Goal: Task Accomplishment & Management: Manage account settings

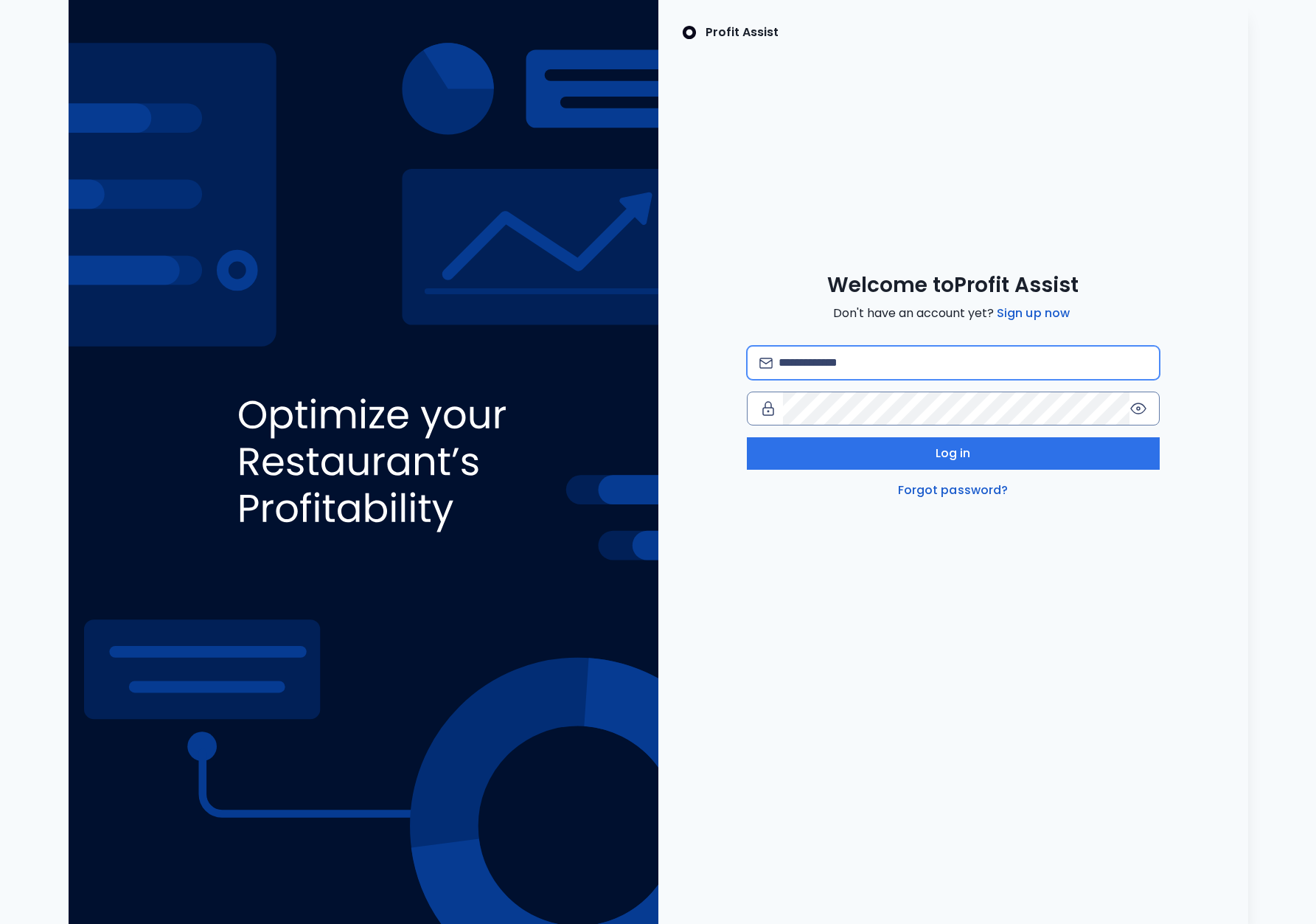
click at [835, 364] on input "email" at bounding box center [963, 362] width 368 height 32
type input "**********"
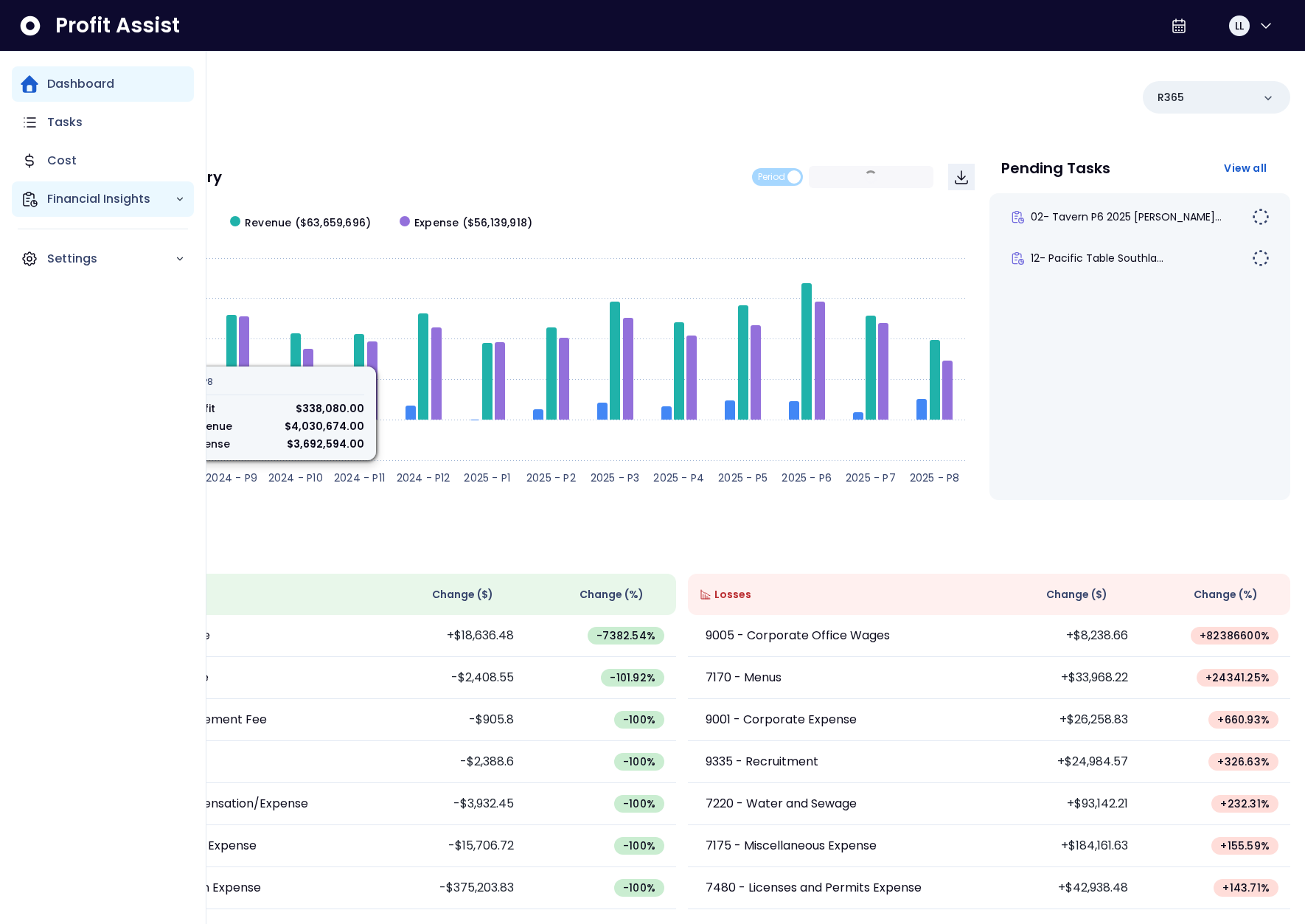
click at [28, 197] on icon "Main navigation" at bounding box center [30, 200] width 18 height 18
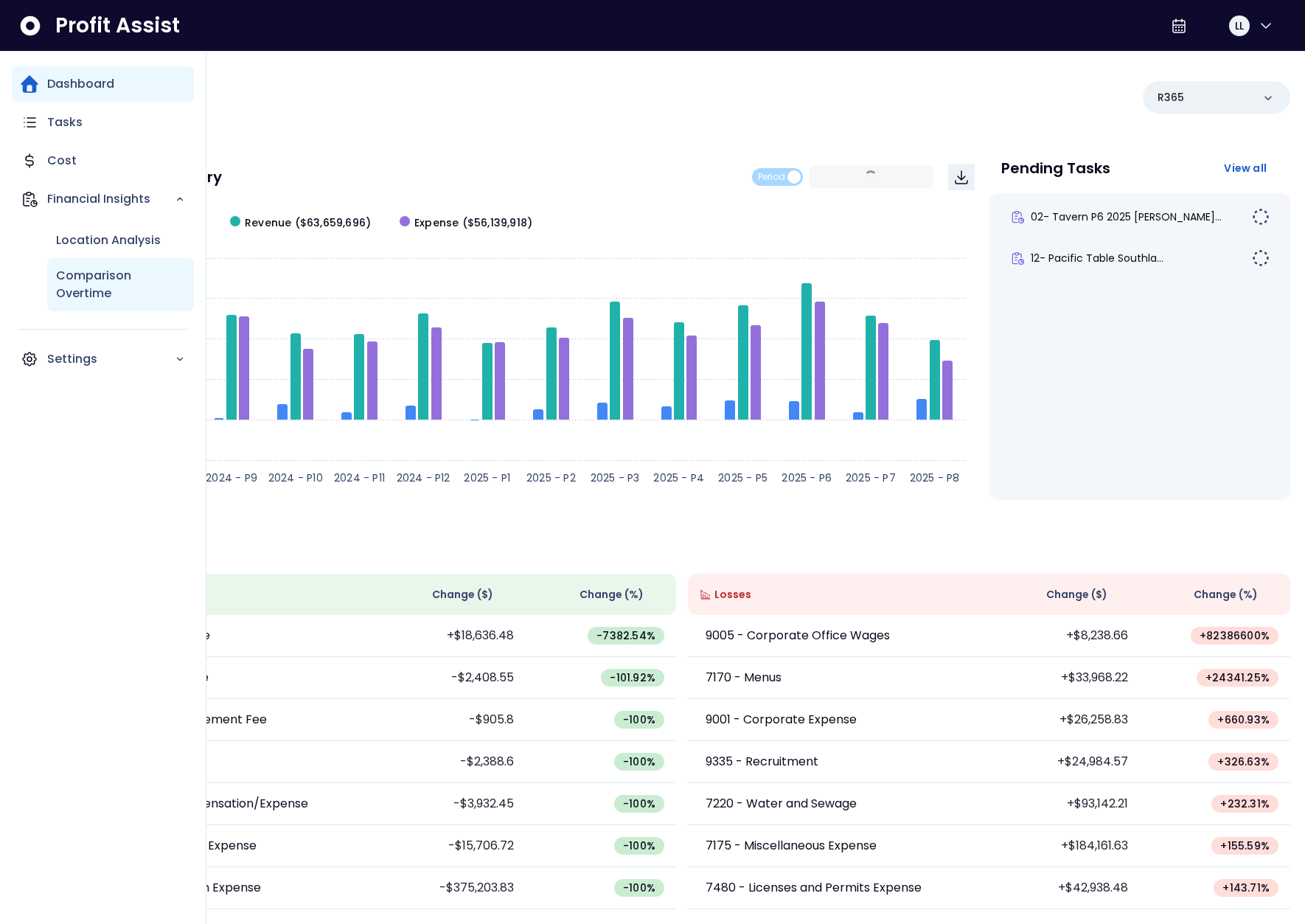
click at [92, 267] on p "Comparison Overtime" at bounding box center [121, 284] width 129 height 35
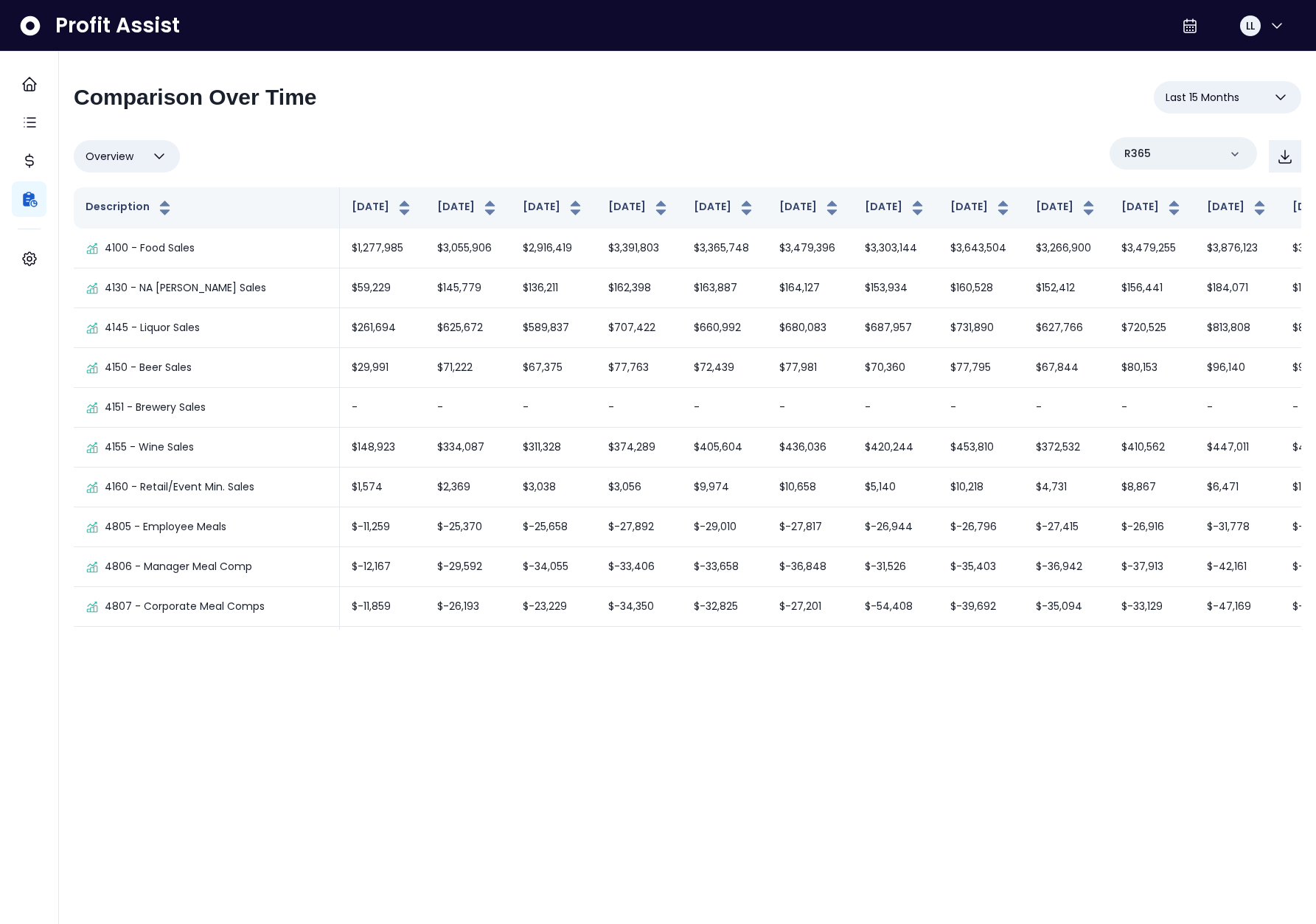
click at [1230, 98] on span "Last 15 Months" at bounding box center [1203, 98] width 74 height 18
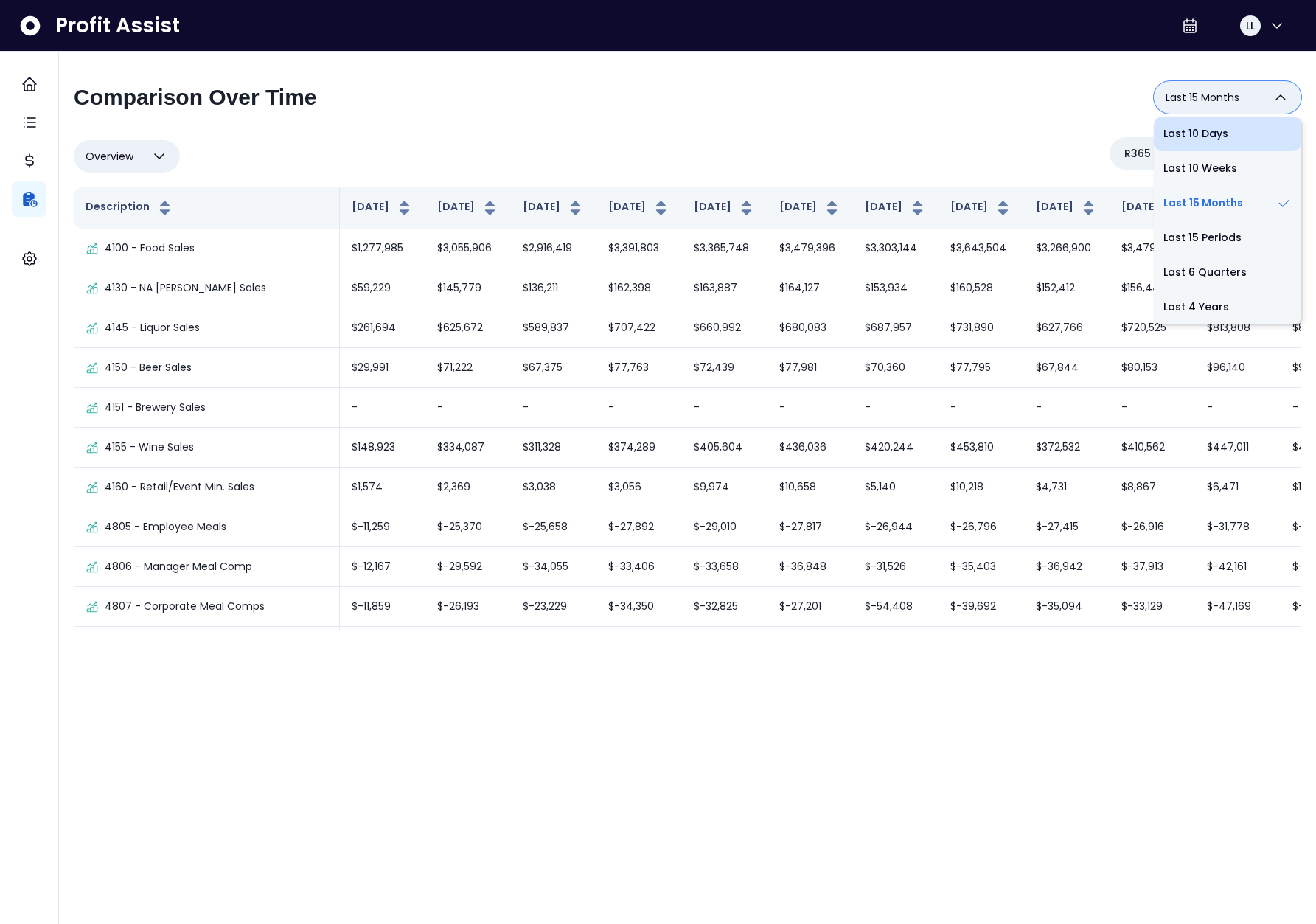
click at [1219, 134] on li "Last 10 Days" at bounding box center [1227, 134] width 148 height 34
type input "**********"
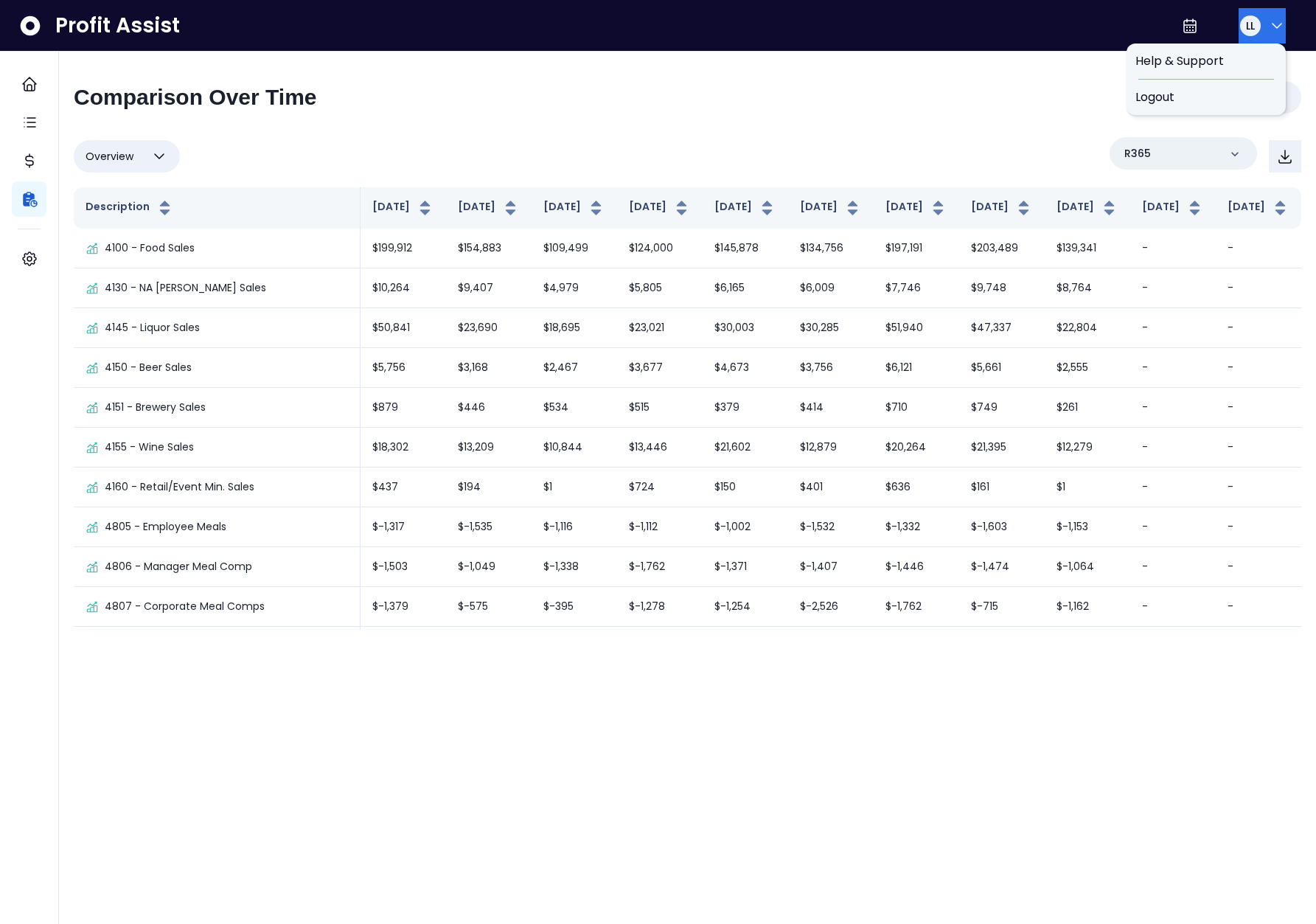
click at [1251, 26] on div "LL" at bounding box center [1251, 26] width 21 height 21
click at [1250, 99] on span "Logout" at bounding box center [1206, 98] width 142 height 18
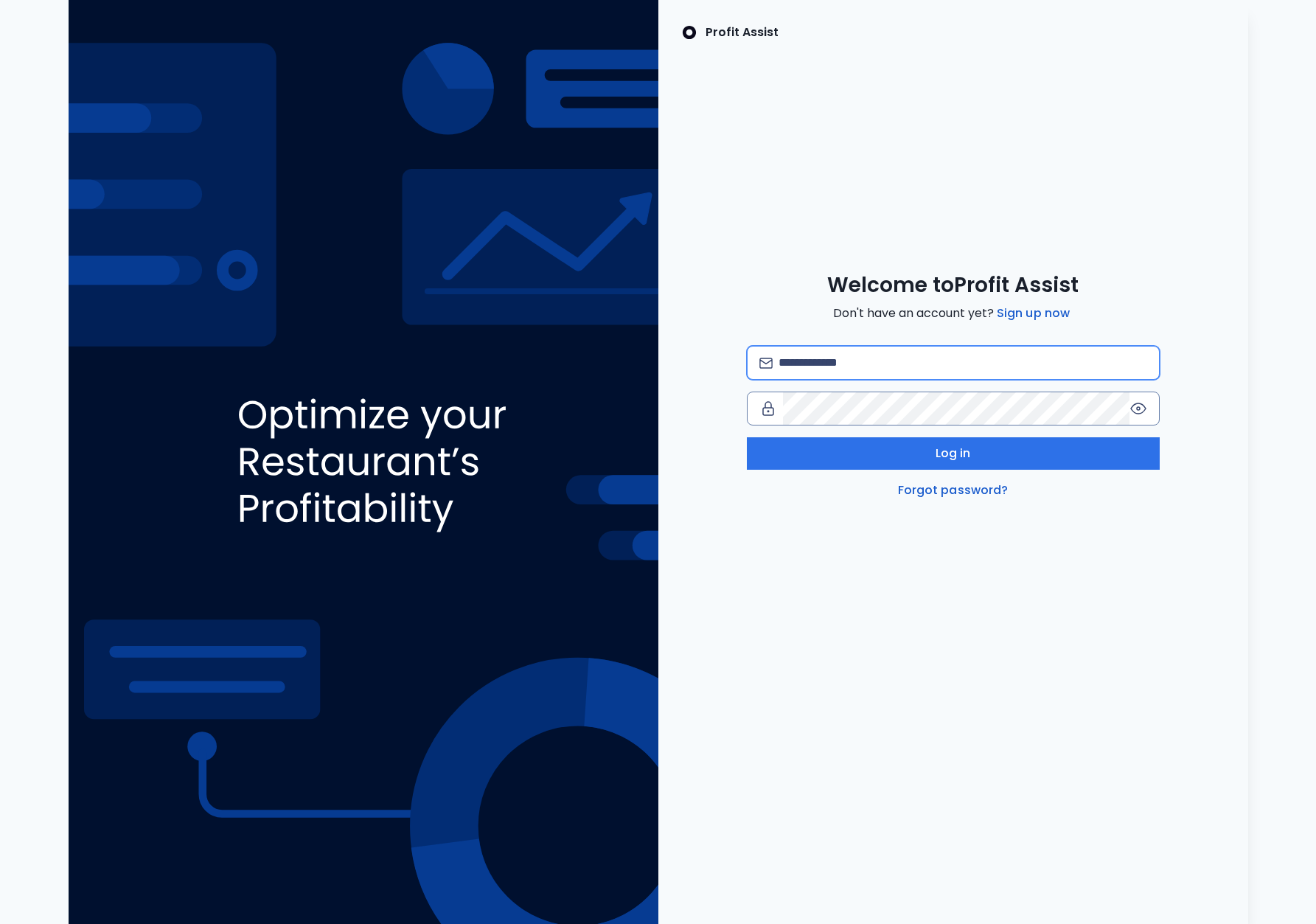
click at [832, 367] on input "email" at bounding box center [963, 362] width 368 height 32
type input "**********"
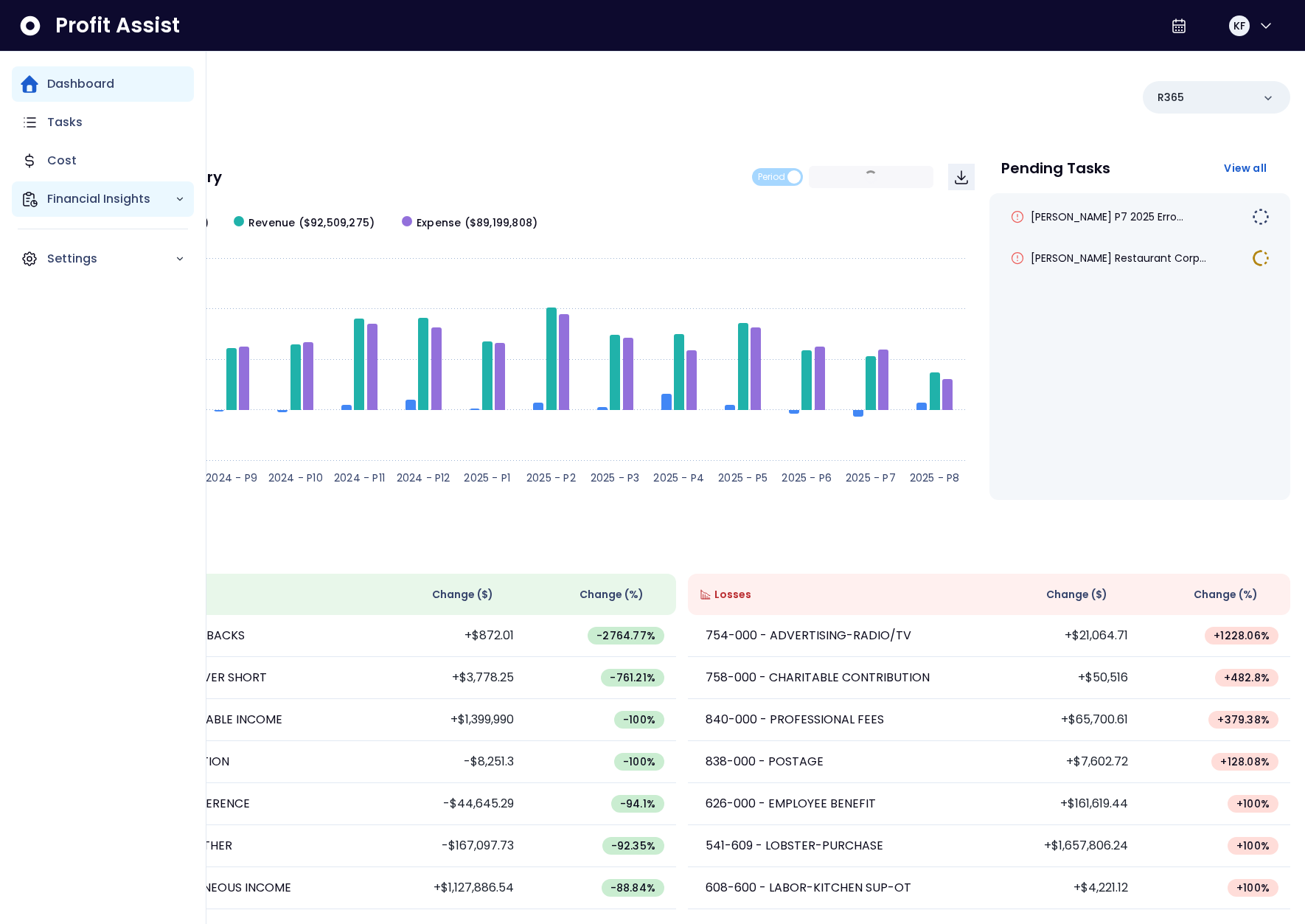
click at [19, 197] on div "Financial Insights" at bounding box center [103, 199] width 182 height 35
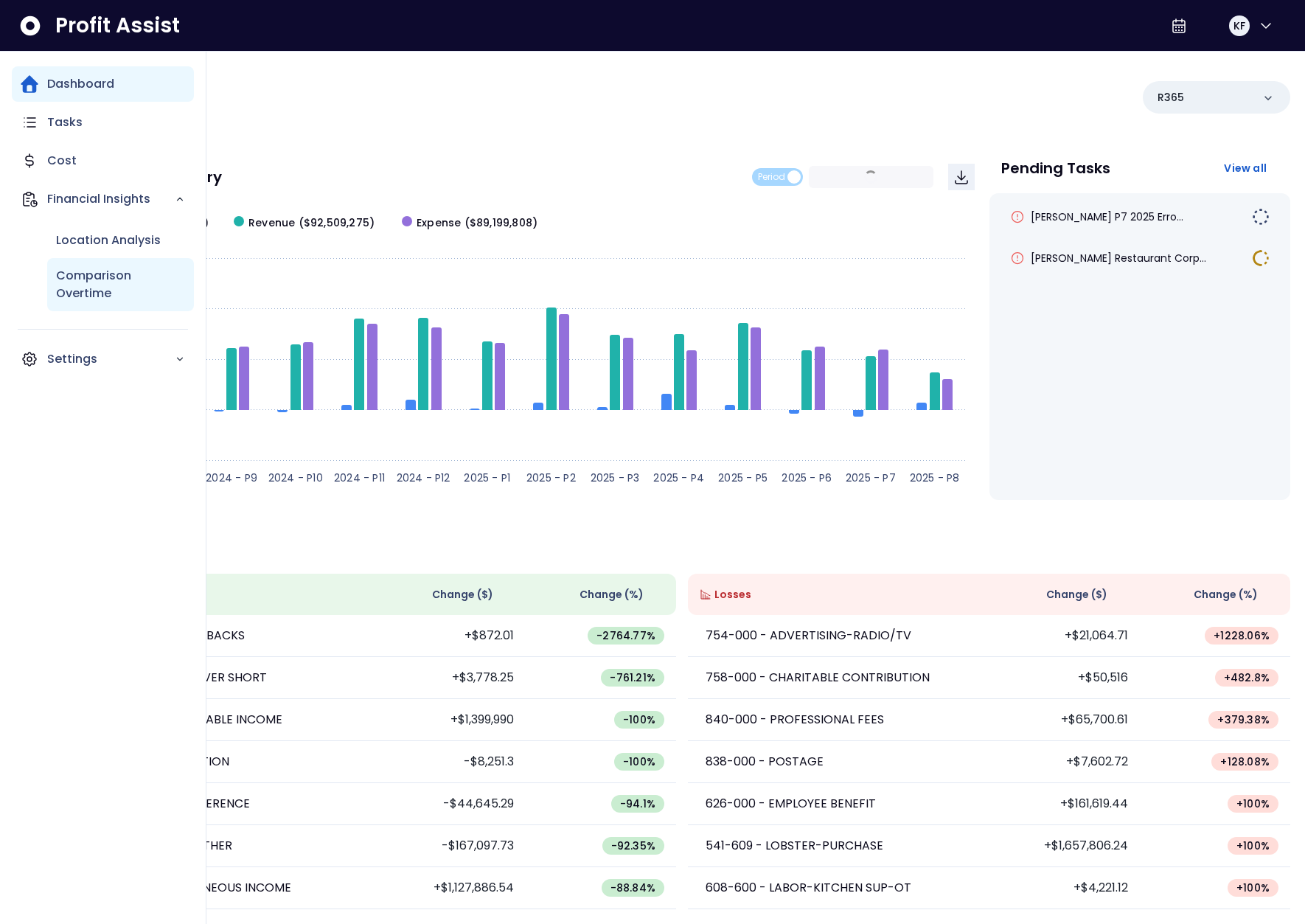
click at [104, 268] on p "Comparison Overtime" at bounding box center [121, 284] width 129 height 35
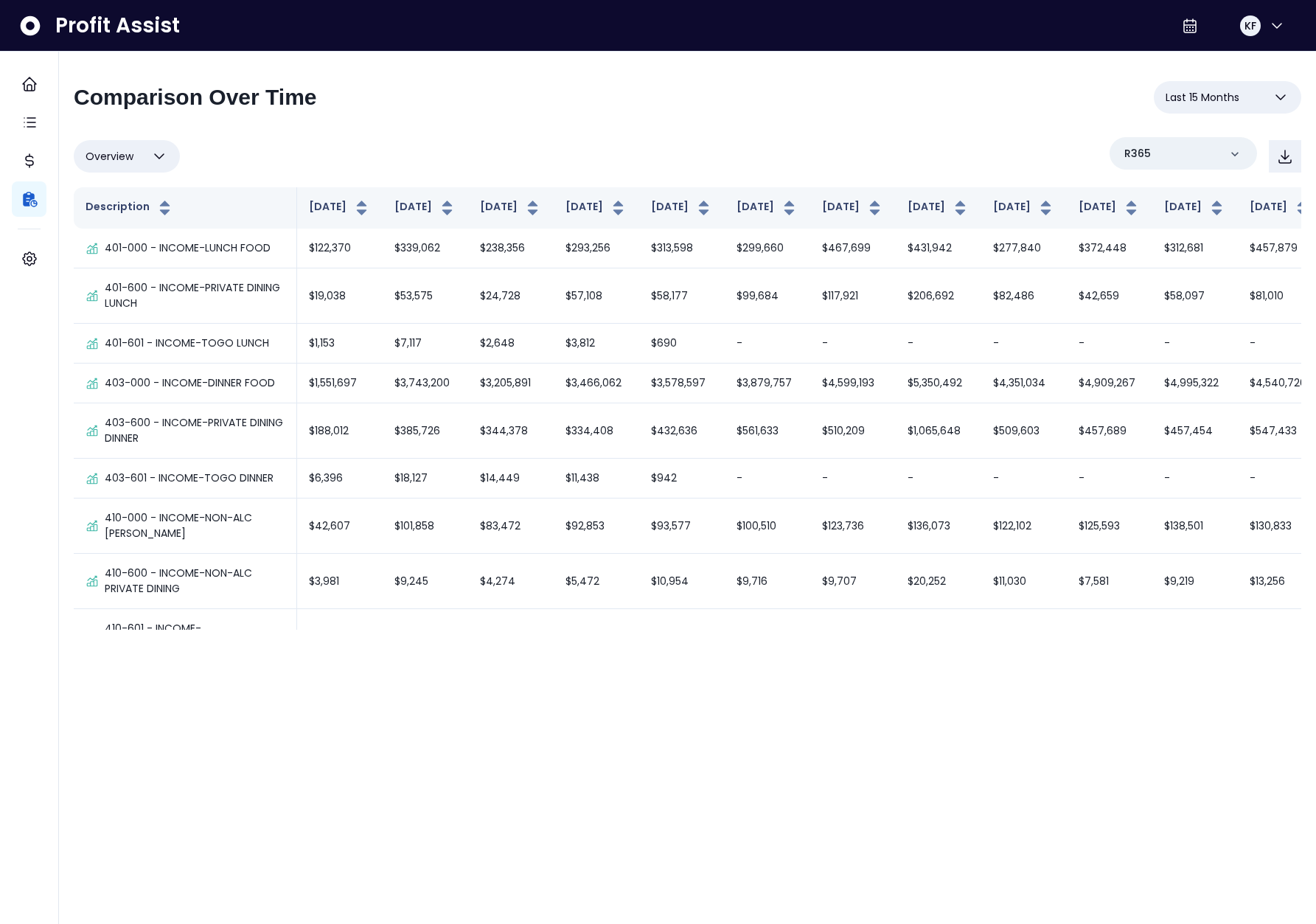
click at [1222, 106] on span "Last 15 Months" at bounding box center [1203, 98] width 74 height 18
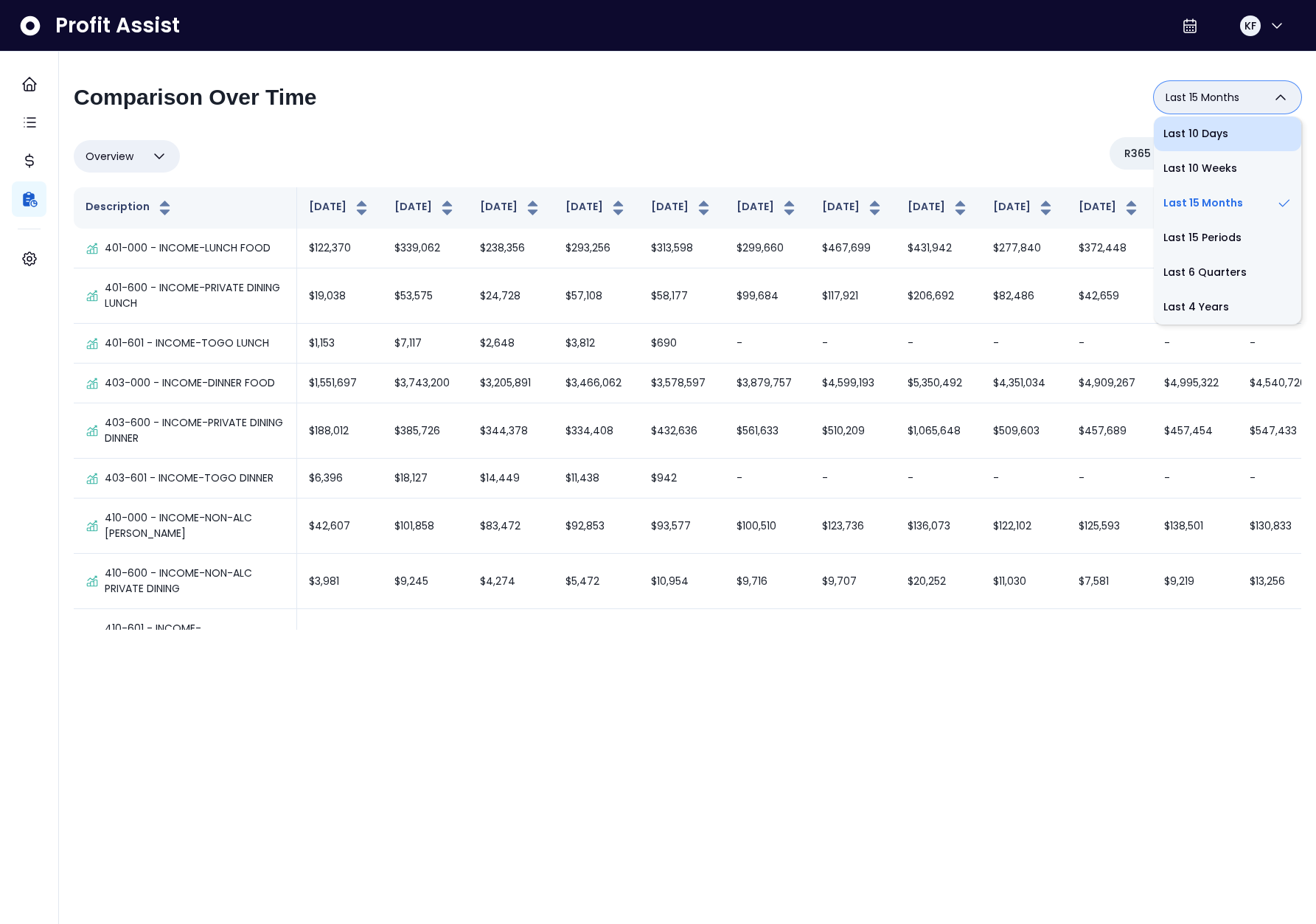
click at [1202, 137] on li "Last 10 Days" at bounding box center [1227, 134] width 148 height 34
type input "**********"
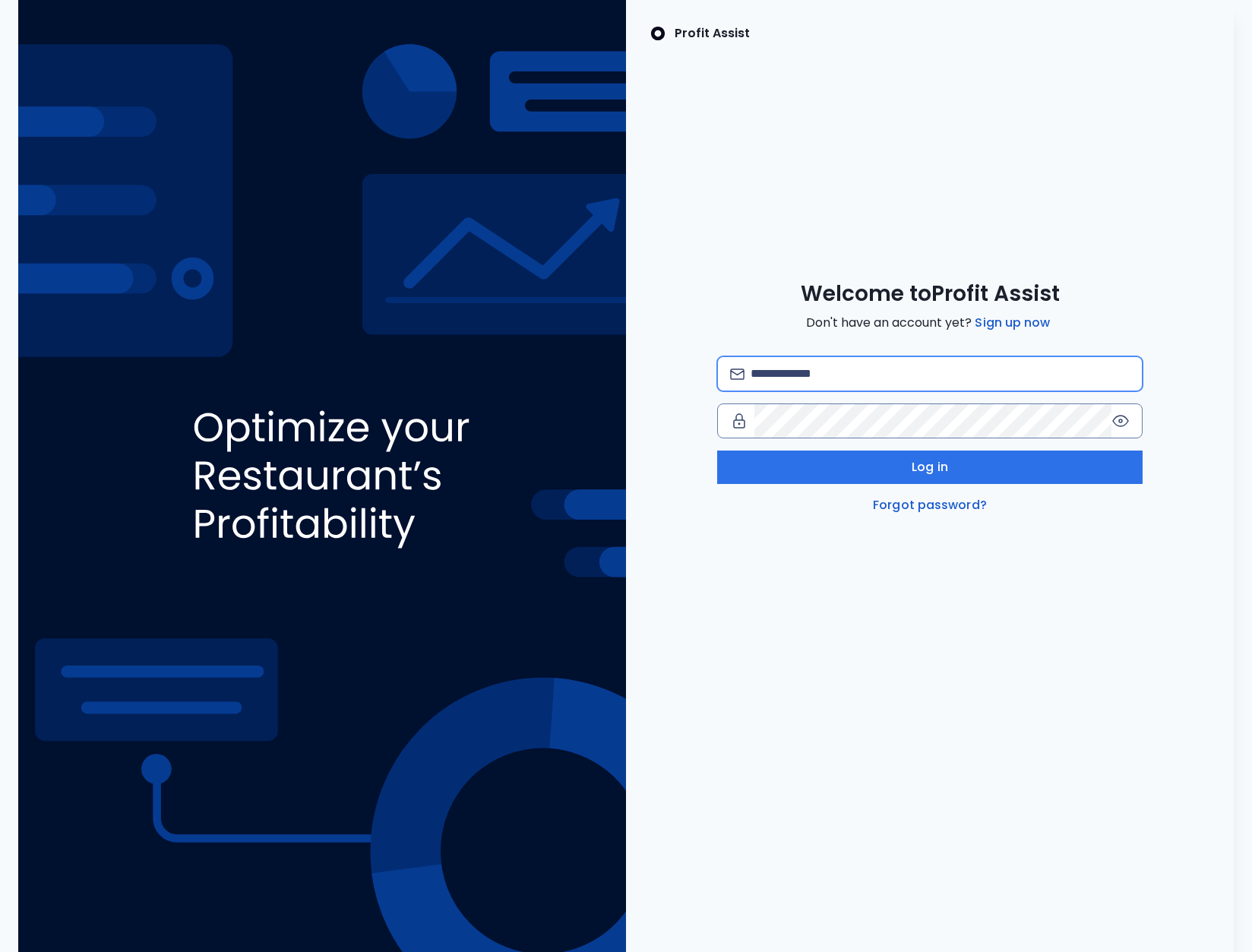
click at [809, 381] on input "email" at bounding box center [940, 373] width 379 height 33
type input "**********"
click at [815, 386] on input "email" at bounding box center [940, 373] width 379 height 33
type input "**********"
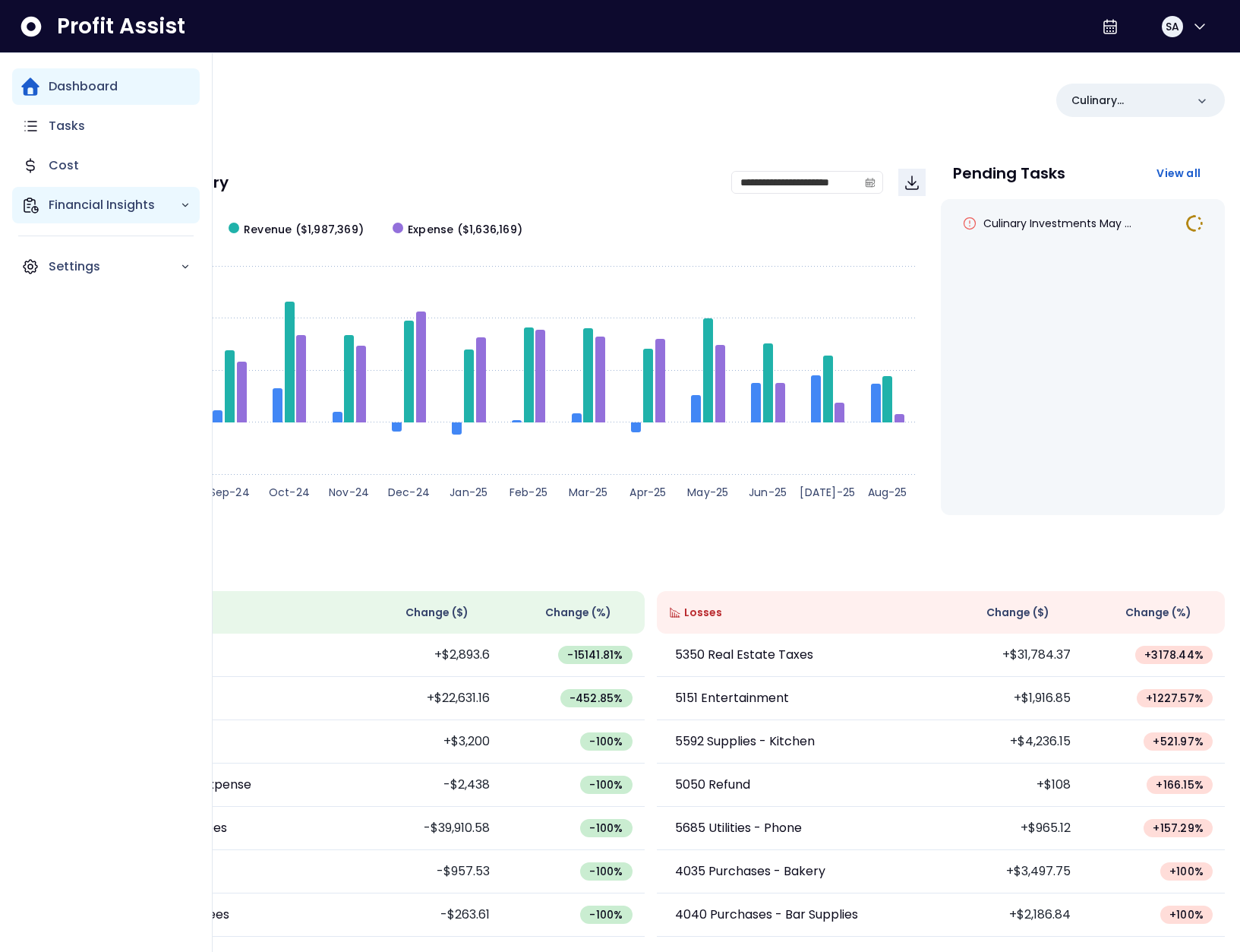
click at [61, 208] on p "Financial Insights" at bounding box center [114, 206] width 131 height 19
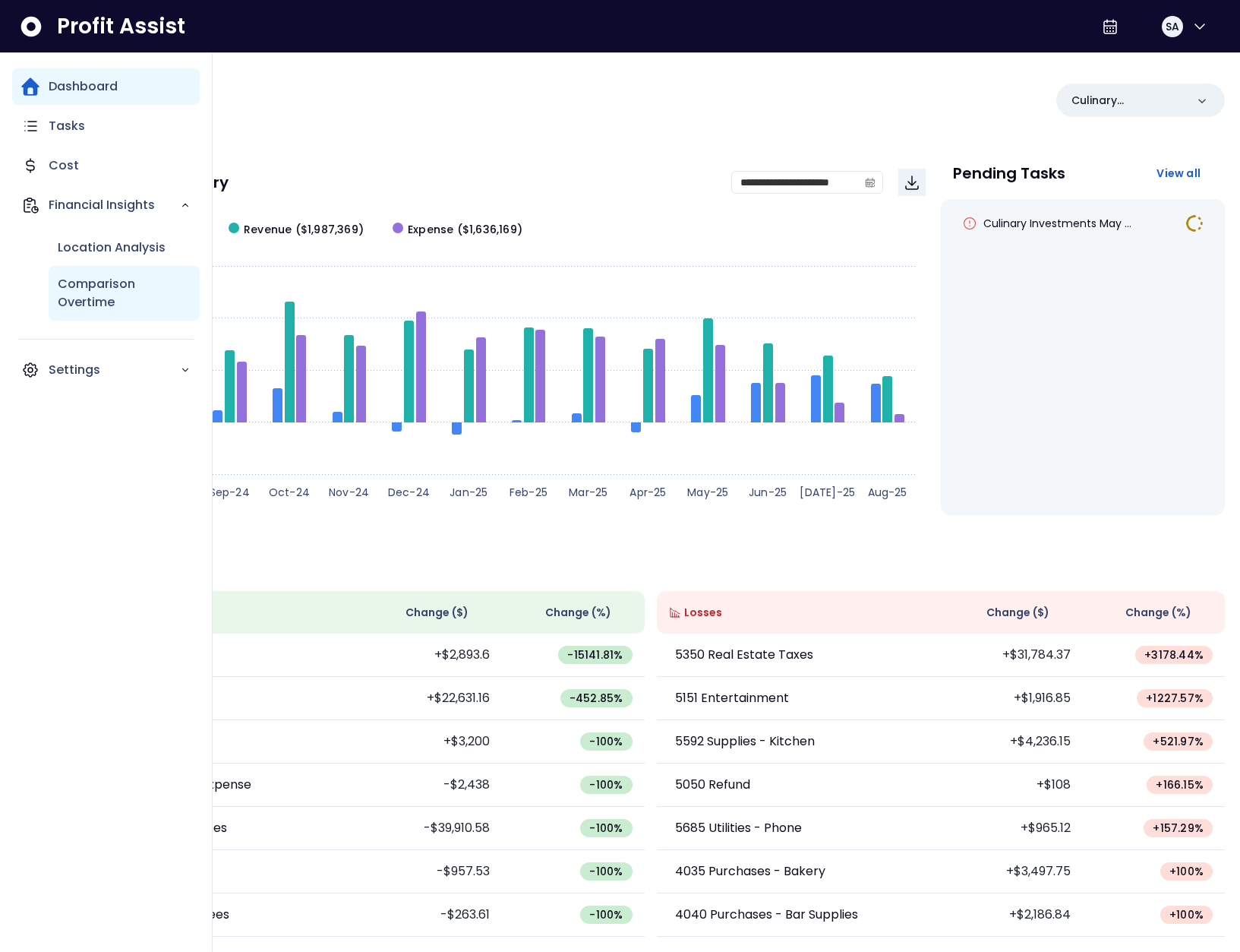
click at [101, 270] on div "Comparison Overtime" at bounding box center [124, 293] width 151 height 55
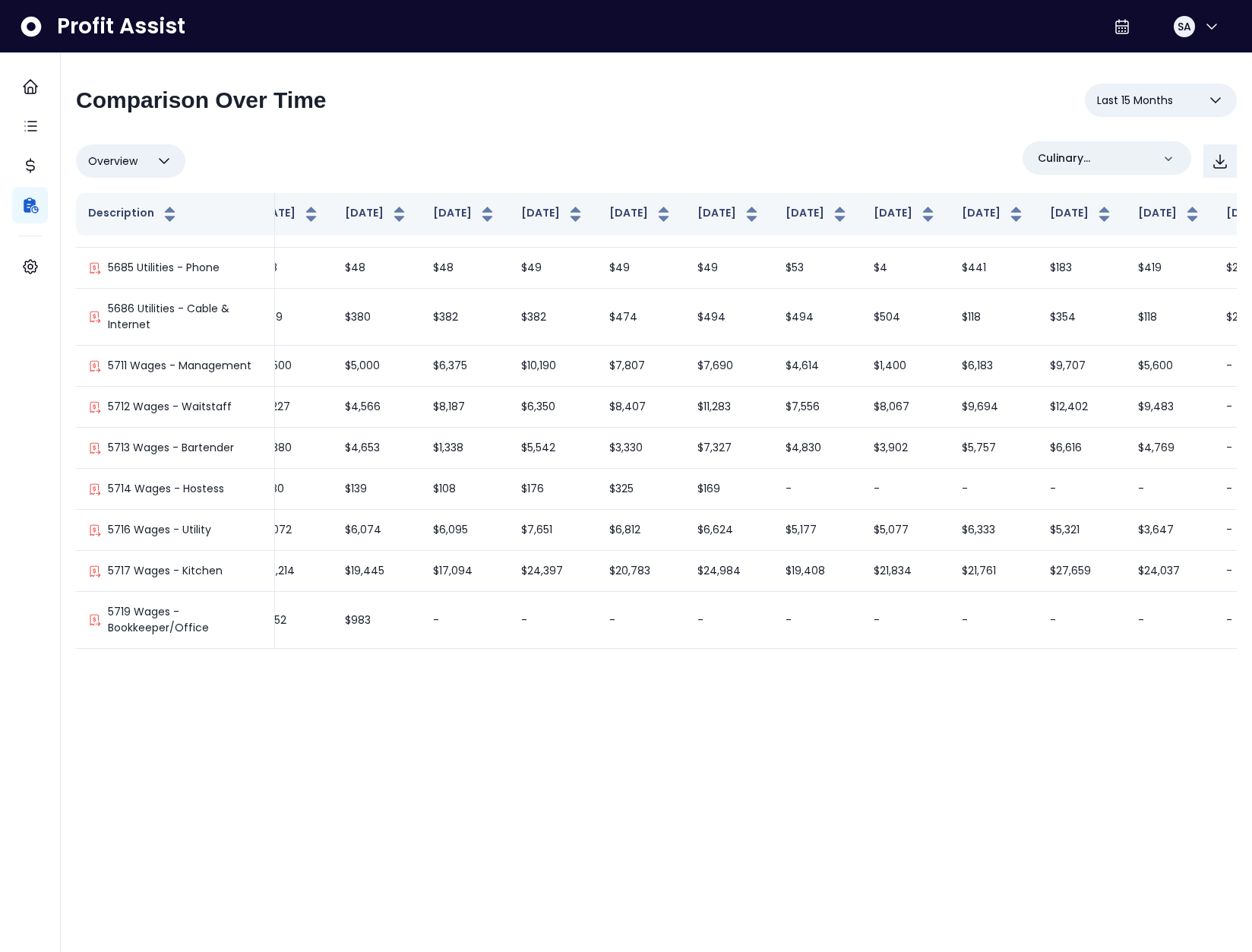
scroll to position [4438, 206]
click at [1185, 34] on div "SA" at bounding box center [1184, 26] width 24 height 24
click at [1142, 91] on span "Logout" at bounding box center [1138, 100] width 146 height 19
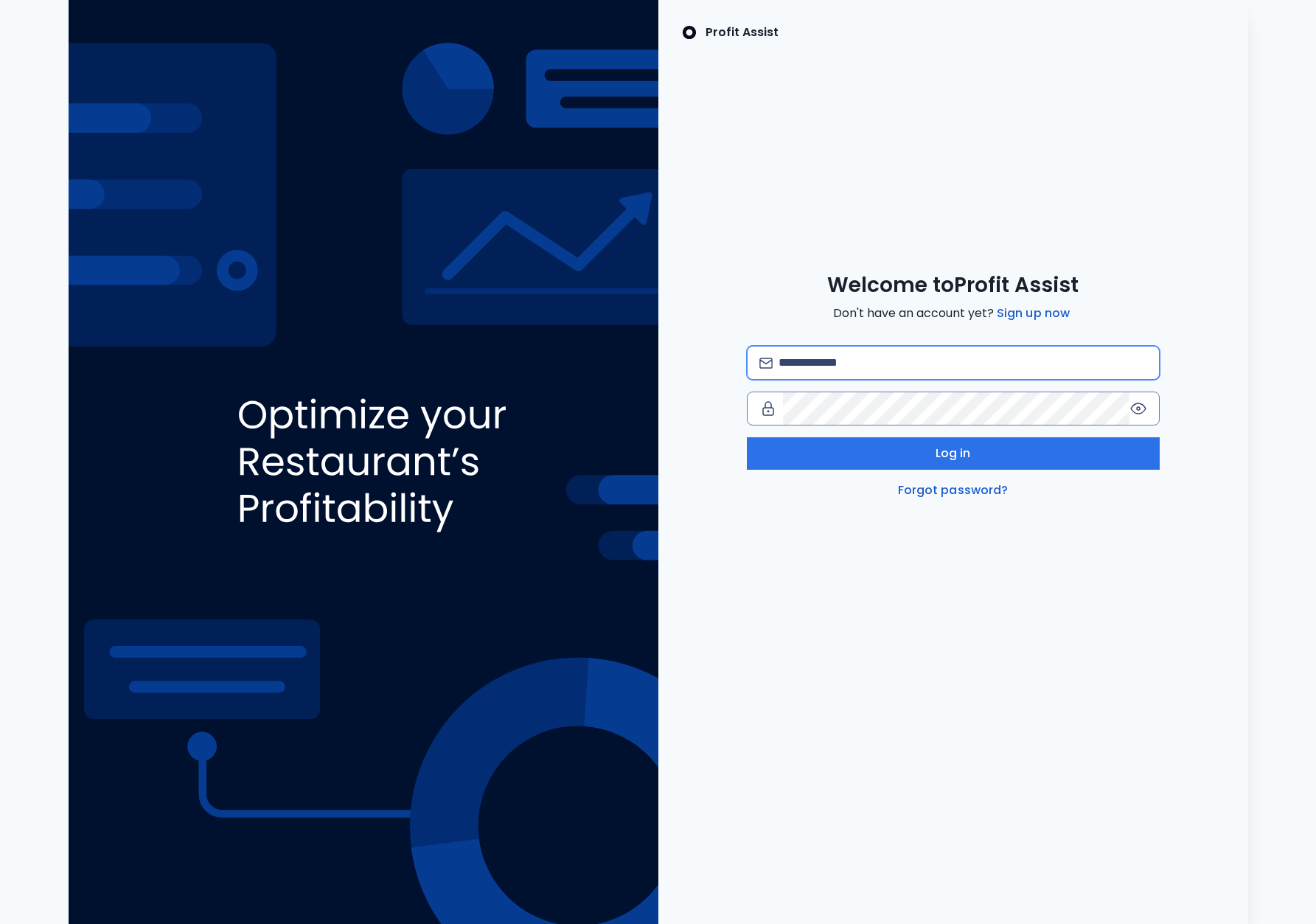
click at [811, 363] on input "email" at bounding box center [963, 362] width 368 height 32
type input "**********"
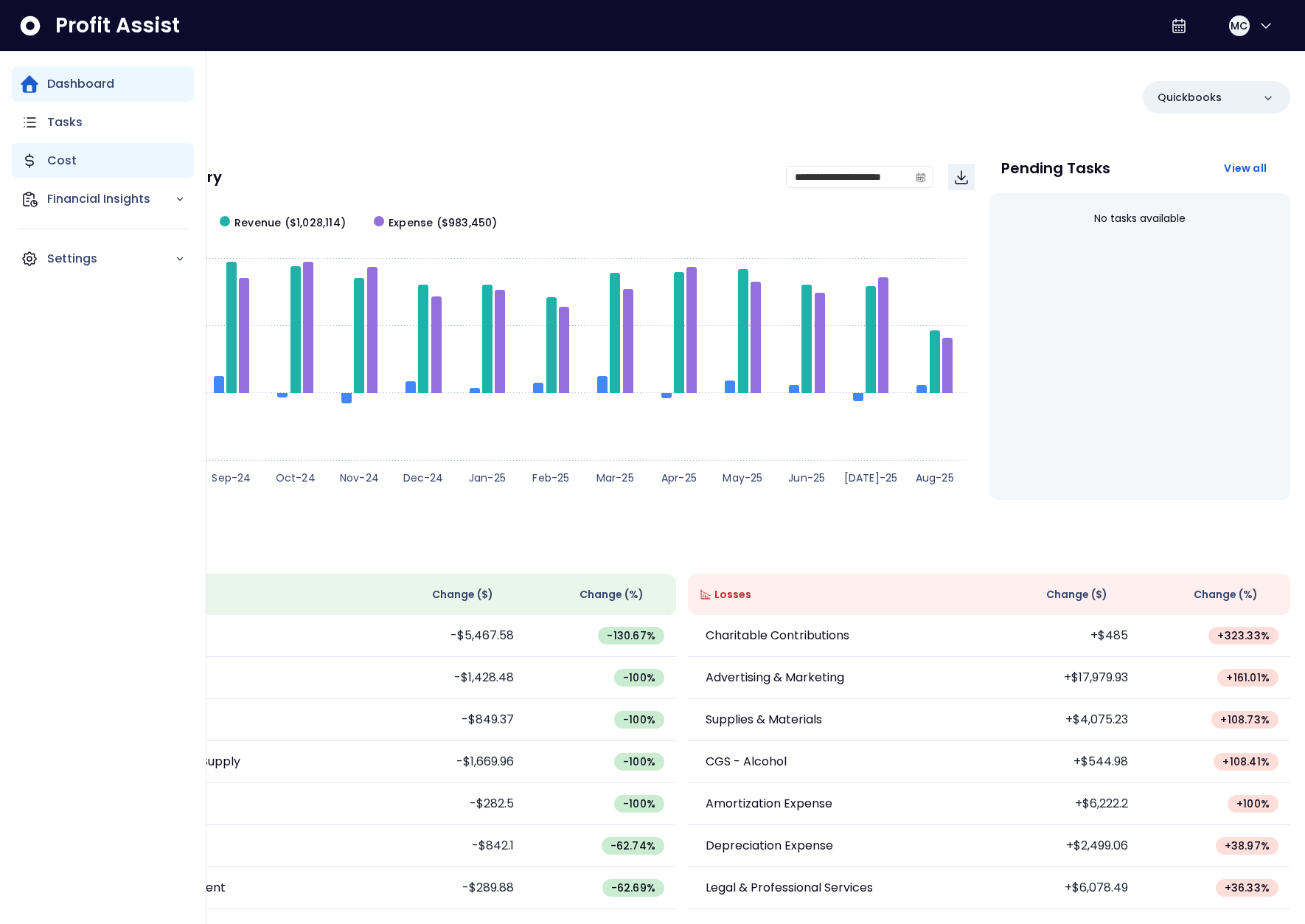
click at [42, 158] on div "Cost" at bounding box center [103, 160] width 182 height 35
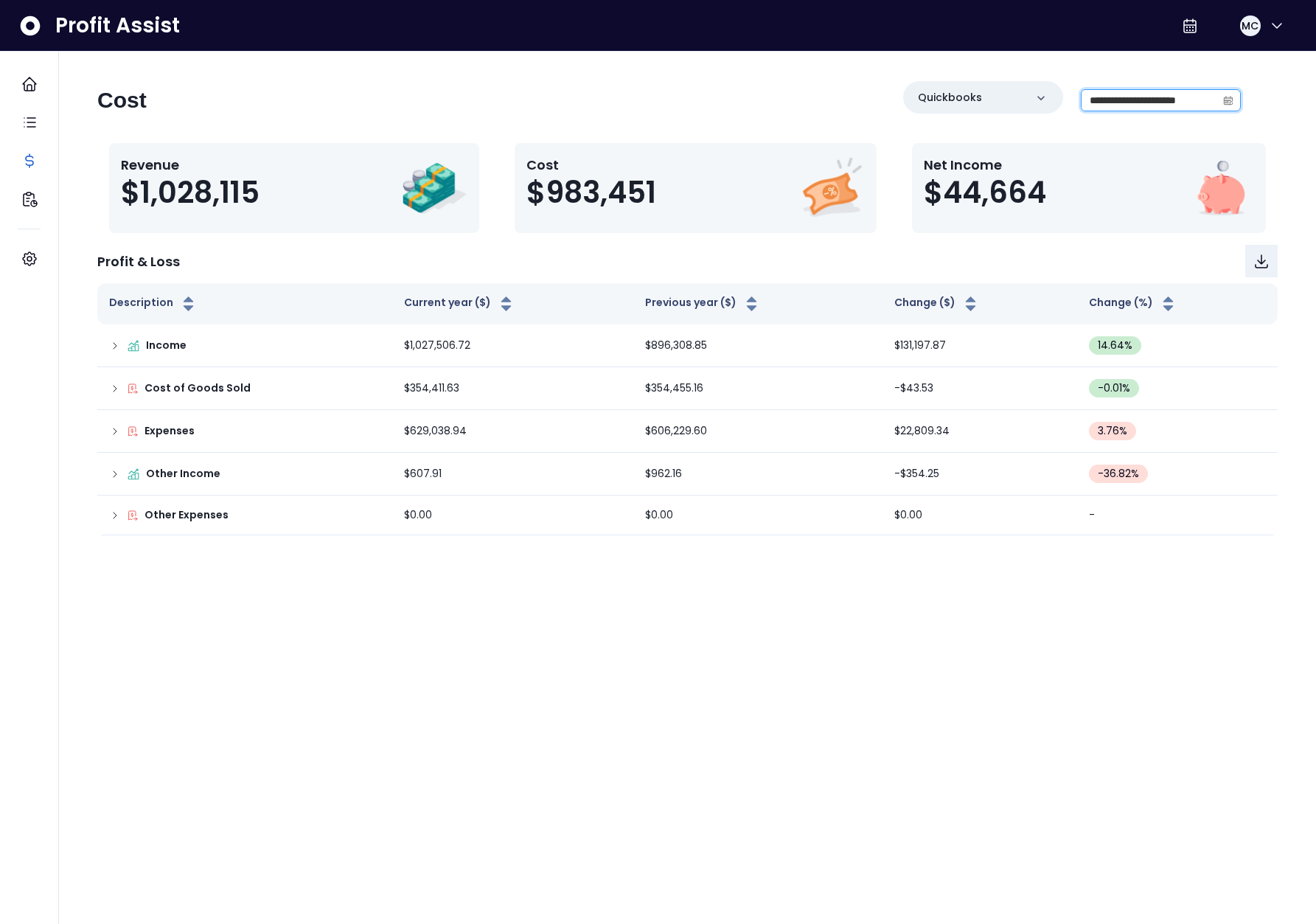
click at [1153, 103] on input "**********" at bounding box center [1149, 100] width 135 height 21
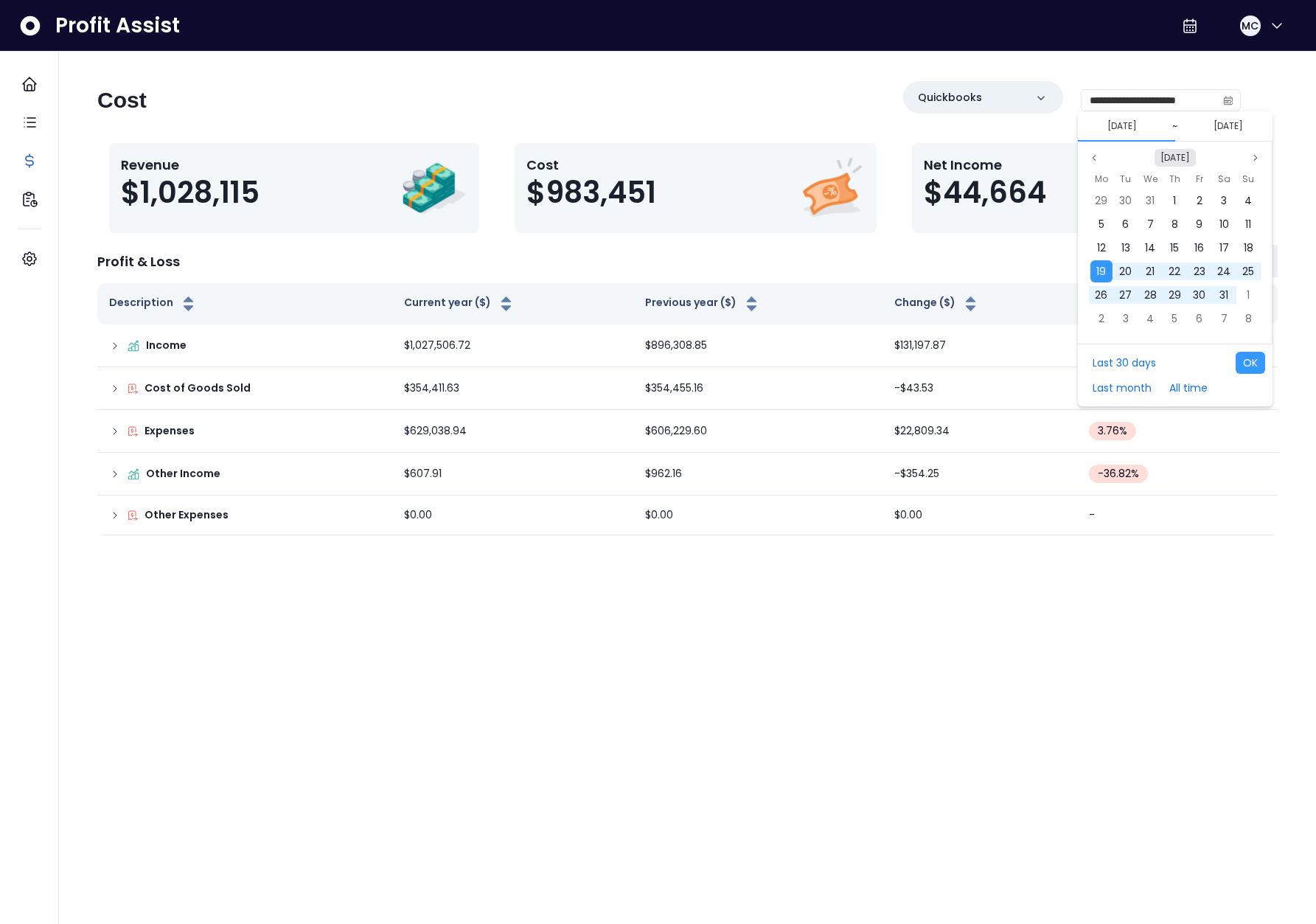
click at [1178, 158] on button "[DATE]" at bounding box center [1175, 158] width 41 height 18
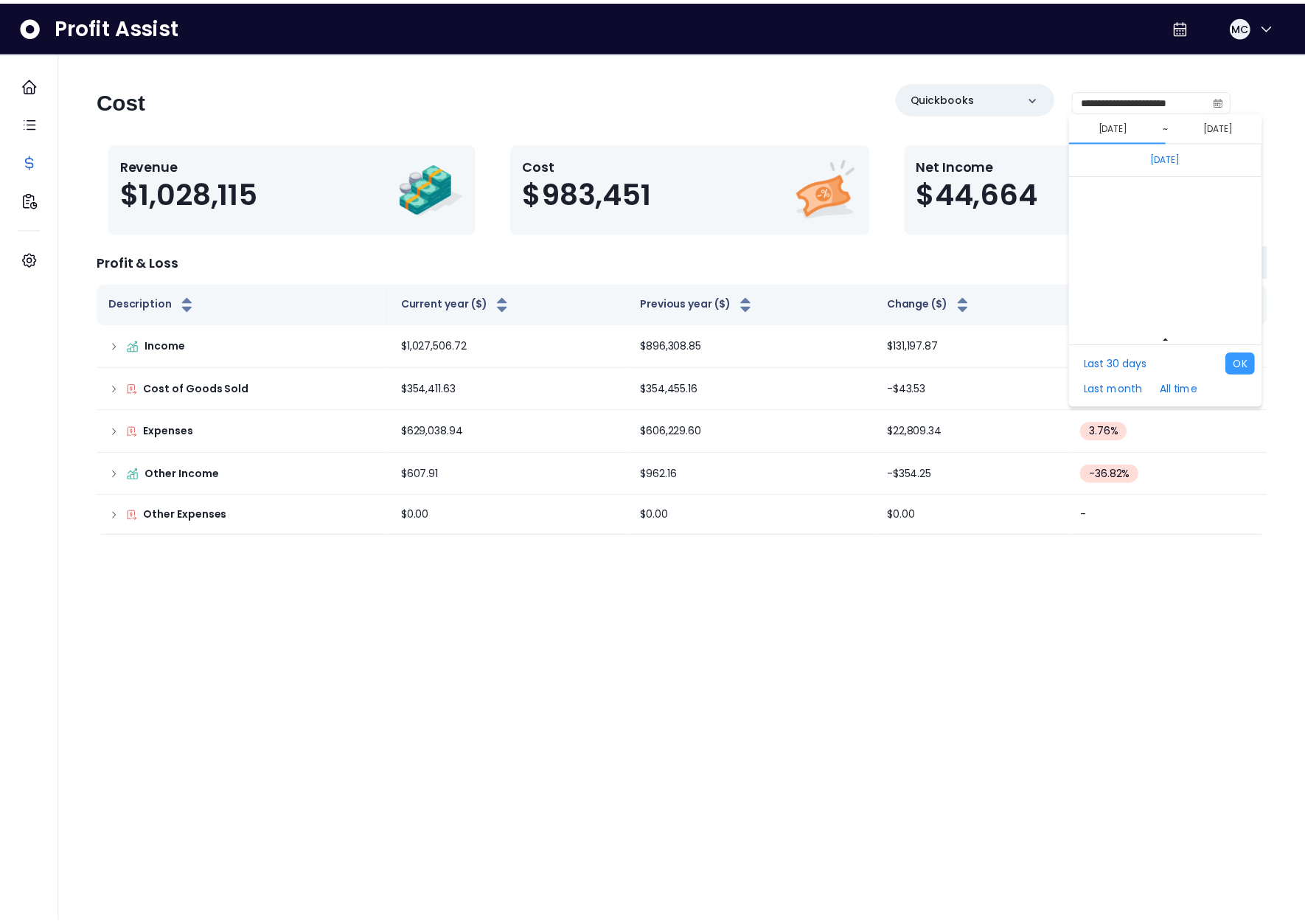
scroll to position [9872, 0]
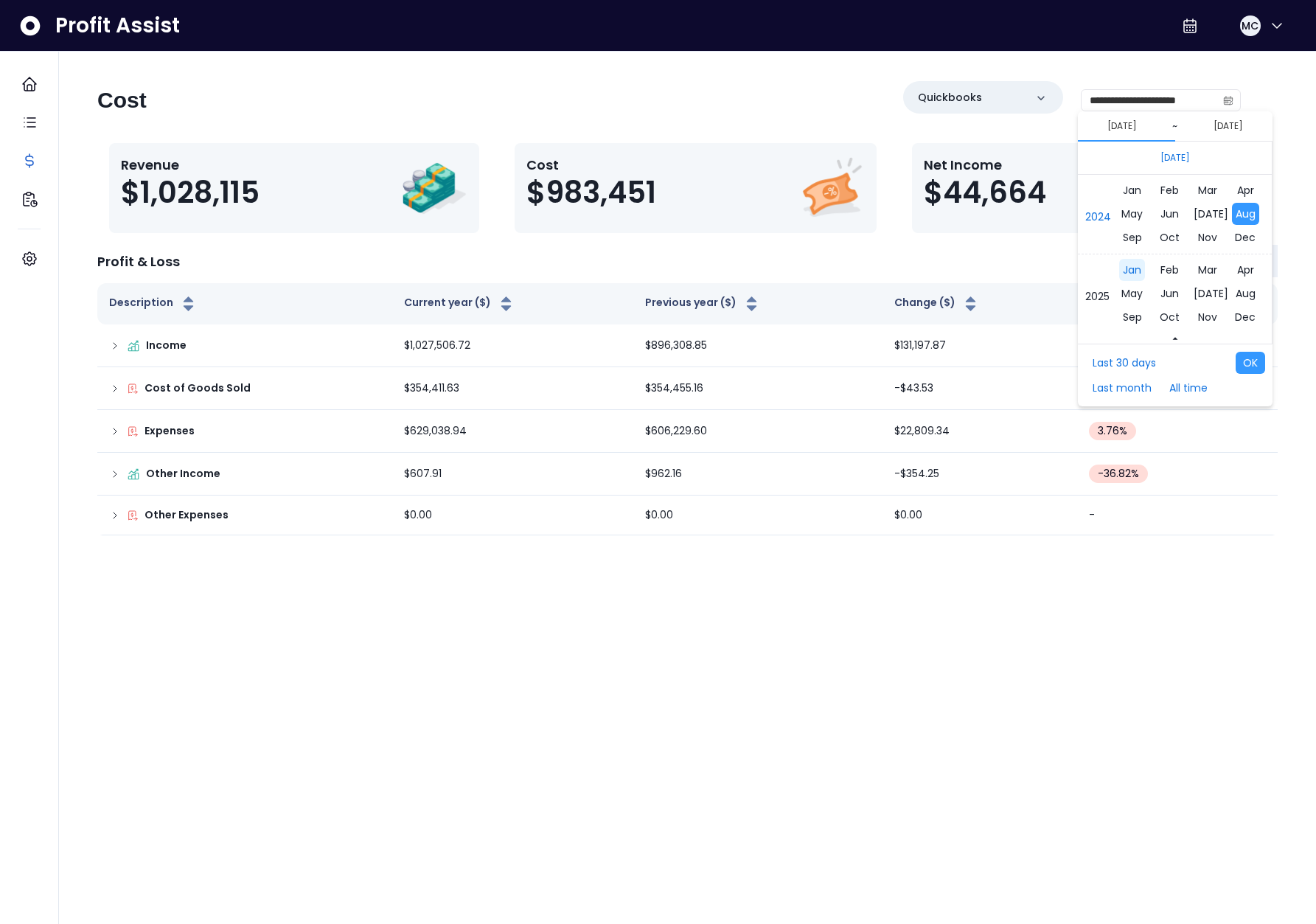
click at [1128, 266] on span "Jan" at bounding box center [1132, 269] width 26 height 22
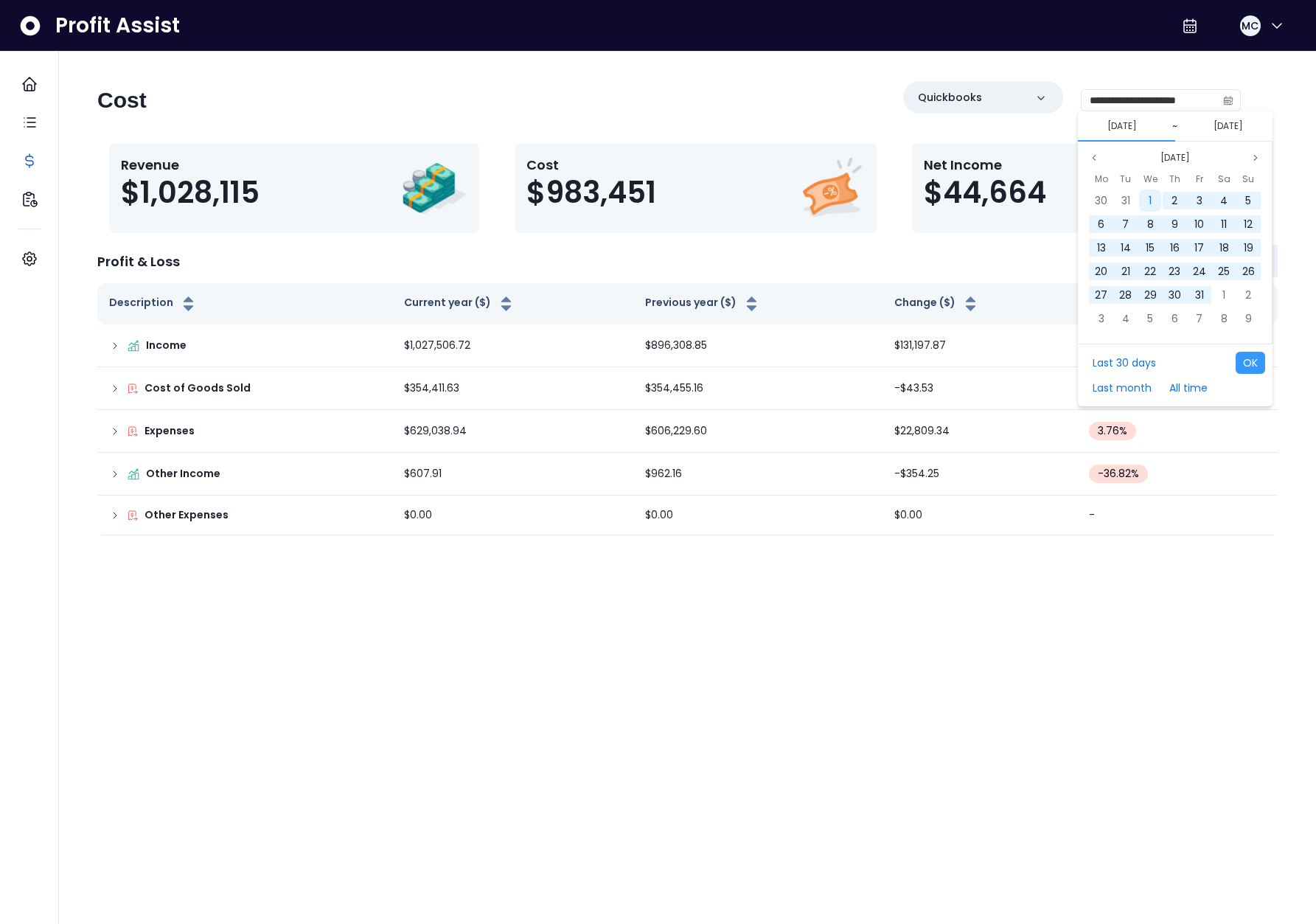
click at [1150, 194] on span "1" at bounding box center [1150, 201] width 3 height 15
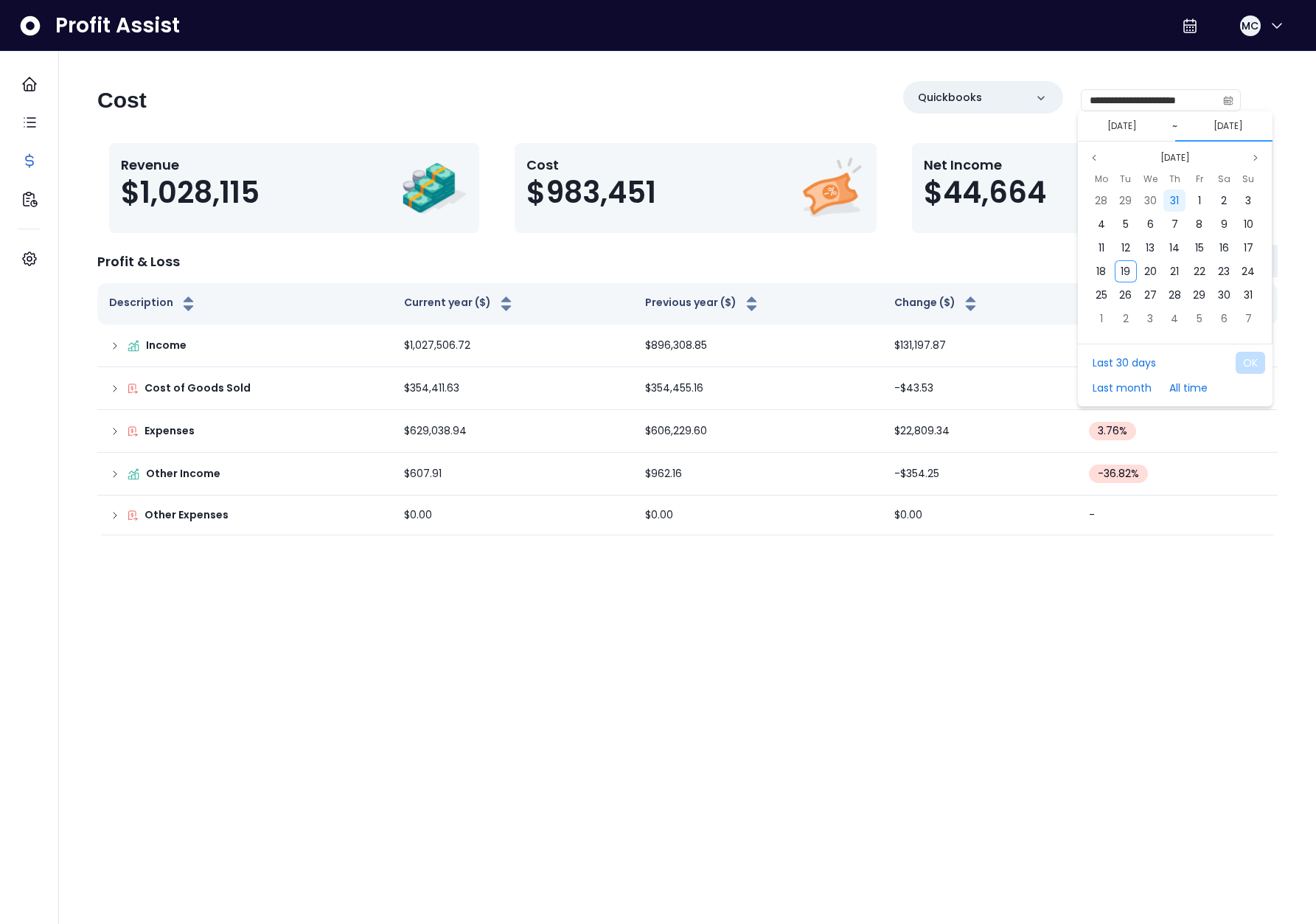
click at [1168, 194] on div "31" at bounding box center [1174, 200] width 22 height 22
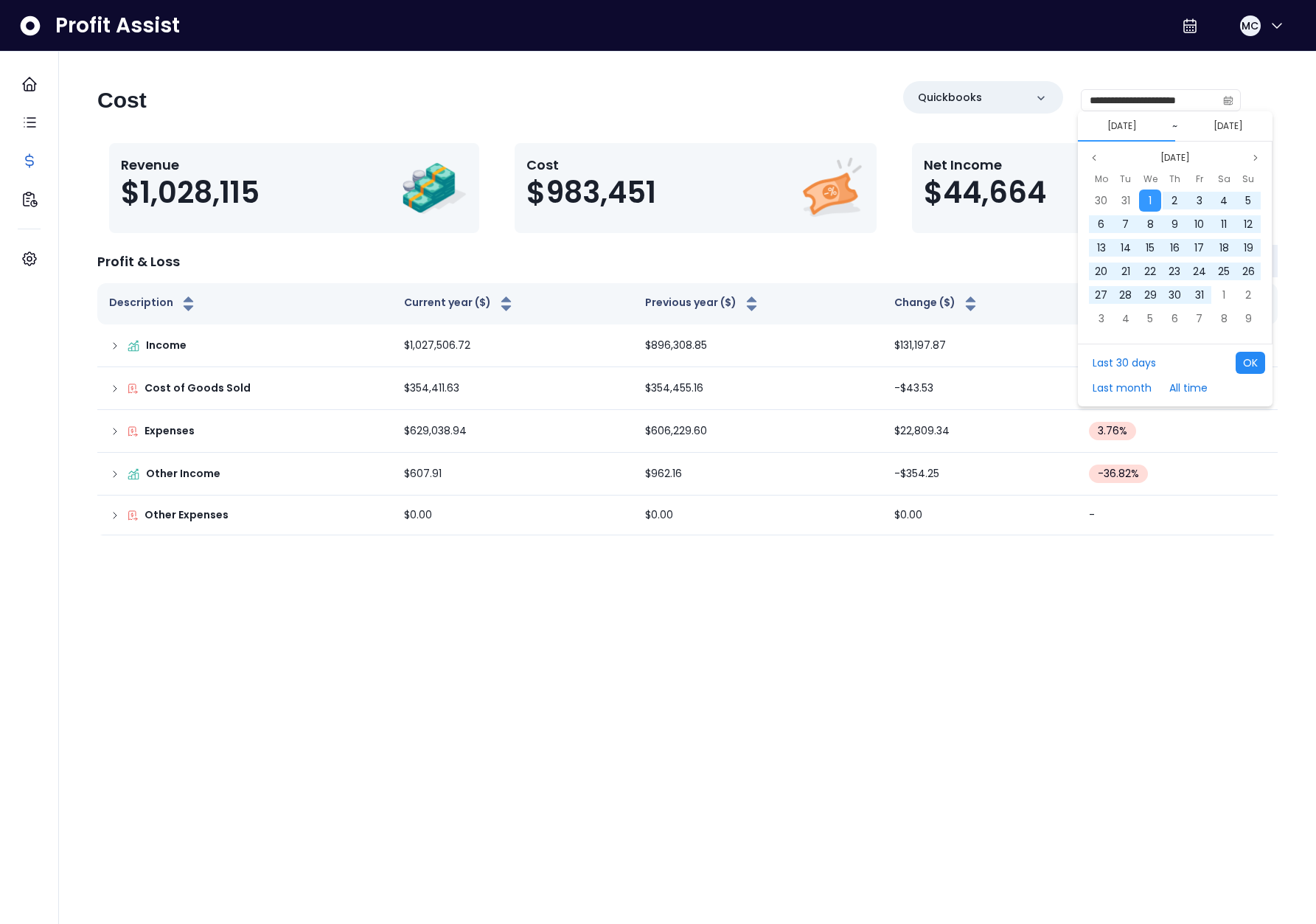
drag, startPoint x: 1254, startPoint y: 370, endPoint x: 1311, endPoint y: 374, distance: 57.1
click at [1254, 370] on button "OK" at bounding box center [1250, 362] width 29 height 22
type input "**********"
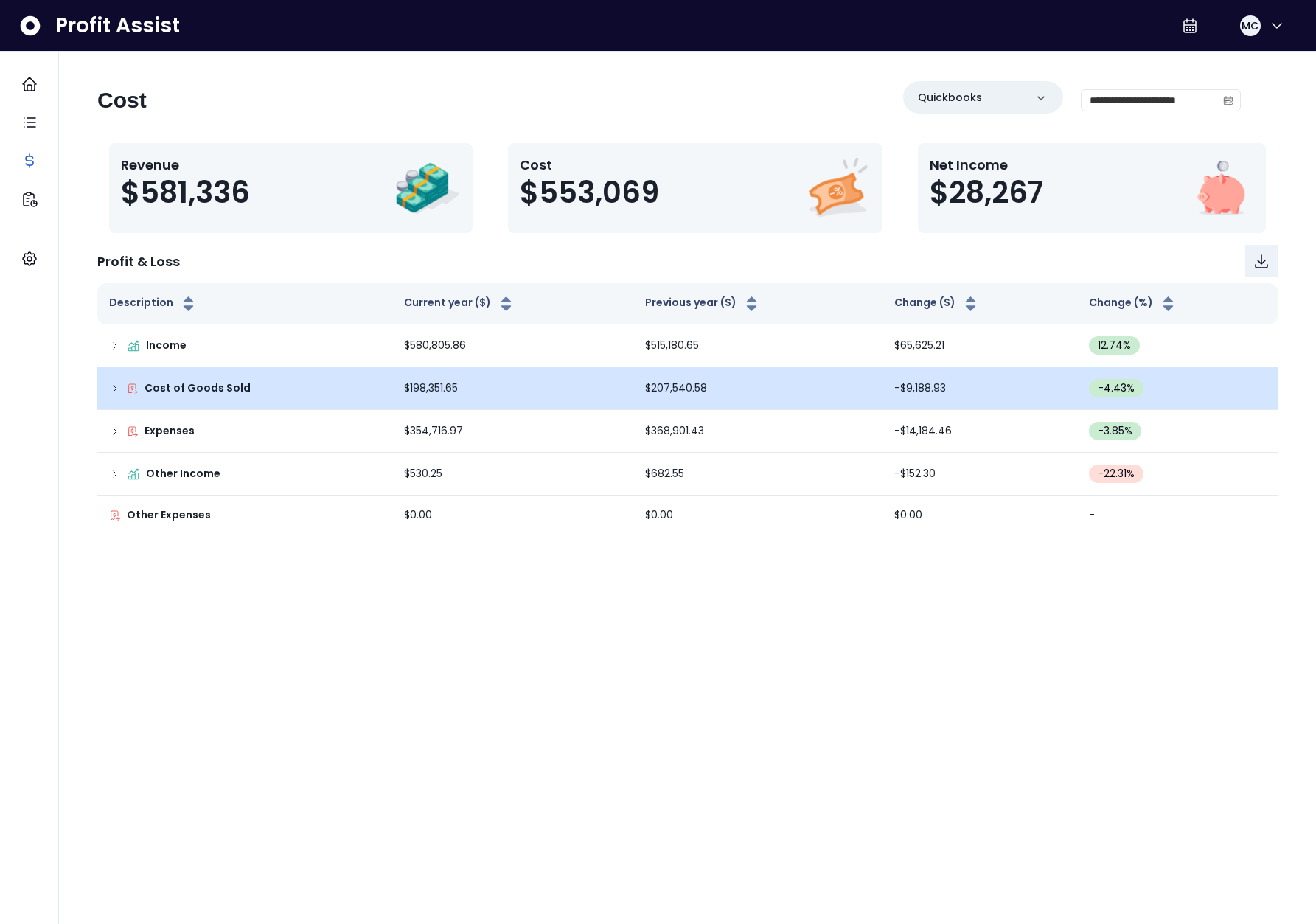
click at [203, 386] on p "Cost of Goods Sold" at bounding box center [198, 388] width 107 height 16
click at [107, 390] on td "Cost of Goods Sold" at bounding box center [245, 388] width 295 height 43
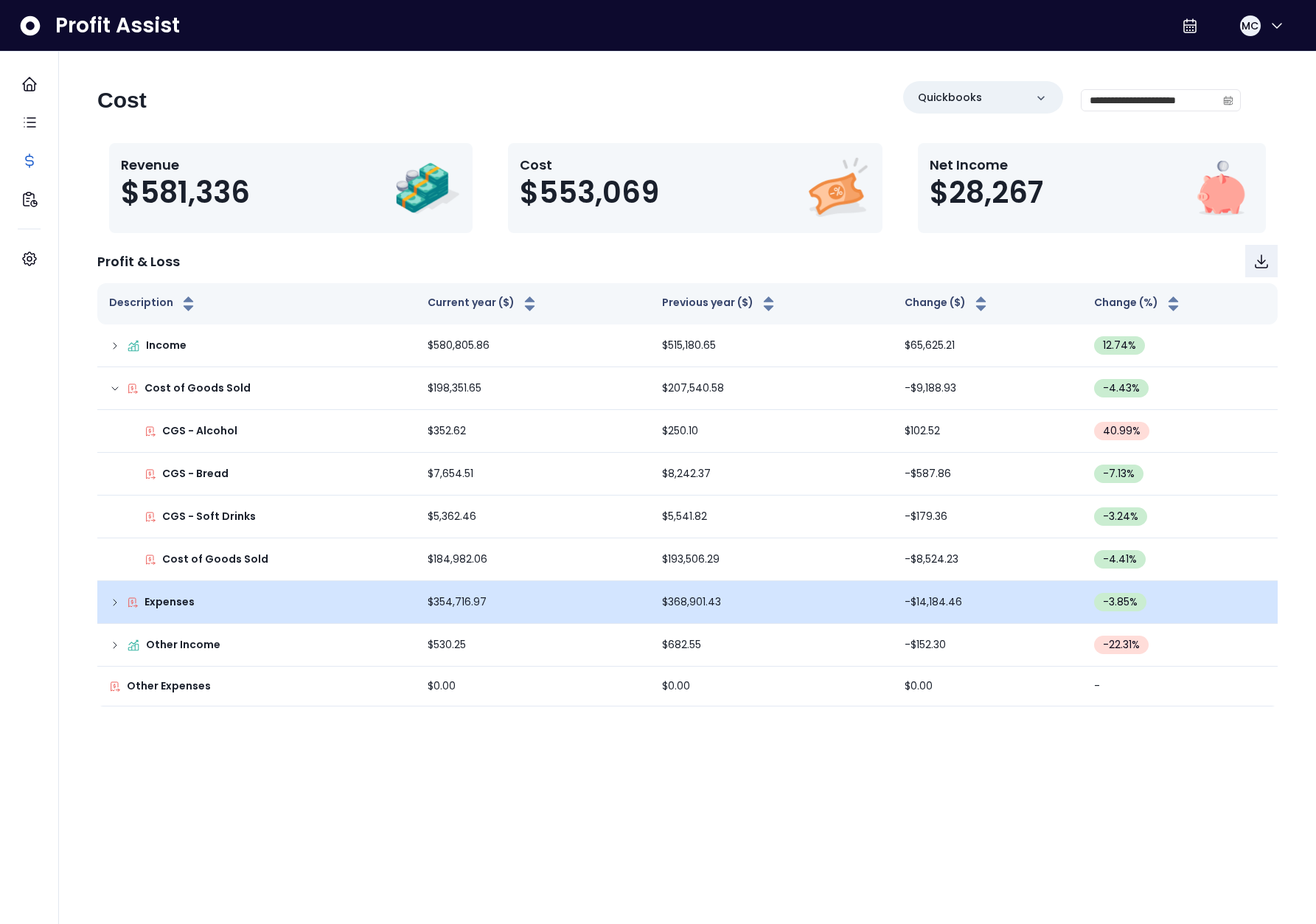
click at [110, 606] on icon at bounding box center [115, 602] width 12 height 12
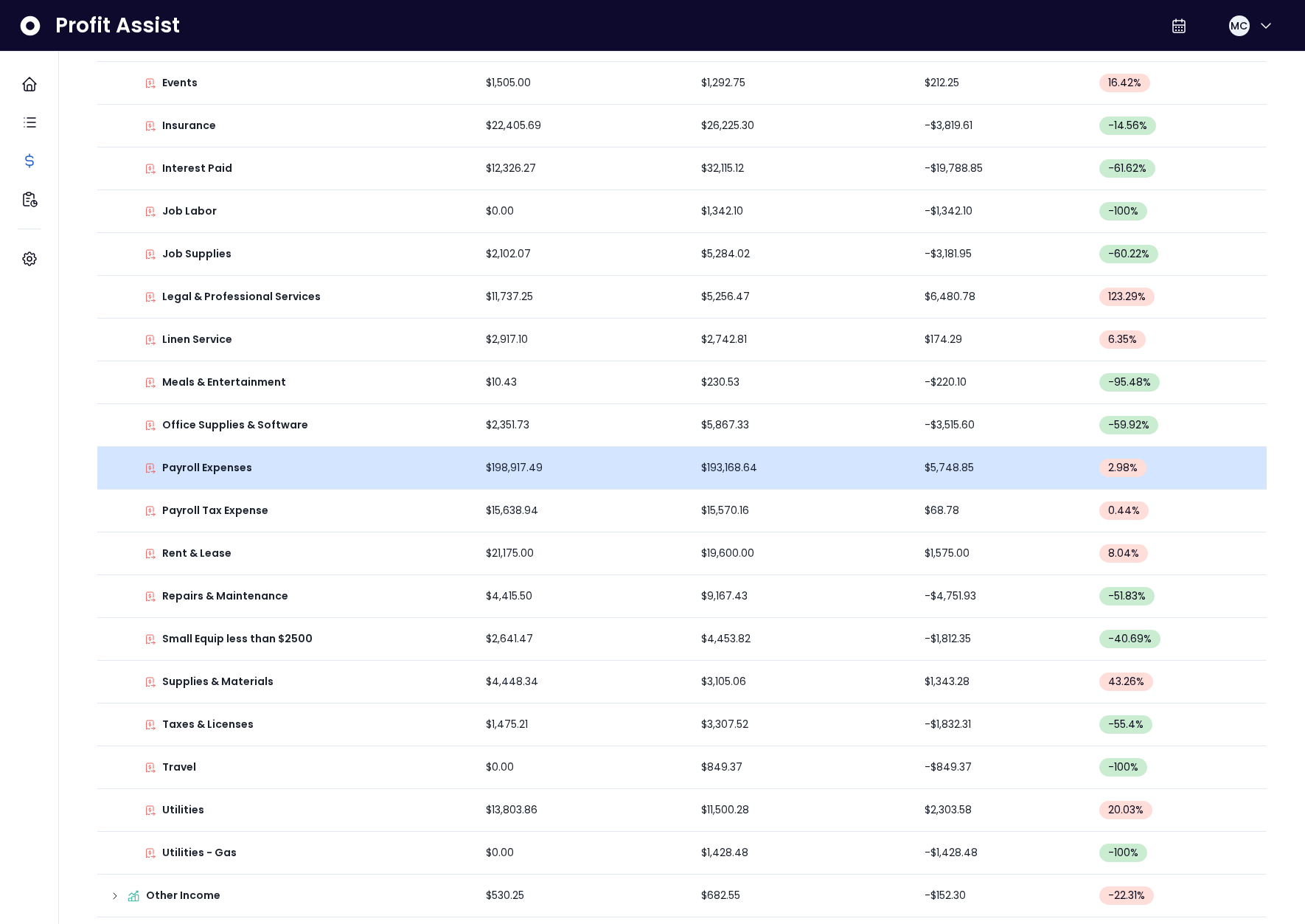
scroll to position [949, 0]
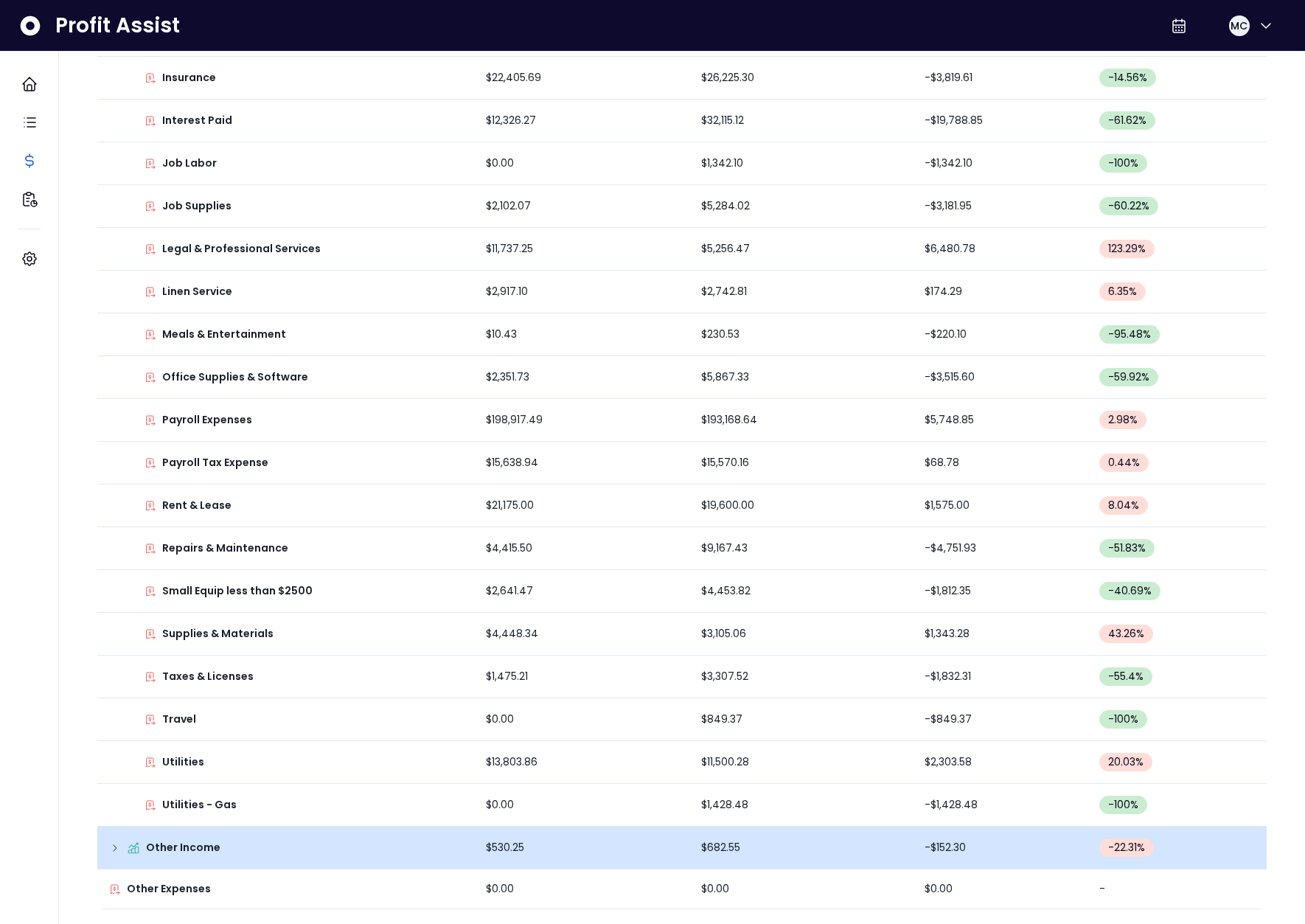
click at [107, 850] on td "Other Income" at bounding box center [286, 848] width 376 height 43
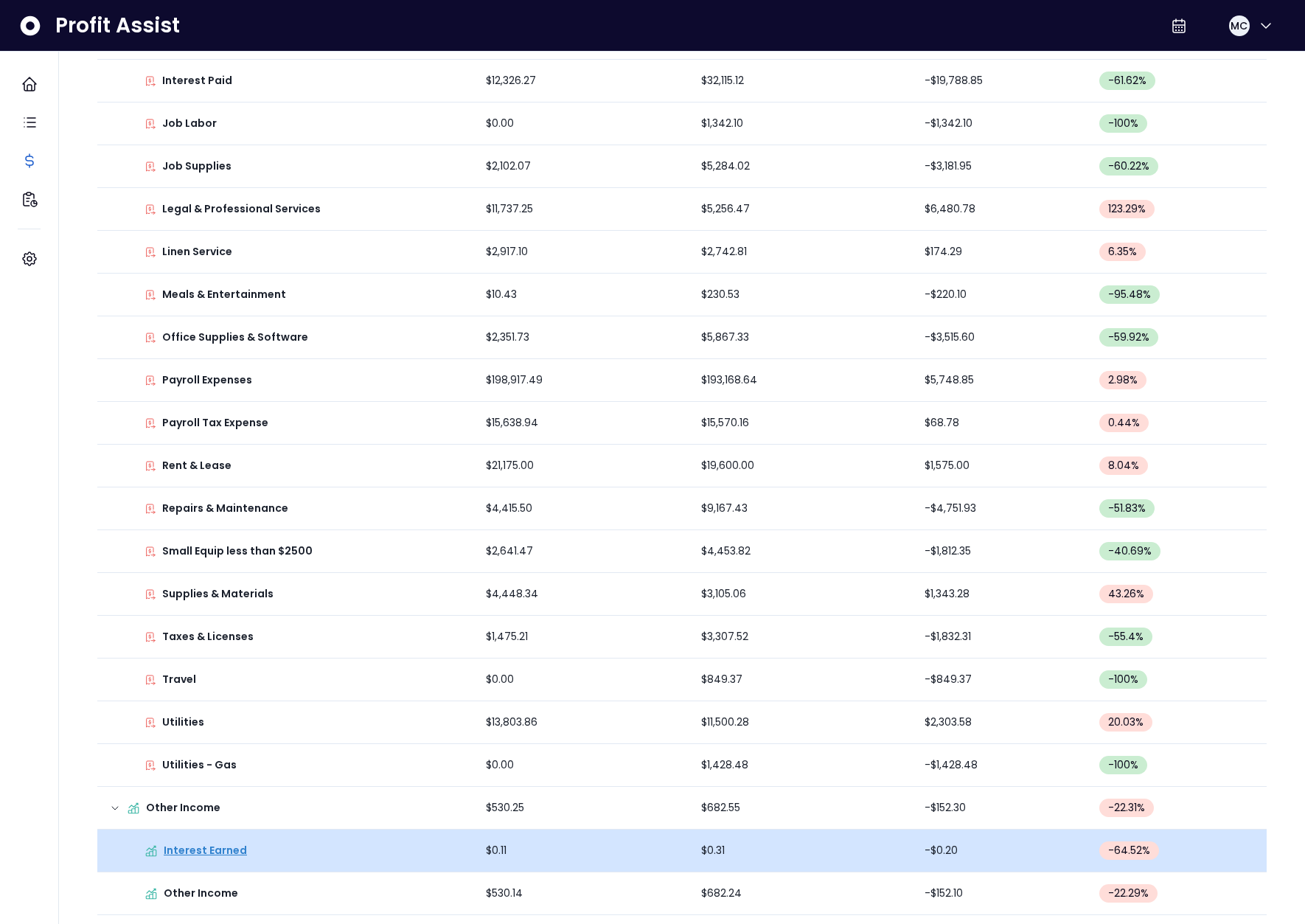
scroll to position [1034, 0]
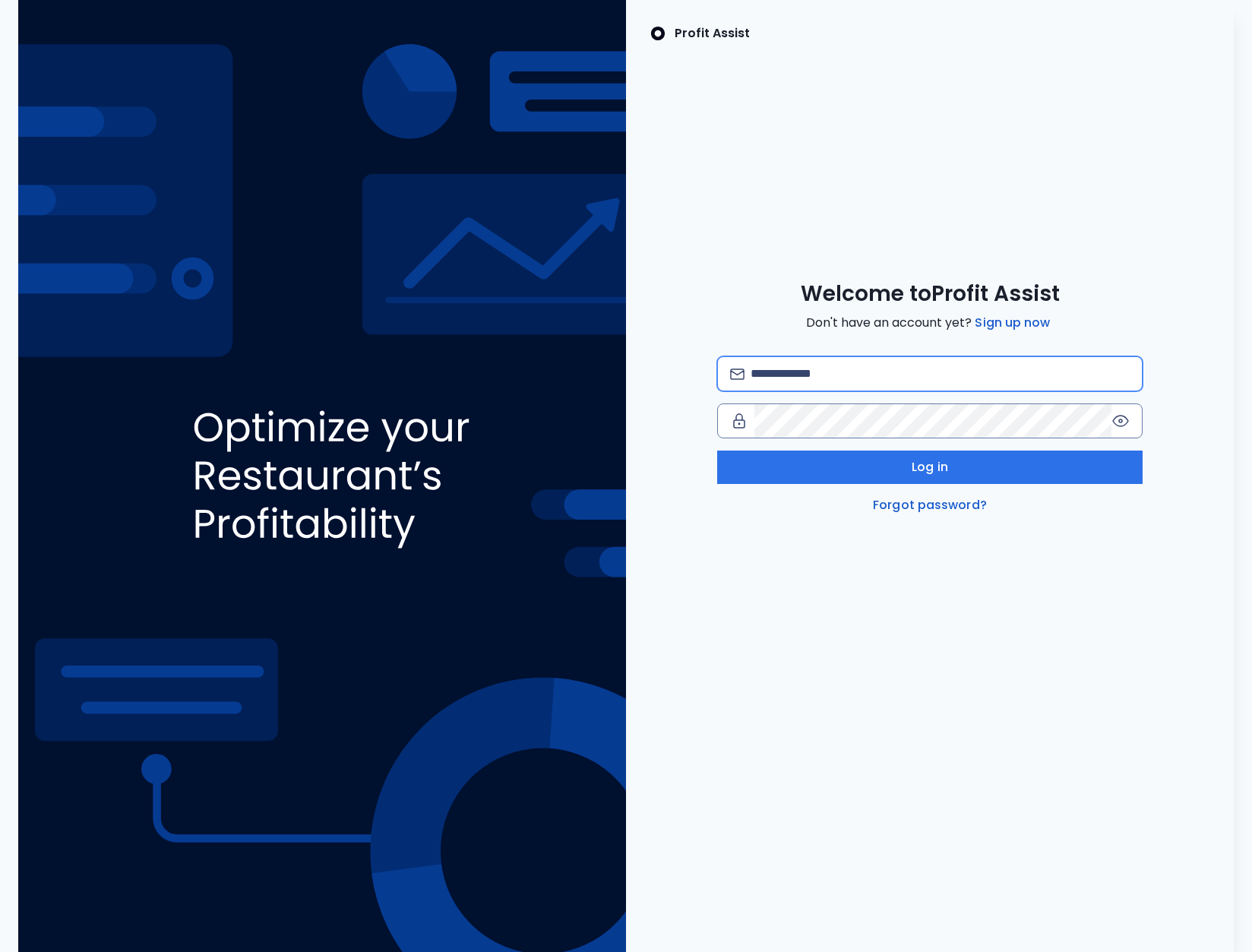
click at [828, 373] on input "email" at bounding box center [940, 373] width 379 height 33
type input "**********"
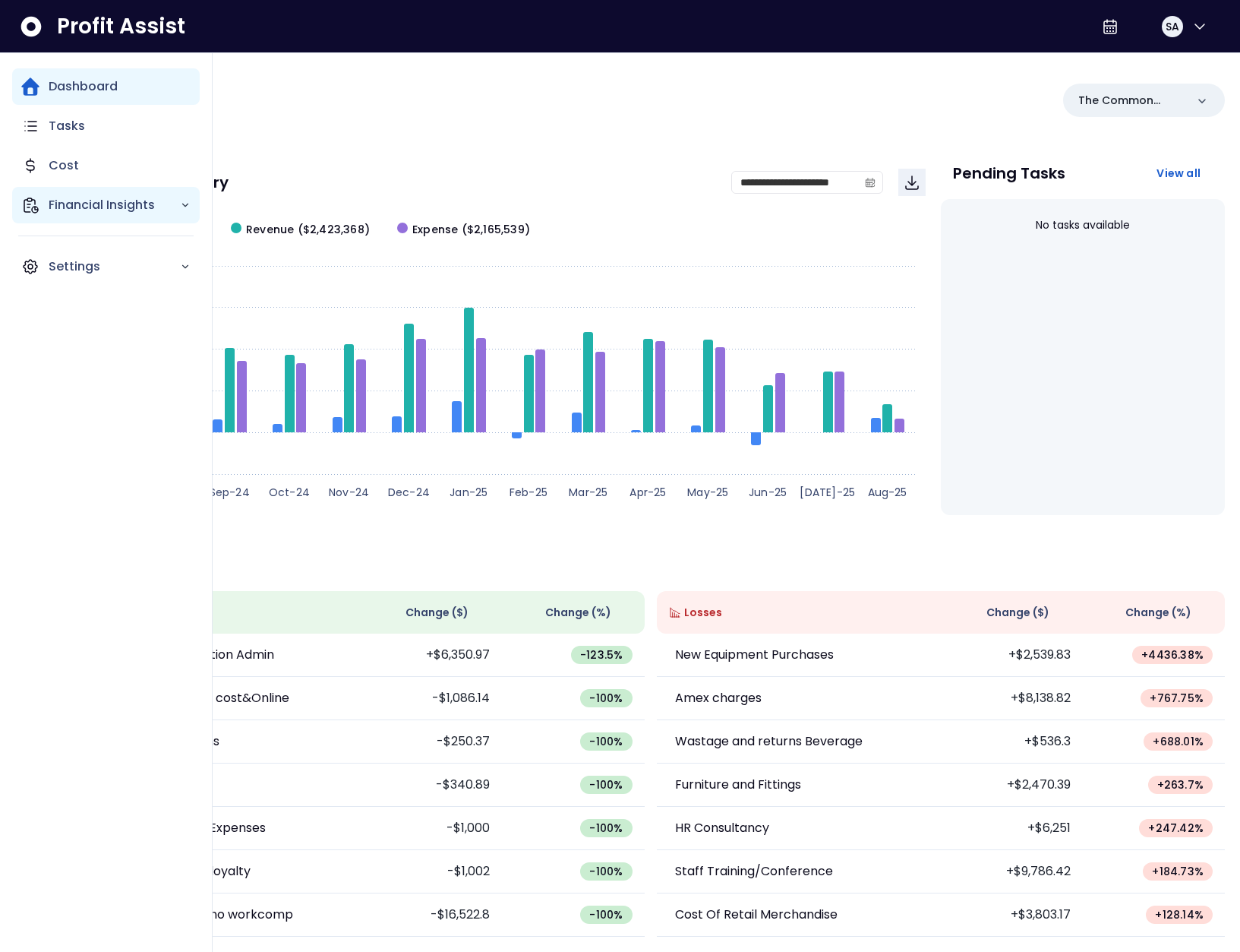
click at [100, 208] on p "Financial Insights" at bounding box center [114, 206] width 131 height 19
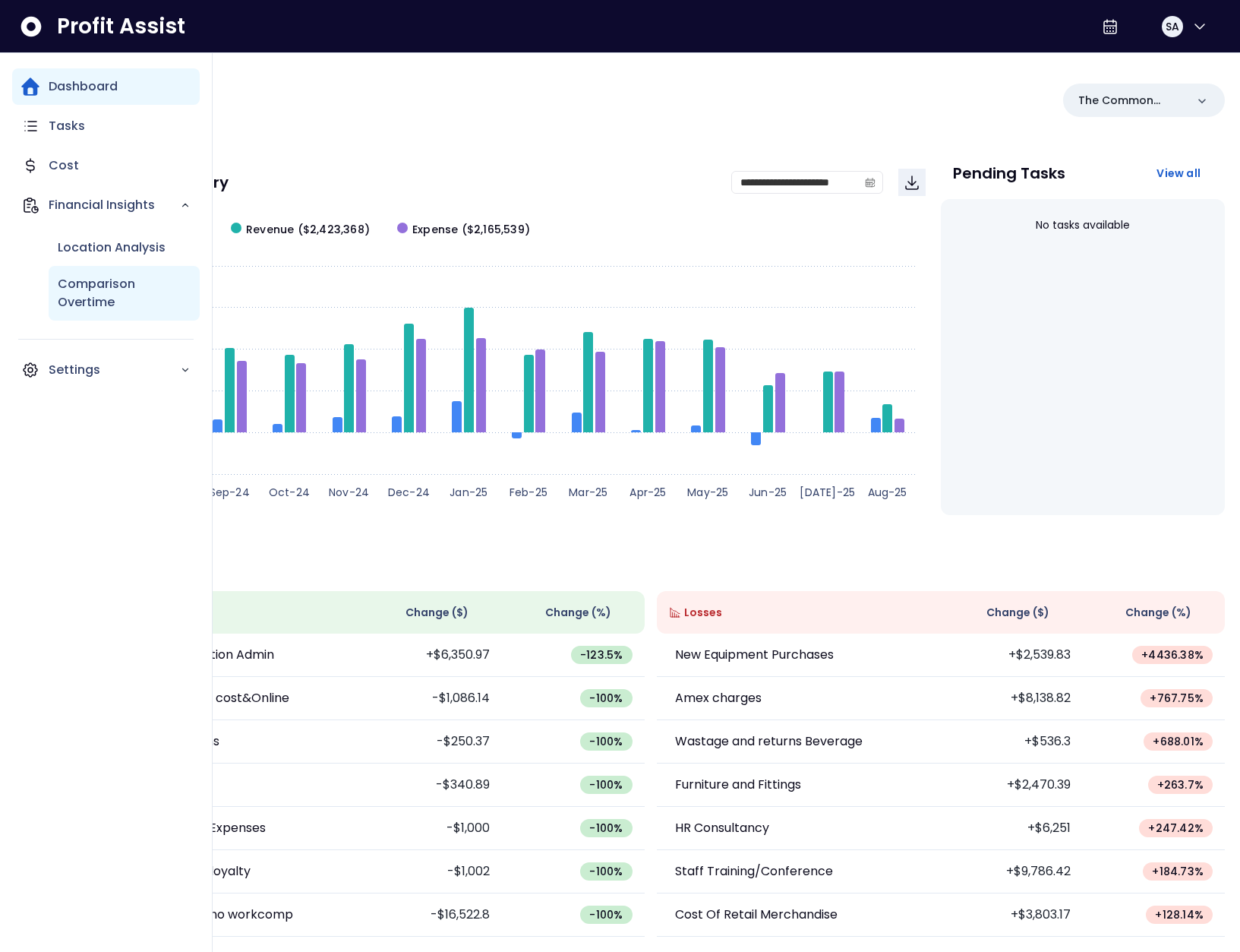
click at [105, 280] on p "Comparison Overtime" at bounding box center [124, 293] width 133 height 36
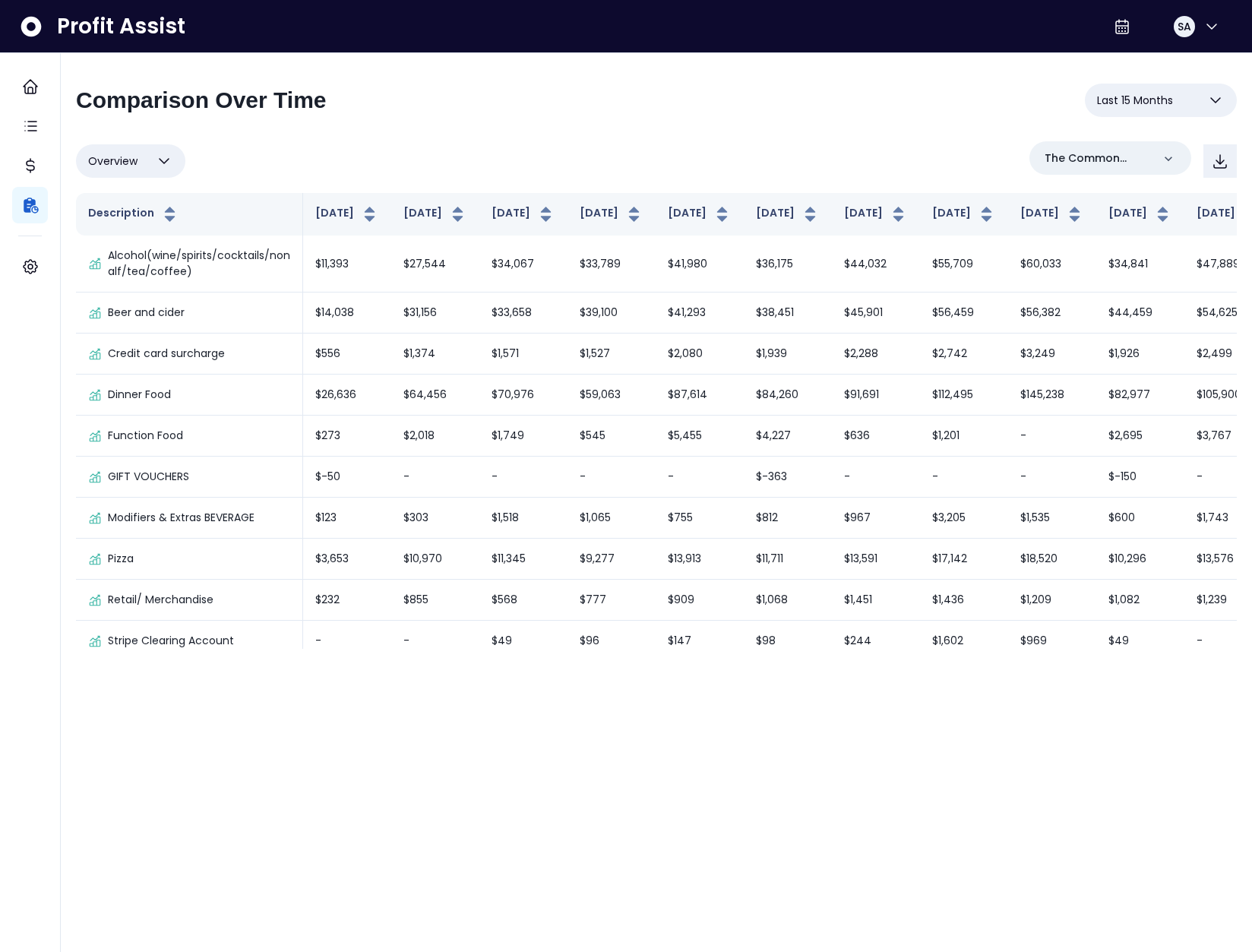
click at [1181, 89] on button "Last 15 Months" at bounding box center [1161, 100] width 152 height 33
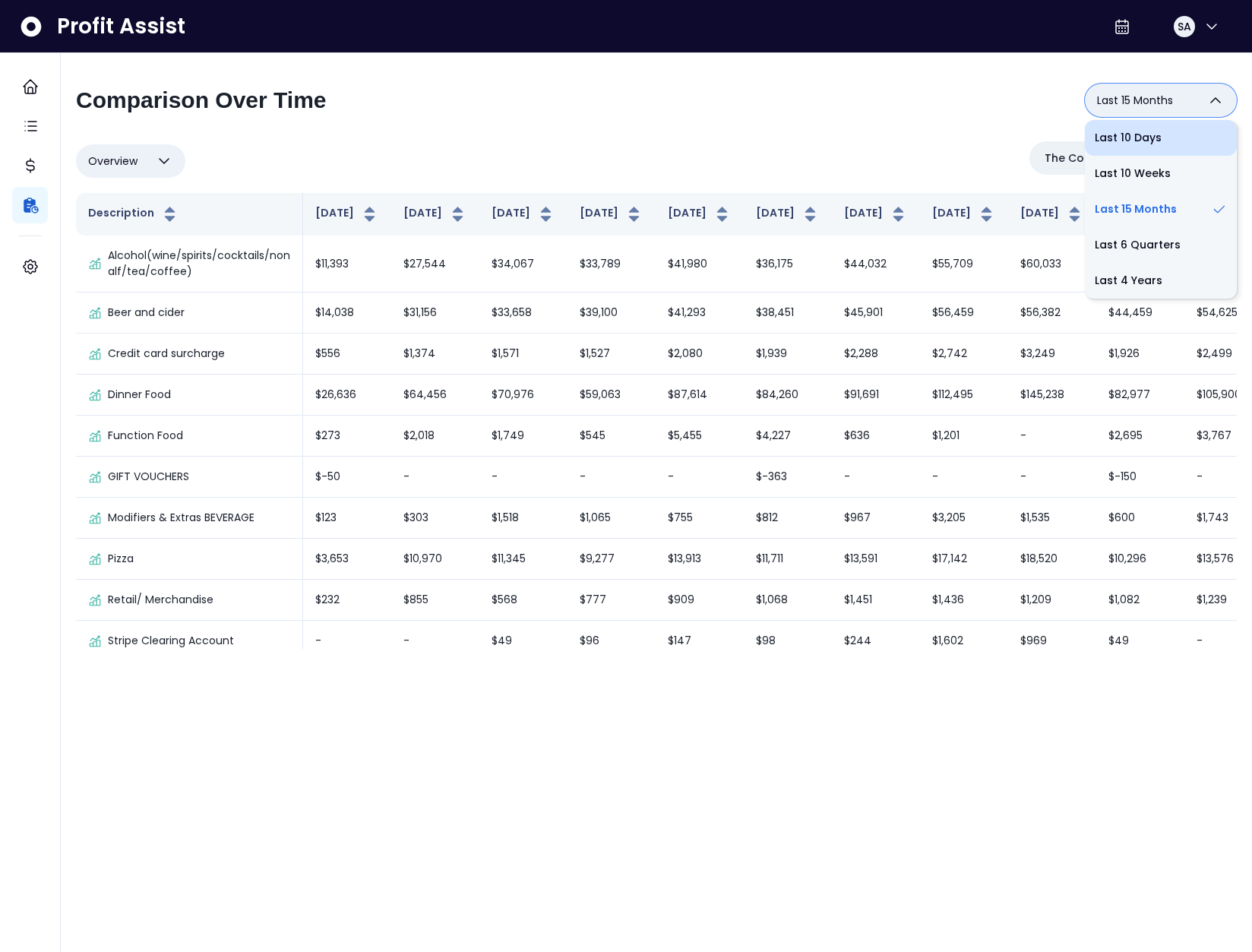
click at [1144, 153] on li "Last 10 Days" at bounding box center [1161, 138] width 152 height 36
type input "**********"
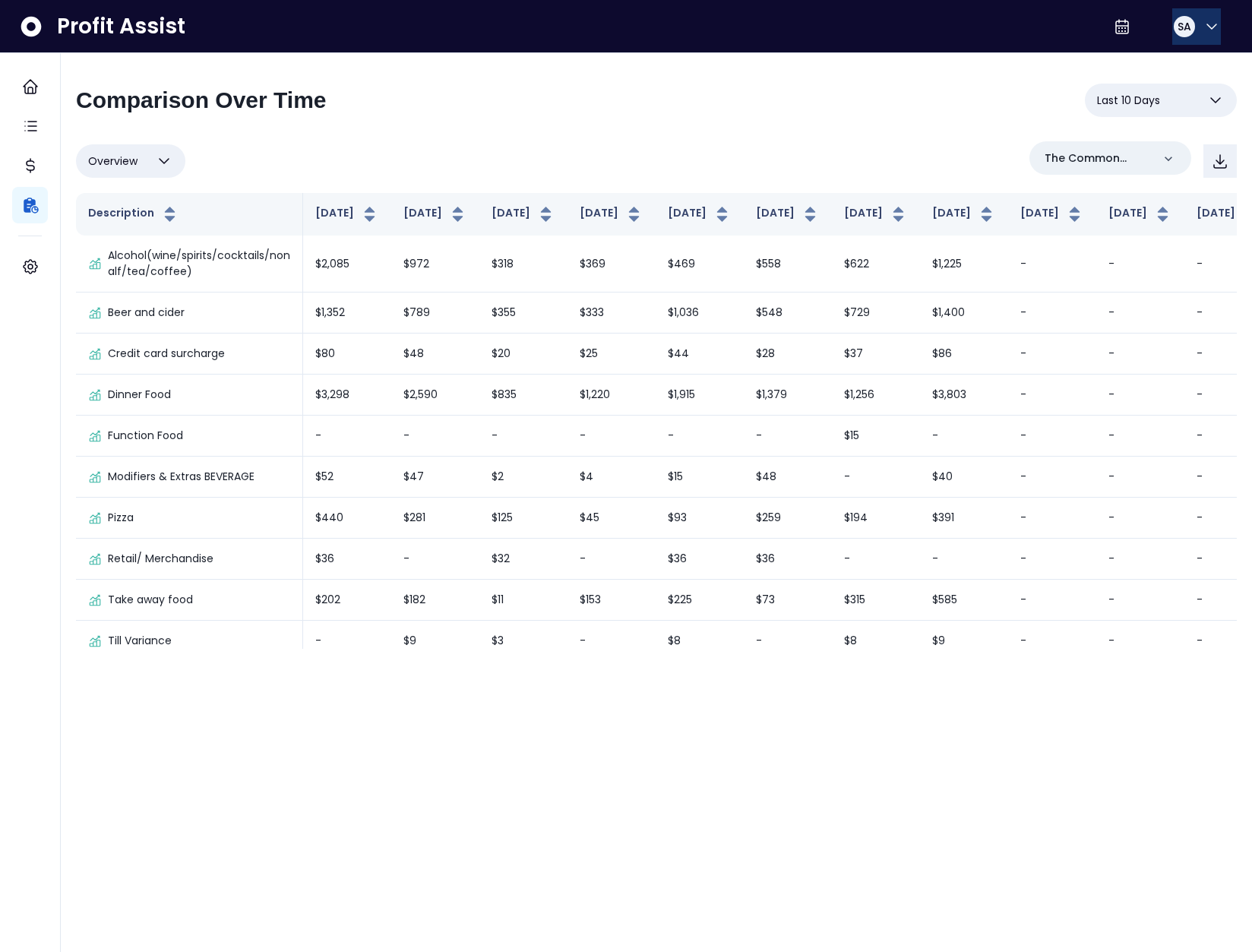
click at [1186, 32] on div "SA" at bounding box center [1184, 26] width 24 height 24
click at [1165, 94] on span "Logout" at bounding box center [1138, 100] width 146 height 19
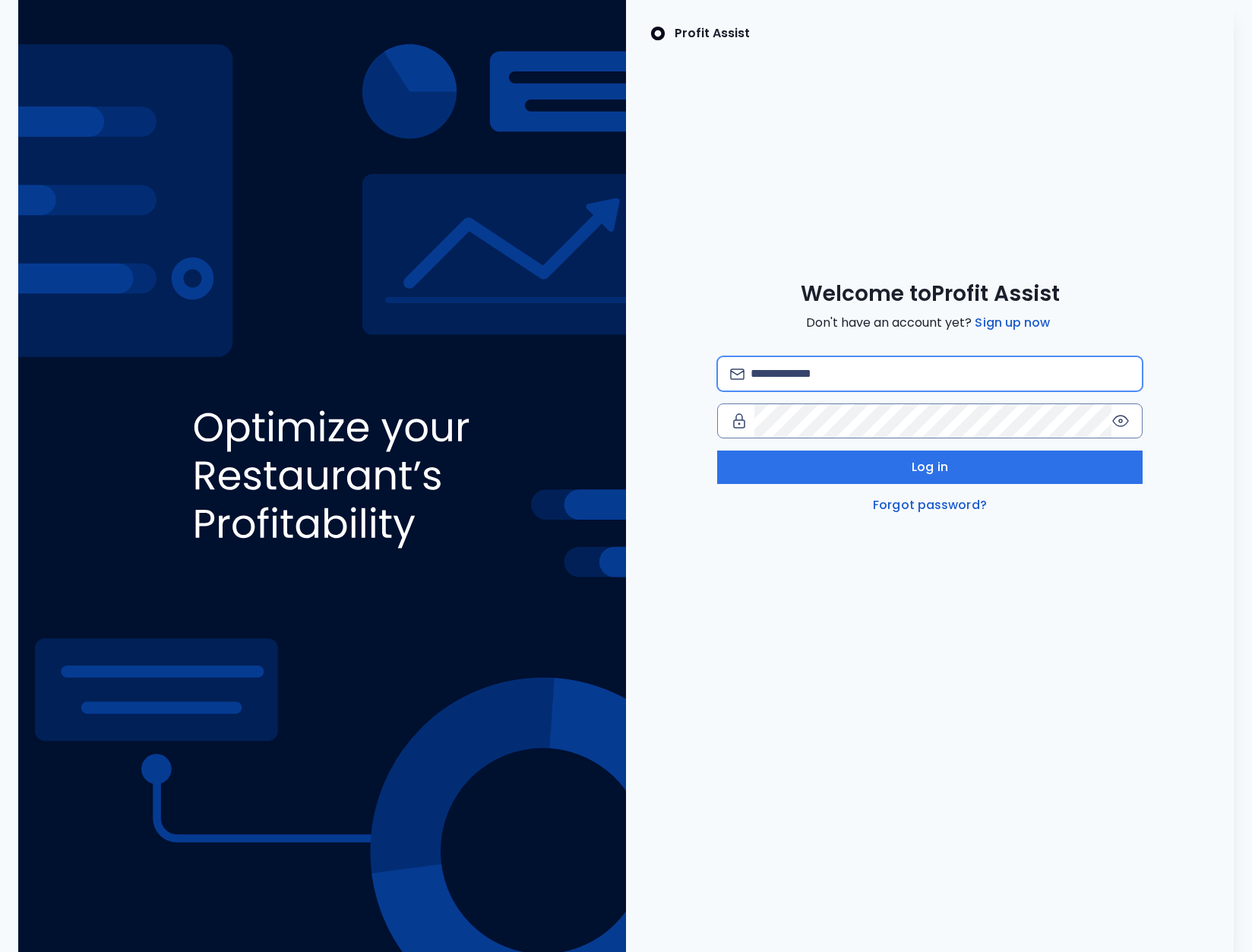
click at [906, 380] on input "email" at bounding box center [940, 373] width 379 height 33
click at [908, 367] on input "**********" at bounding box center [940, 373] width 379 height 33
type input "**********"
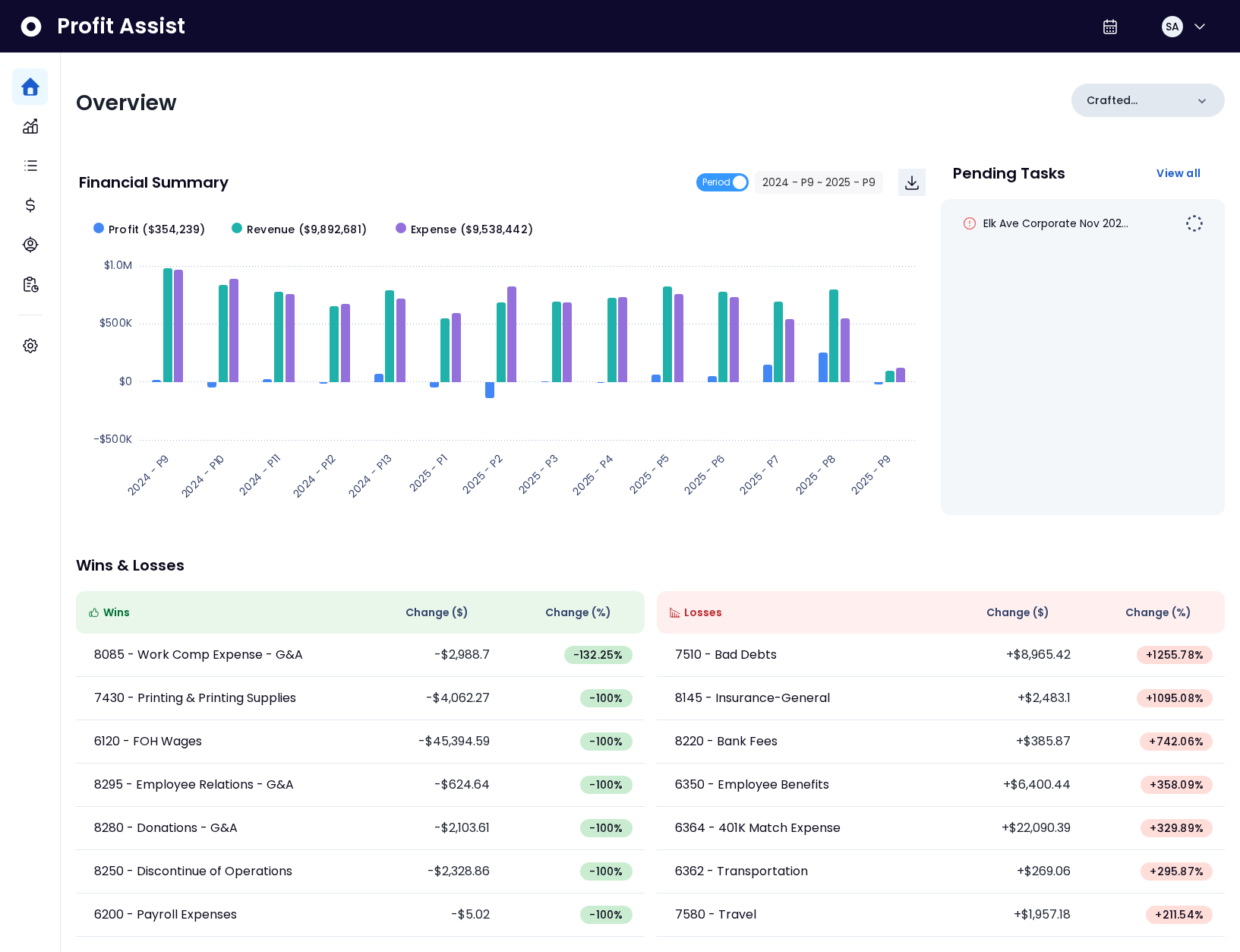
click at [1165, 97] on p "Crafted Concepts" at bounding box center [1136, 100] width 99 height 16
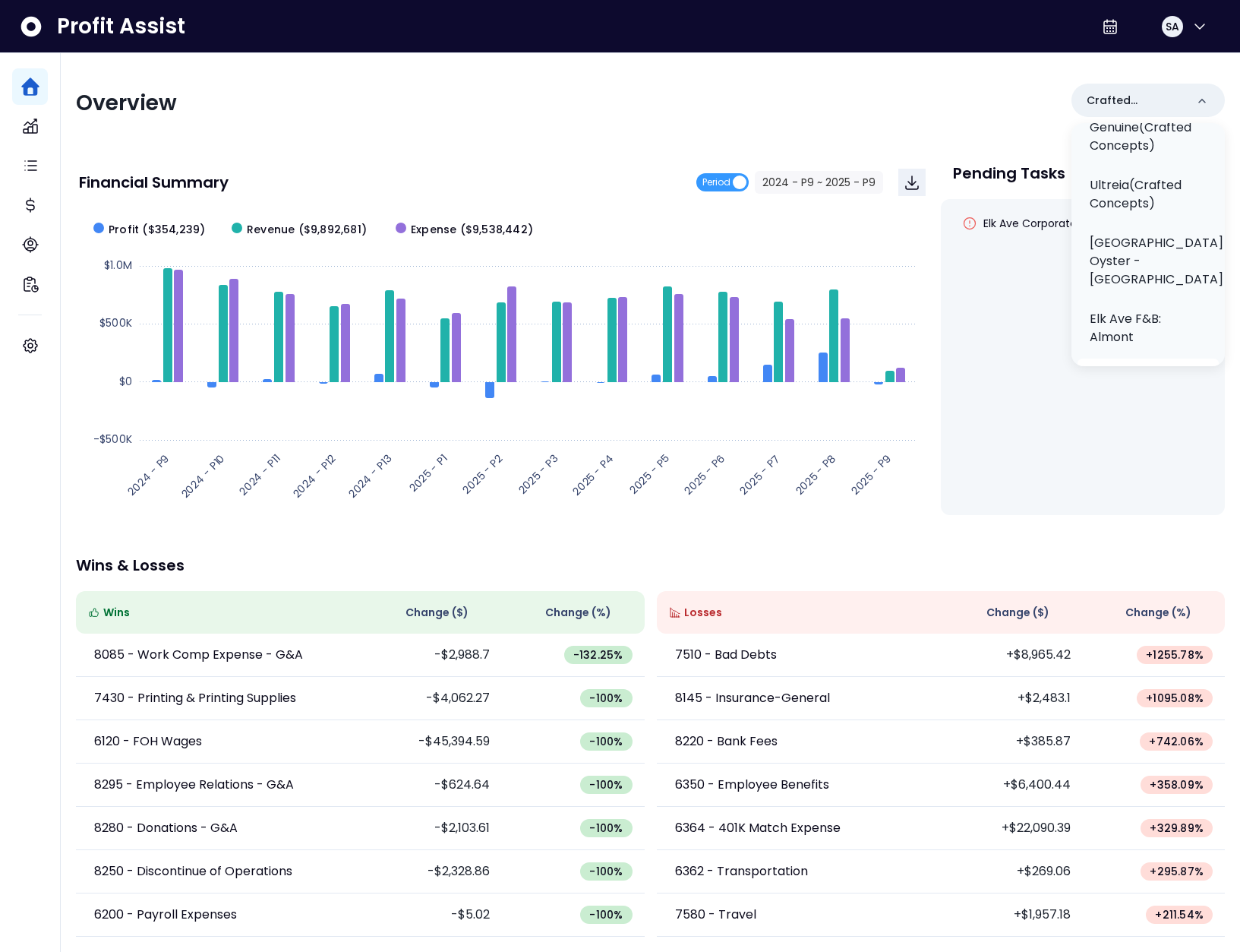
scroll to position [579, 0]
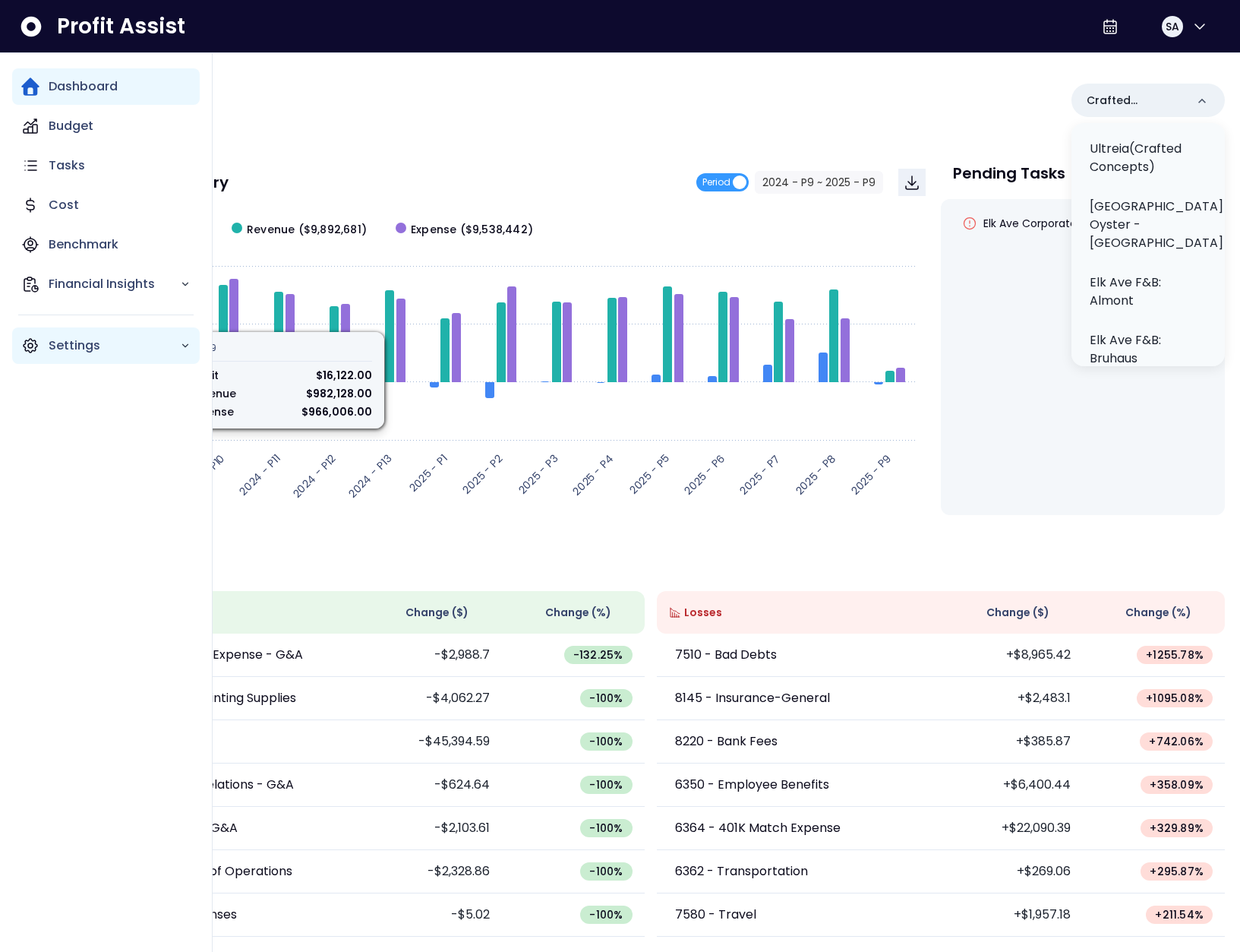
click at [26, 340] on icon "Main navigation" at bounding box center [30, 345] width 14 height 14
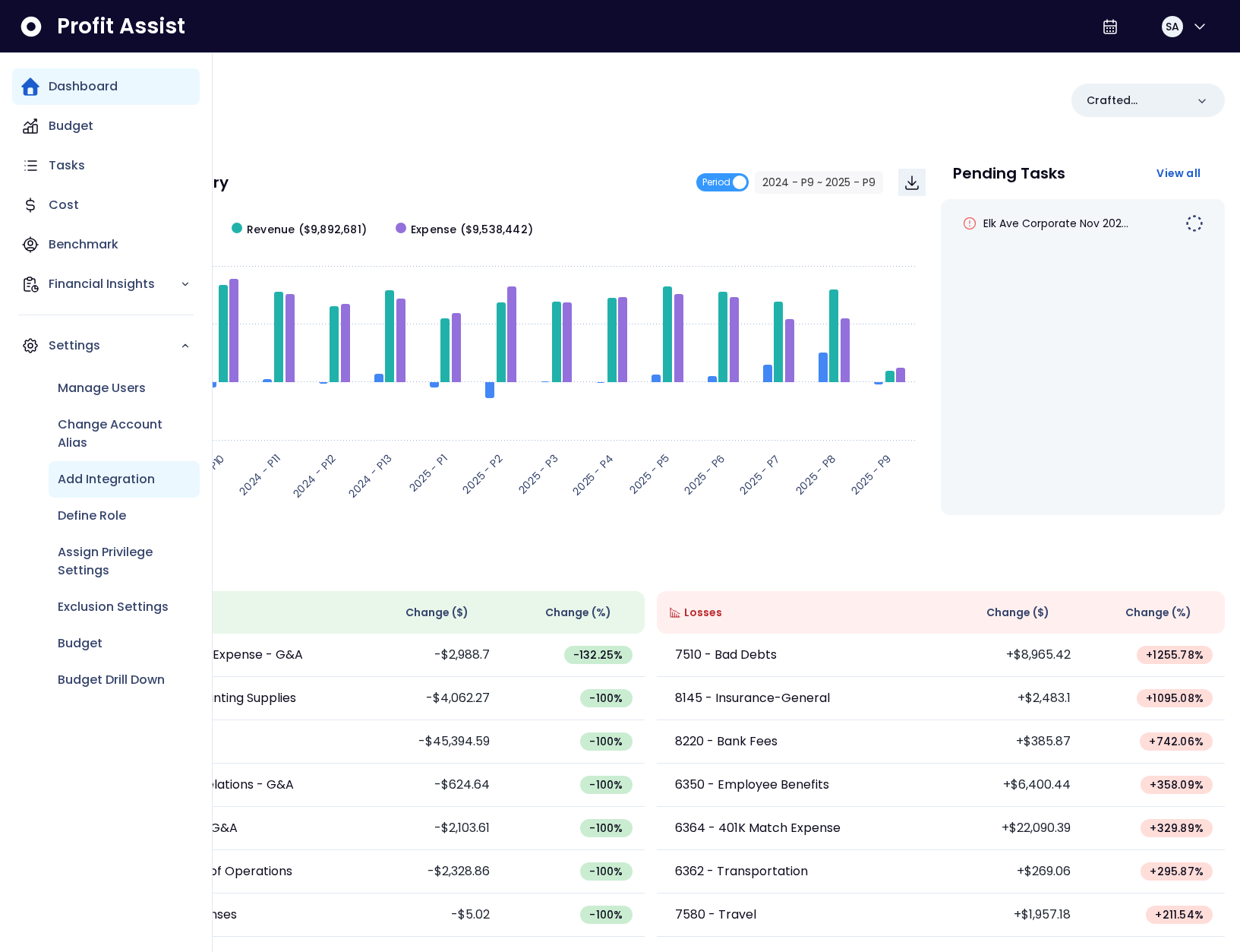
click at [106, 471] on p "Add Integration" at bounding box center [107, 479] width 97 height 19
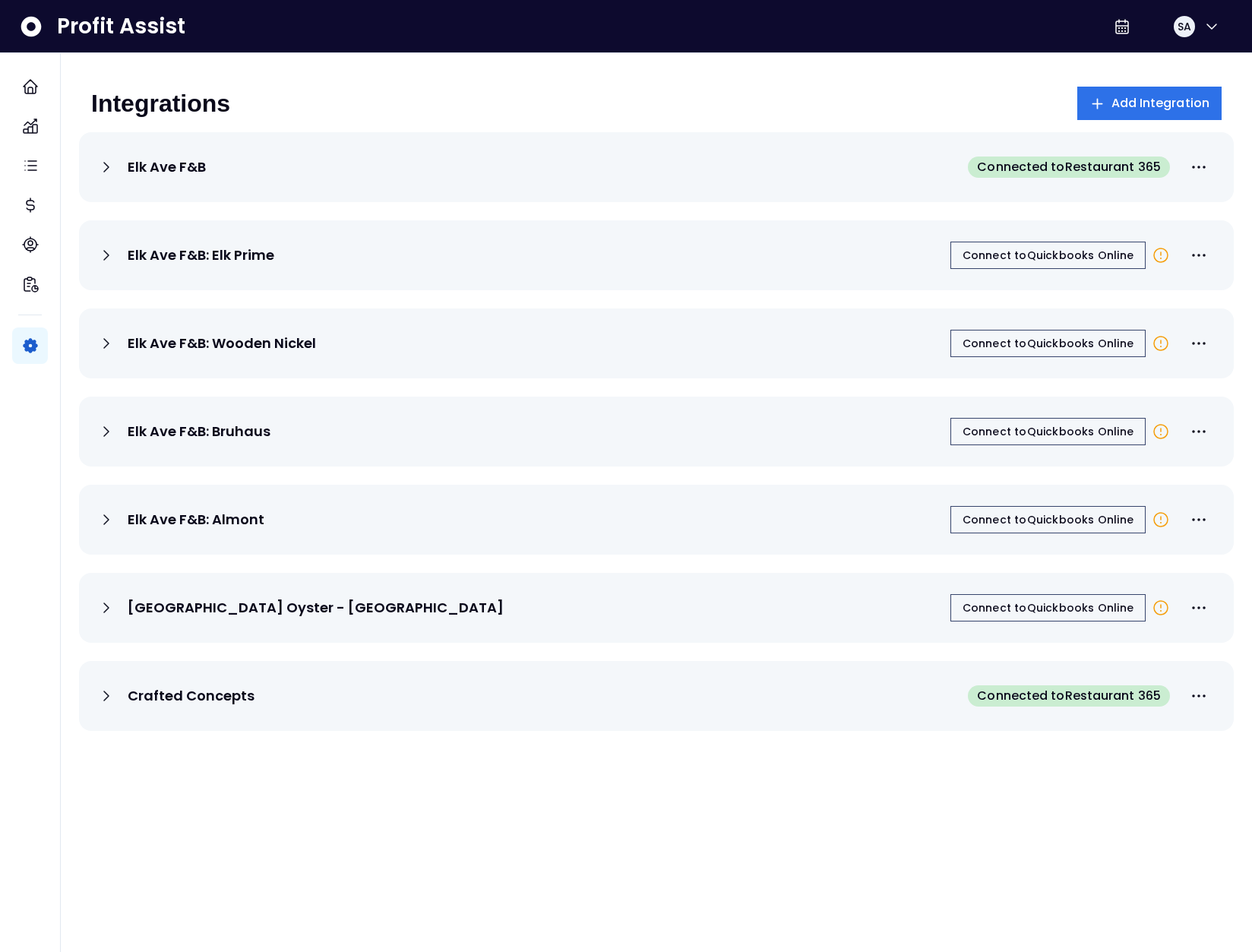
click at [111, 168] on icon at bounding box center [107, 167] width 19 height 19
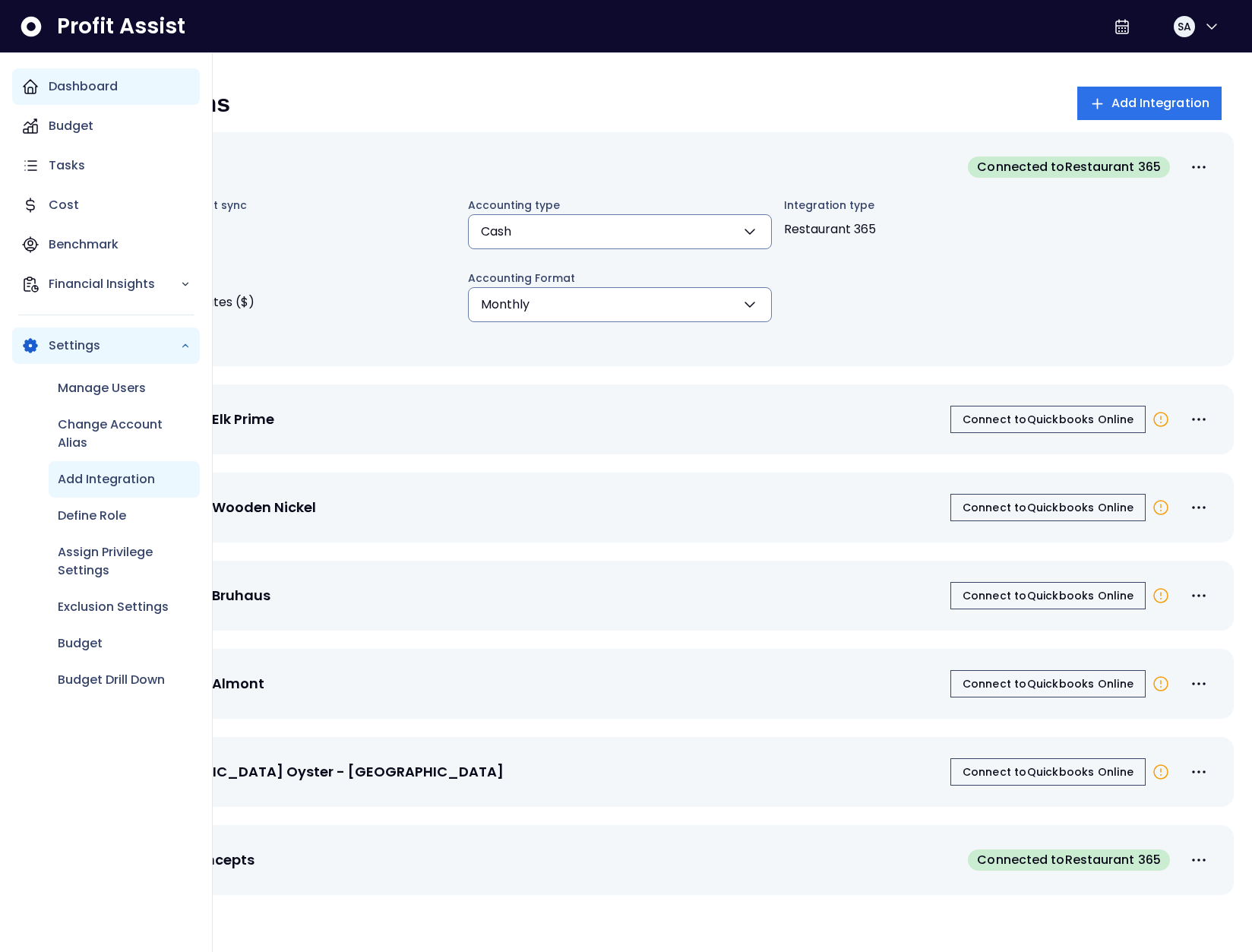
click at [93, 78] on p "Dashboard" at bounding box center [83, 87] width 69 height 19
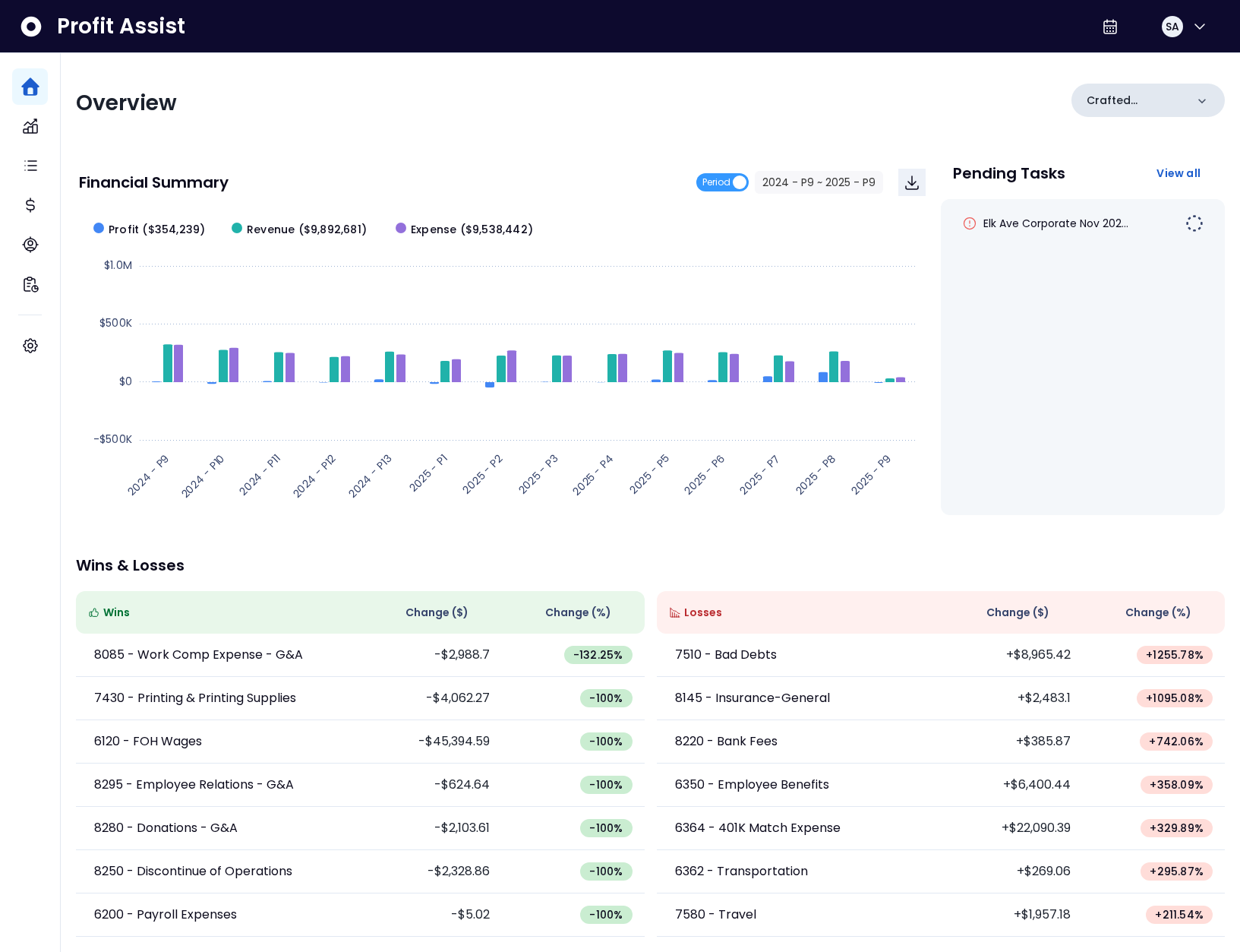
click at [1133, 110] on div "Crafted Concepts" at bounding box center [1148, 100] width 154 height 33
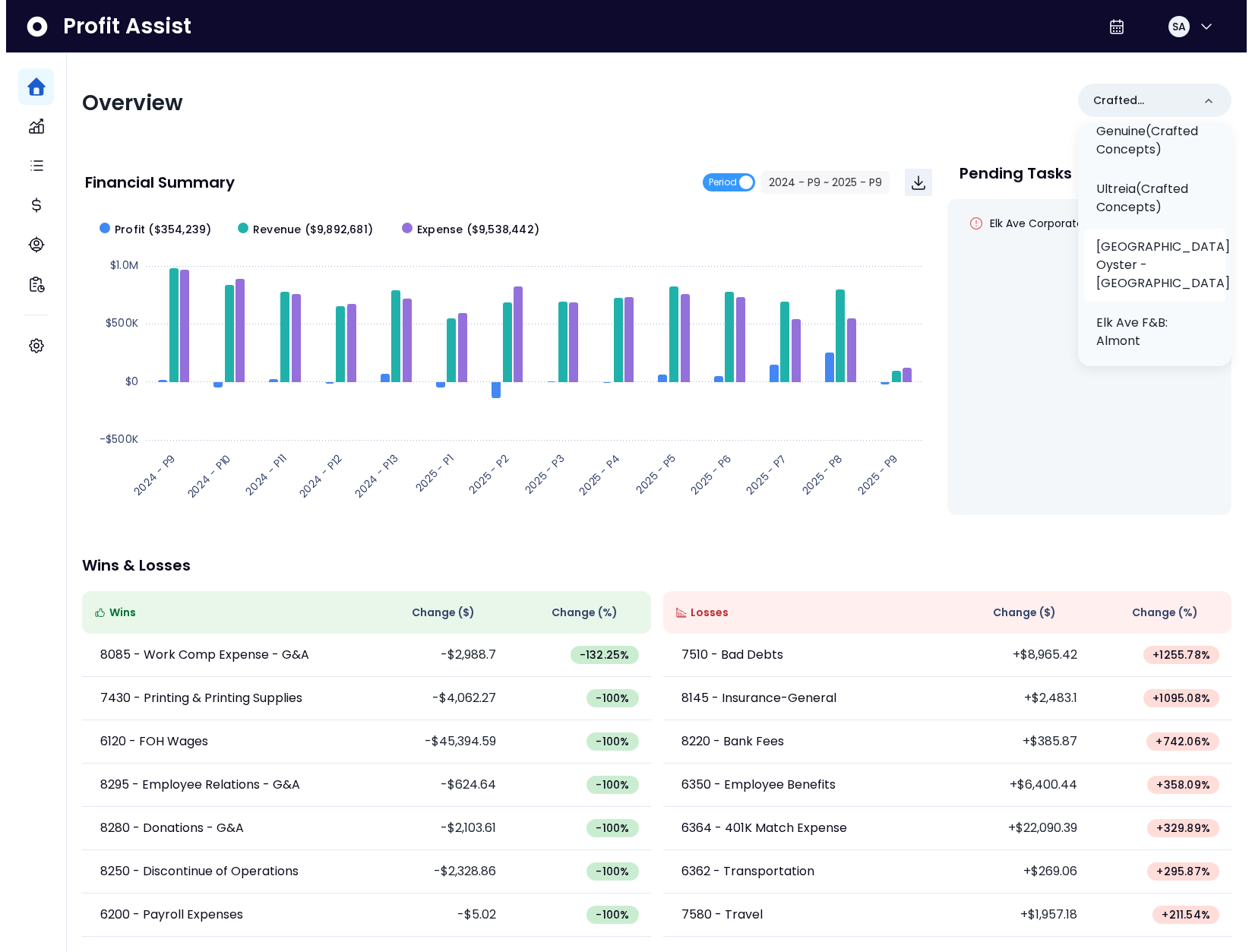
scroll to position [567, 0]
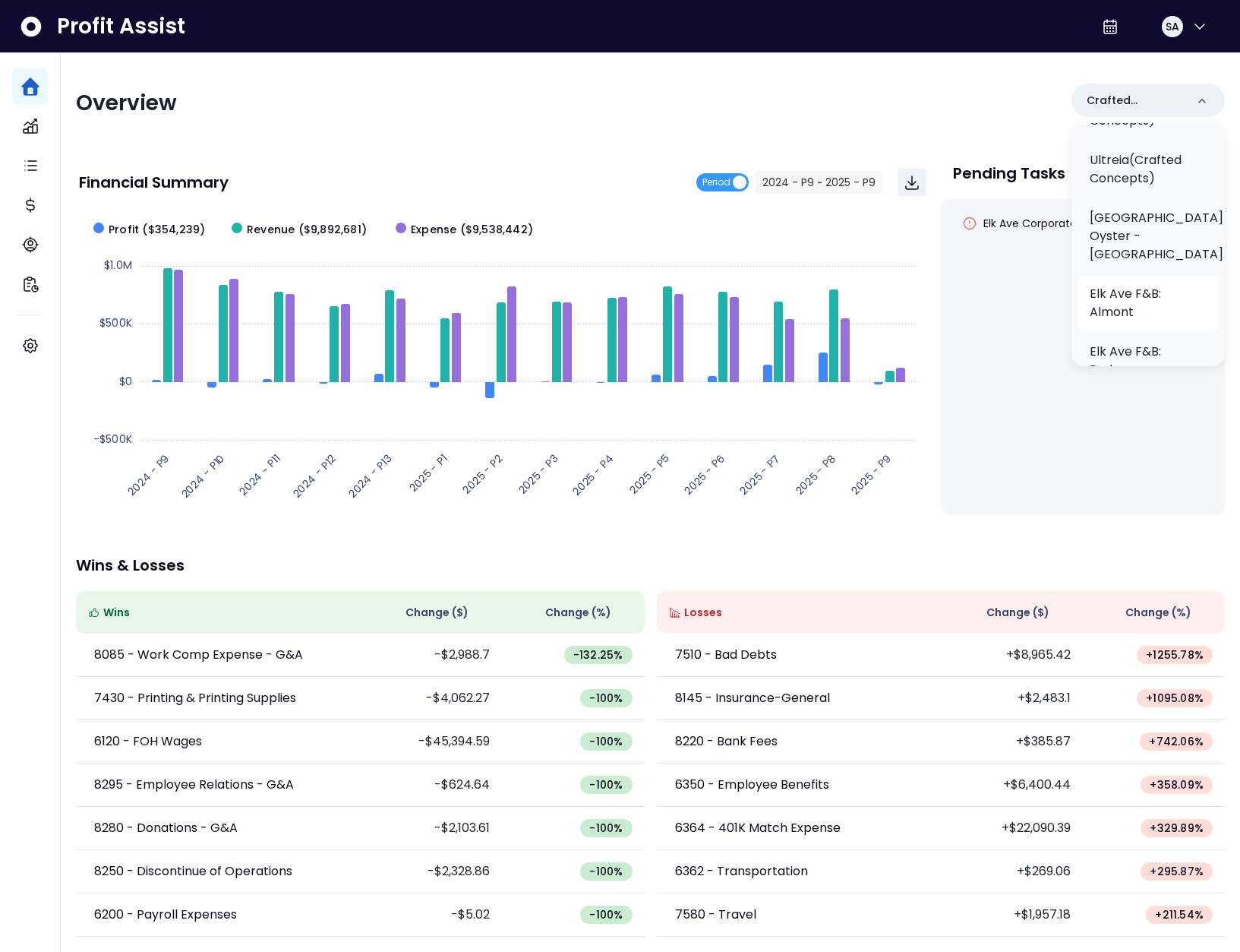
click at [1138, 292] on p "Elk Ave F&B: Almont" at bounding box center [1147, 303] width 117 height 36
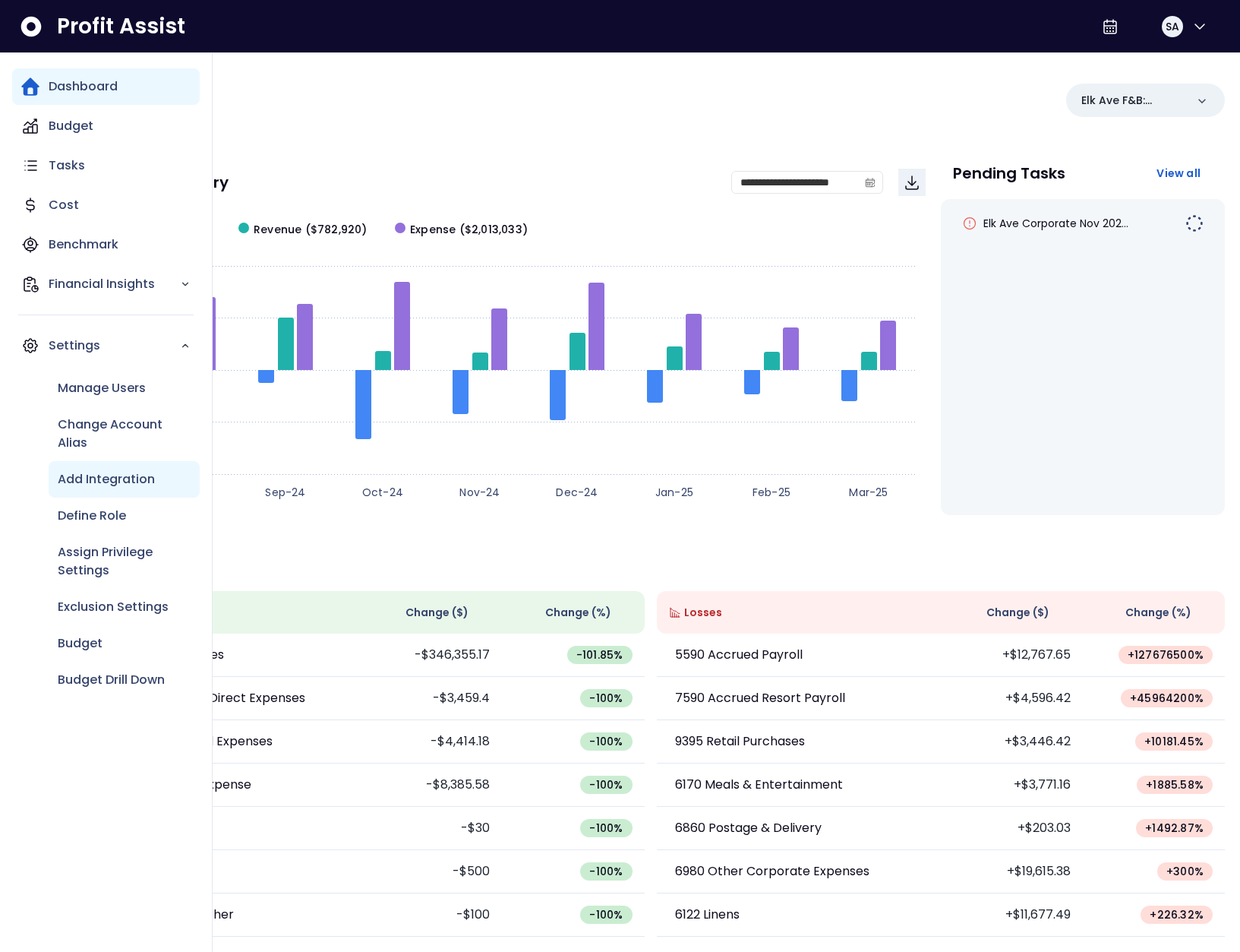
click at [115, 494] on div "Add Integration" at bounding box center [124, 479] width 151 height 36
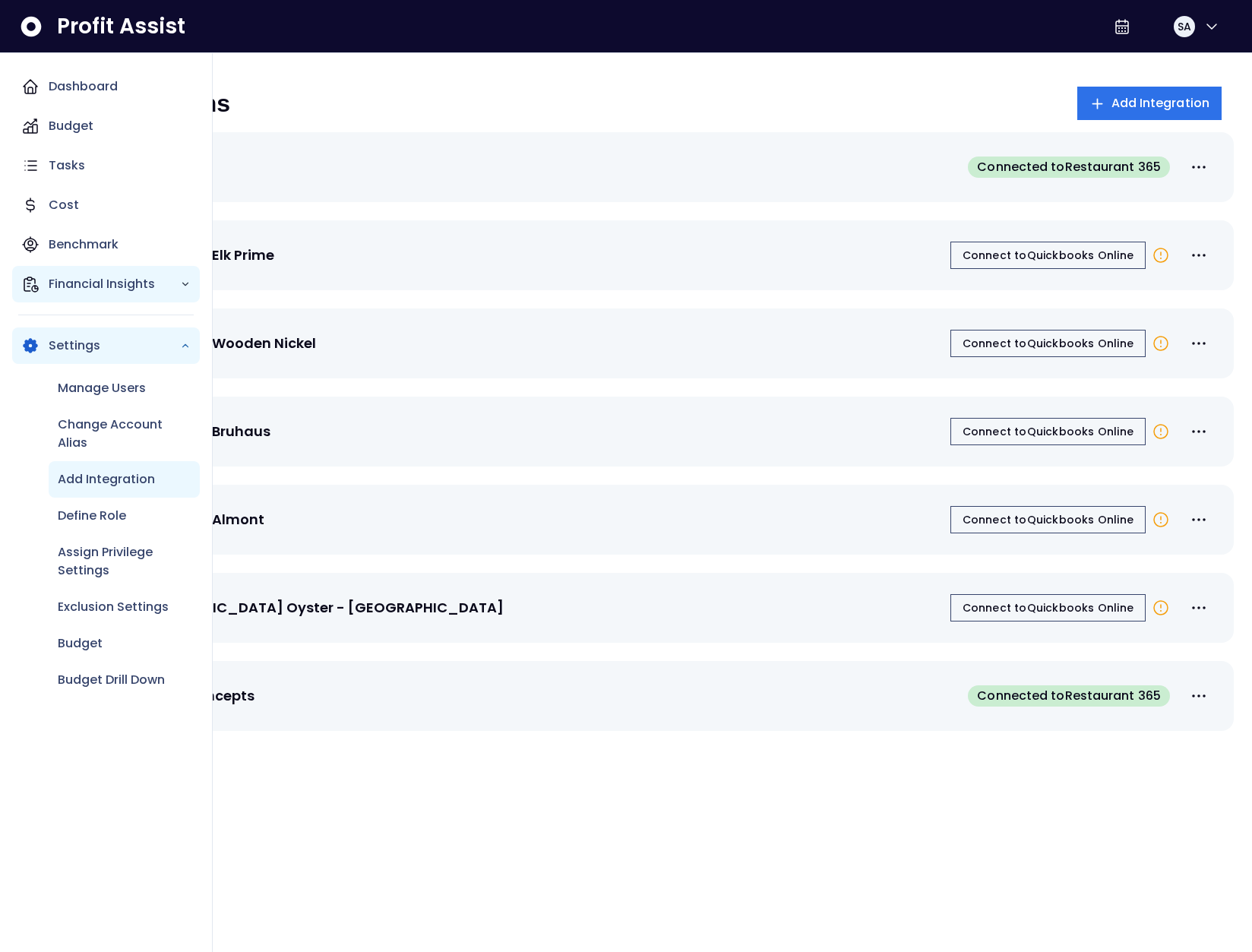
click at [106, 287] on p "Financial Insights" at bounding box center [114, 284] width 131 height 19
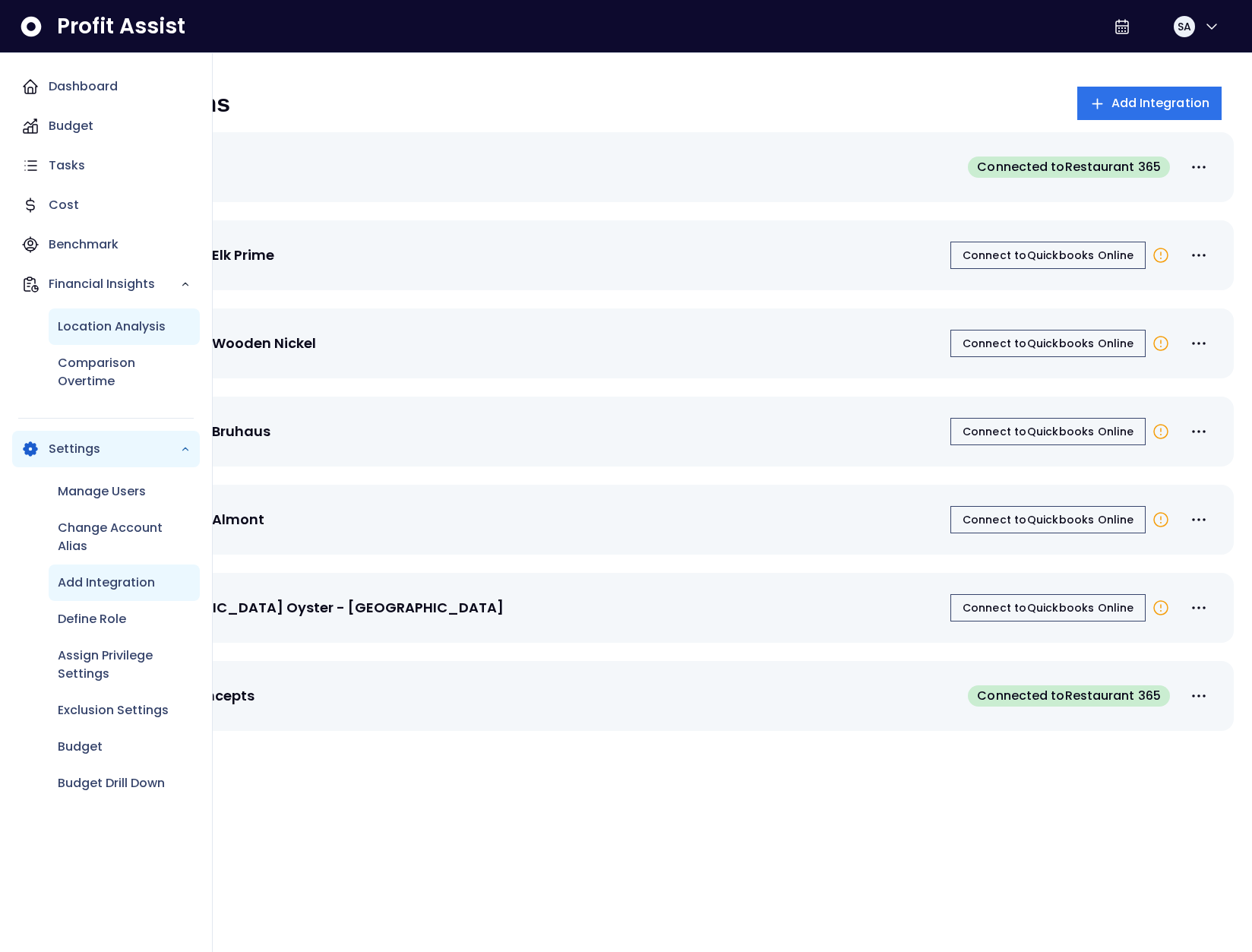
click at [126, 332] on p "Location Analysis" at bounding box center [112, 327] width 108 height 19
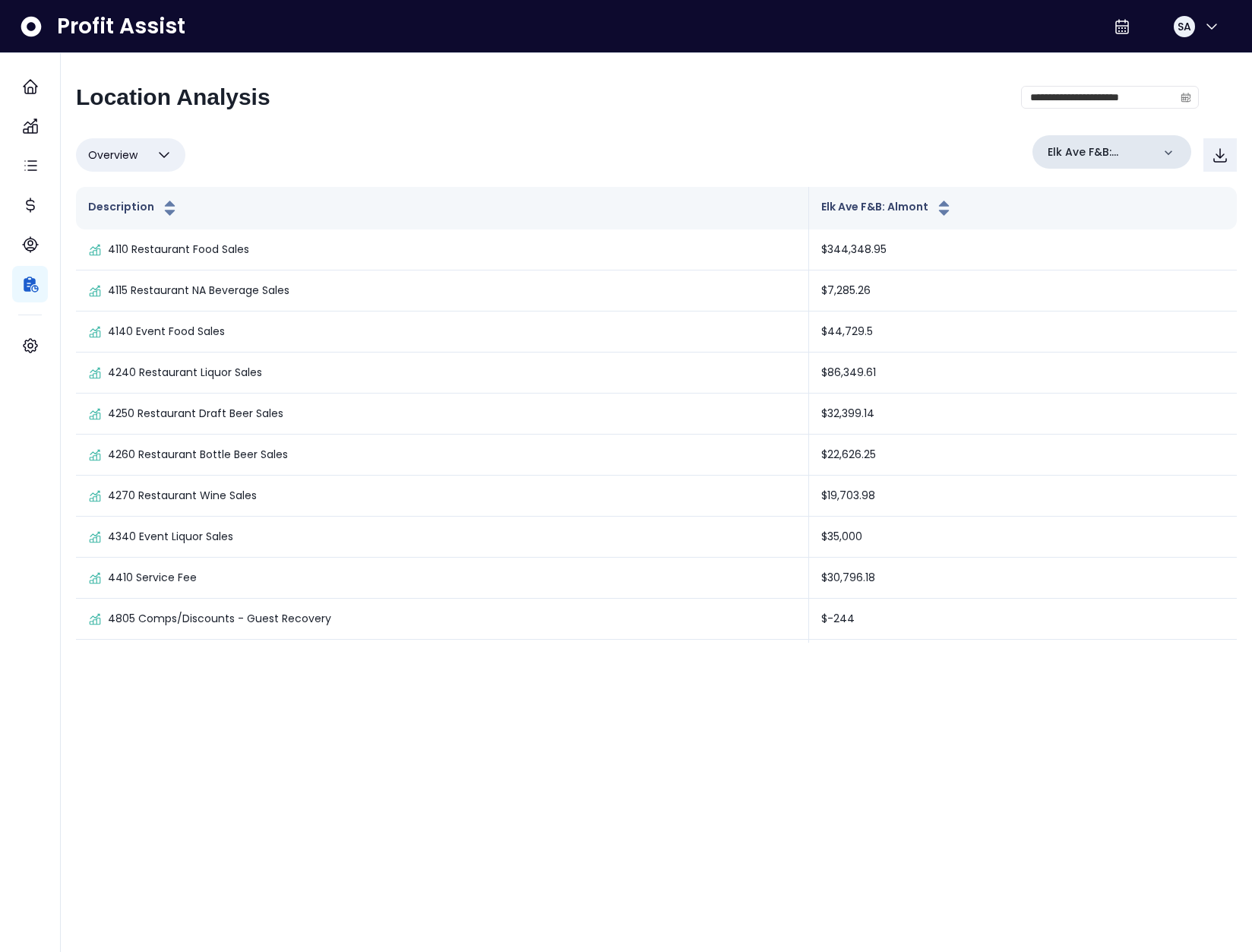
click at [1111, 151] on p "Elk Ave F&B: Almont" at bounding box center [1099, 152] width 104 height 16
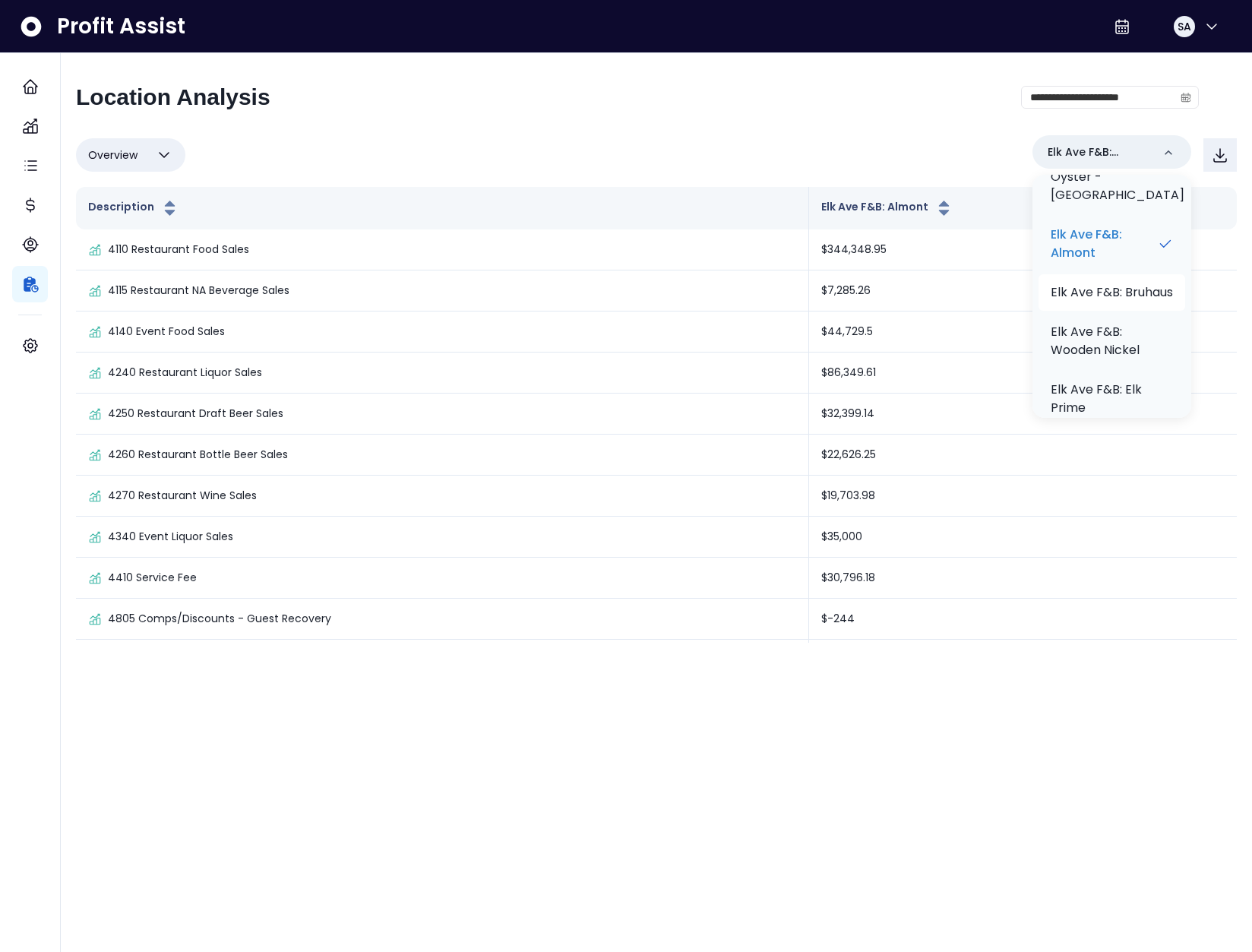
scroll to position [663, 0]
click at [761, 145] on div "Overview Overview % of cost % of sales % of budget ******** Elk Ave F&B: Almont…" at bounding box center [656, 155] width 1161 height 39
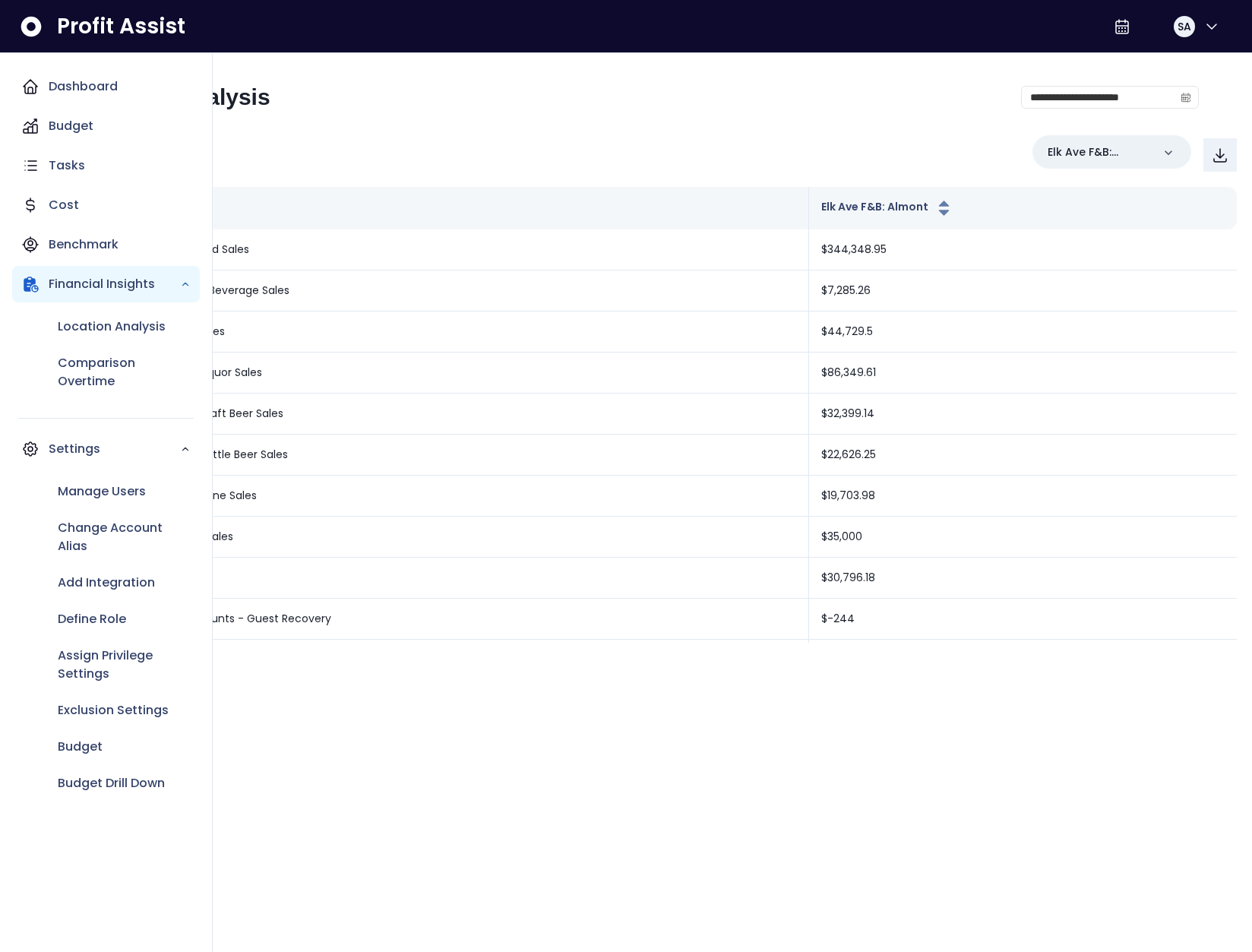
click at [25, 348] on div "Location Analysis Comparison Overtime" at bounding box center [106, 354] width 188 height 104
click at [124, 664] on p "Assign Privilege Settings" at bounding box center [124, 664] width 133 height 36
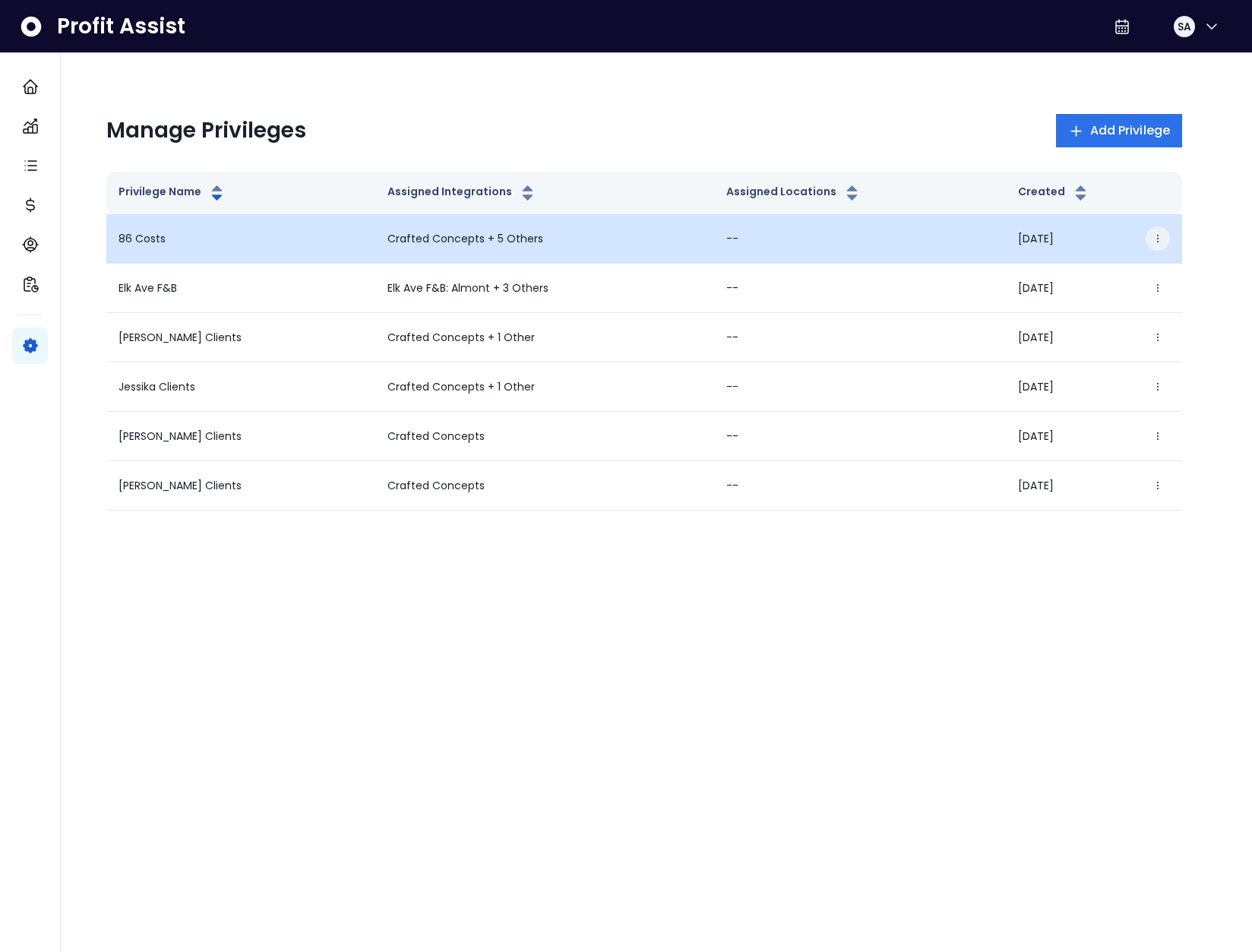
click at [1151, 243] on button "button" at bounding box center [1157, 238] width 24 height 24
click at [1112, 274] on button "Edit" at bounding box center [1084, 281] width 168 height 36
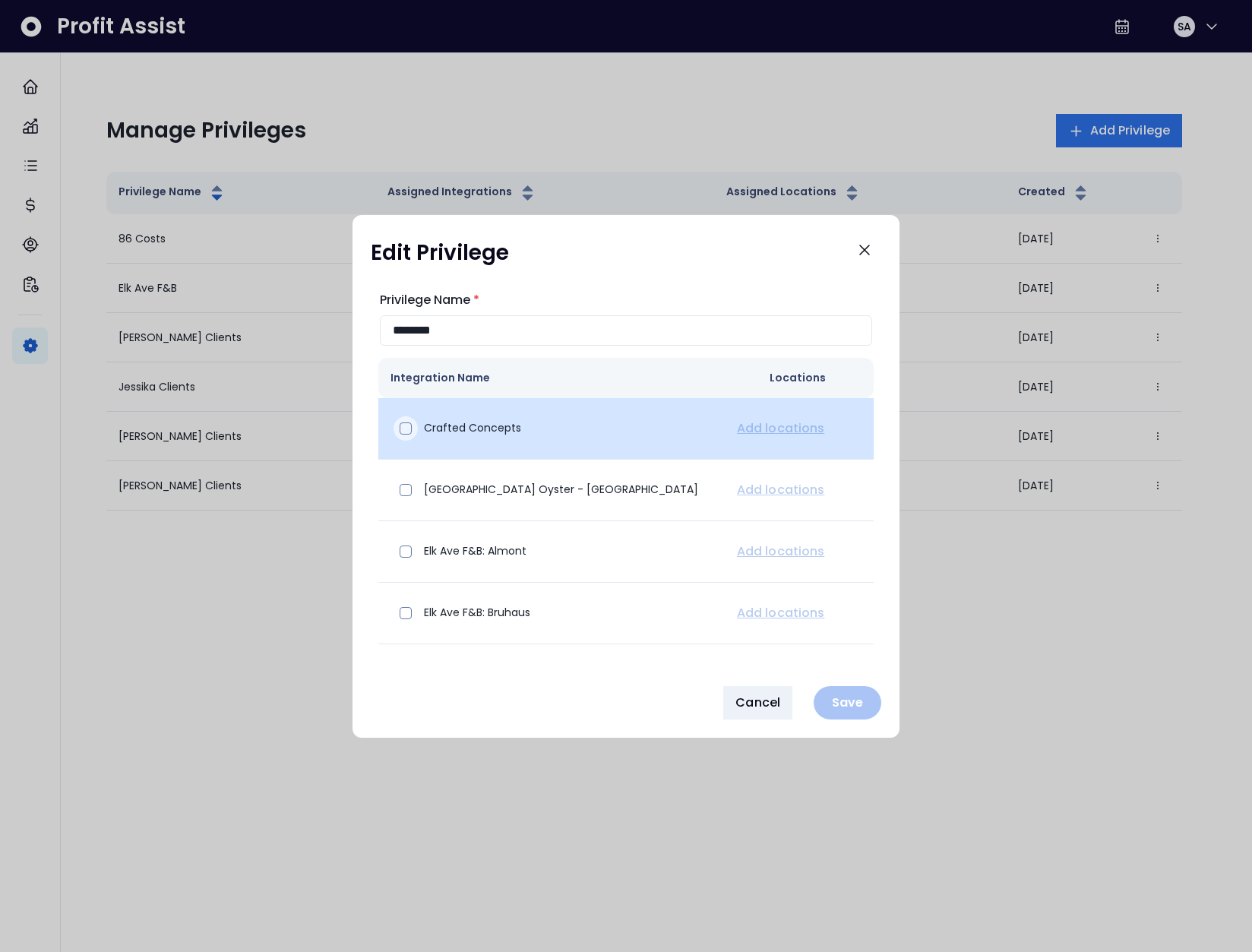
click at [403, 428] on span at bounding box center [406, 428] width 12 height 12
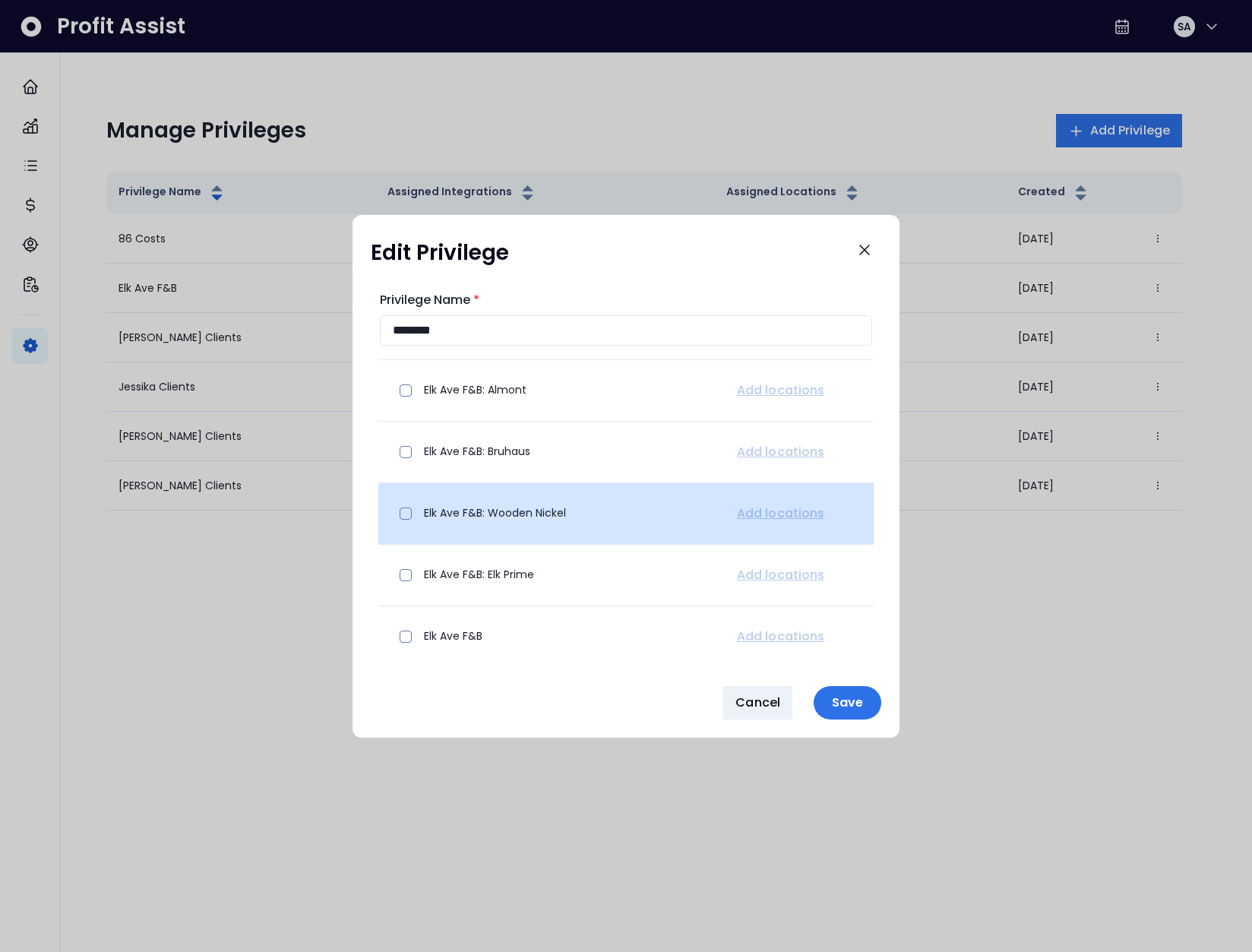
scroll to position [167, 0]
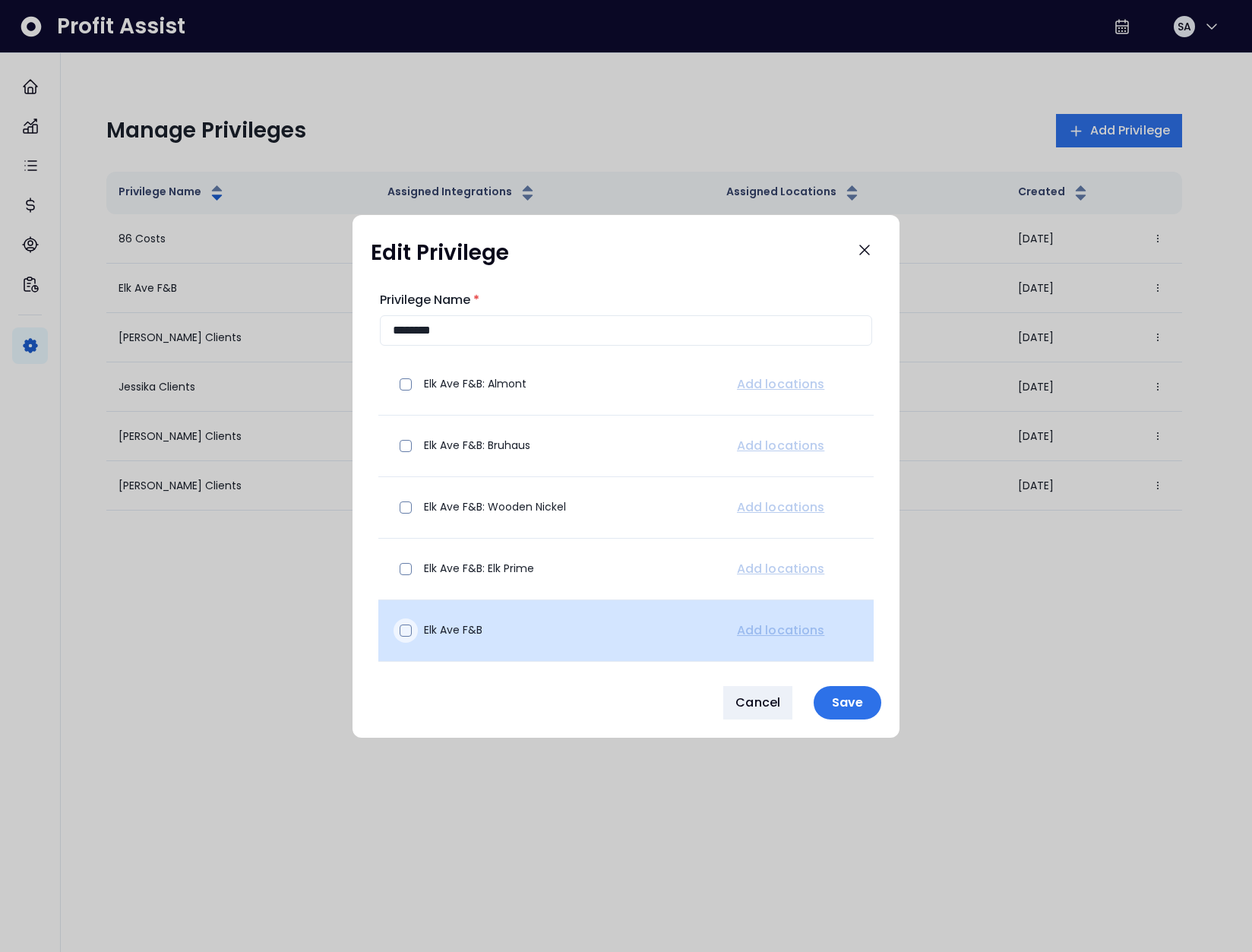
click at [403, 635] on span at bounding box center [406, 631] width 12 height 12
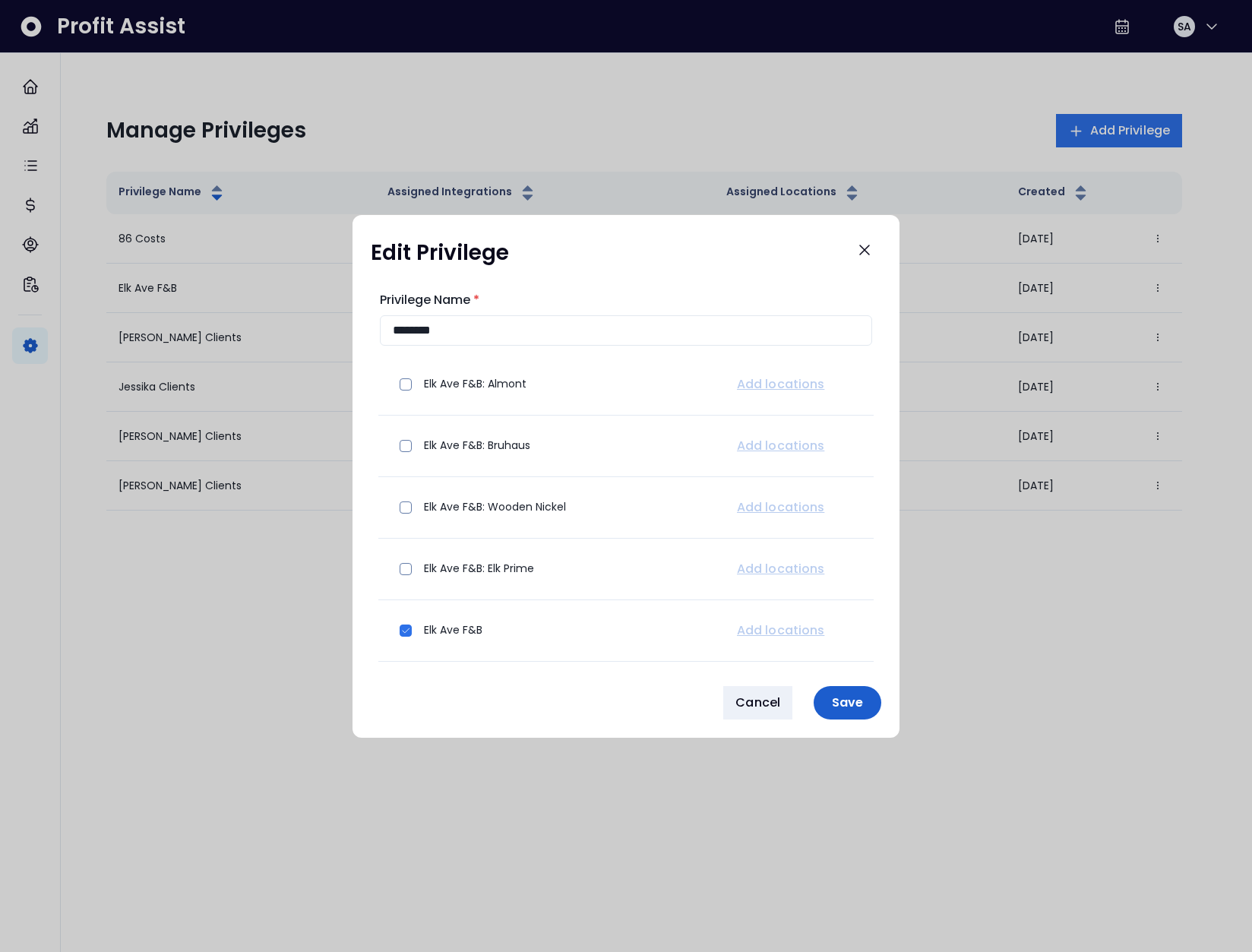
click at [834, 704] on p "Save" at bounding box center [847, 702] width 49 height 15
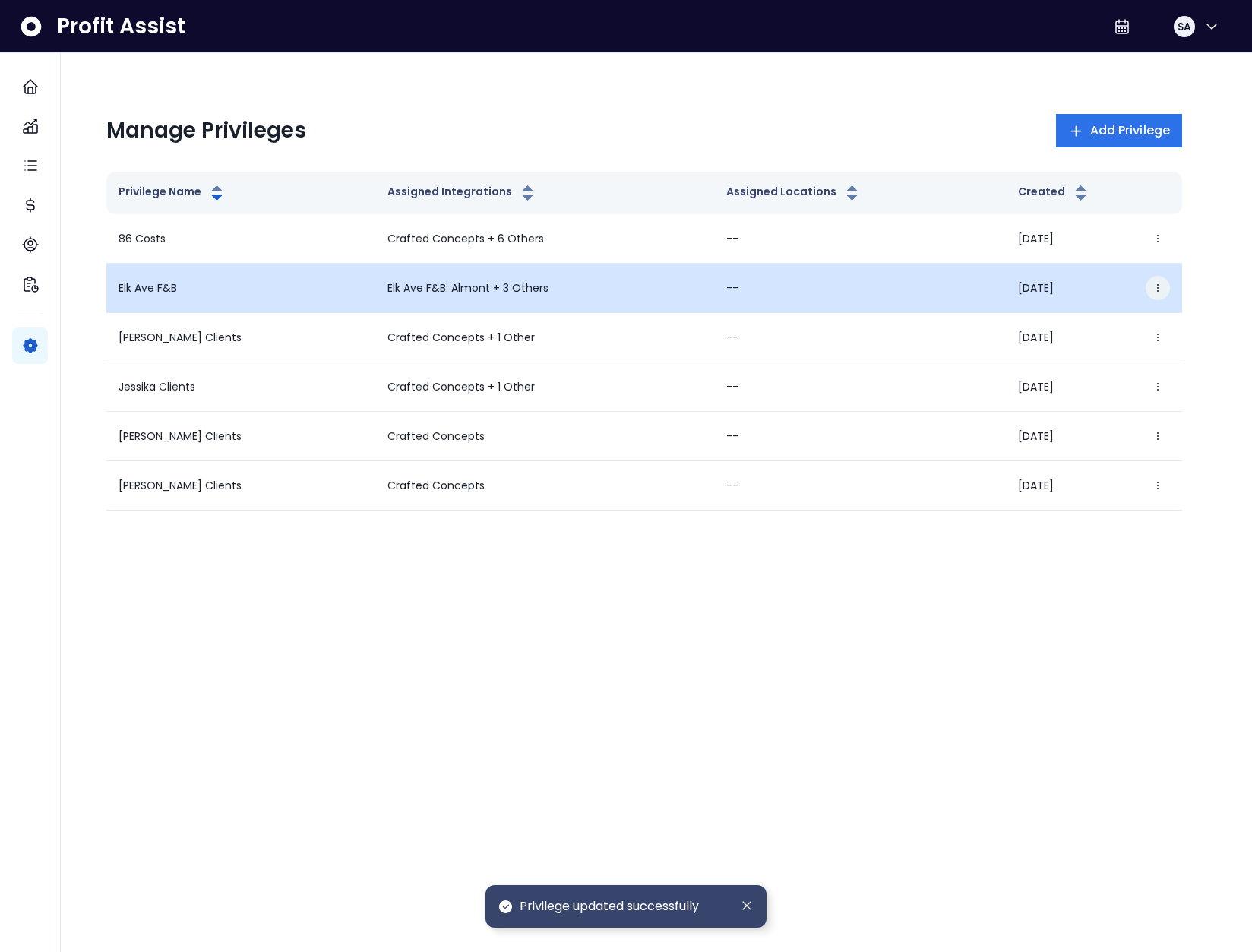
click at [1162, 289] on icon "button" at bounding box center [1158, 288] width 11 height 11
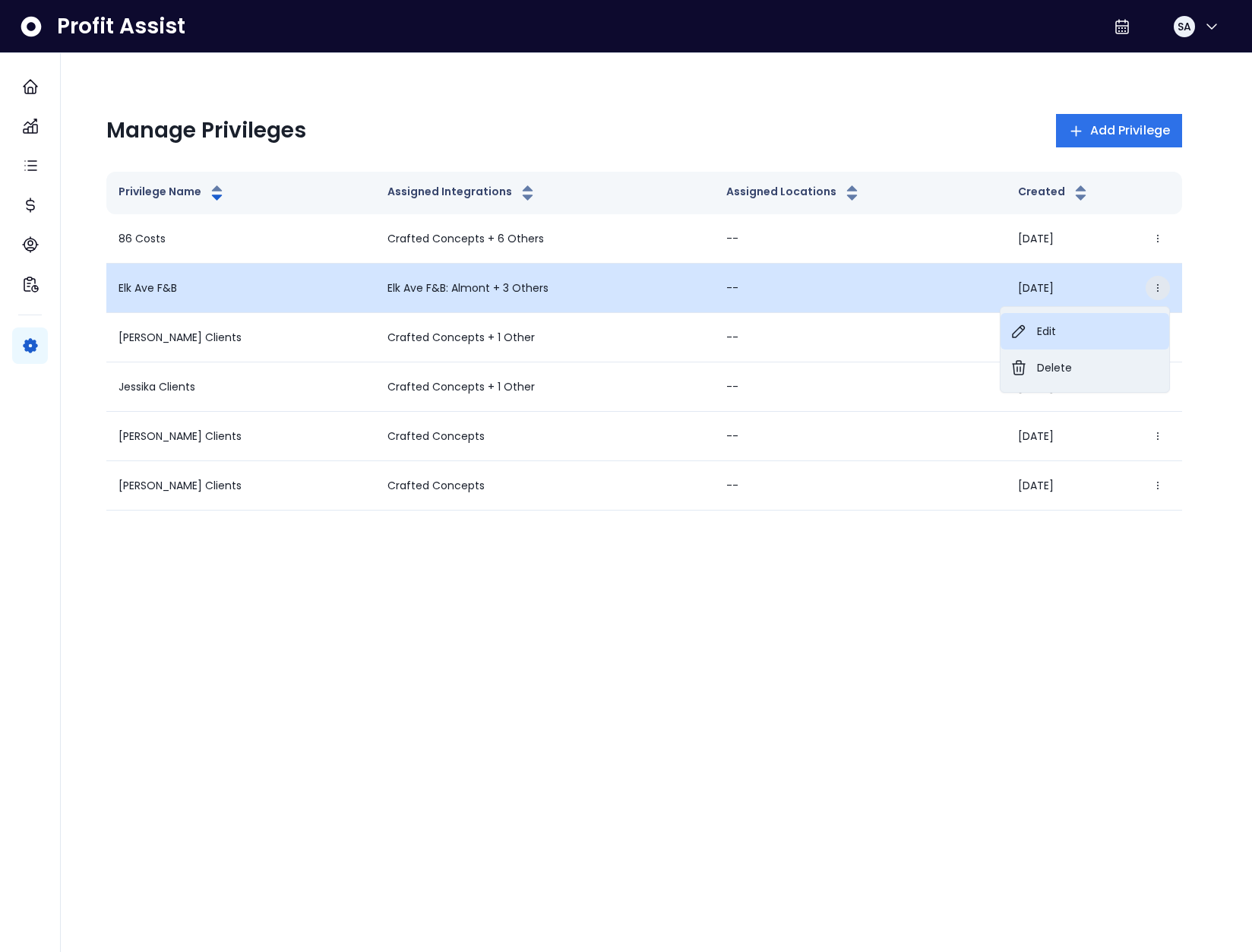
click at [1123, 333] on button "Edit" at bounding box center [1084, 331] width 168 height 36
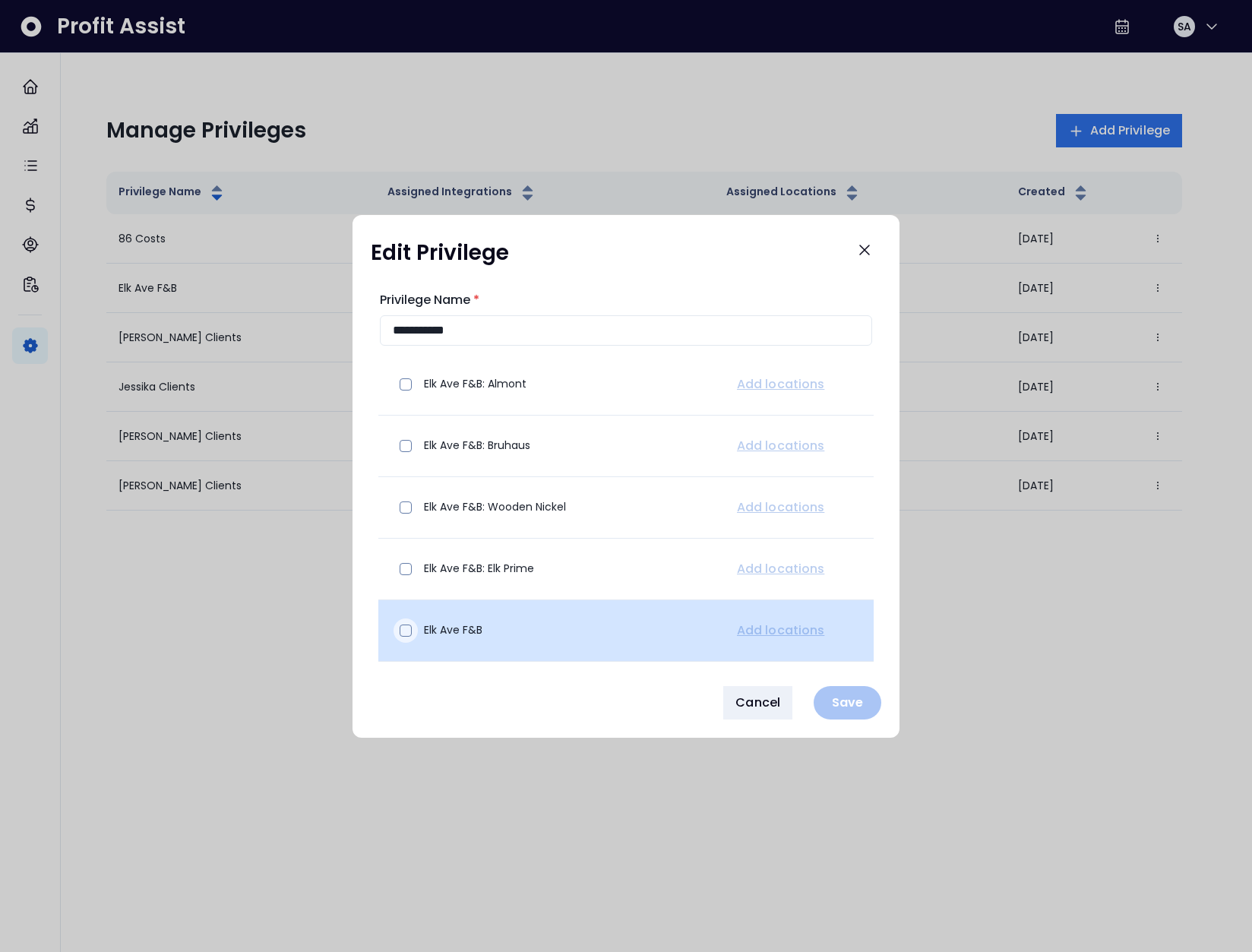
click at [401, 635] on span at bounding box center [406, 631] width 12 height 12
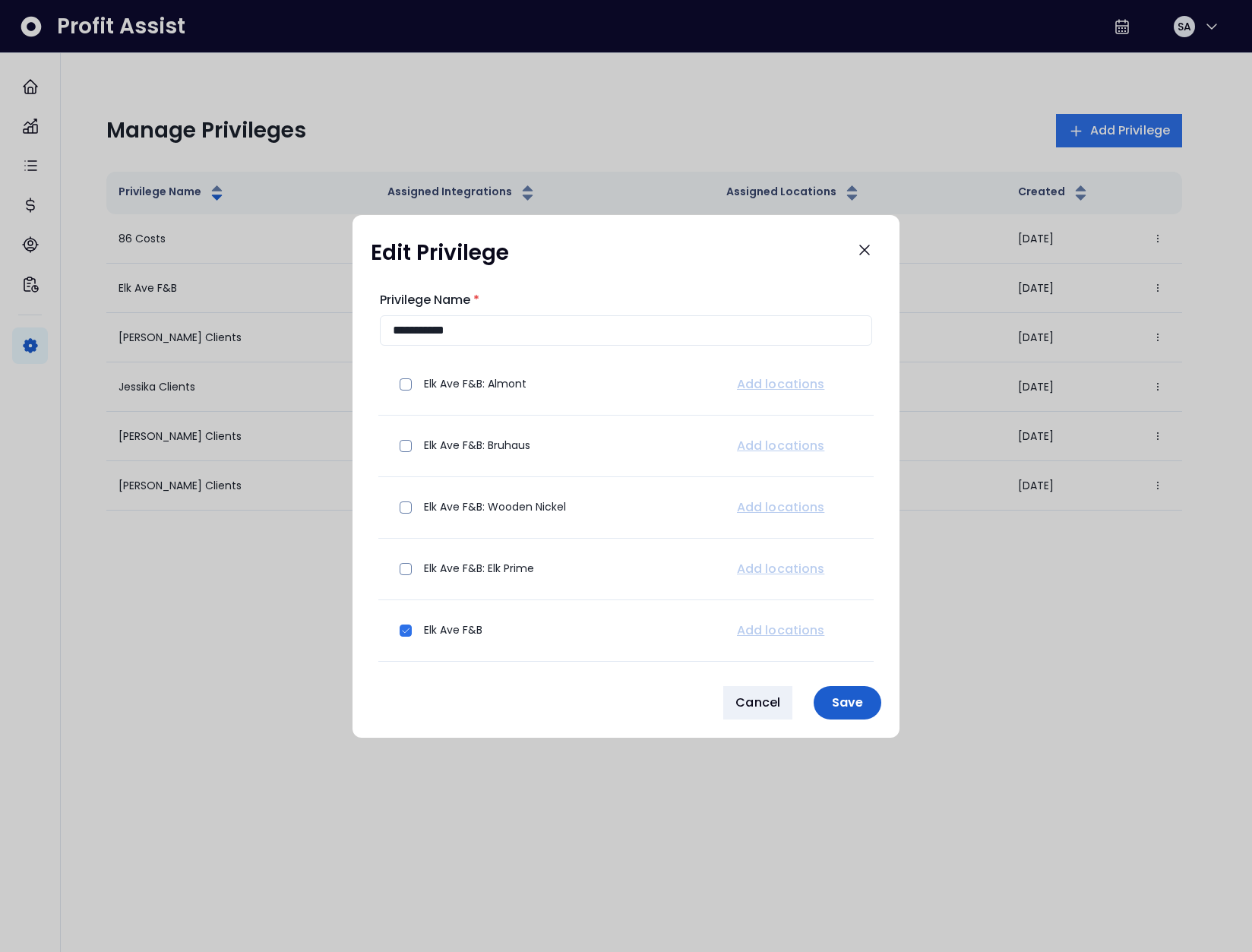
click at [828, 693] on button "Save" at bounding box center [847, 702] width 67 height 33
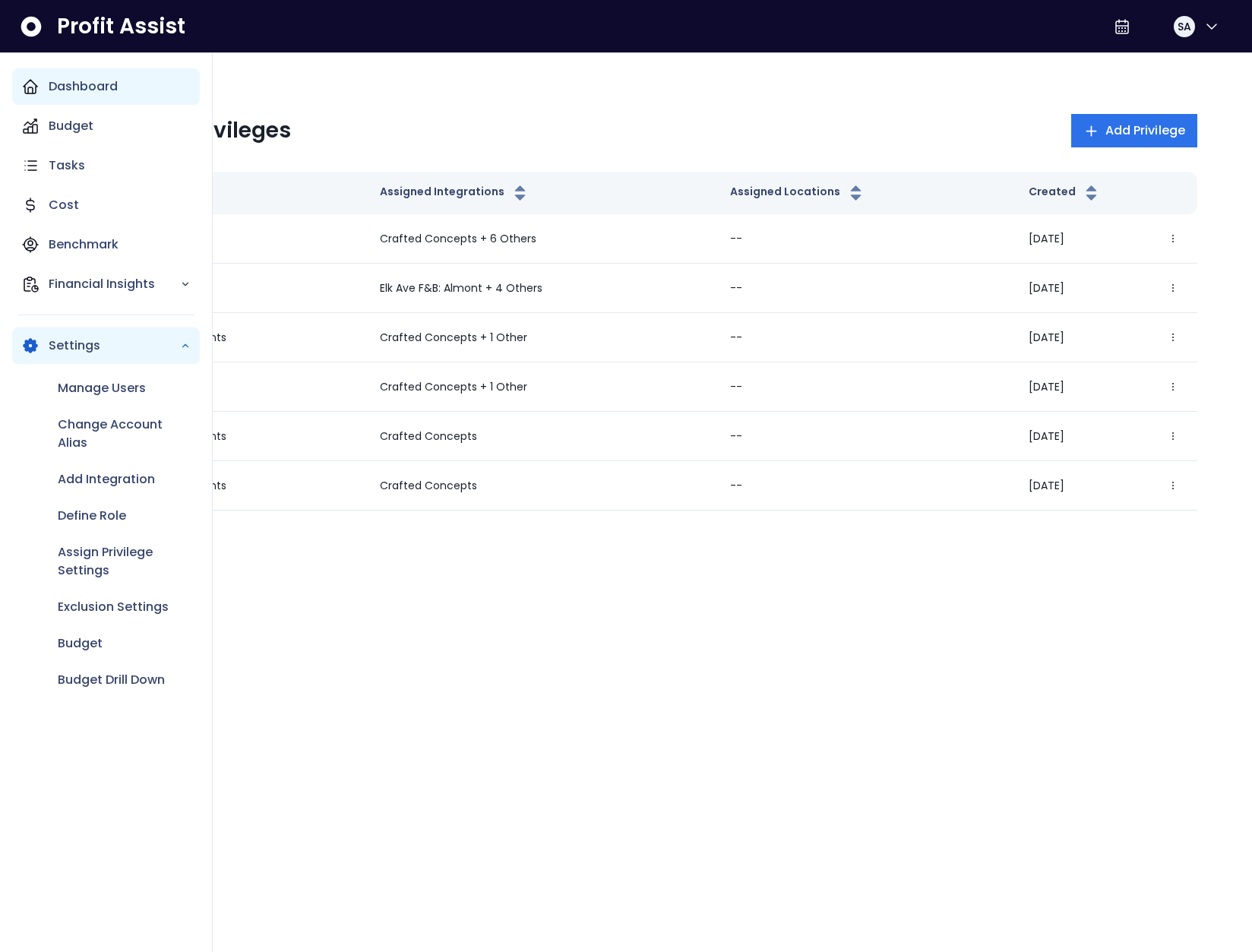
click at [40, 83] on div "Dashboard" at bounding box center [106, 86] width 188 height 36
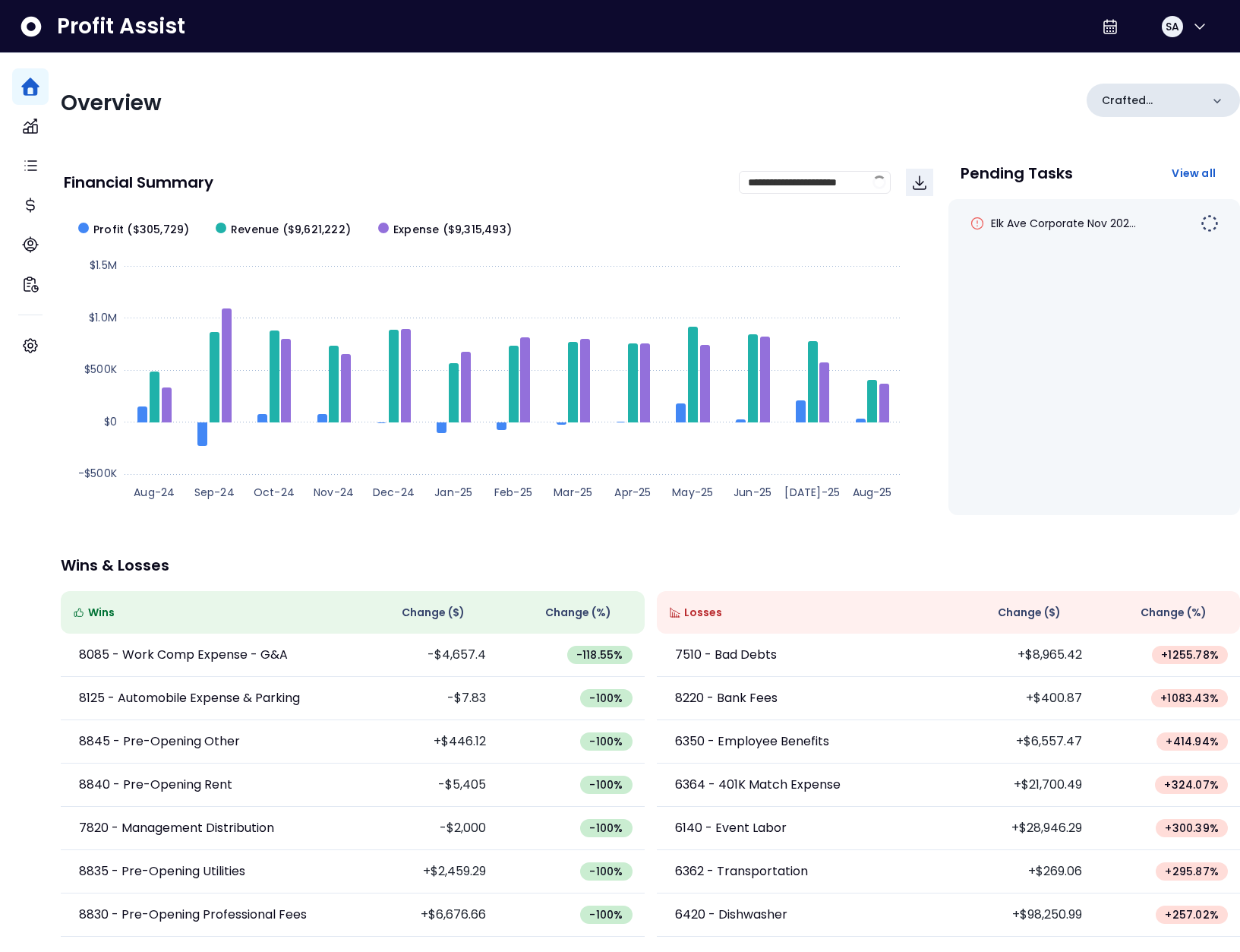
click at [1103, 105] on p "Crafted Concepts" at bounding box center [1151, 100] width 99 height 16
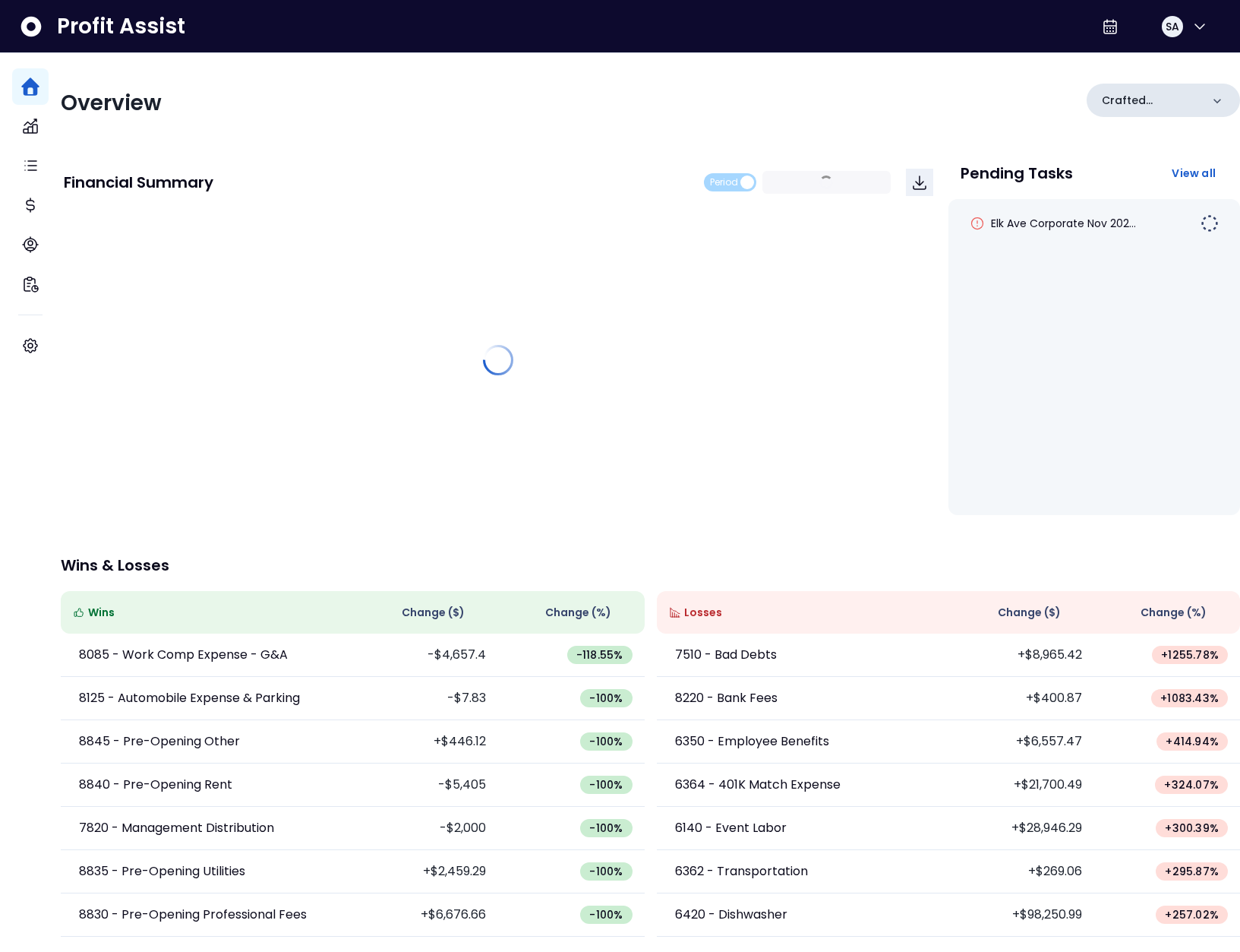
click at [1123, 93] on p "Crafted Concepts" at bounding box center [1151, 100] width 99 height 16
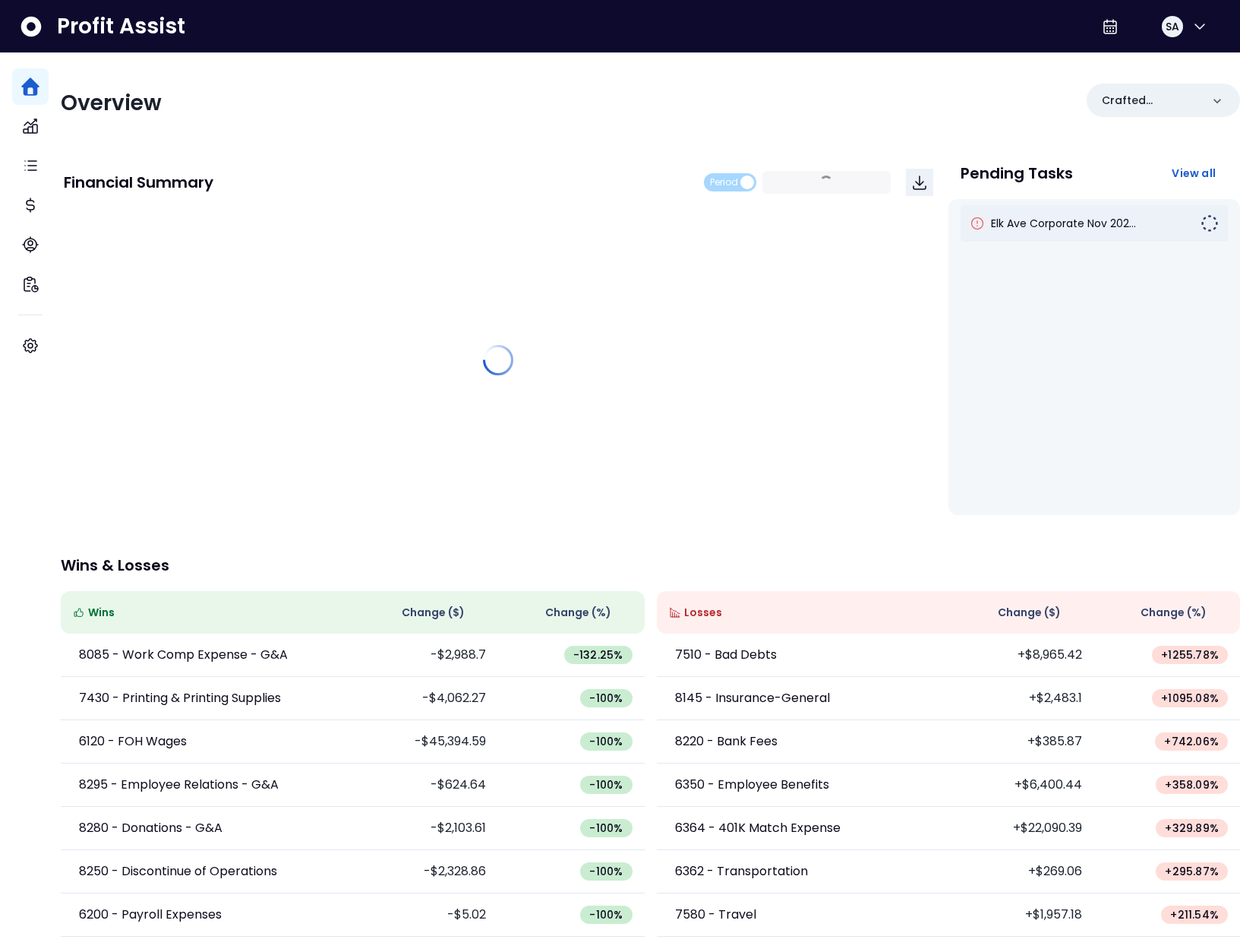
scroll to position [0, 0]
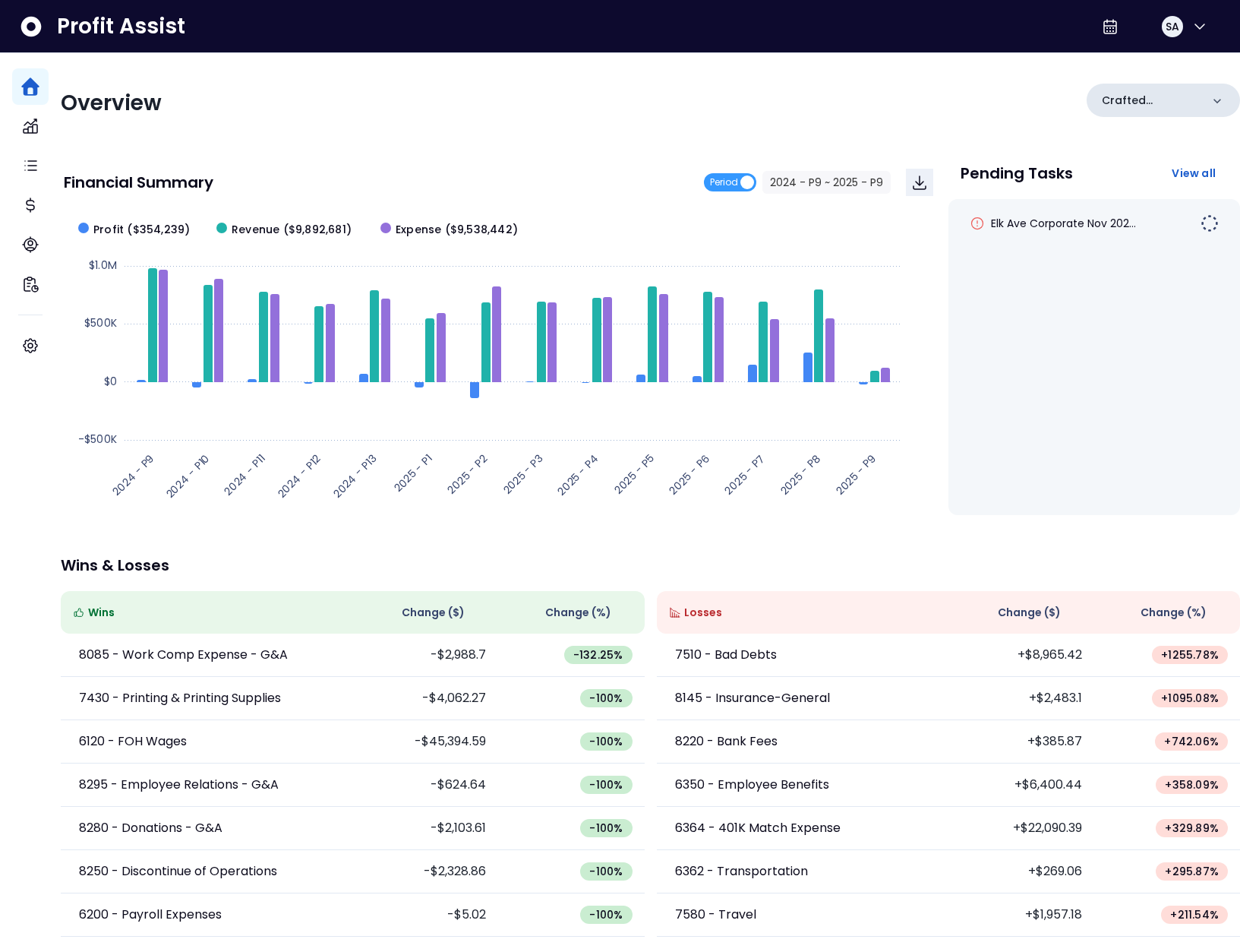
click at [1115, 97] on p "Crafted Concepts" at bounding box center [1151, 100] width 99 height 16
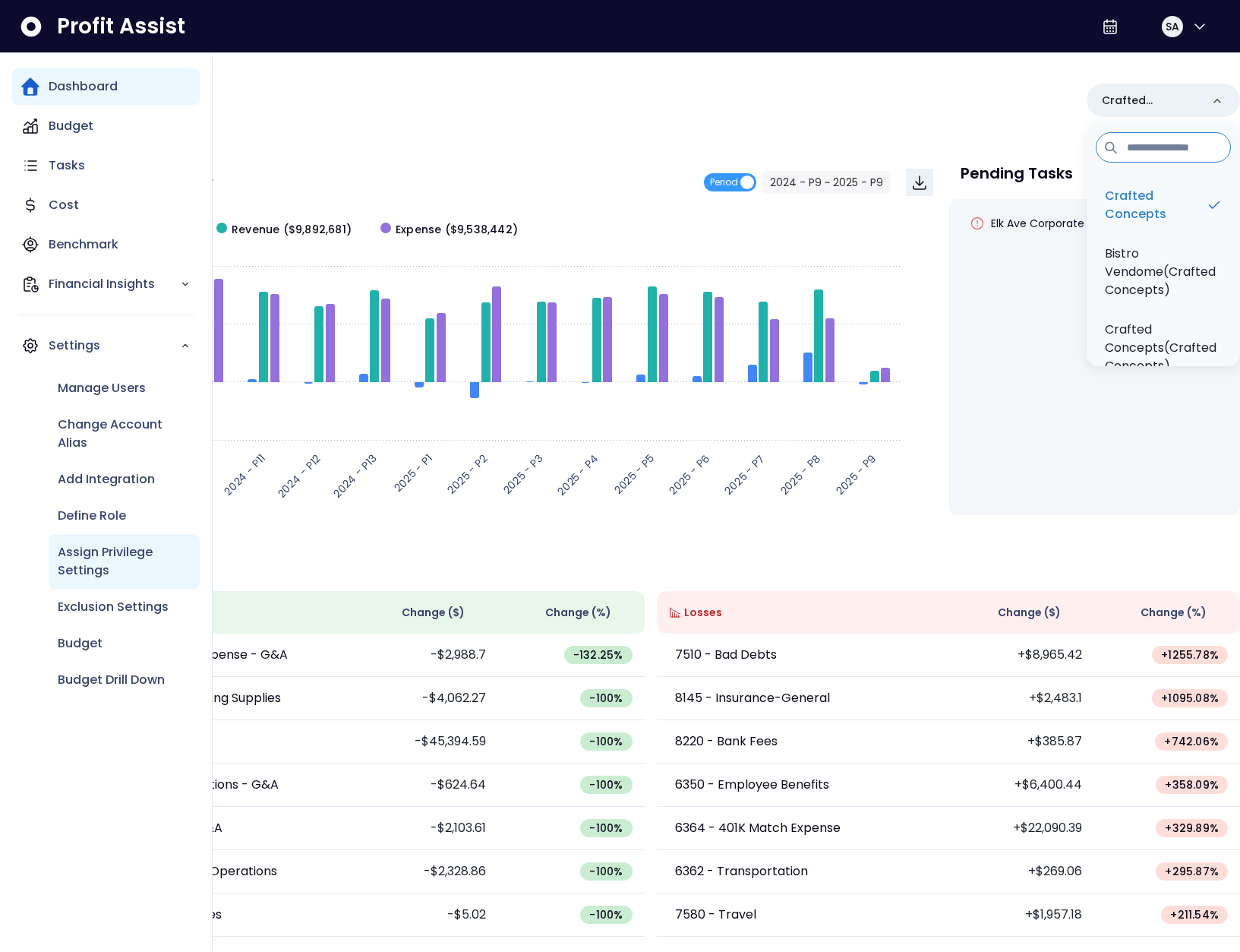
click at [120, 551] on p "Assign Privilege Settings" at bounding box center [124, 561] width 133 height 36
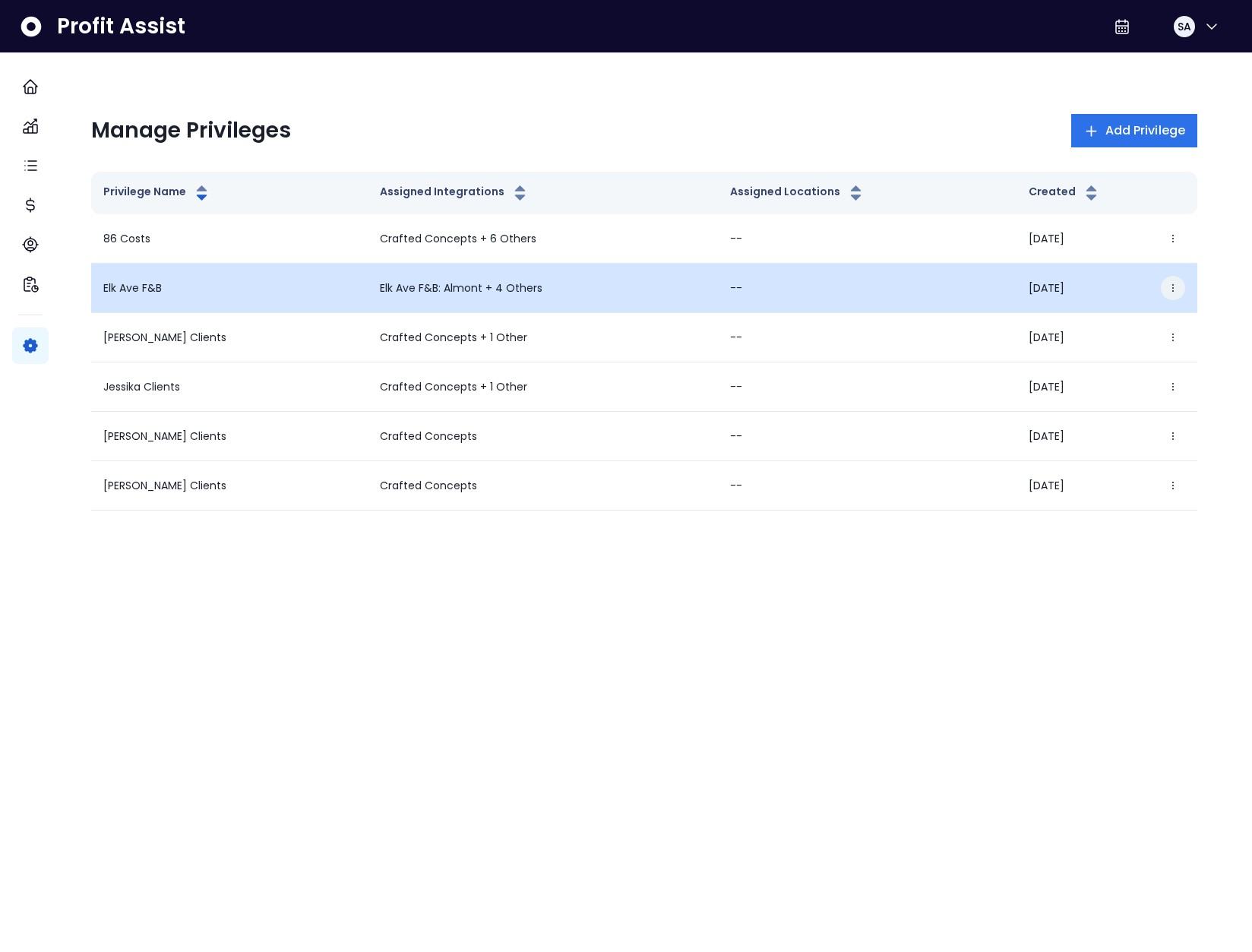
click at [1164, 289] on button "button" at bounding box center [1172, 287] width 24 height 24
click at [1063, 328] on button "Edit" at bounding box center [1084, 331] width 168 height 36
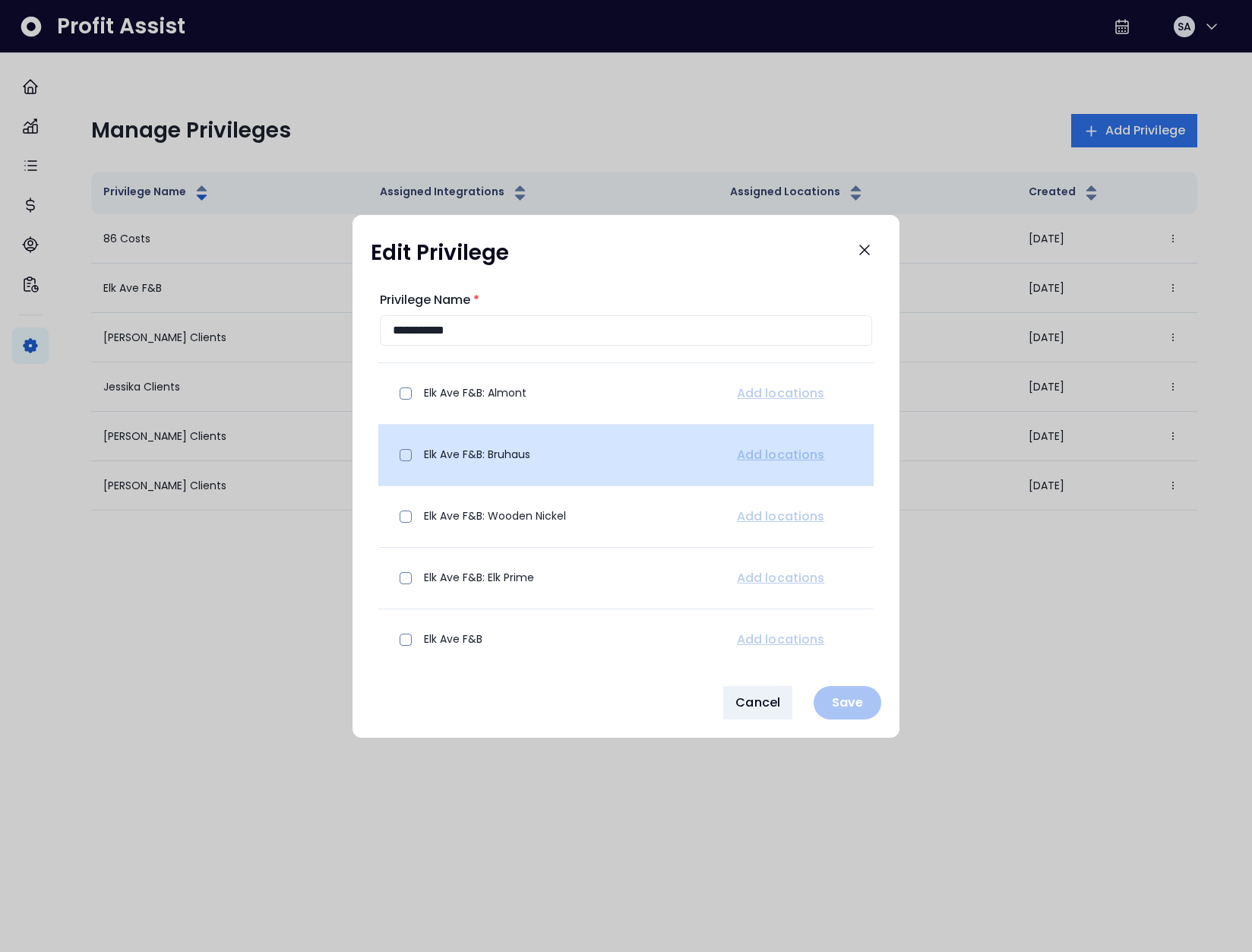
scroll to position [167, 0]
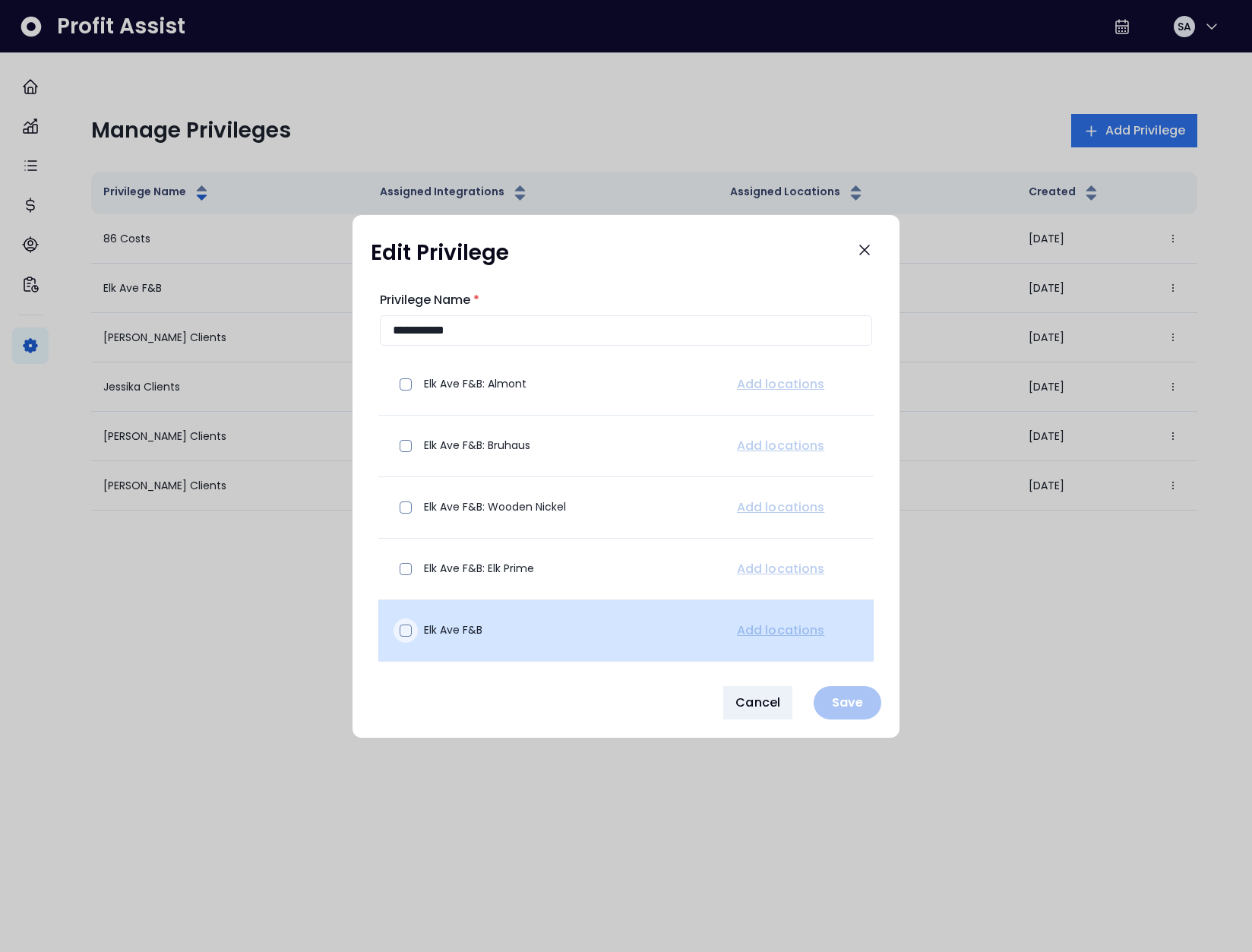
click at [403, 631] on span at bounding box center [406, 631] width 12 height 12
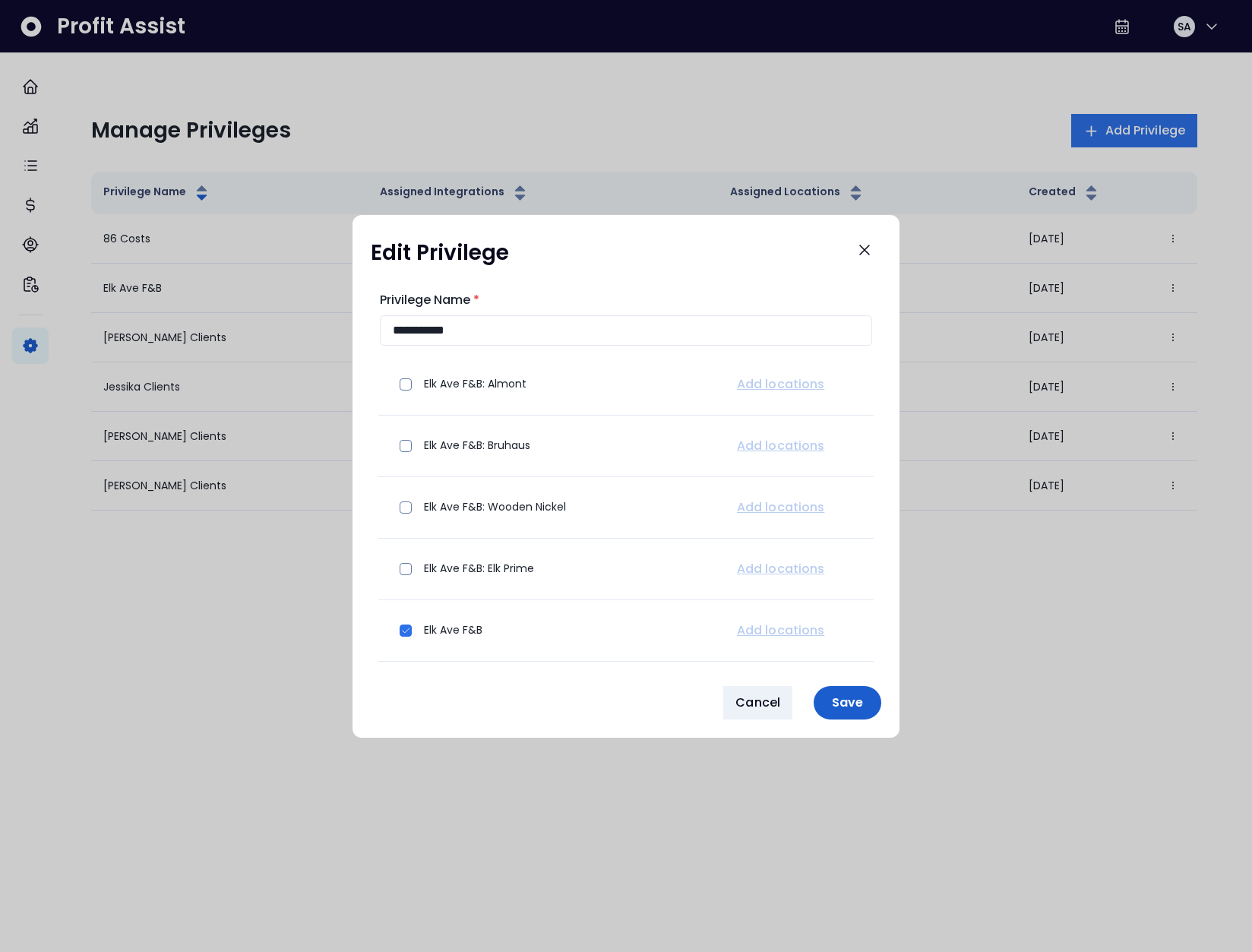
click at [841, 704] on p "Save" at bounding box center [847, 702] width 49 height 15
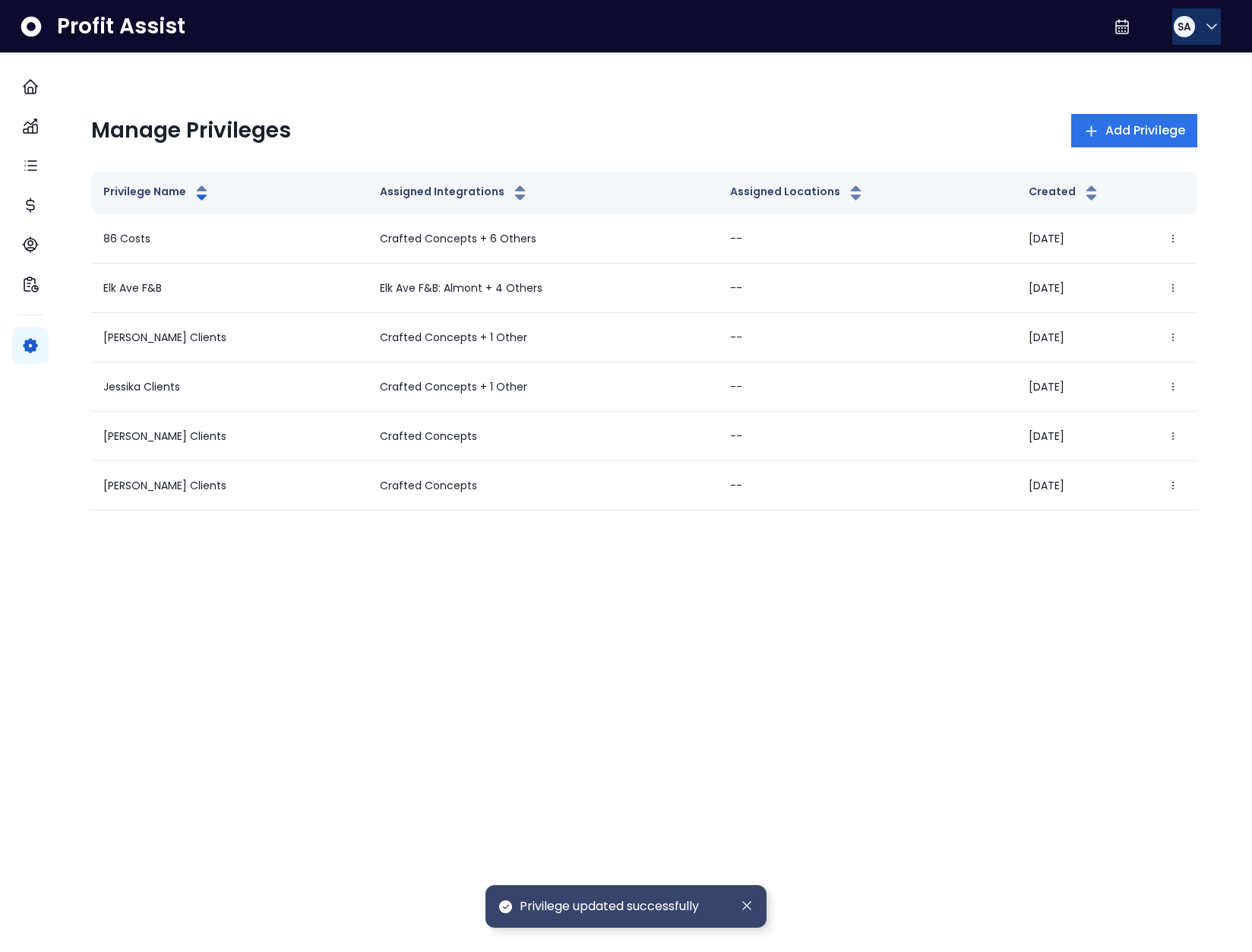
click at [1203, 25] on icon "button" at bounding box center [1212, 27] width 19 height 19
click at [1169, 91] on span "Logout" at bounding box center [1138, 100] width 146 height 19
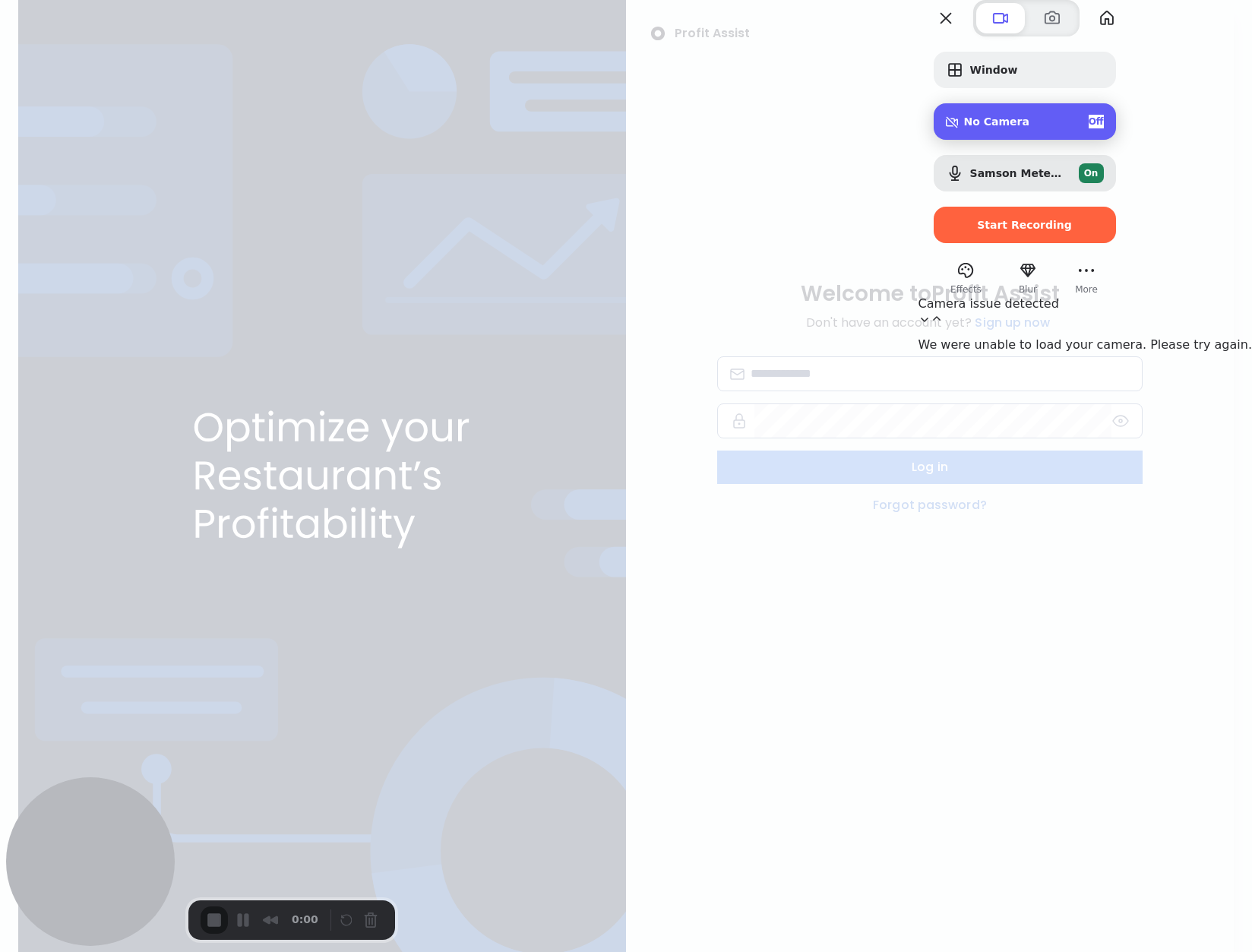
click at [1104, 128] on div "No Camera Off" at bounding box center [1033, 121] width 140 height 14
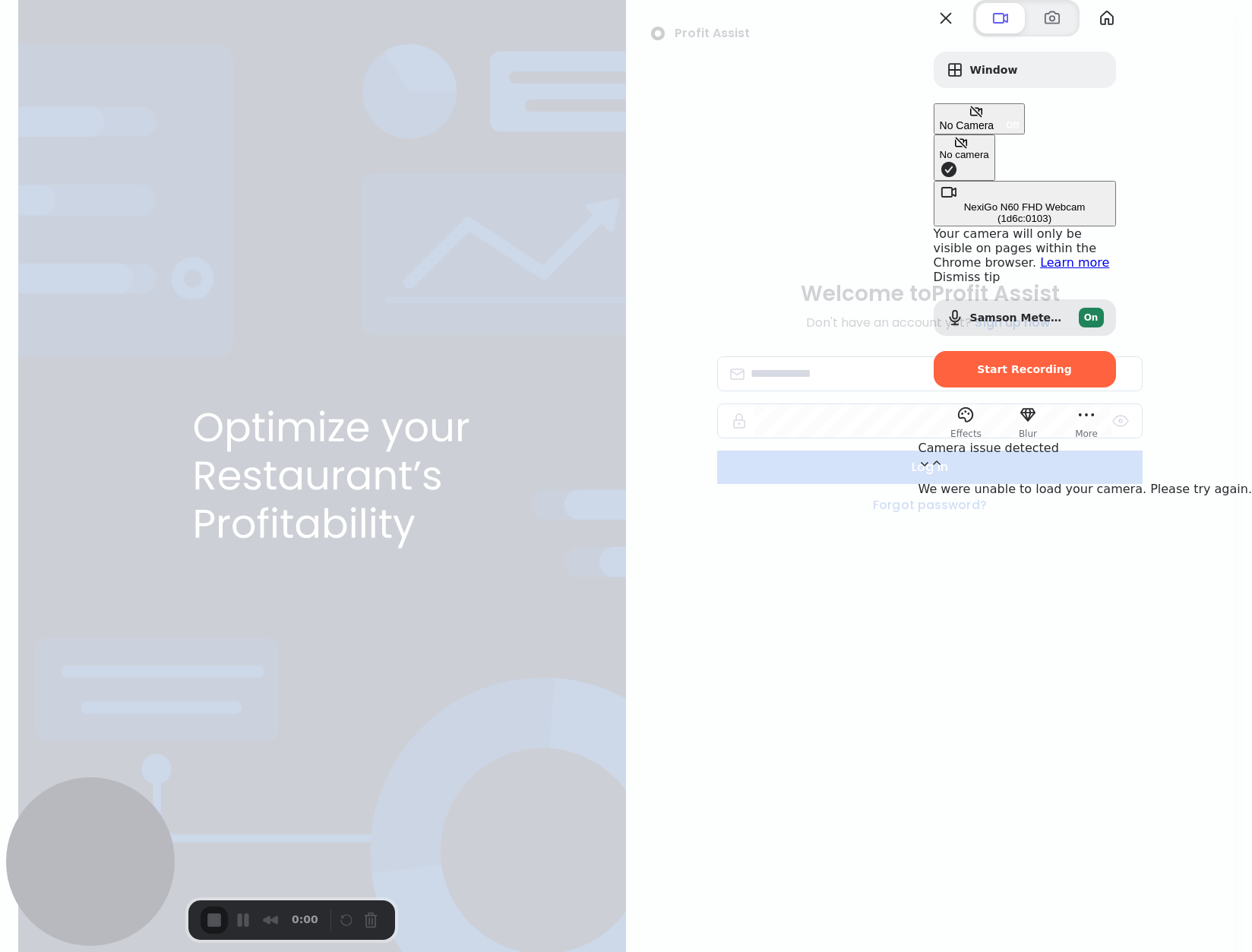
click at [951, 201] on div "NexiGo N60 FHD Webcam (1d6c:0103)" at bounding box center [1025, 212] width 170 height 22
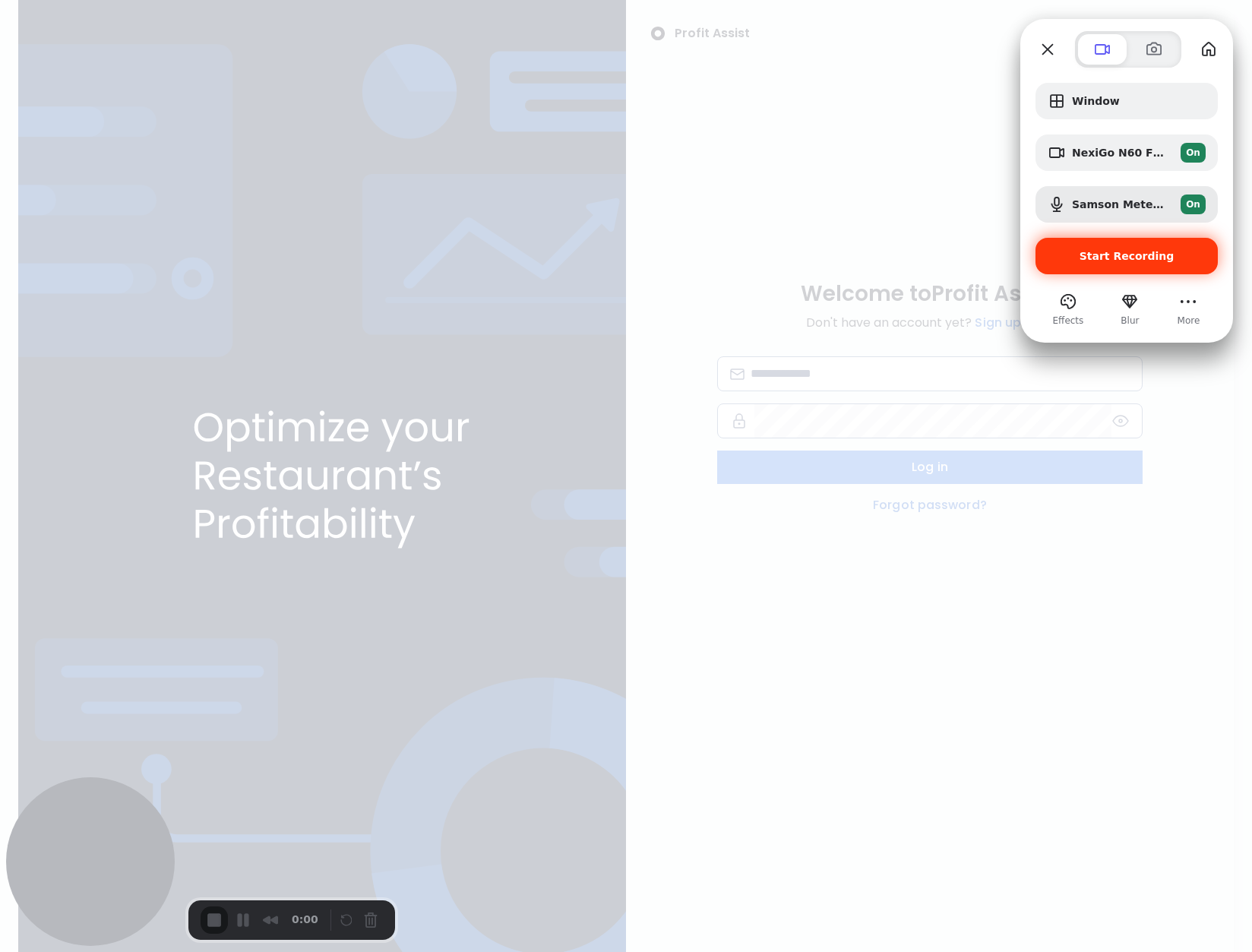
click at [1118, 264] on div "Start Recording" at bounding box center [1127, 256] width 182 height 36
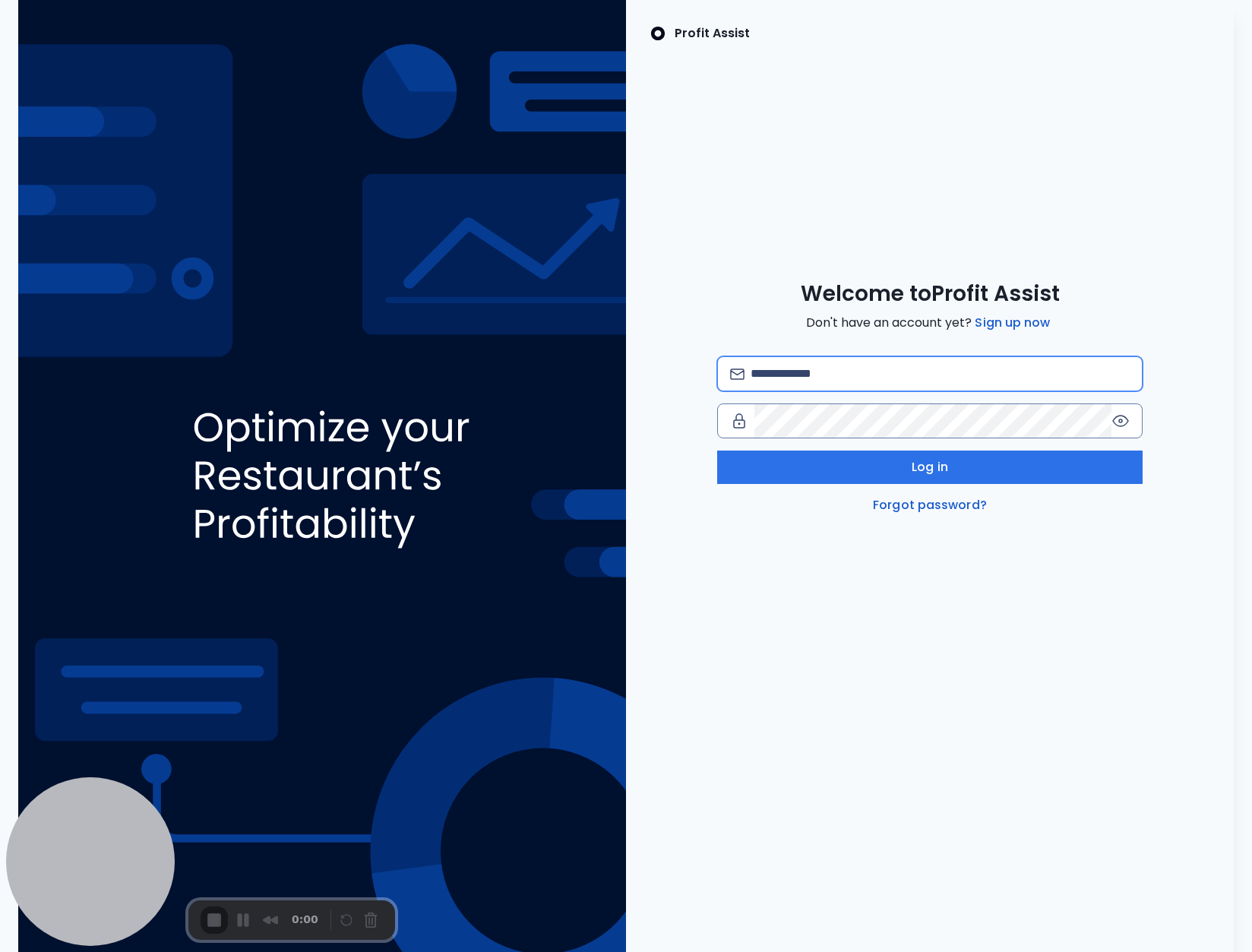
click at [808, 367] on input "email" at bounding box center [940, 373] width 379 height 33
type input "**********"
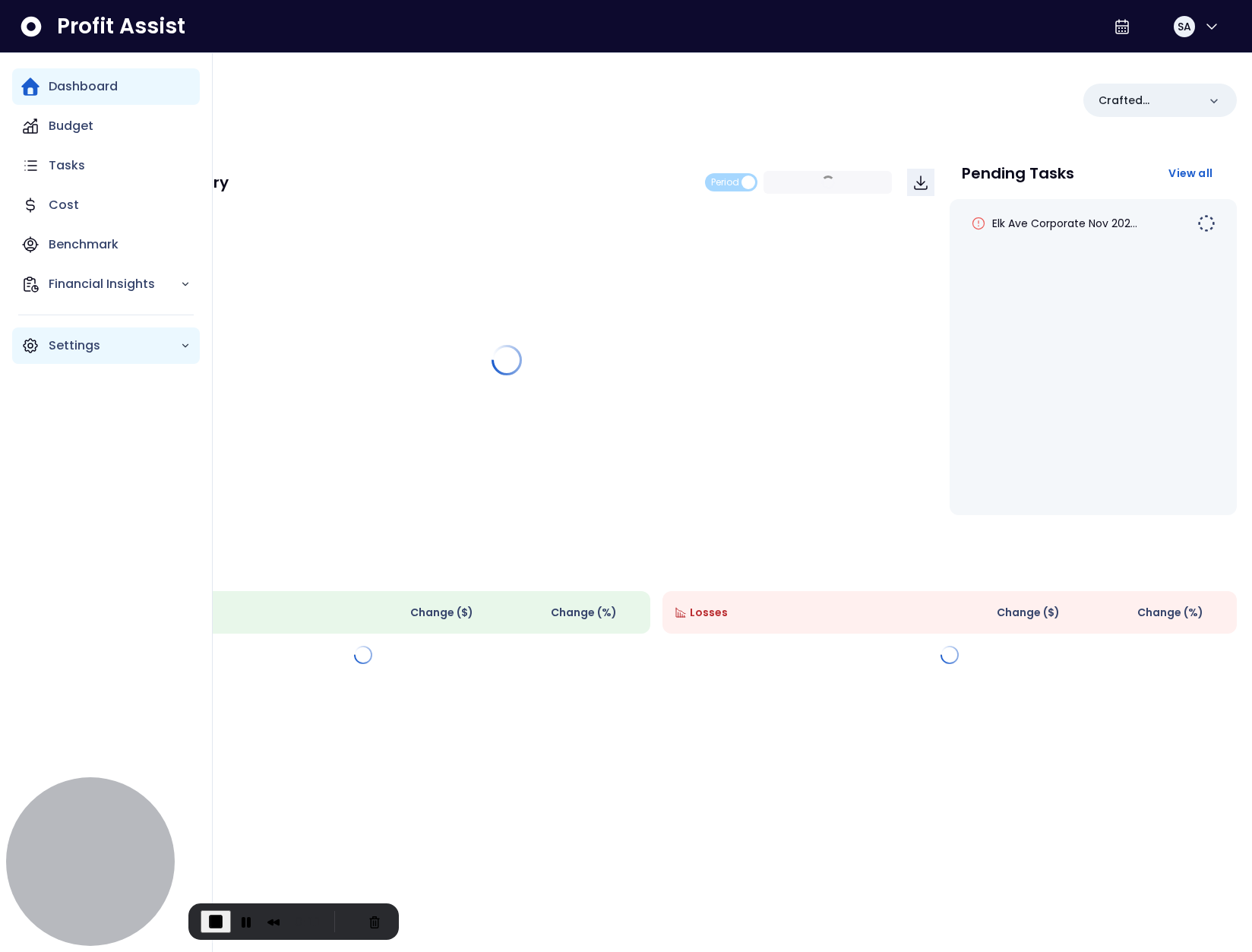
click at [38, 352] on icon "Main navigation" at bounding box center [31, 345] width 19 height 19
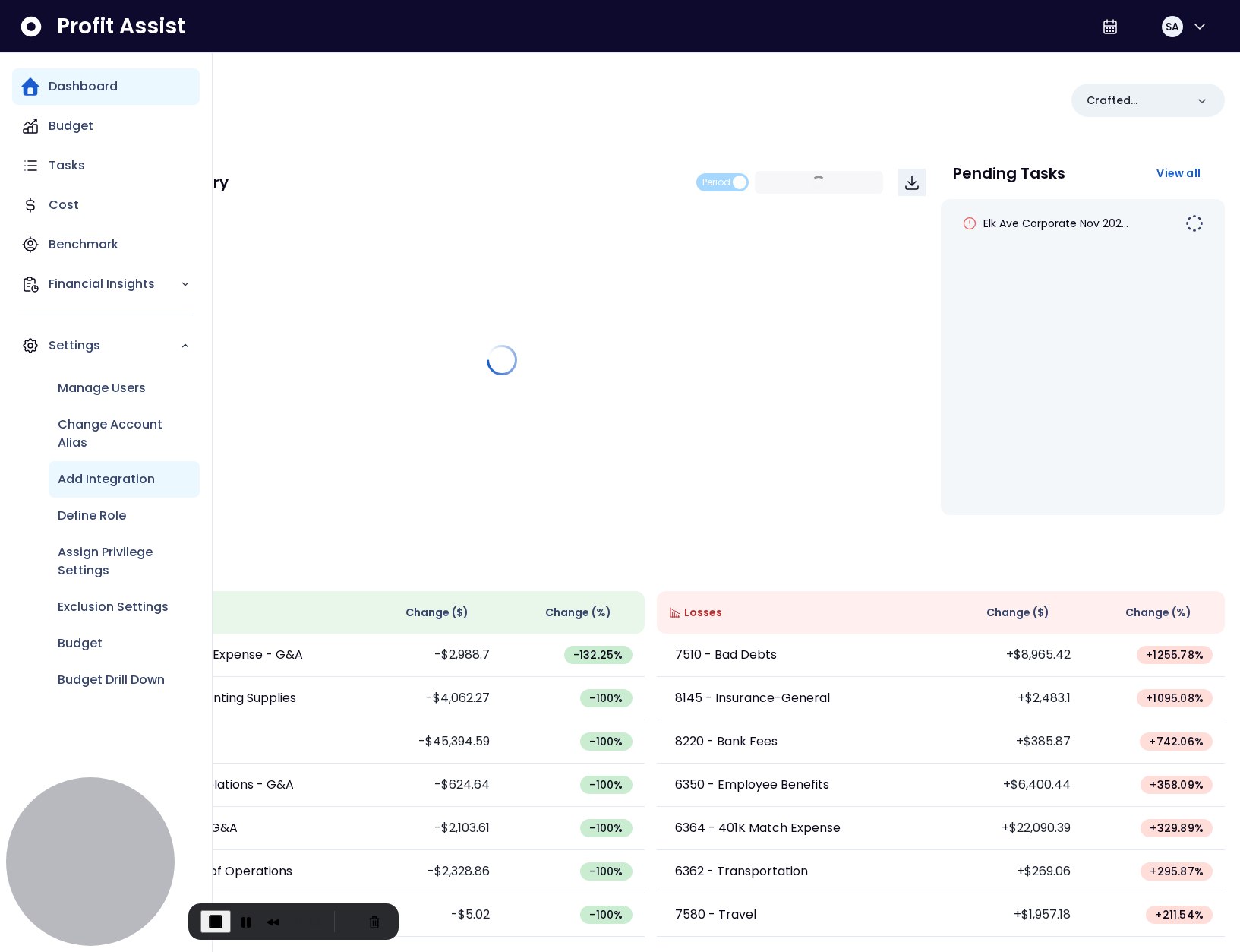
click at [125, 472] on p "Add Integration" at bounding box center [107, 479] width 97 height 19
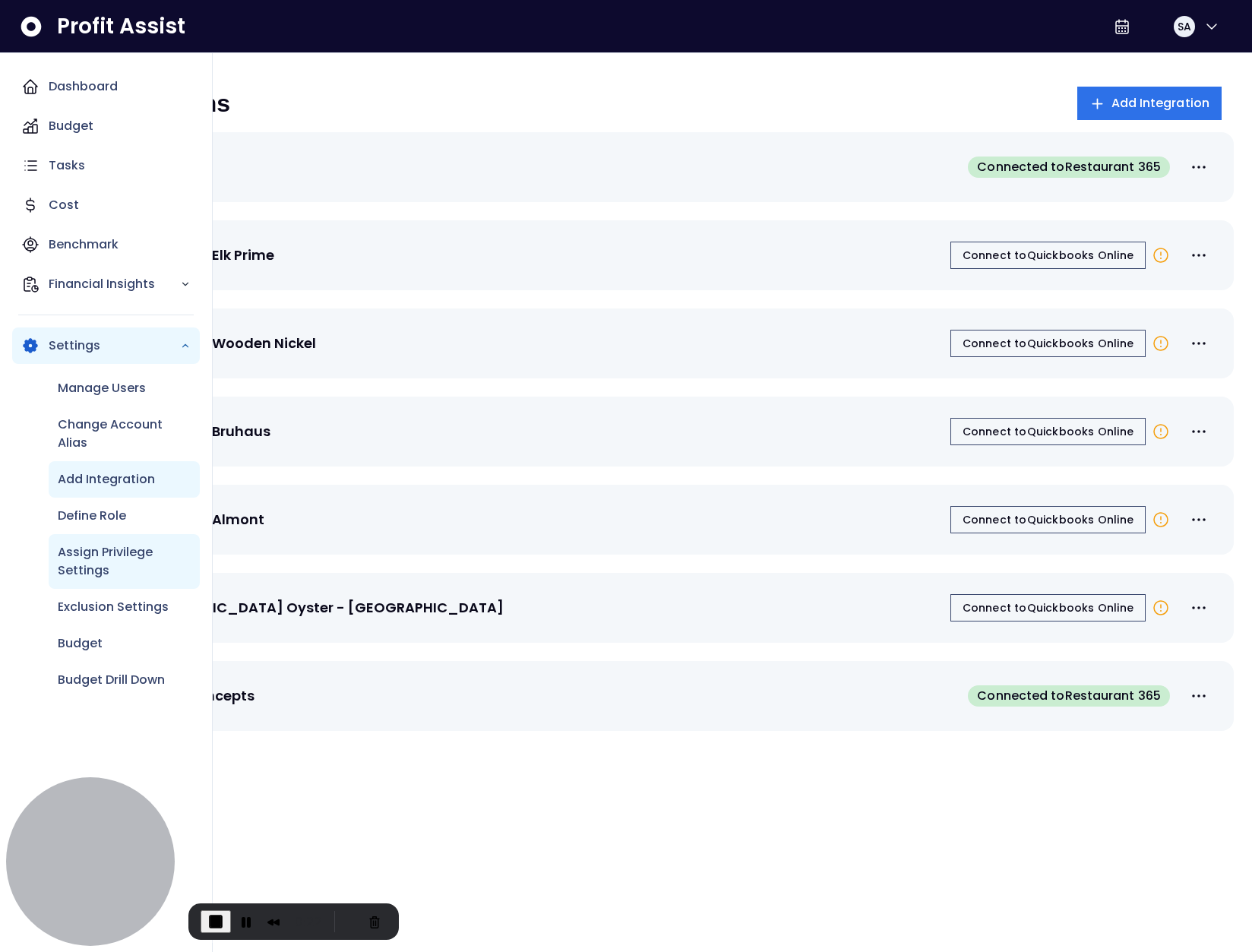
click at [114, 556] on p "Assign Privilege Settings" at bounding box center [124, 561] width 133 height 36
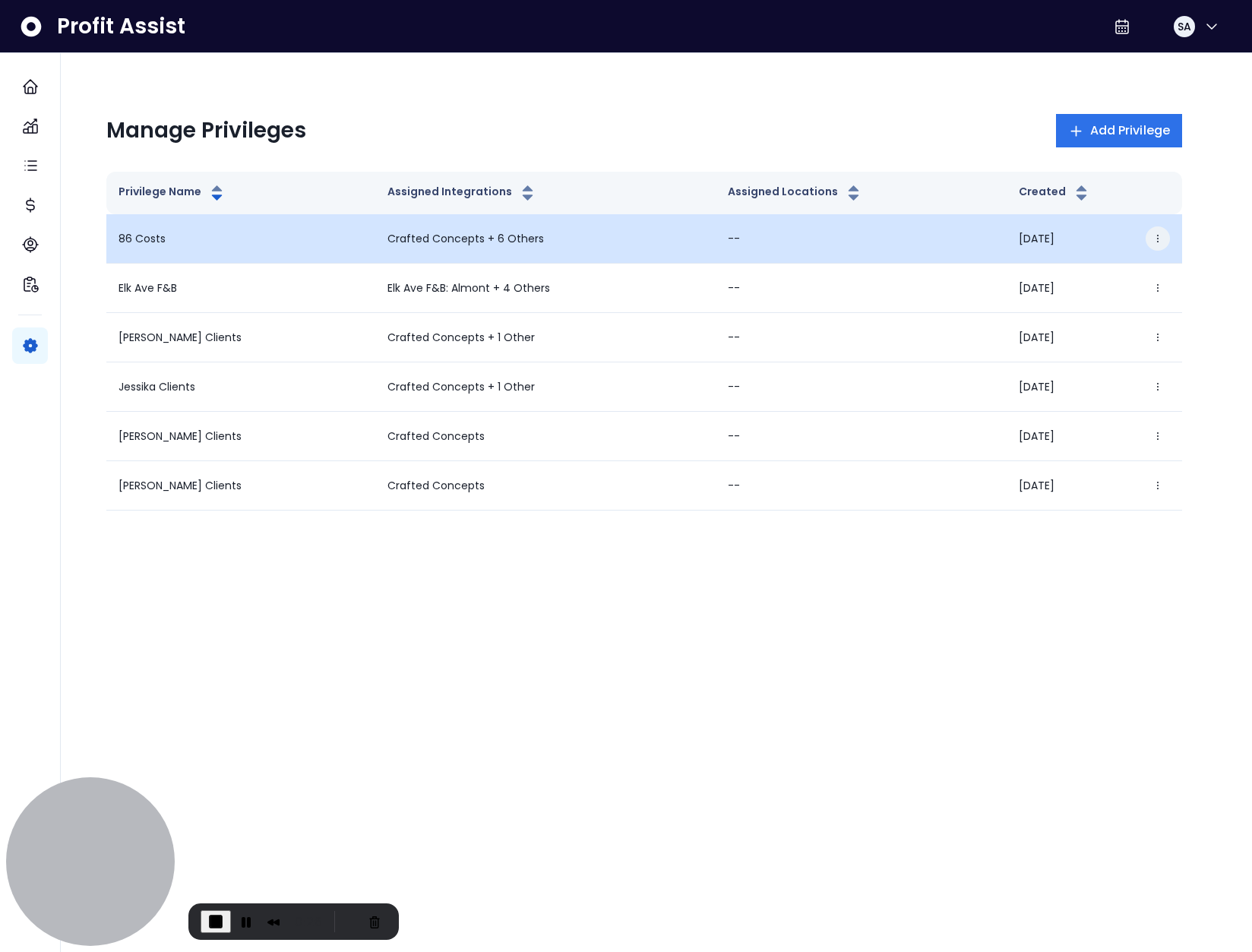
click at [1159, 243] on icon "button" at bounding box center [1158, 239] width 11 height 11
click at [512, 236] on p "Crafted Concepts + 6 Others" at bounding box center [545, 239] width 316 height 16
click at [439, 240] on p "Crafted Concepts + 6 Others" at bounding box center [545, 239] width 316 height 16
click at [184, 236] on div "86 Costs" at bounding box center [240, 239] width 244 height 16
click at [1150, 234] on button "button" at bounding box center [1157, 238] width 24 height 24
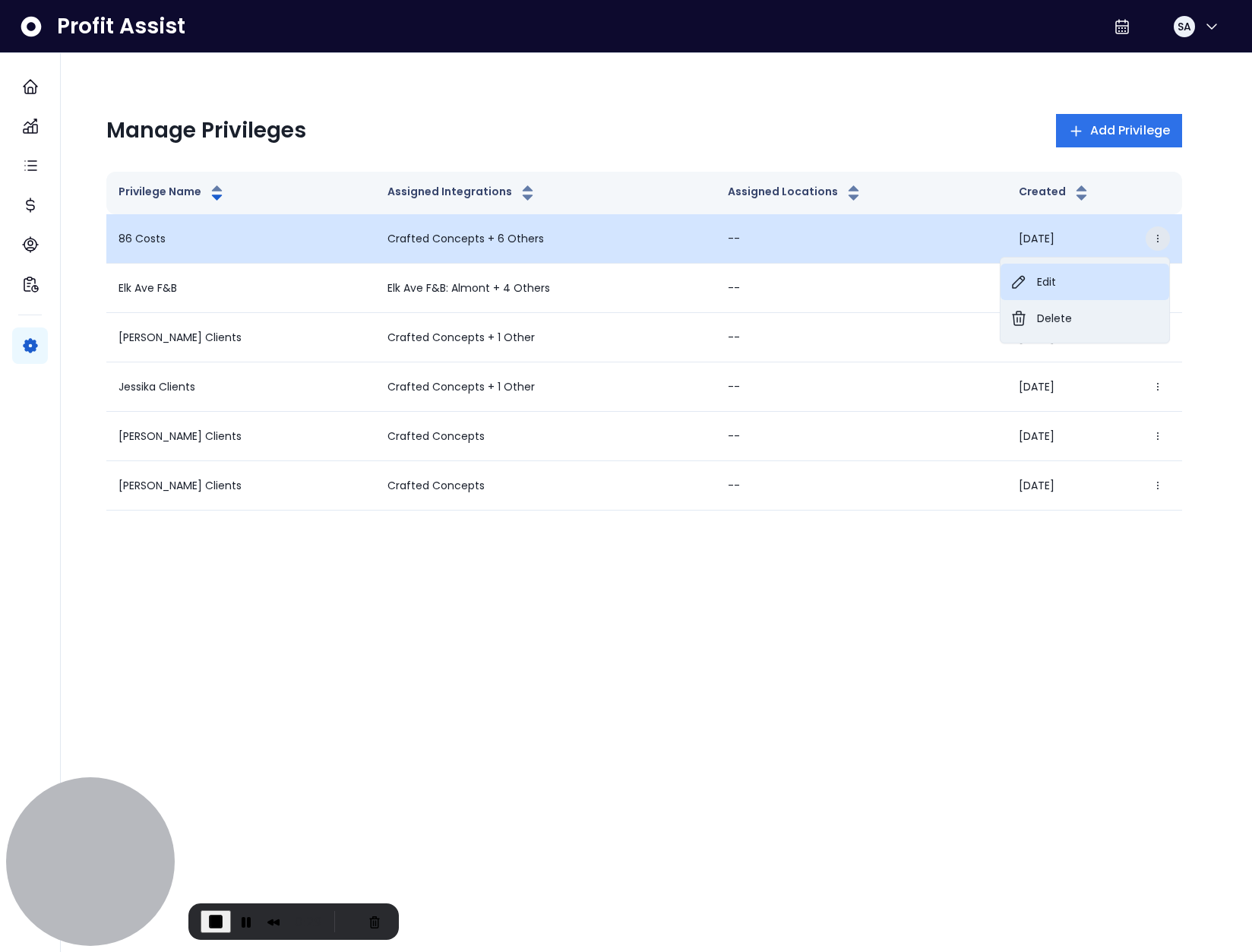
click at [1132, 269] on button "Edit" at bounding box center [1084, 281] width 168 height 36
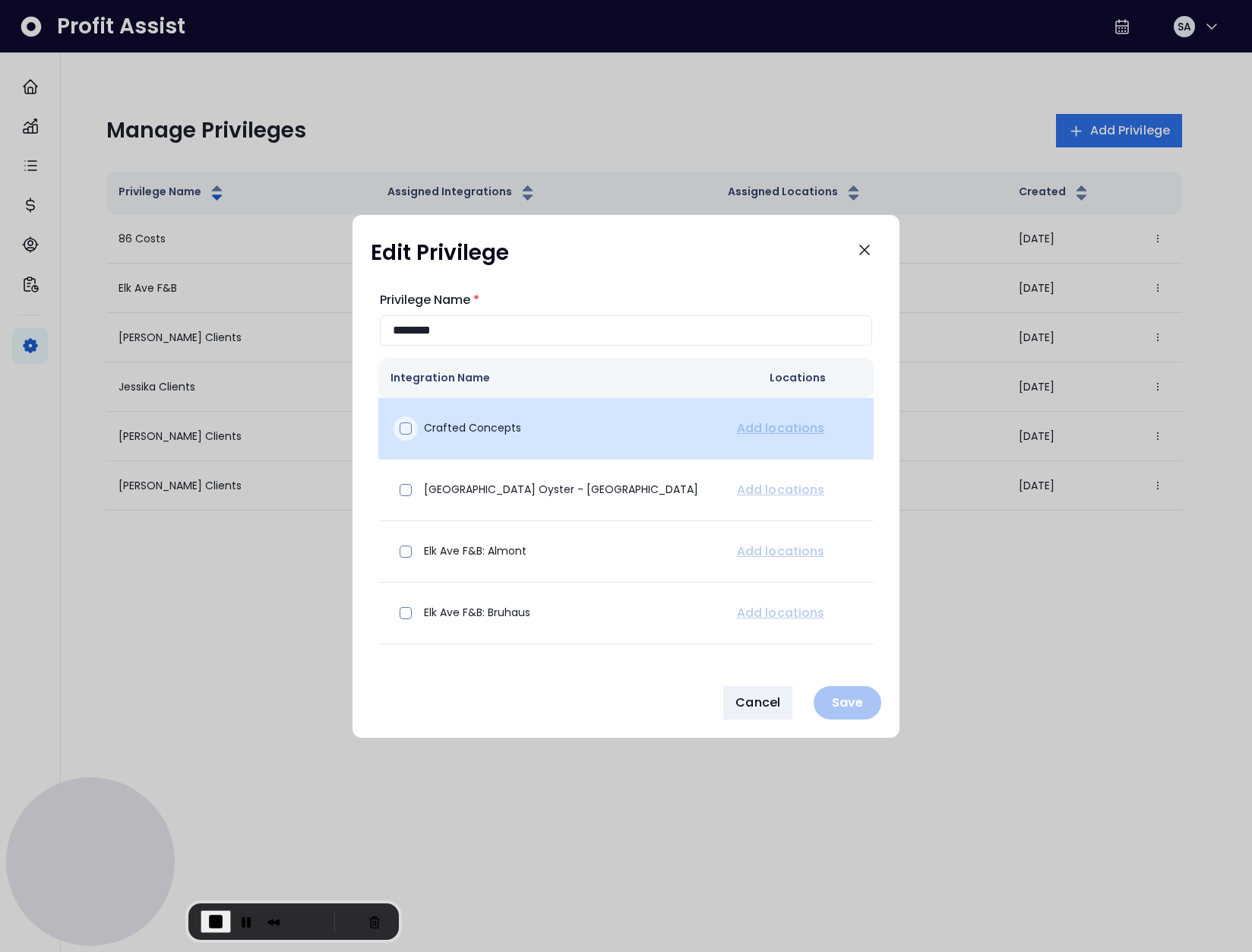
click at [413, 434] on div at bounding box center [405, 428] width 24 height 24
click at [761, 437] on td "Add locations" at bounding box center [798, 429] width 152 height 62
click at [760, 433] on link "Add locations" at bounding box center [780, 429] width 94 height 19
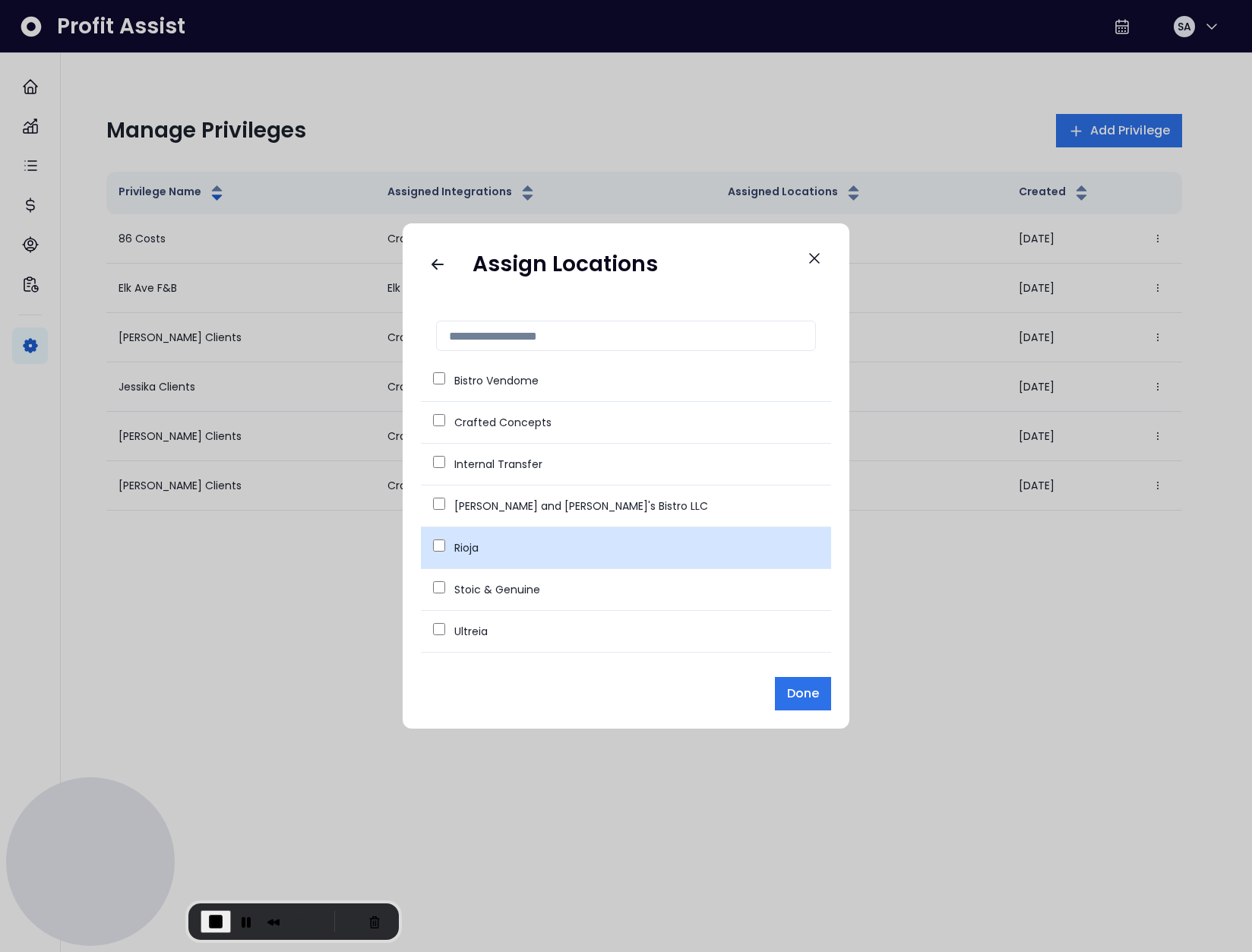
click at [443, 537] on td "Rioja" at bounding box center [626, 548] width 410 height 42
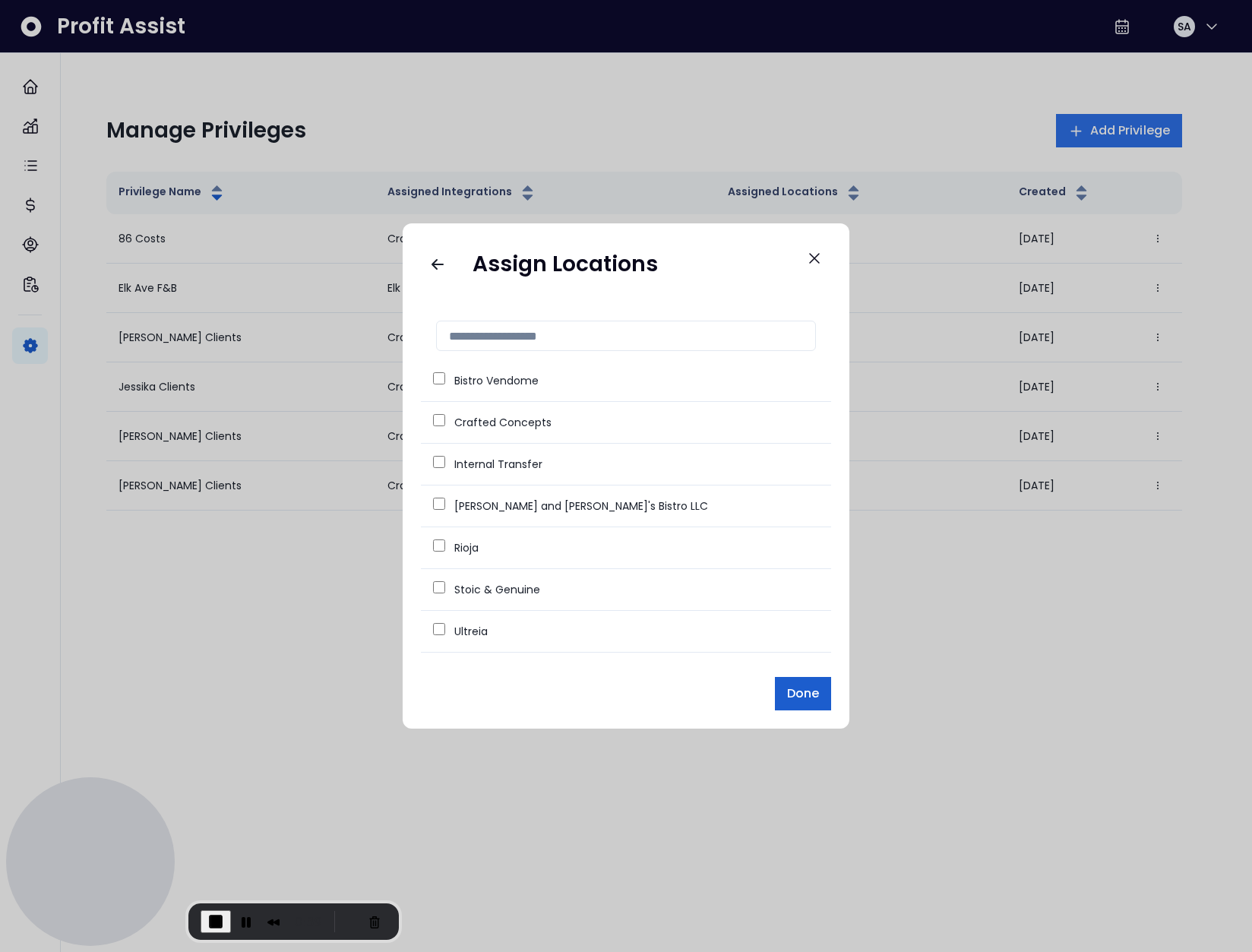
click at [801, 679] on button "Done" at bounding box center [803, 693] width 56 height 33
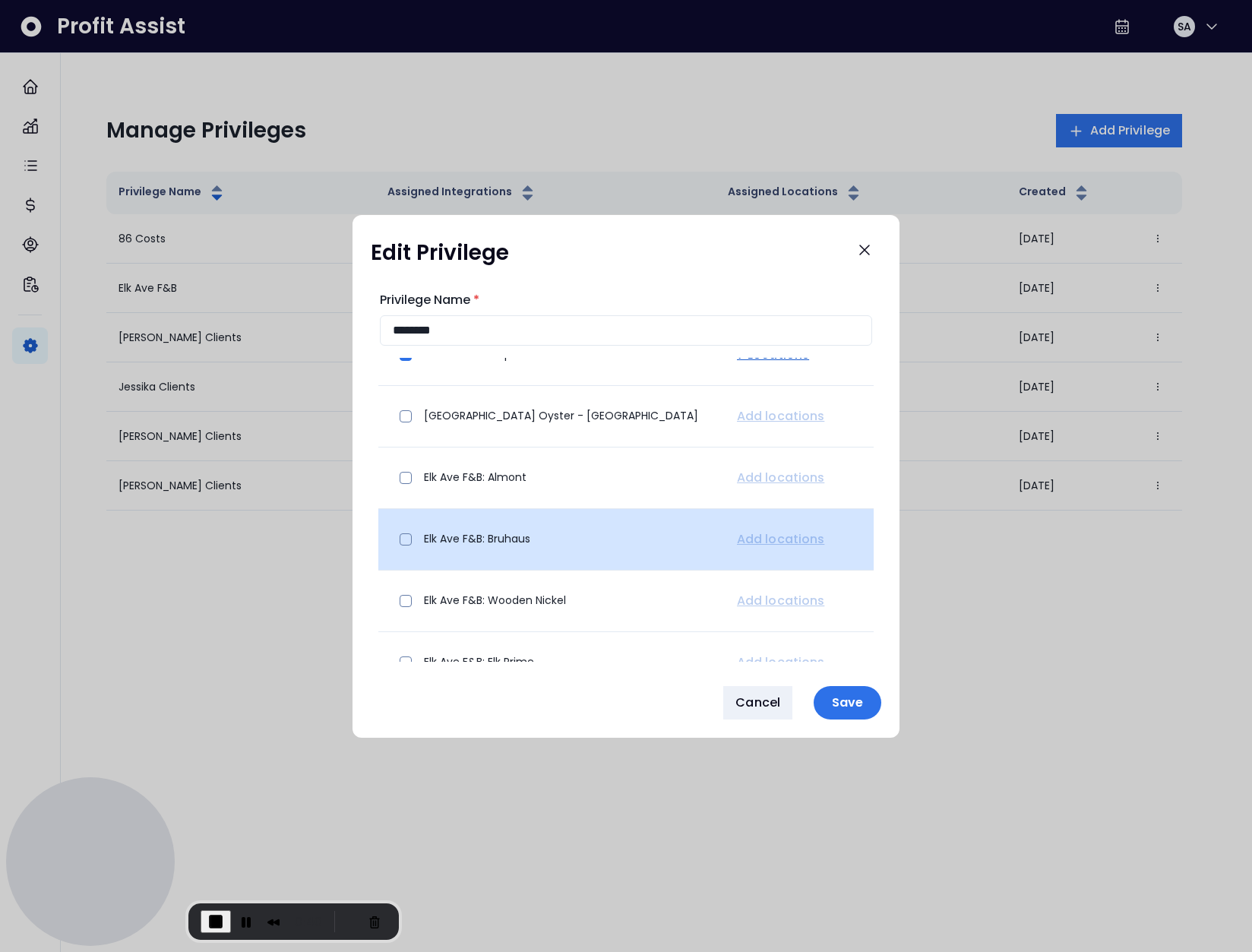
scroll to position [167, 0]
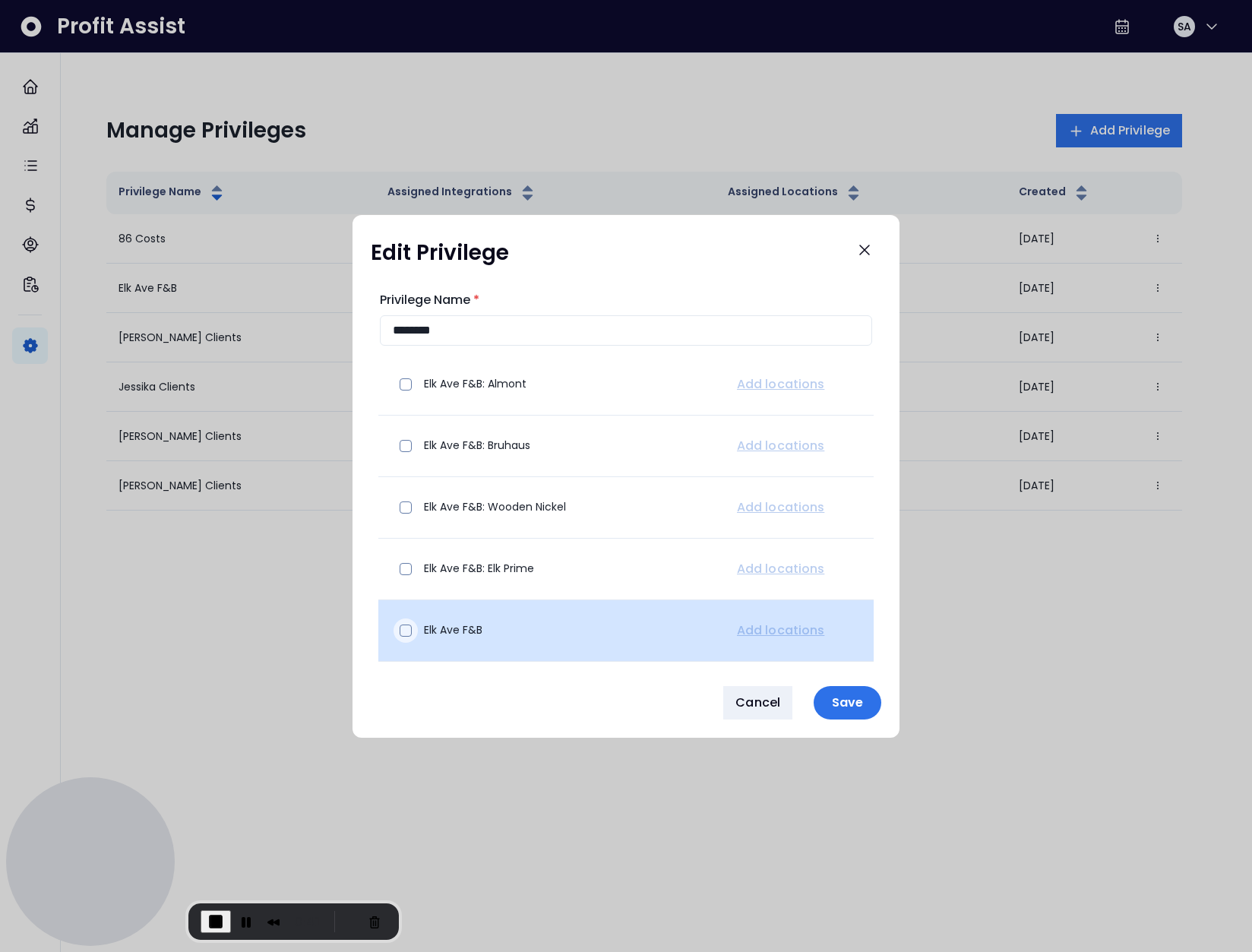
click at [406, 628] on span at bounding box center [406, 631] width 12 height 12
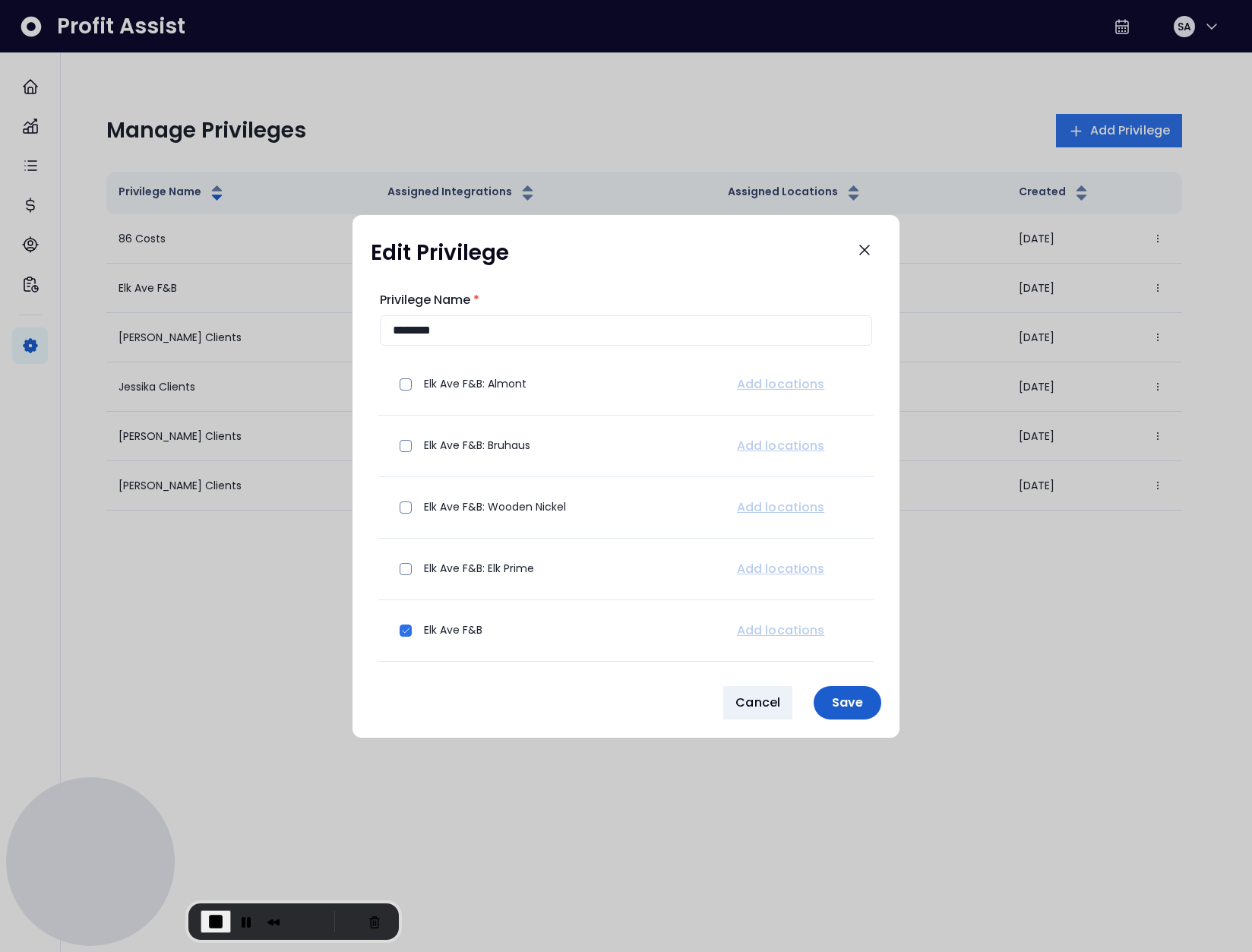
click at [859, 695] on p "Save" at bounding box center [847, 702] width 49 height 15
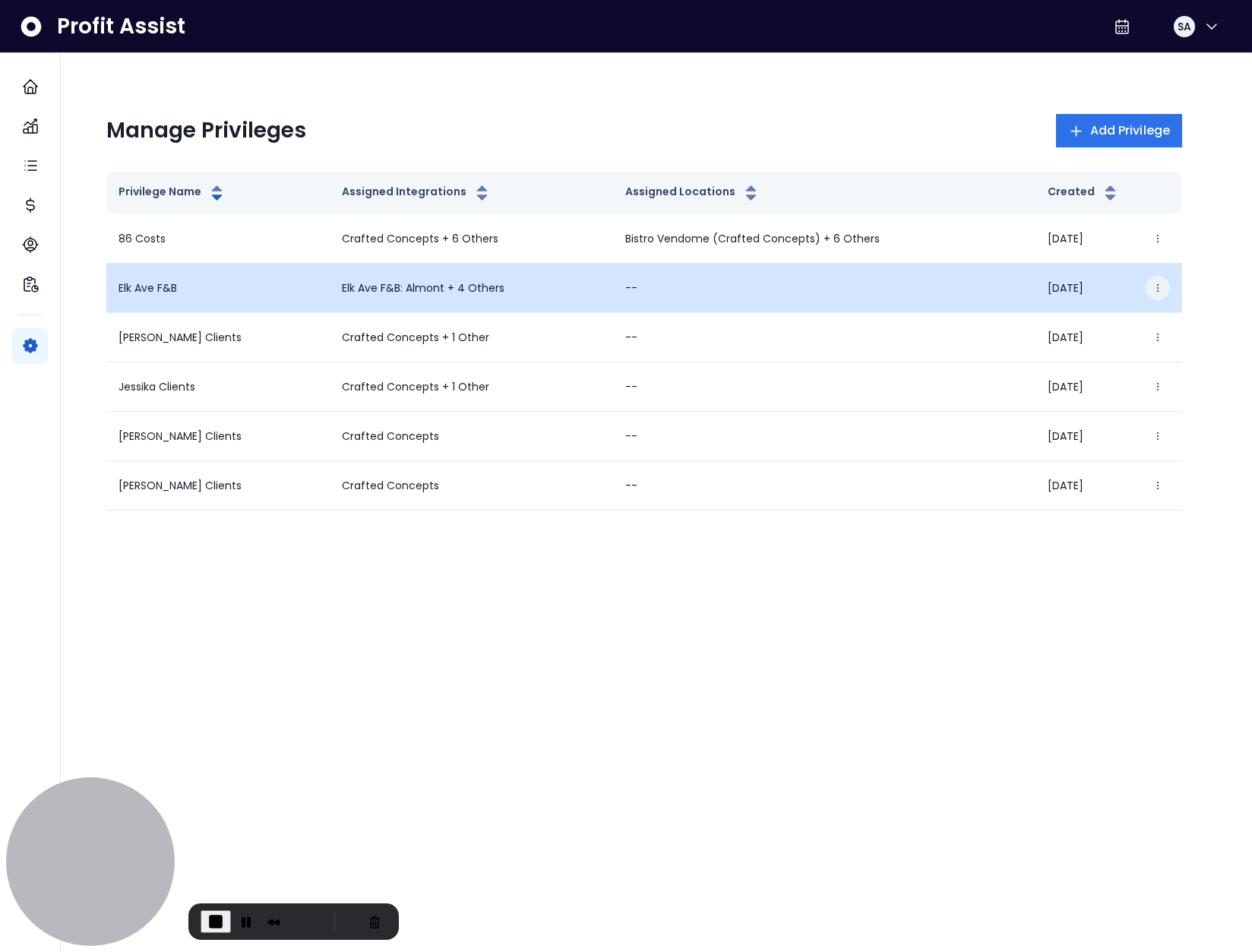
click at [1164, 287] on button "button" at bounding box center [1157, 287] width 24 height 24
click at [1032, 321] on button "Edit" at bounding box center [1084, 331] width 168 height 36
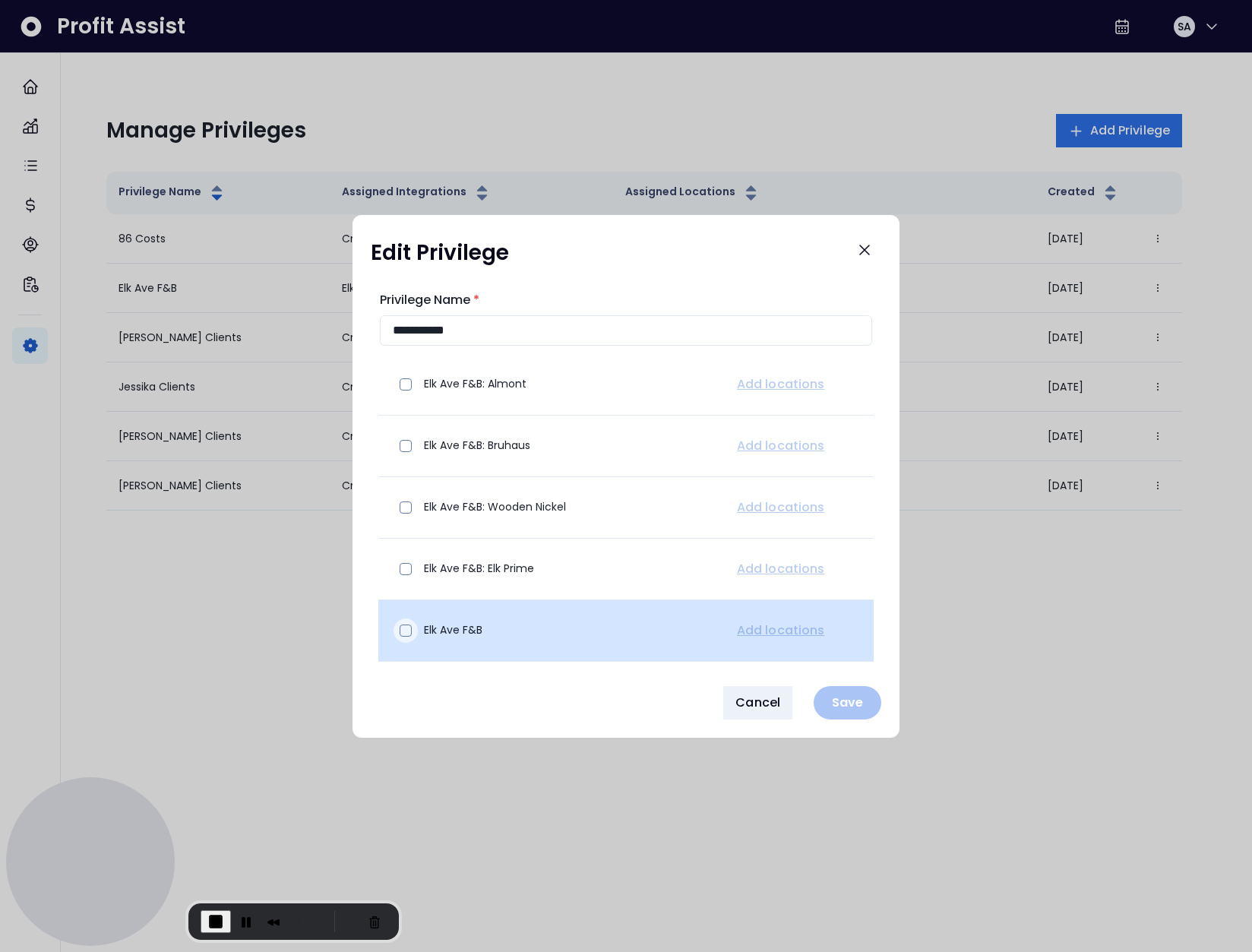
click at [413, 628] on div at bounding box center [405, 630] width 24 height 24
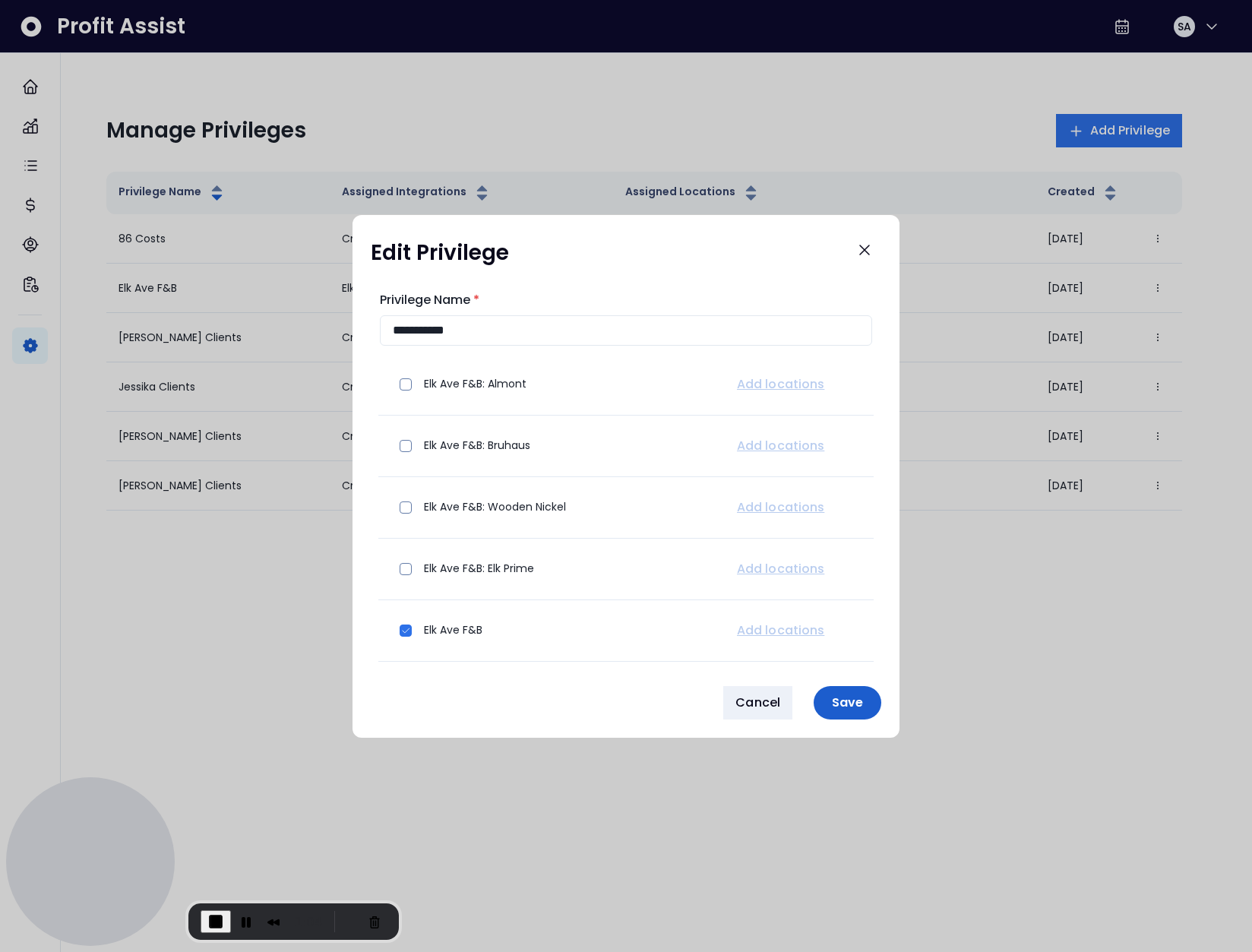
click at [839, 707] on p "Save" at bounding box center [847, 702] width 49 height 15
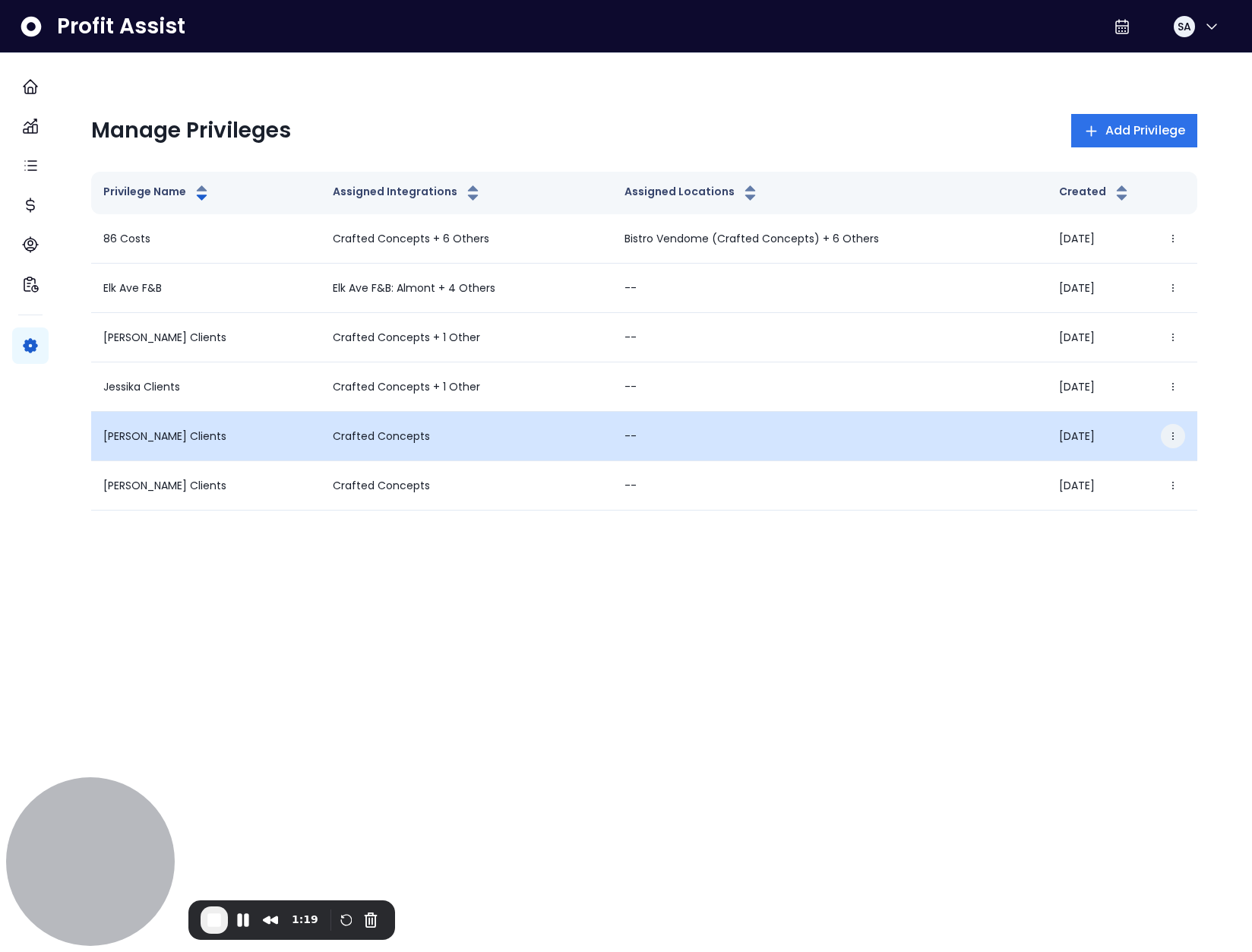
click at [1161, 424] on button "button" at bounding box center [1172, 435] width 24 height 24
click at [1073, 471] on button "Edit" at bounding box center [1084, 479] width 168 height 36
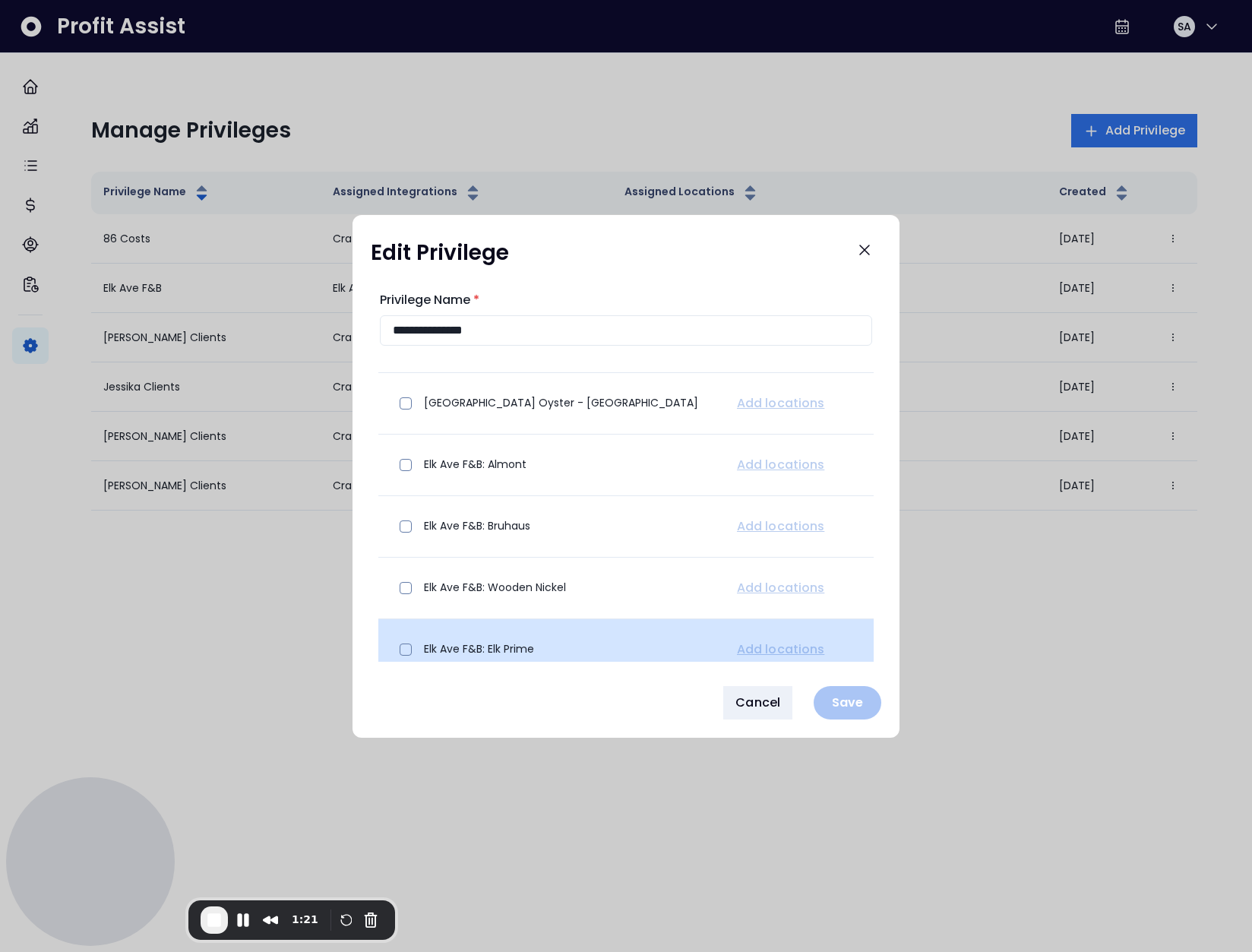
scroll to position [167, 0]
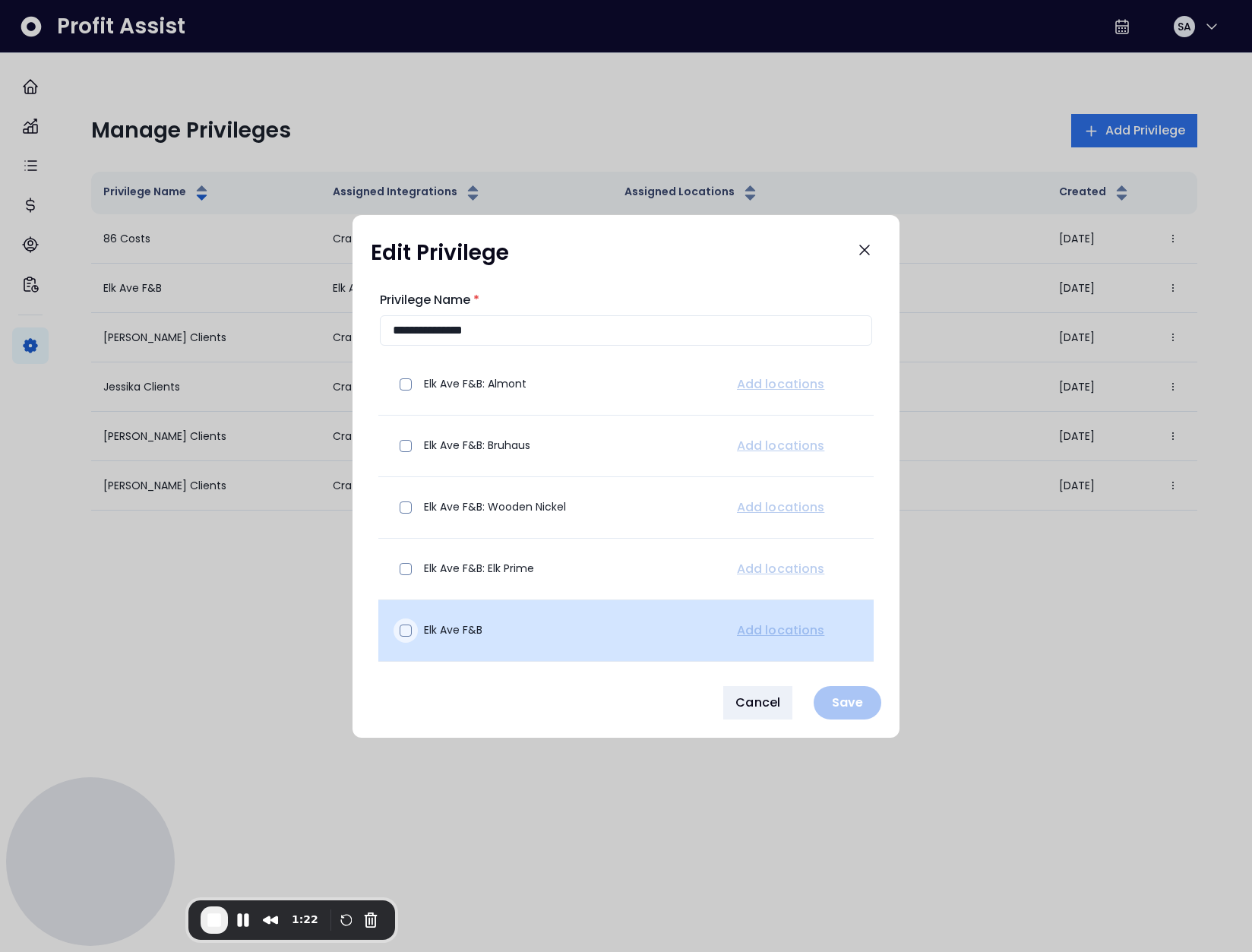
click at [414, 632] on div at bounding box center [405, 630] width 24 height 24
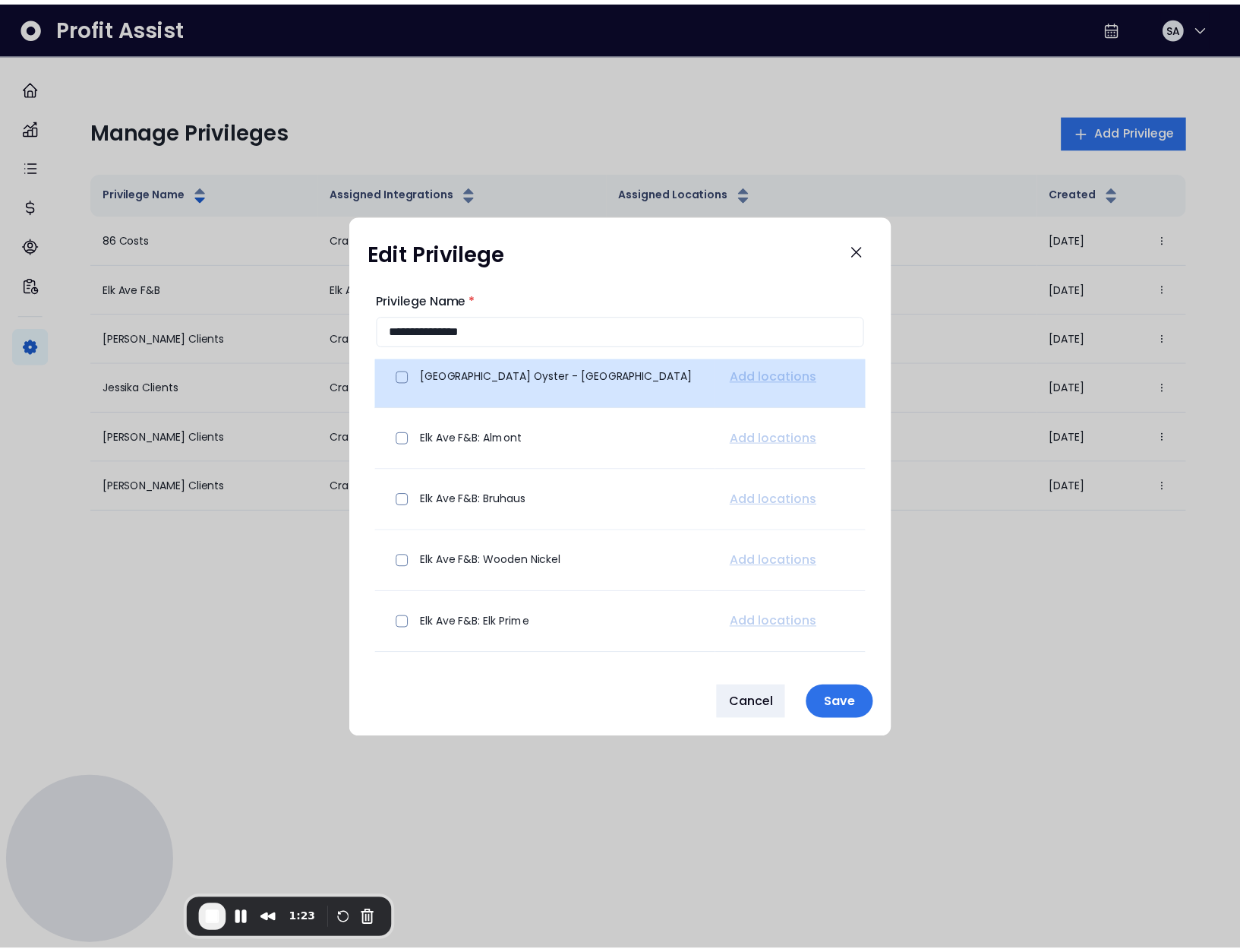
scroll to position [0, 0]
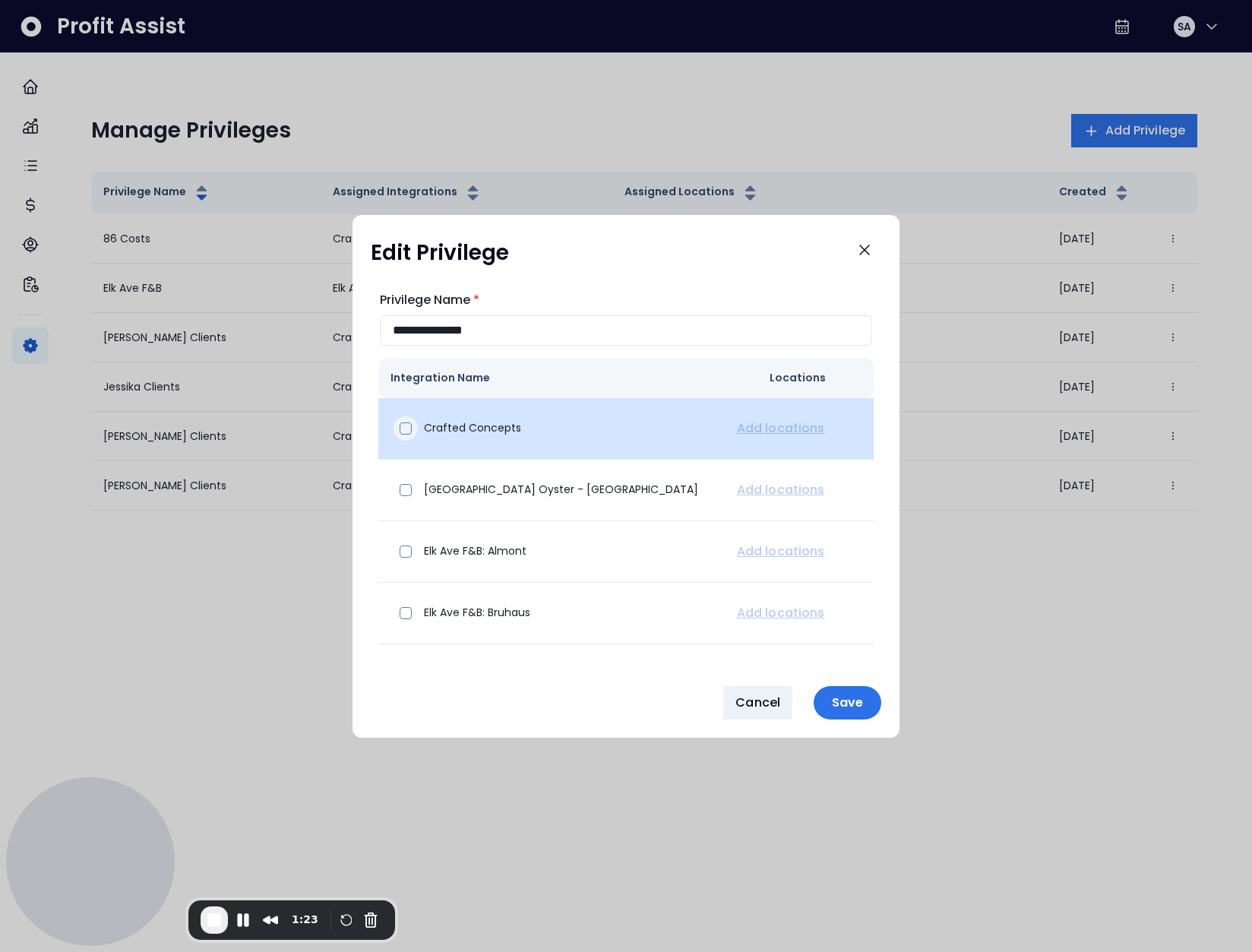
click at [404, 430] on span at bounding box center [406, 428] width 12 height 12
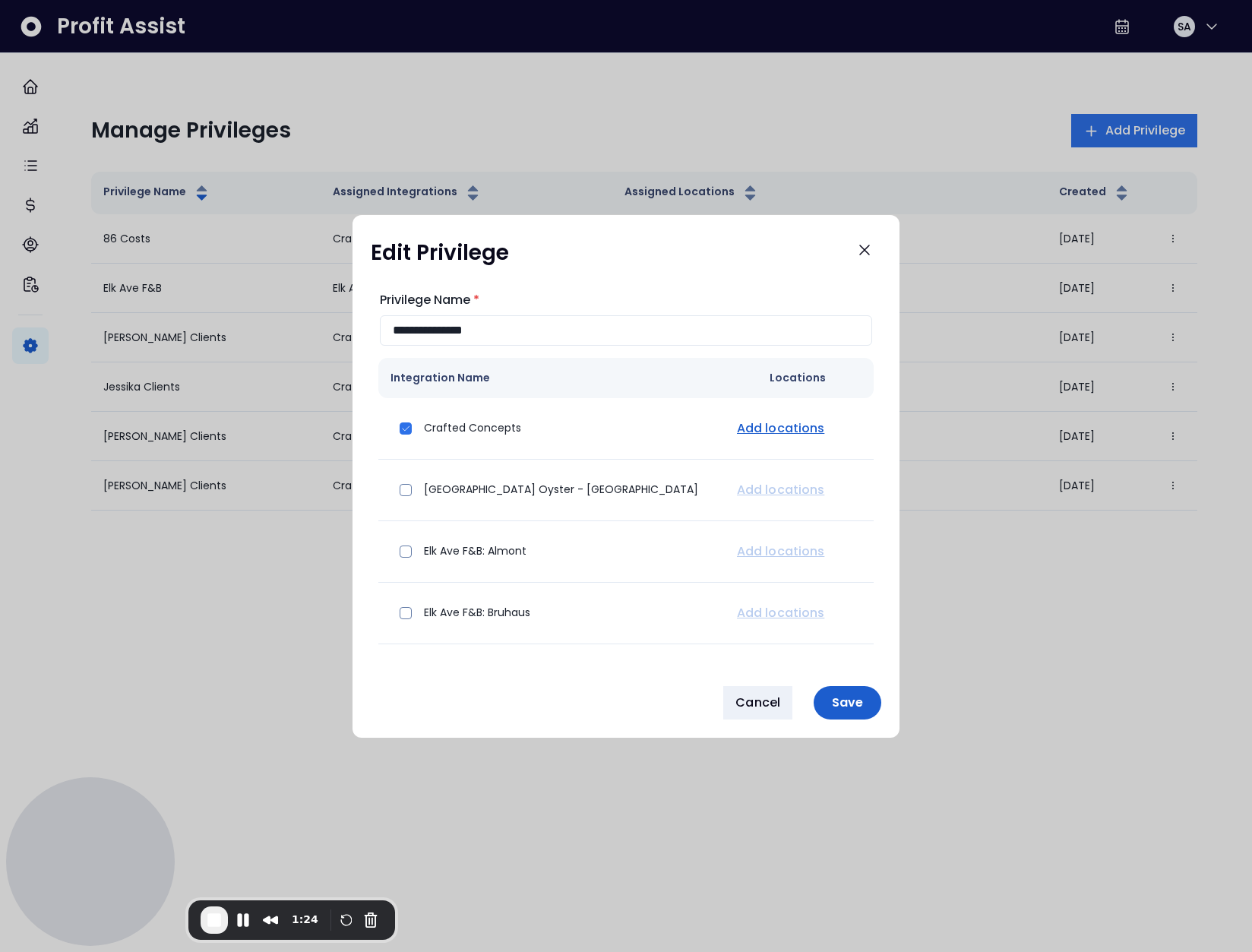
click at [853, 706] on p "Save" at bounding box center [847, 702] width 49 height 15
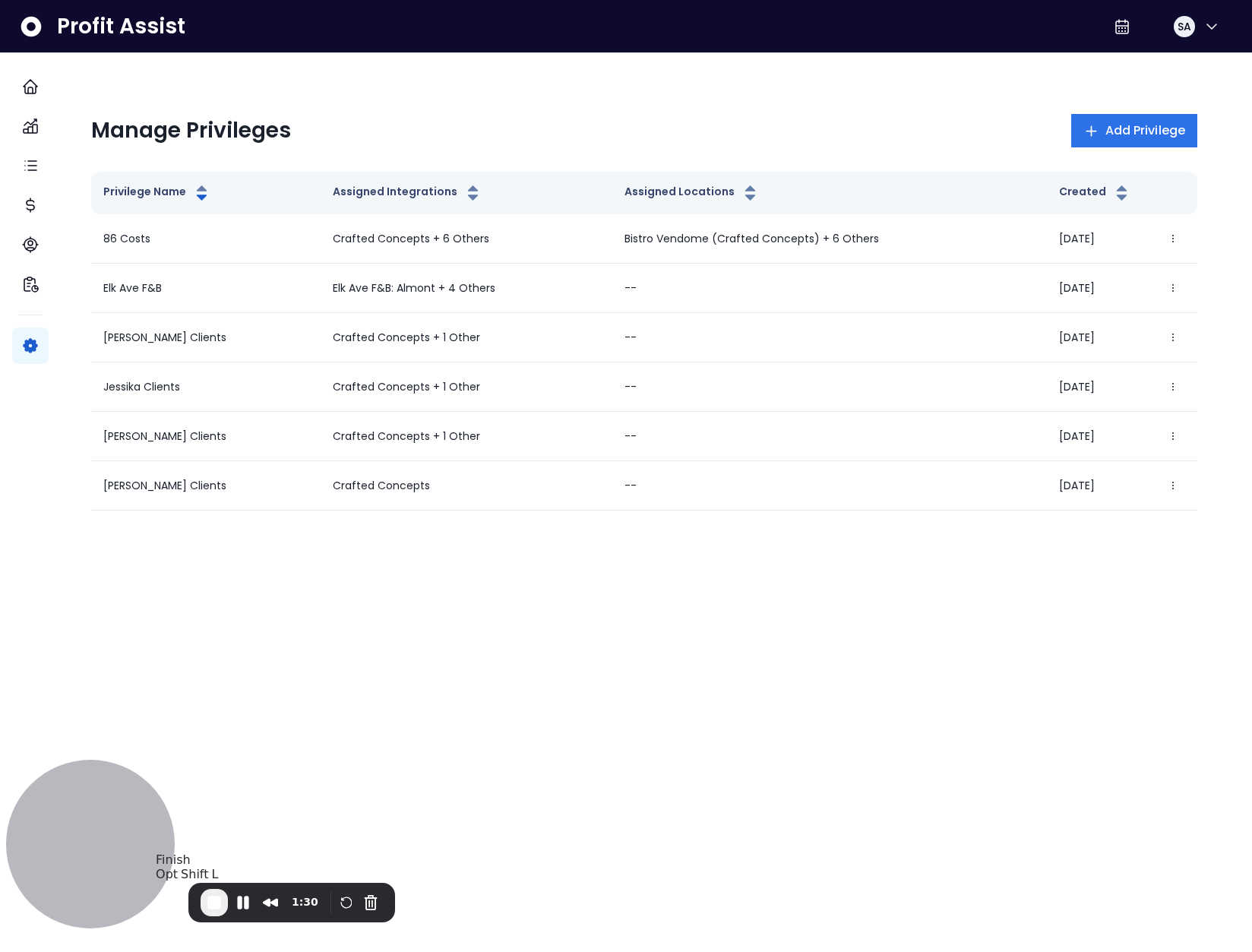
drag, startPoint x: 221, startPoint y: 920, endPoint x: 219, endPoint y: 904, distance: 16.1
click at [219, 904] on span "End Recording" at bounding box center [214, 903] width 19 height 19
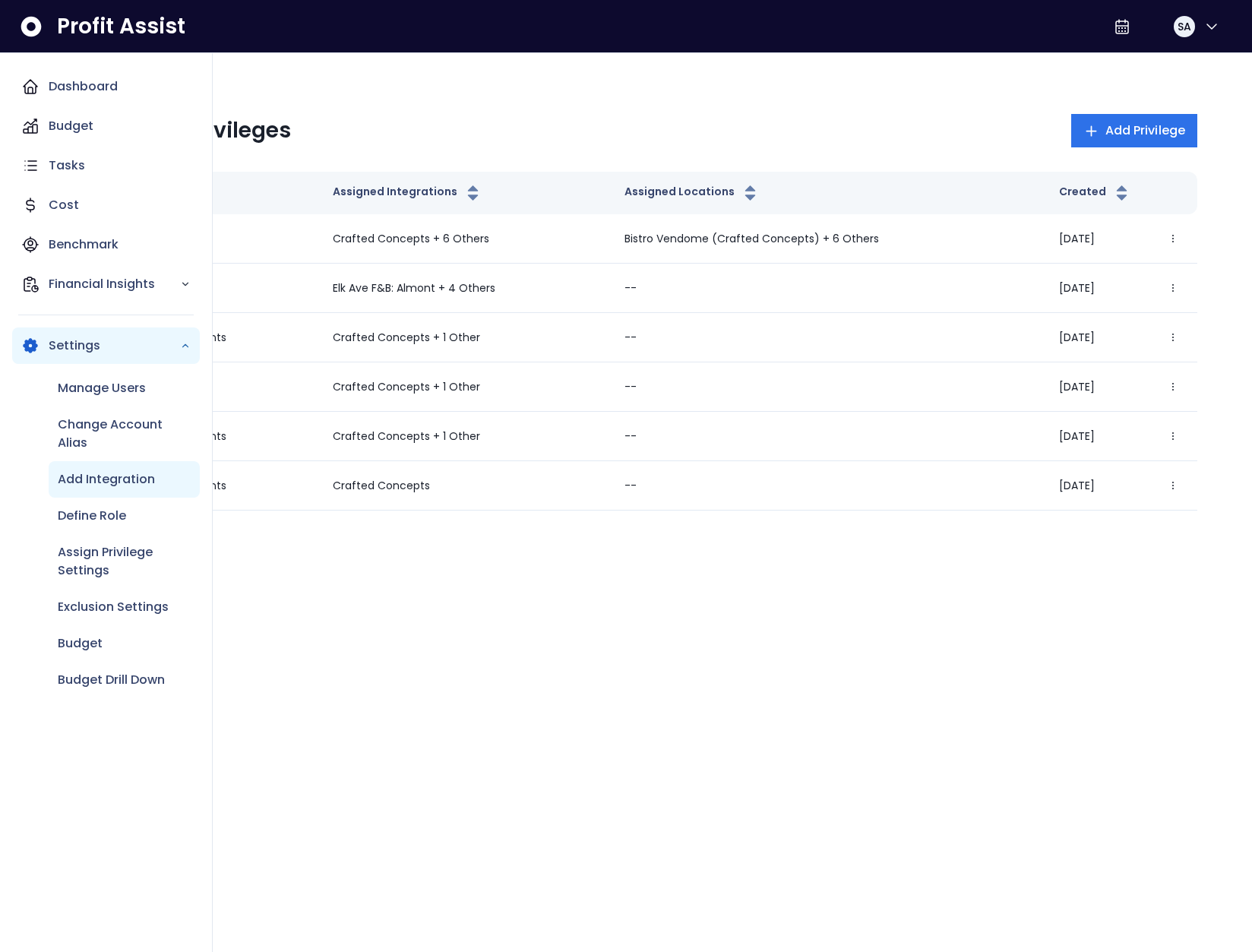
click at [119, 474] on p "Add Integration" at bounding box center [107, 479] width 97 height 19
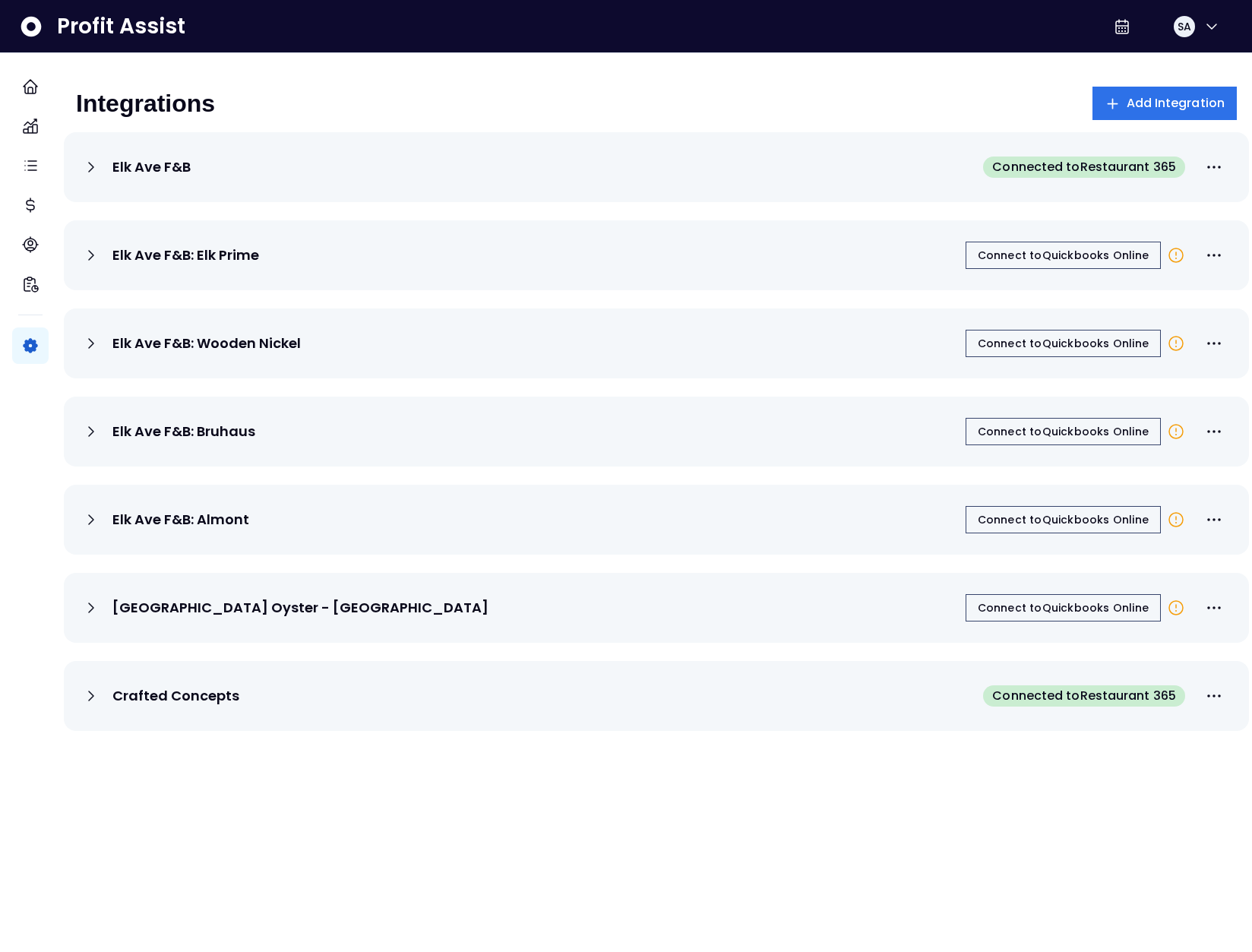
click at [100, 165] on icon at bounding box center [91, 167] width 19 height 19
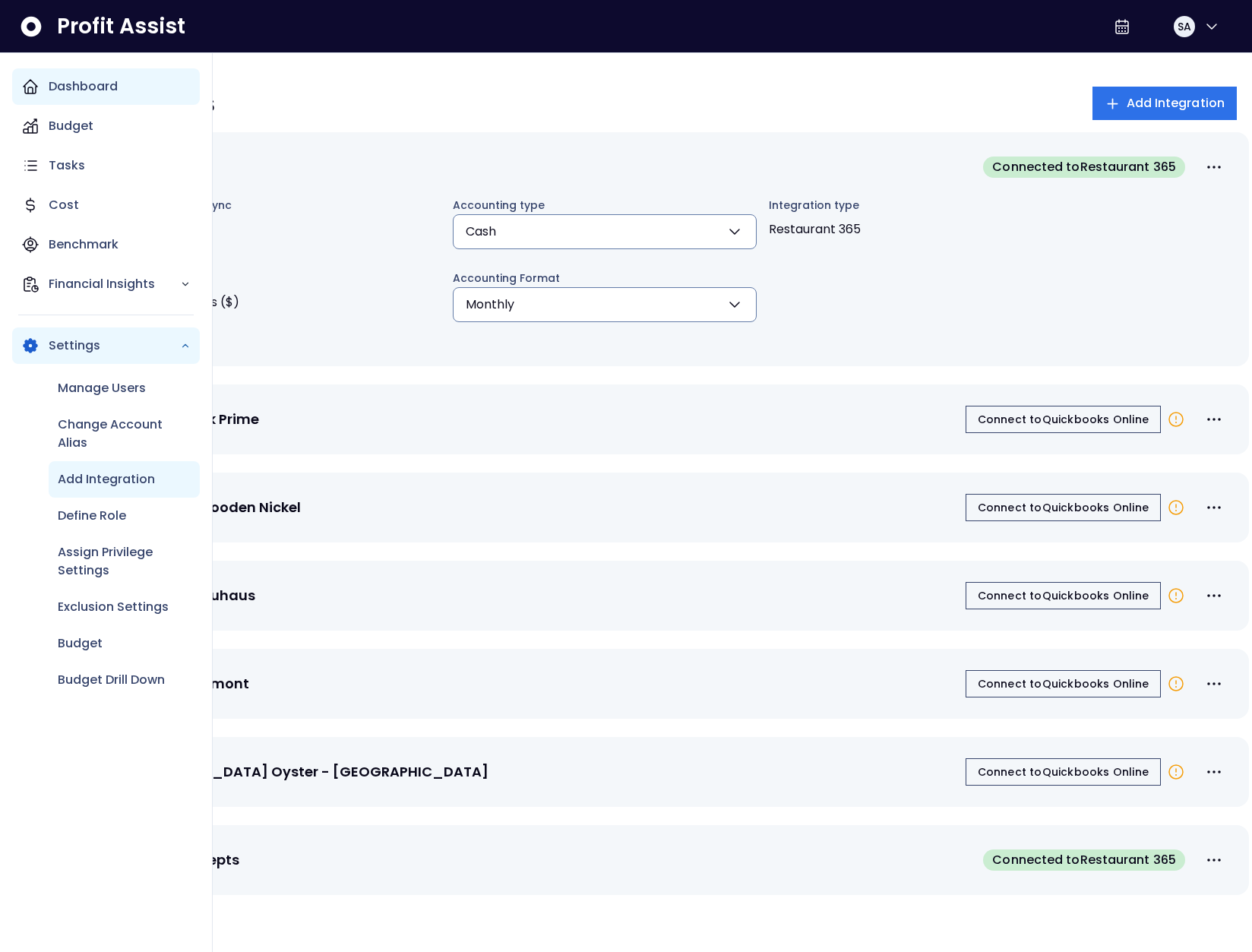
click at [53, 87] on p "Dashboard" at bounding box center [83, 87] width 69 height 19
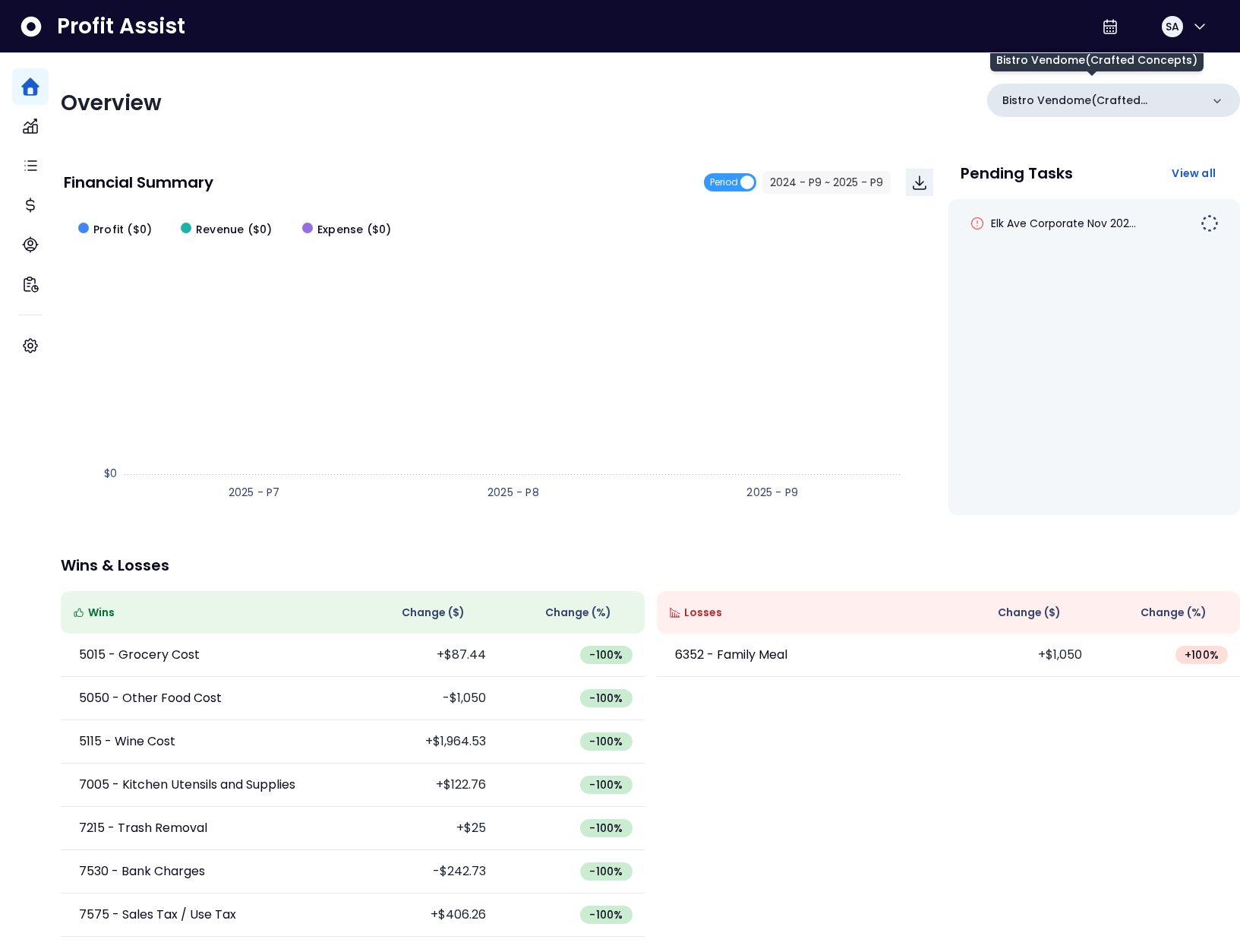
click at [1101, 94] on p "Bistro Vendome(Crafted Concepts)" at bounding box center [1101, 100] width 199 height 16
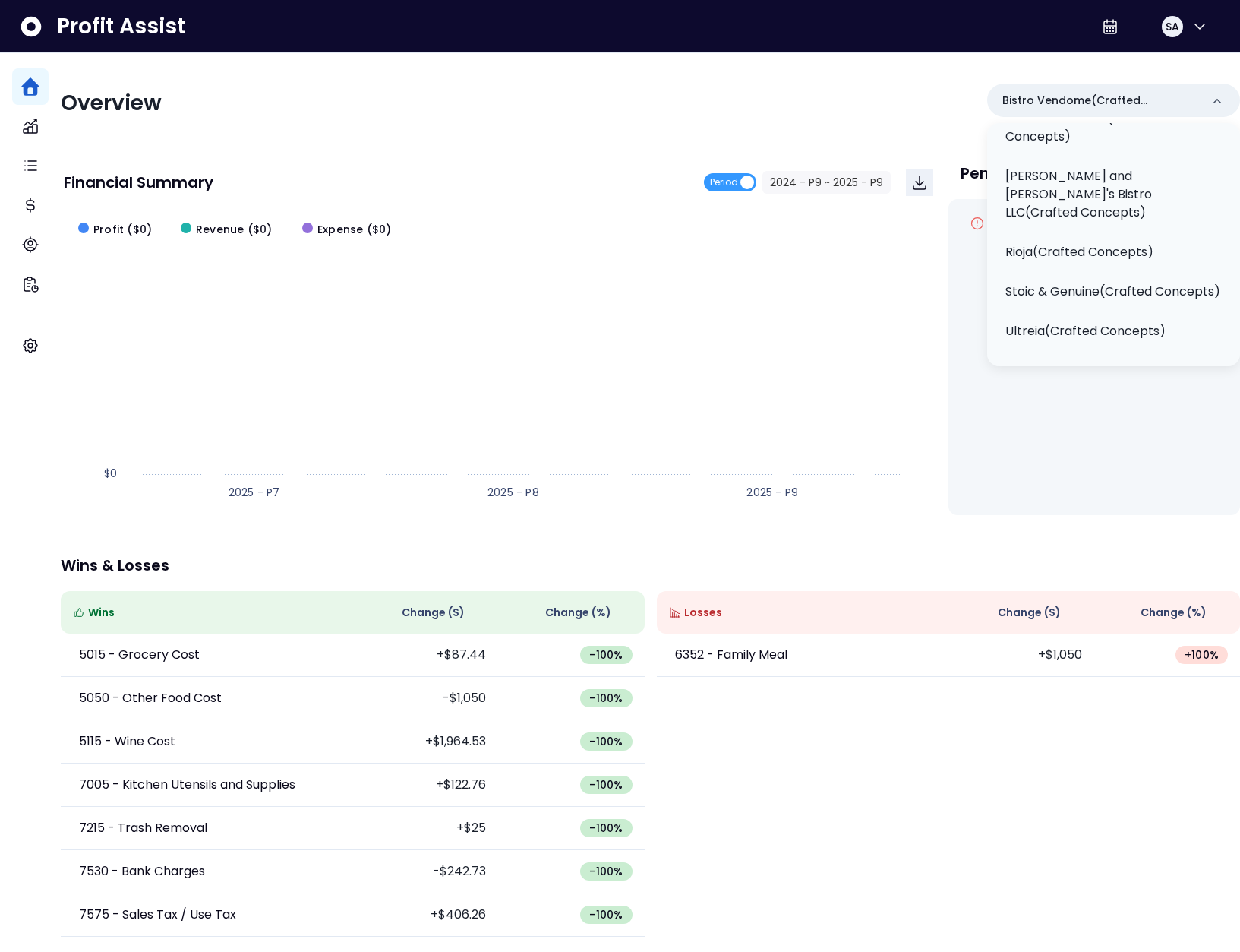
scroll to position [1, 0]
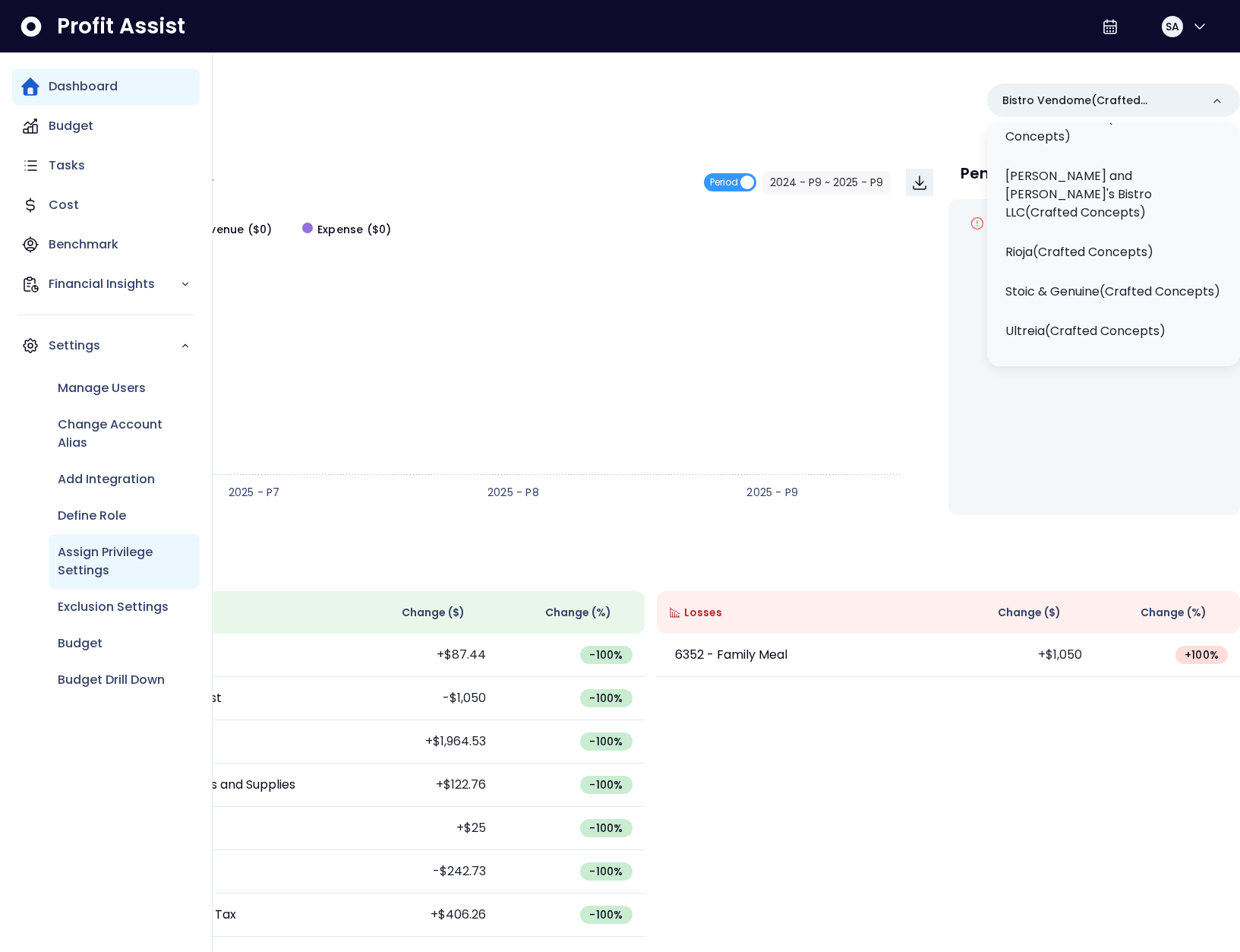
click at [127, 543] on p "Assign Privilege Settings" at bounding box center [124, 561] width 133 height 36
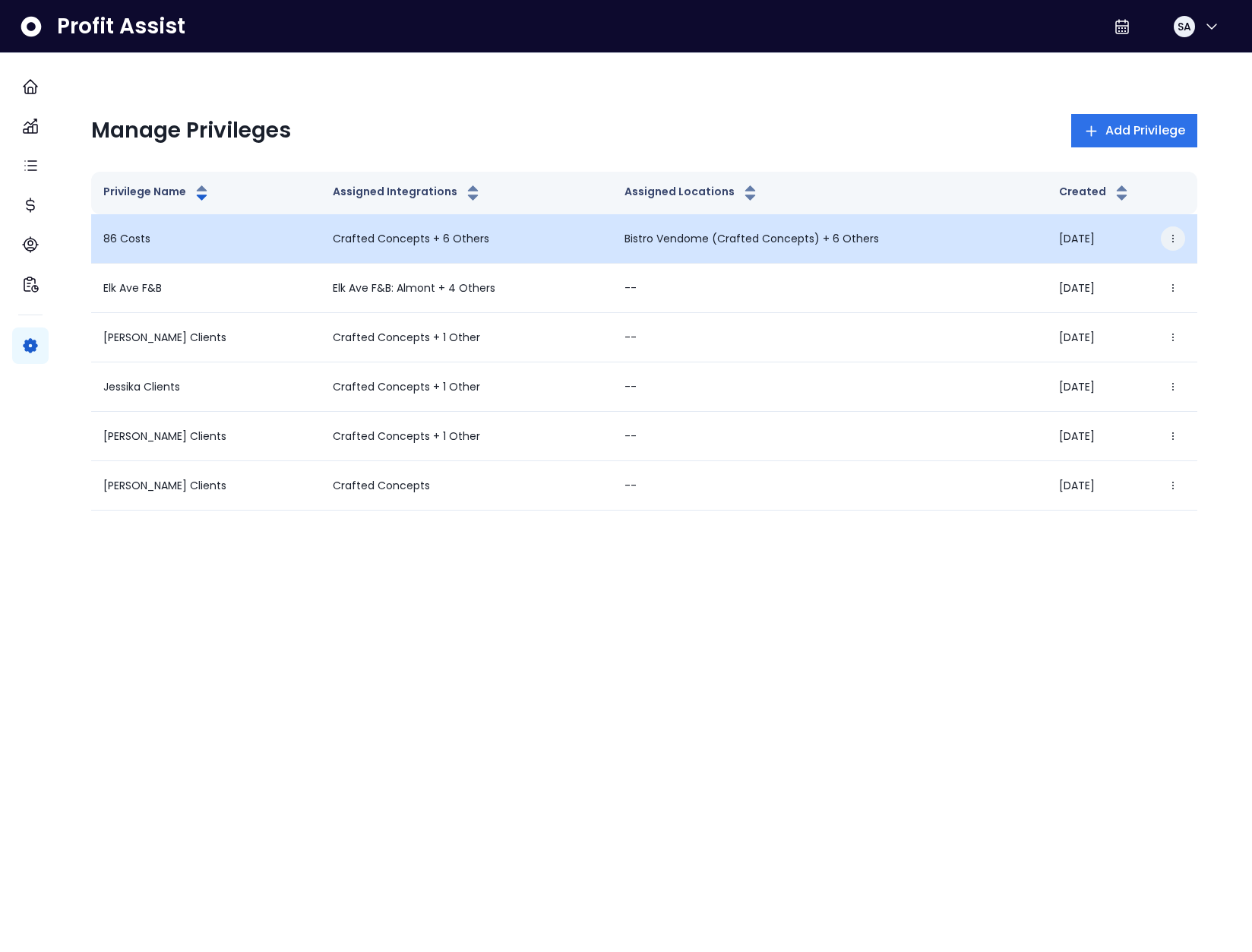
click at [1168, 236] on icon "button" at bounding box center [1173, 239] width 11 height 11
click at [1094, 289] on button "Edit" at bounding box center [1084, 281] width 168 height 36
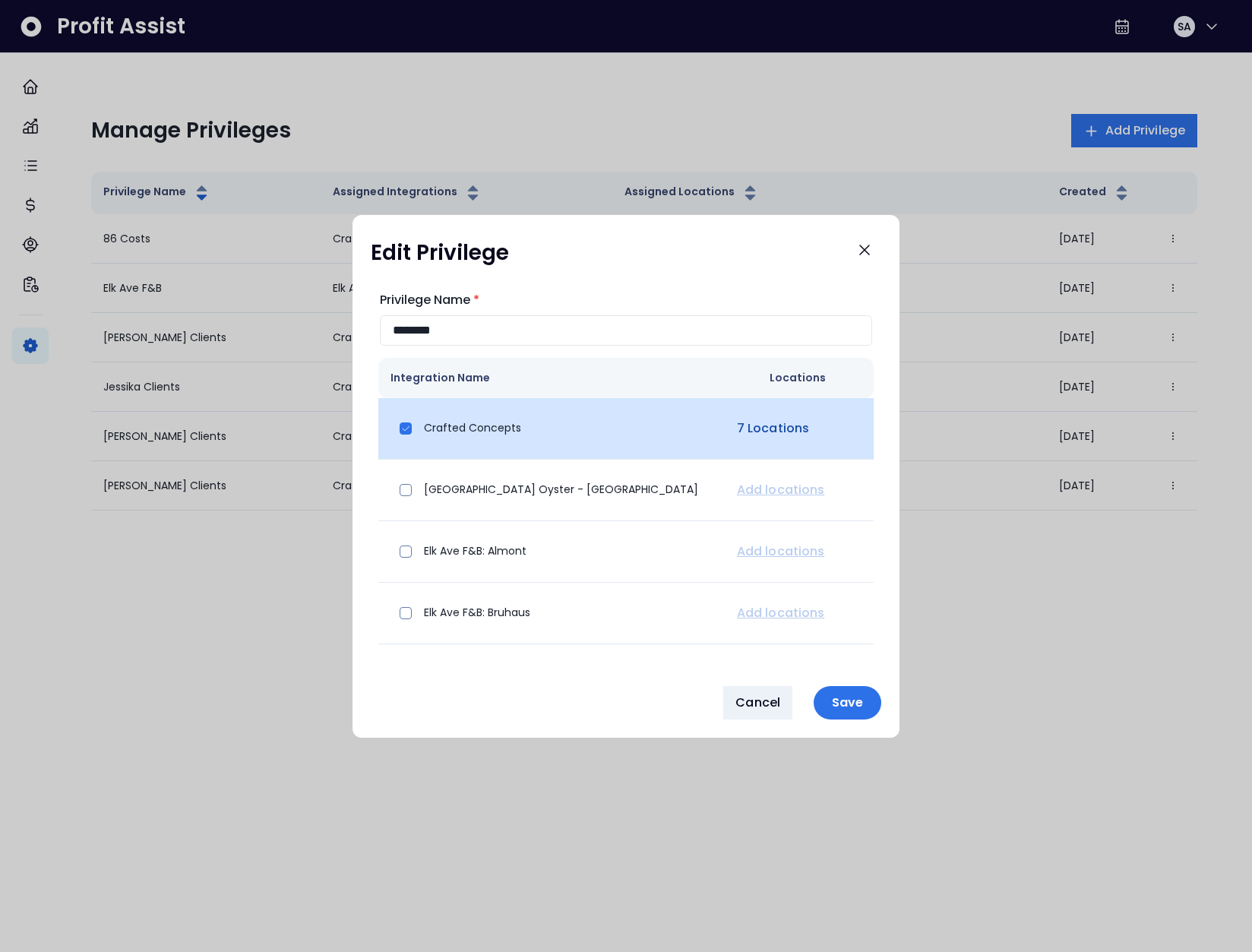
click at [756, 429] on link "7 Locations" at bounding box center [772, 429] width 78 height 19
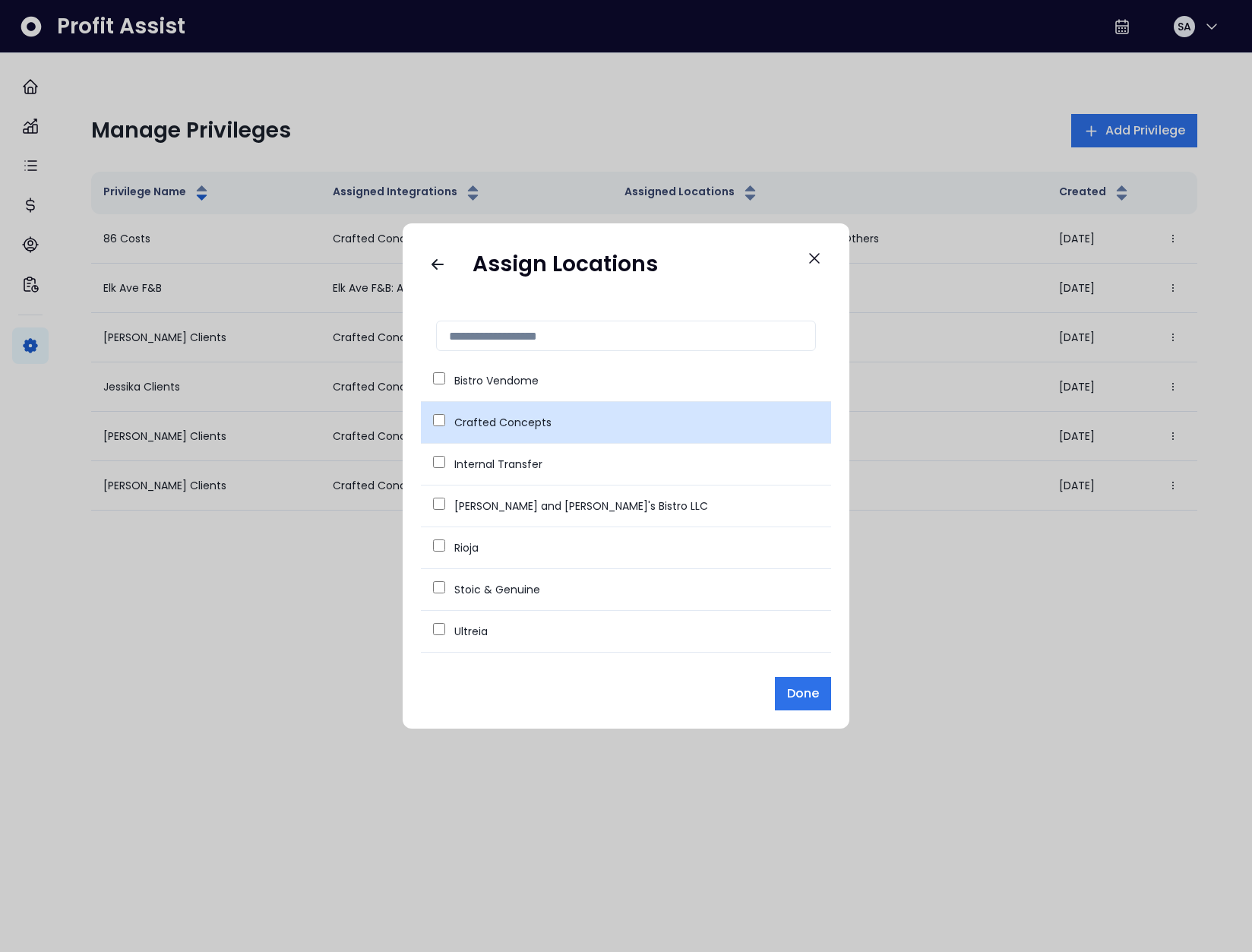
click at [431, 429] on td "Crafted Concepts" at bounding box center [626, 423] width 410 height 42
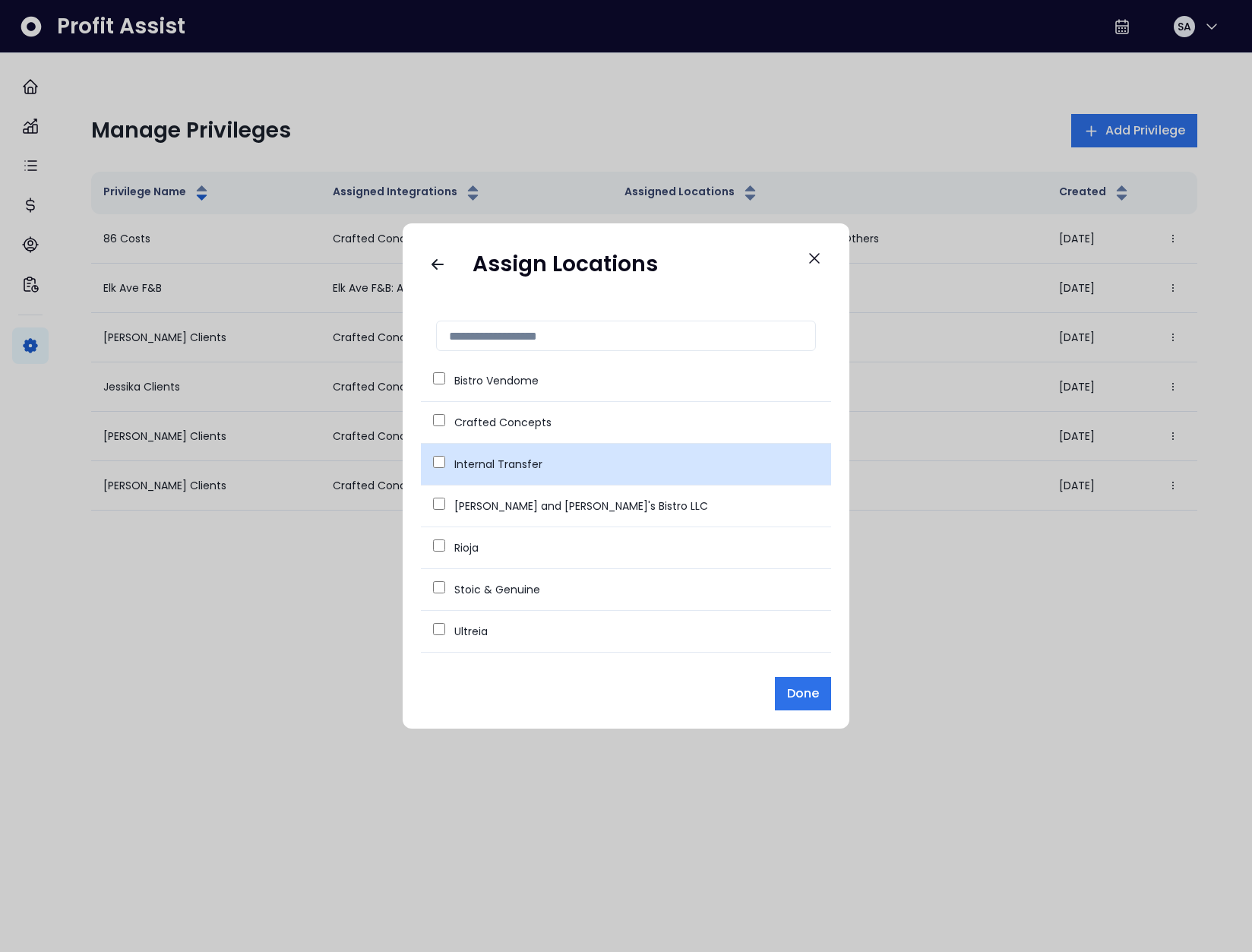
click at [438, 454] on td "Internal Transfer" at bounding box center [626, 464] width 410 height 42
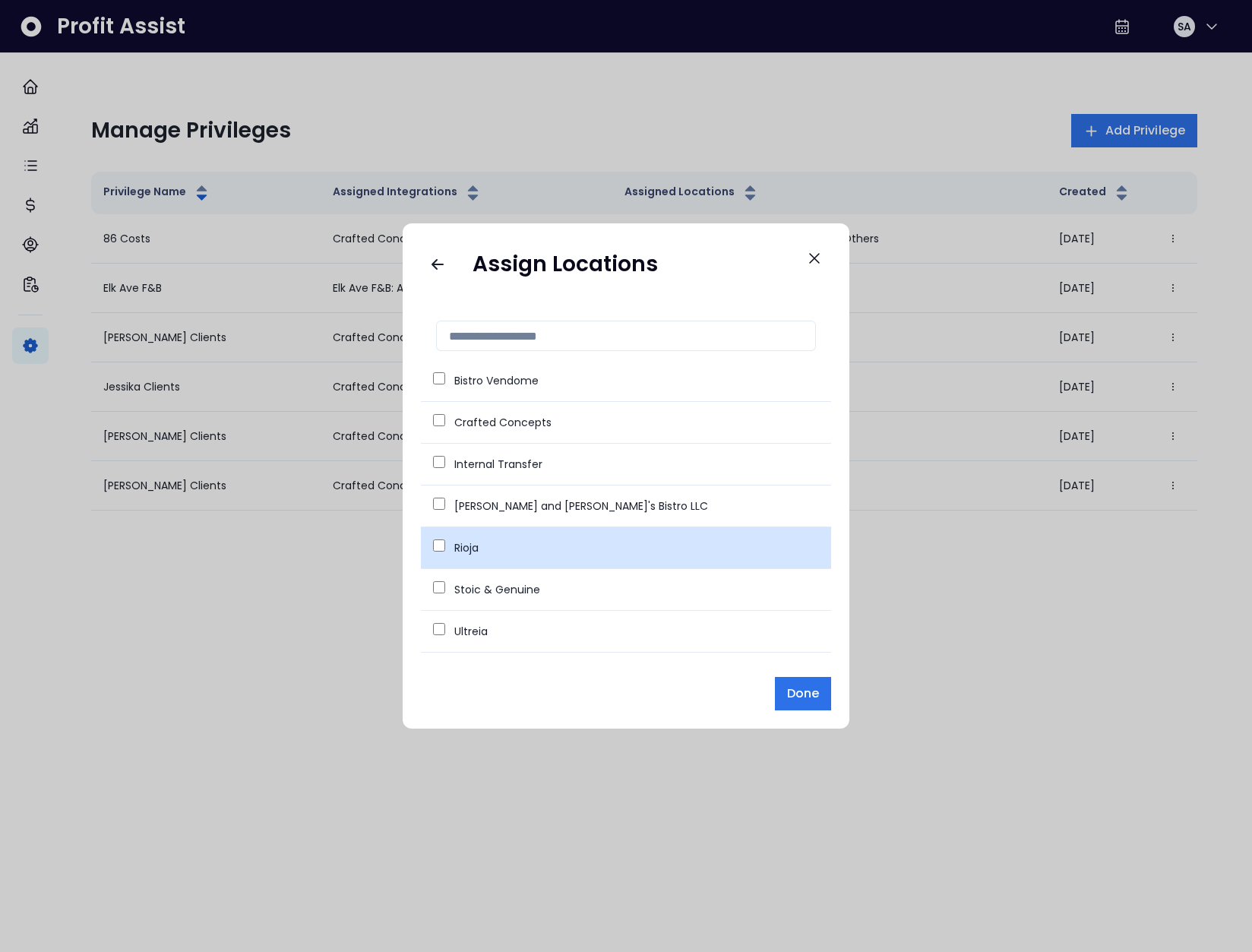
click at [447, 552] on div "Rioja" at bounding box center [625, 548] width 386 height 17
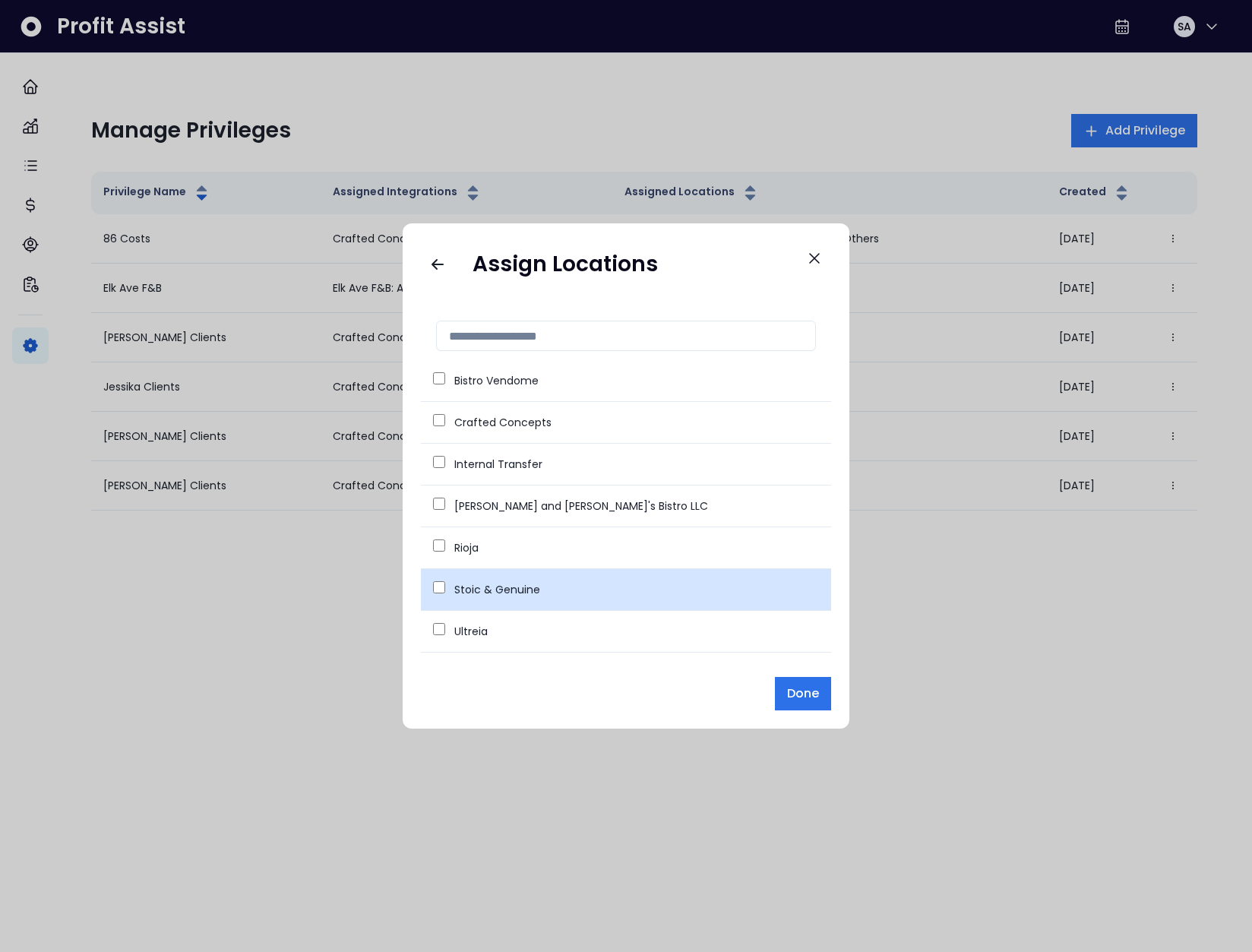
click at [439, 580] on td "Stoic & Genuine" at bounding box center [626, 590] width 410 height 42
click at [441, 576] on td "Stoic & Genuine" at bounding box center [626, 590] width 410 height 42
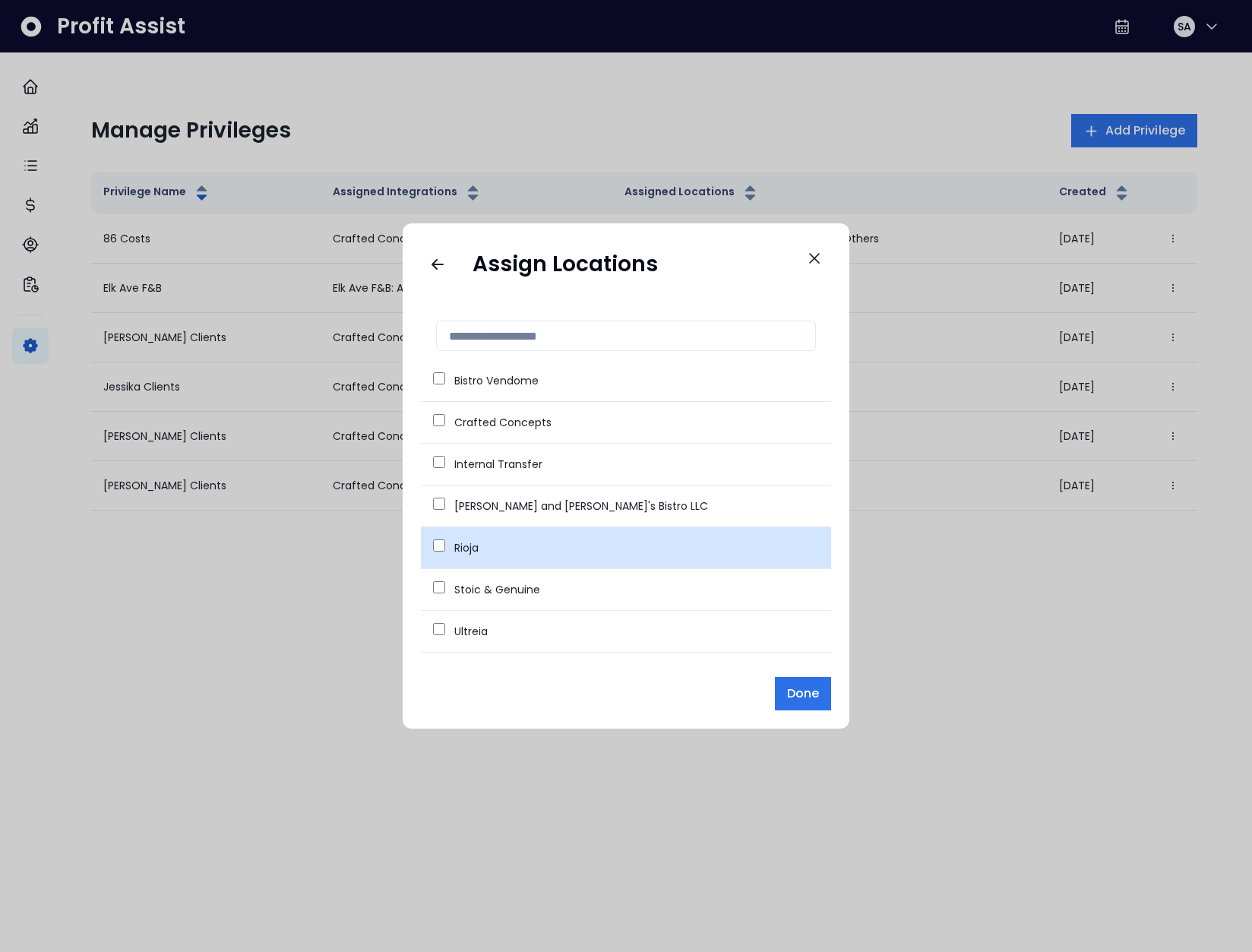
click at [438, 556] on div at bounding box center [439, 548] width 12 height 17
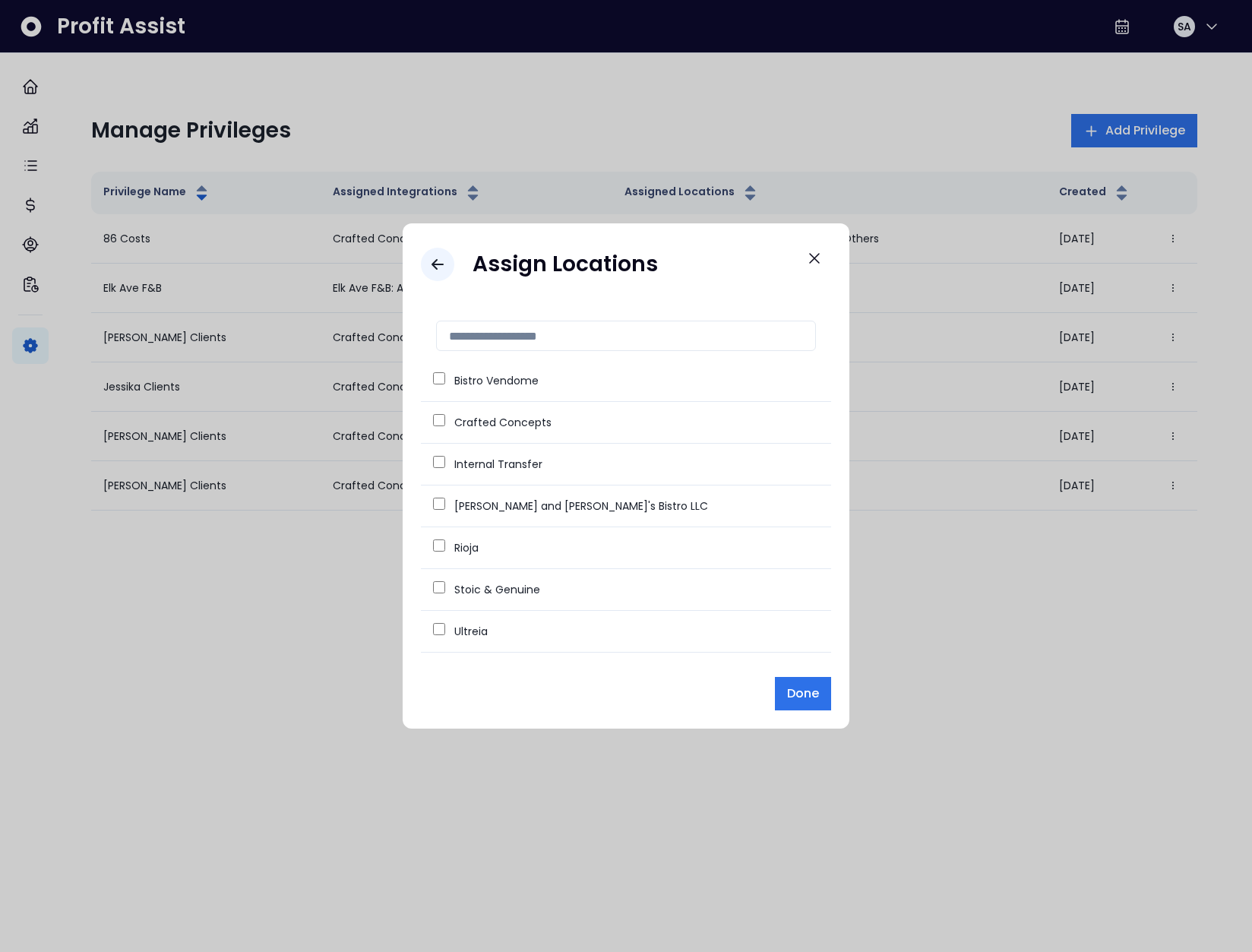
click at [435, 266] on icon "Go back" at bounding box center [437, 264] width 19 height 19
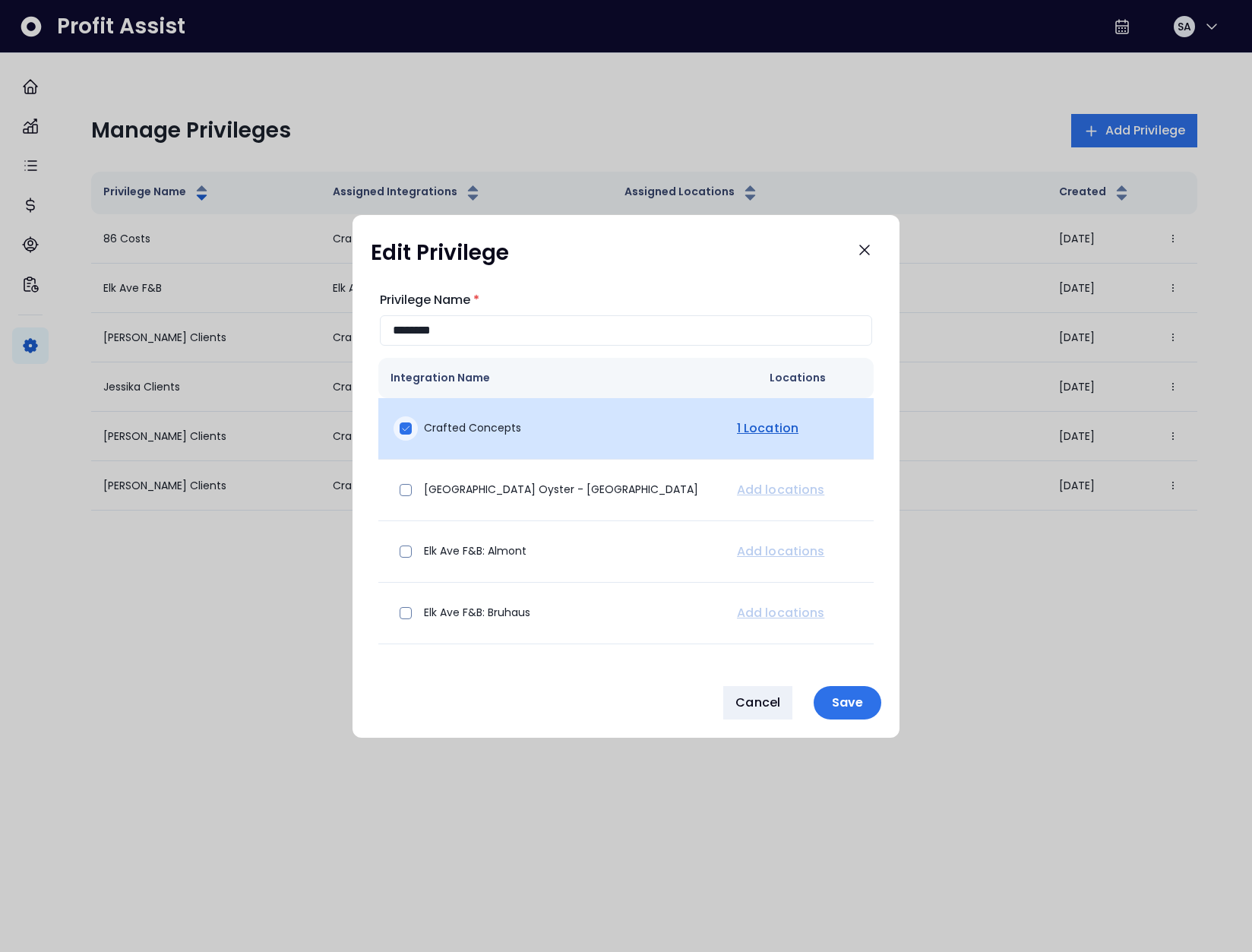
click at [410, 425] on icon at bounding box center [406, 428] width 11 height 11
click at [409, 428] on span at bounding box center [406, 428] width 12 height 12
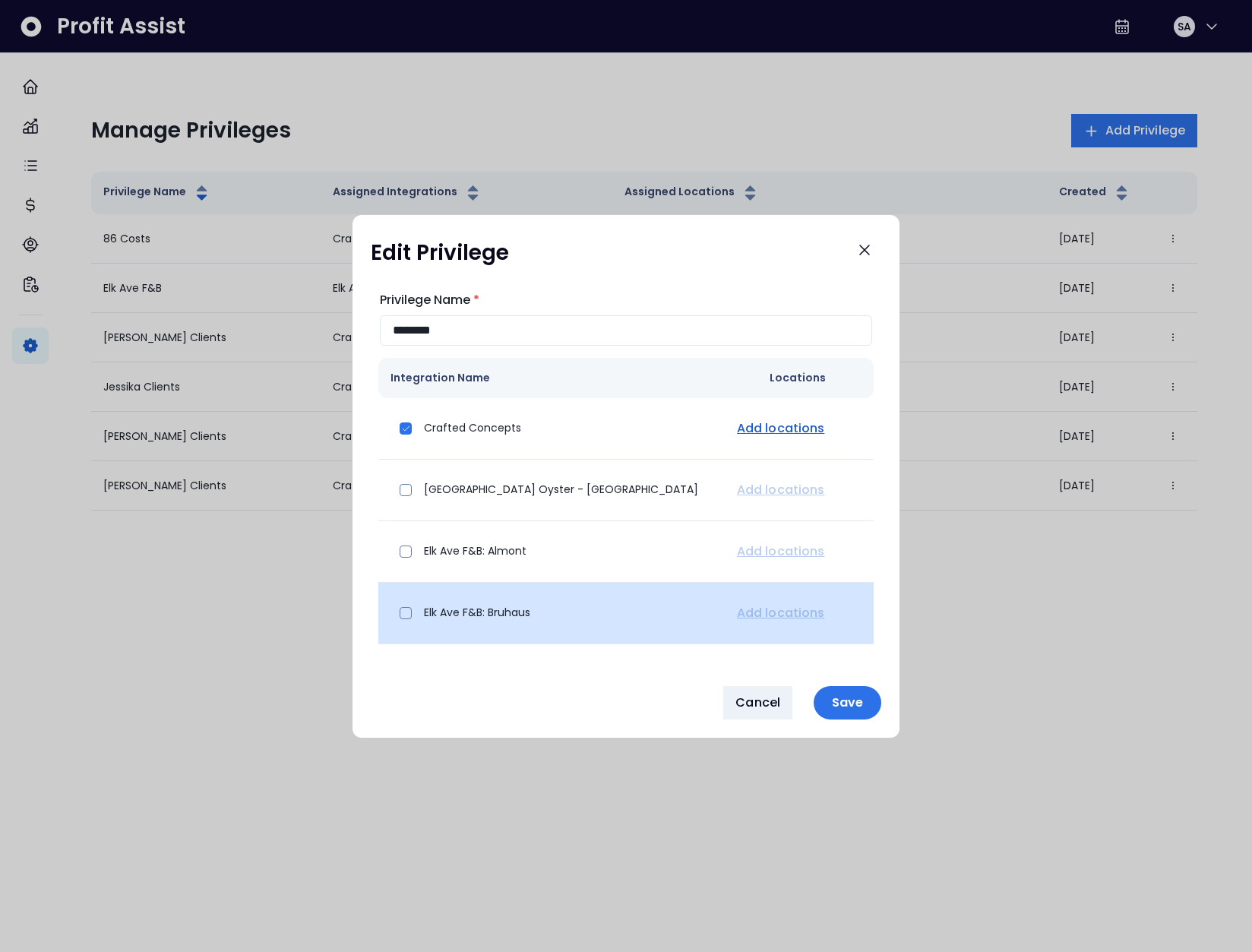
scroll to position [167, 0]
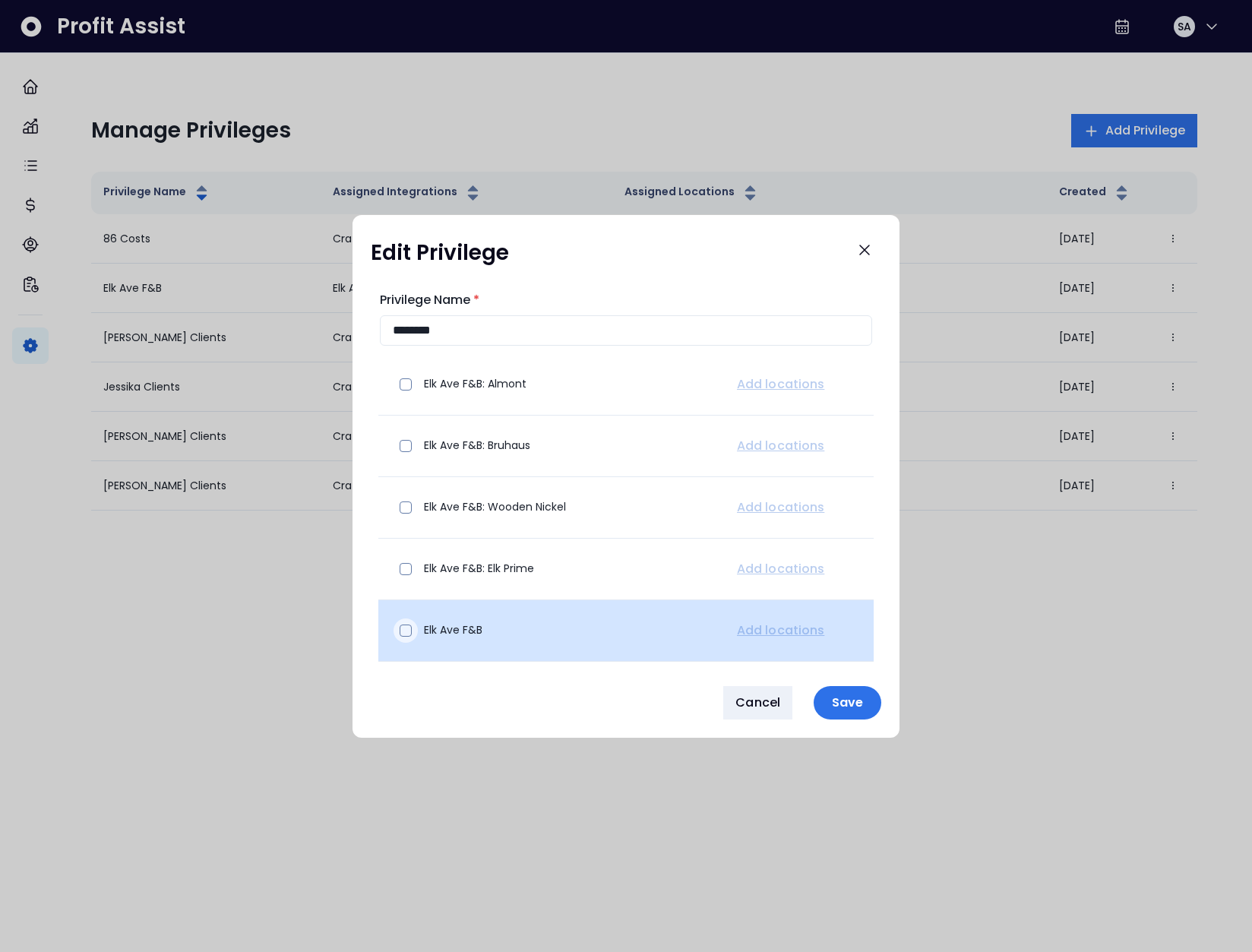
click at [400, 632] on span at bounding box center [406, 631] width 12 height 12
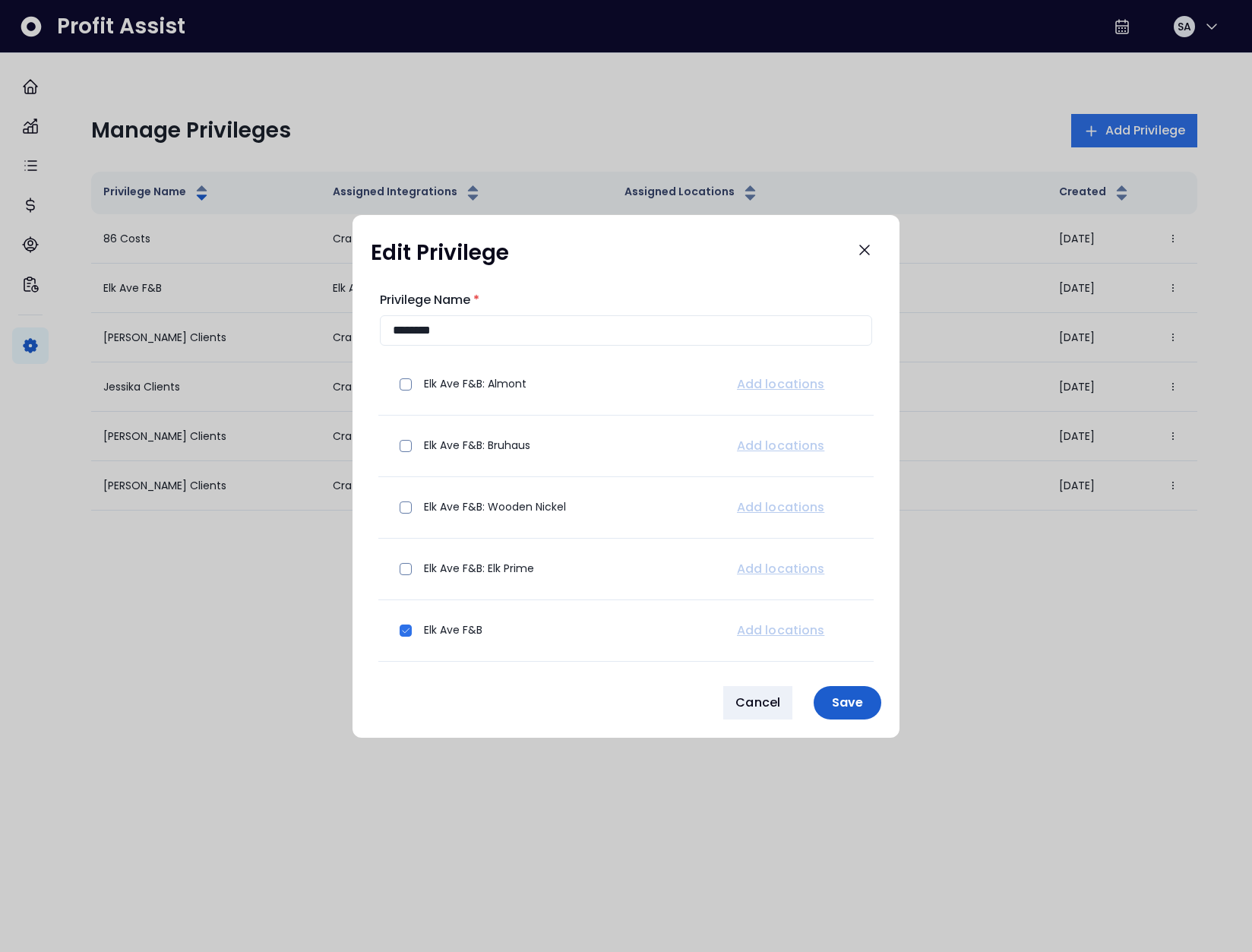
click at [872, 699] on button "Save" at bounding box center [847, 702] width 67 height 33
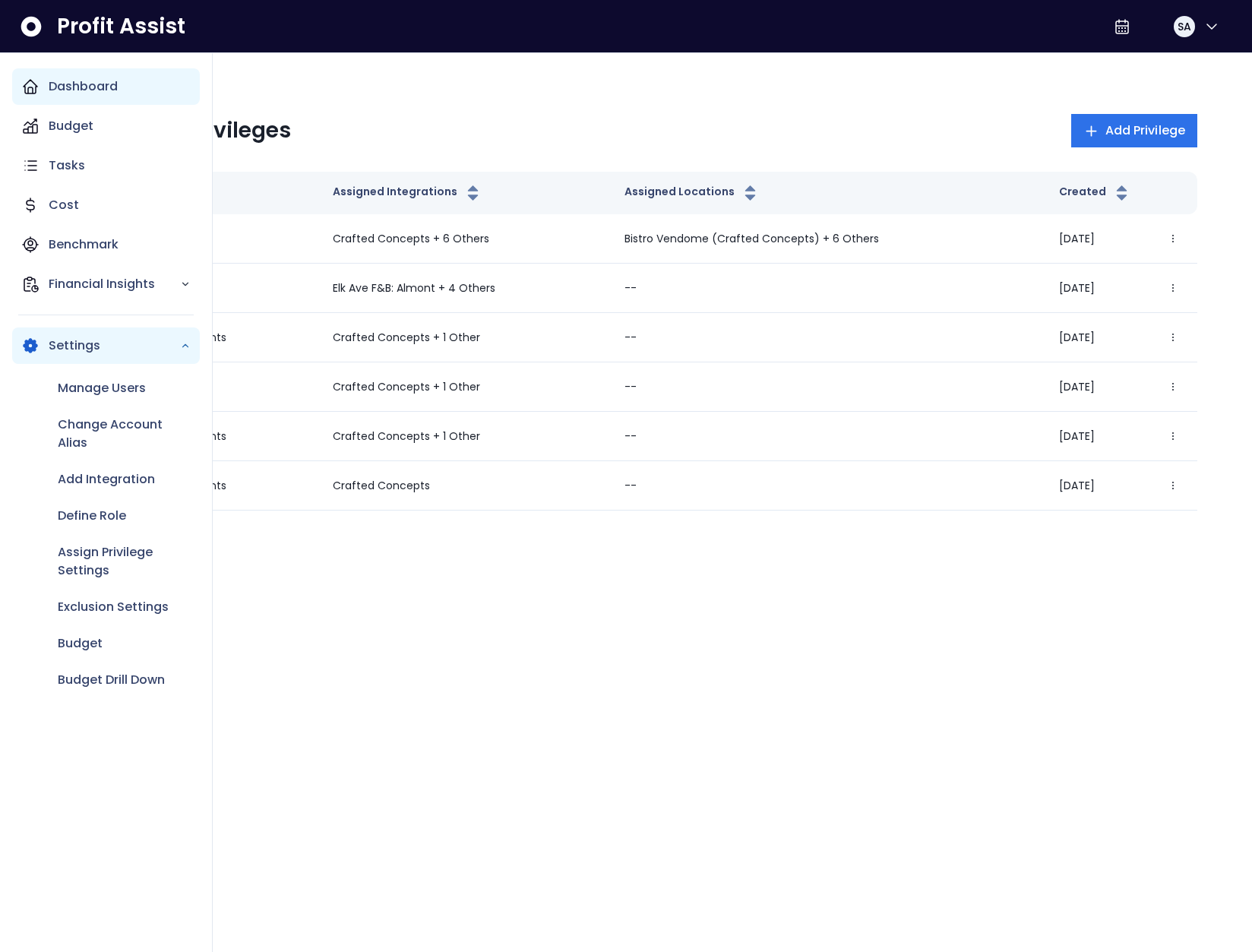
click at [45, 85] on div "Dashboard" at bounding box center [106, 86] width 188 height 36
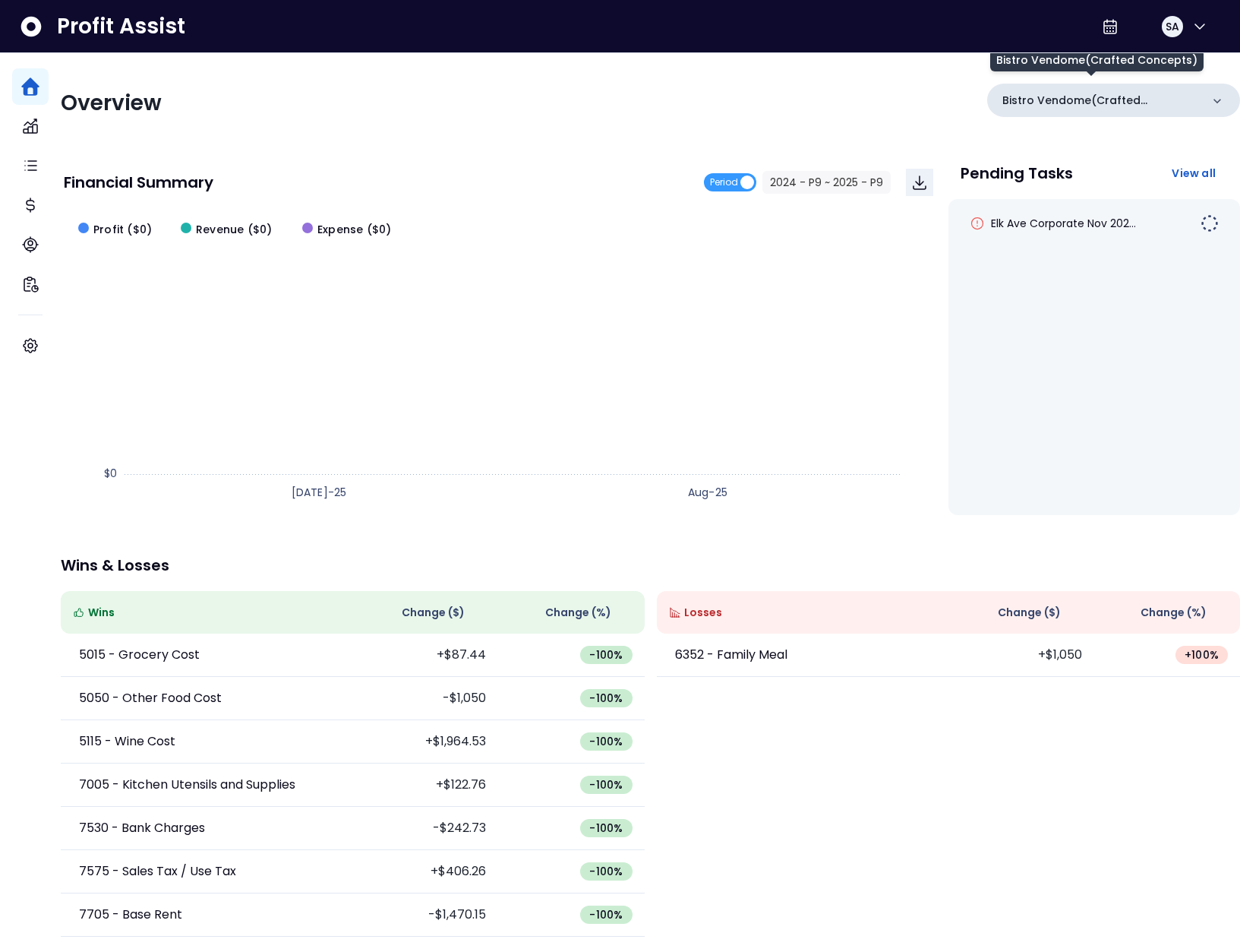
click at [1109, 102] on p "Bistro Vendome(Crafted Concepts)" at bounding box center [1101, 100] width 199 height 16
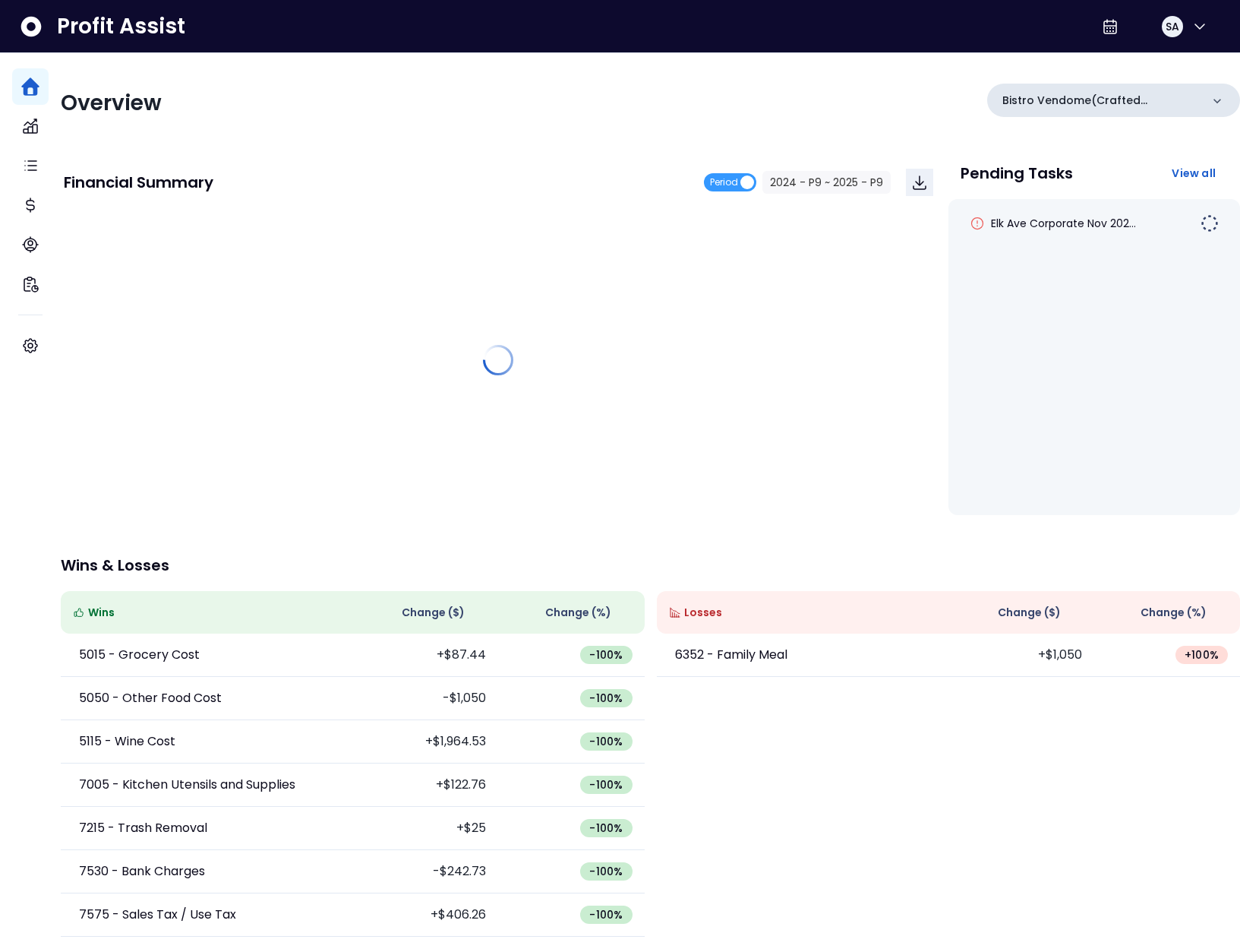
click at [1092, 94] on p "Bistro Vendome(Crafted Concepts)" at bounding box center [1101, 100] width 199 height 16
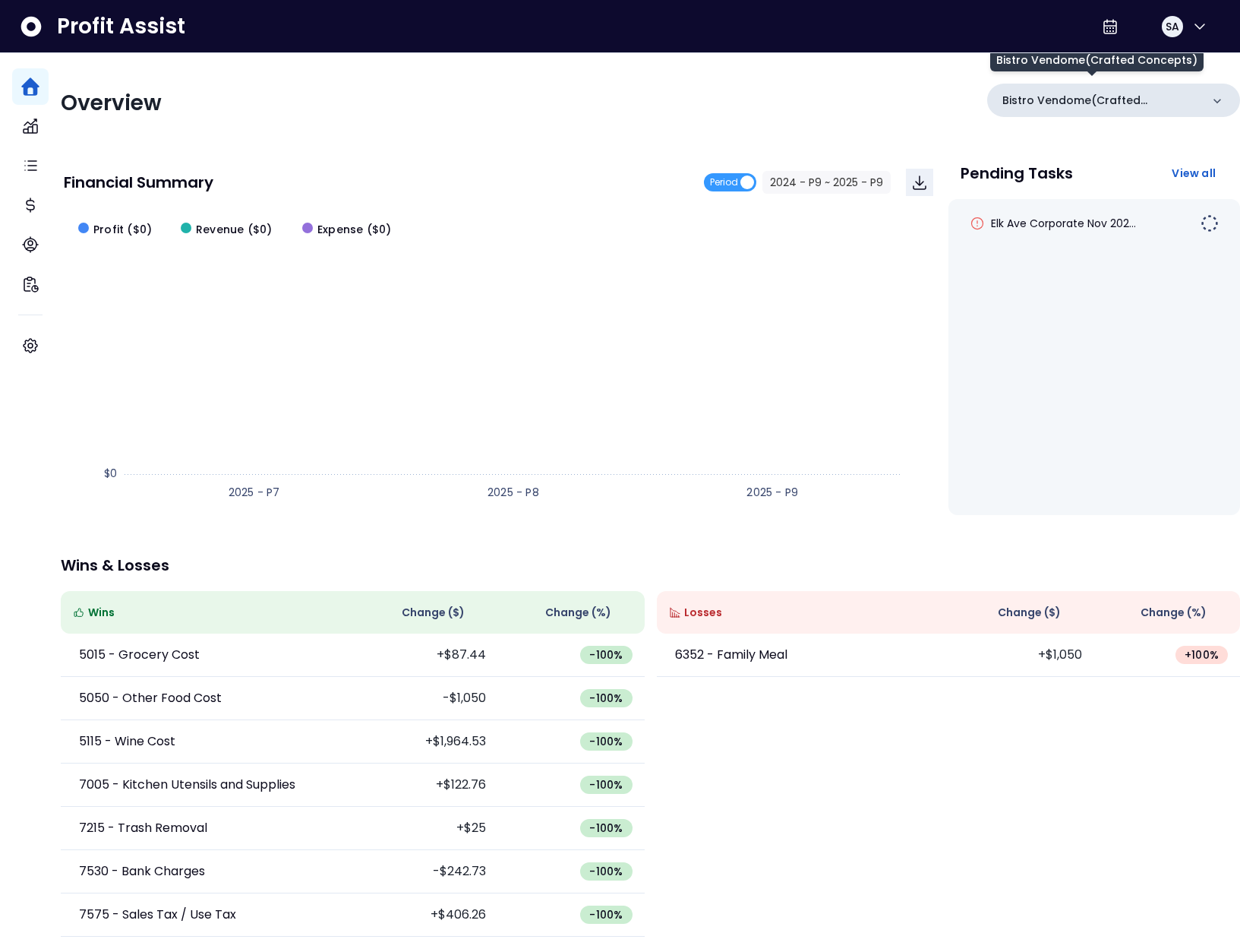
click at [1071, 108] on p "Bistro Vendome(Crafted Concepts)" at bounding box center [1101, 100] width 199 height 16
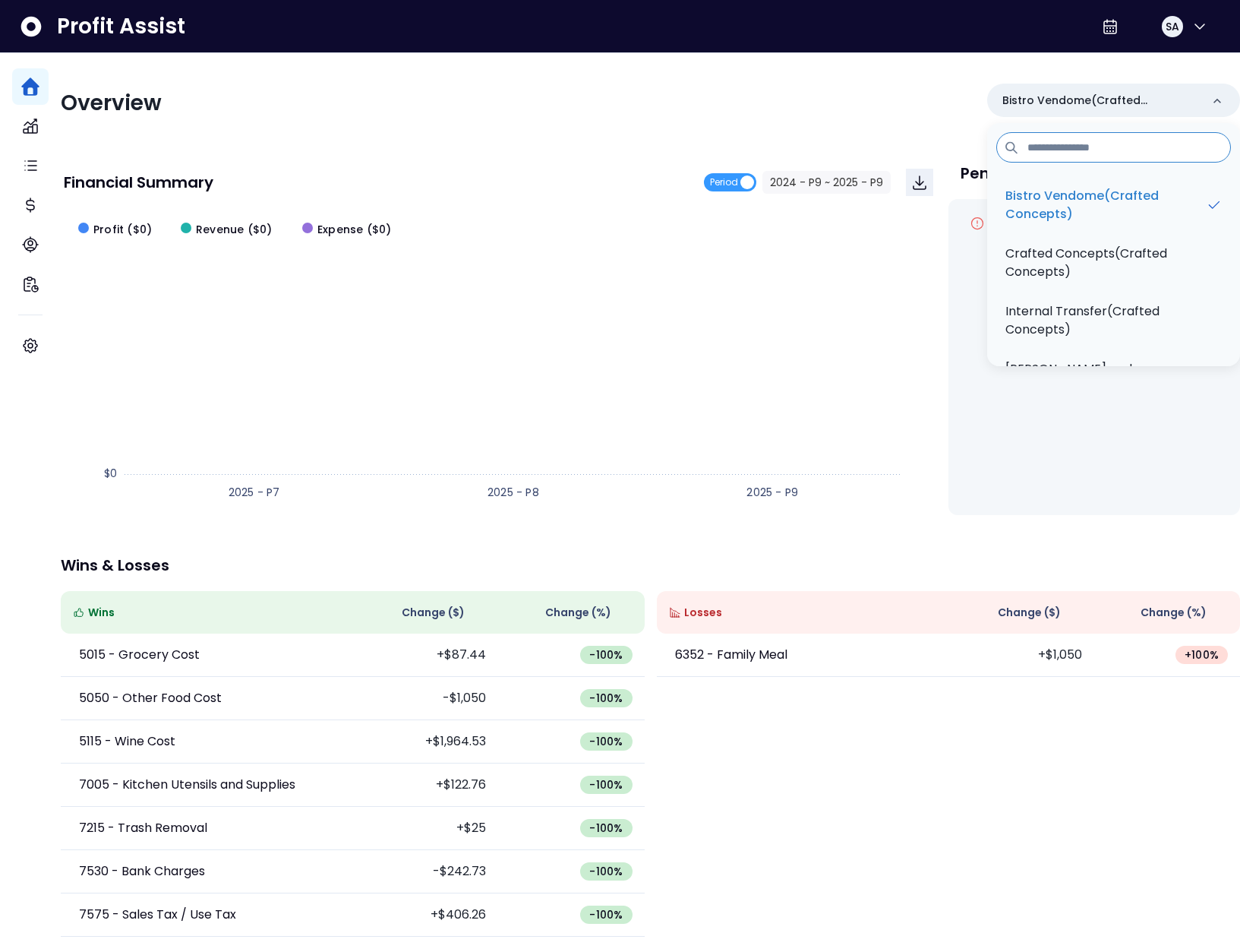
click at [802, 94] on div "Overview Bistro Vendome(Crafted Concepts) Bistro Vendome(Crafted Concepts) Craf…" at bounding box center [651, 103] width 1179 height 39
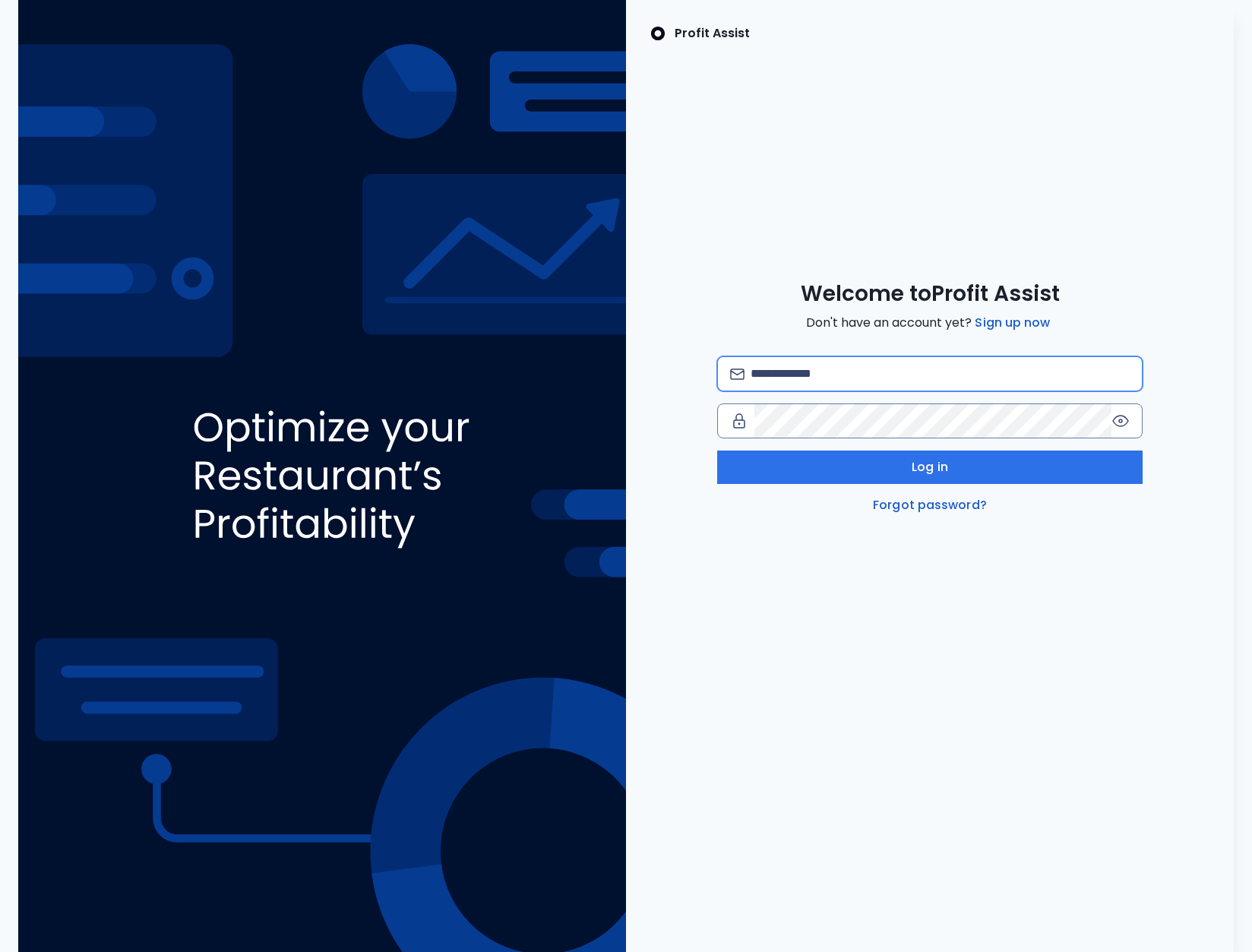
click at [812, 388] on input "email" at bounding box center [940, 373] width 379 height 33
type input "**********"
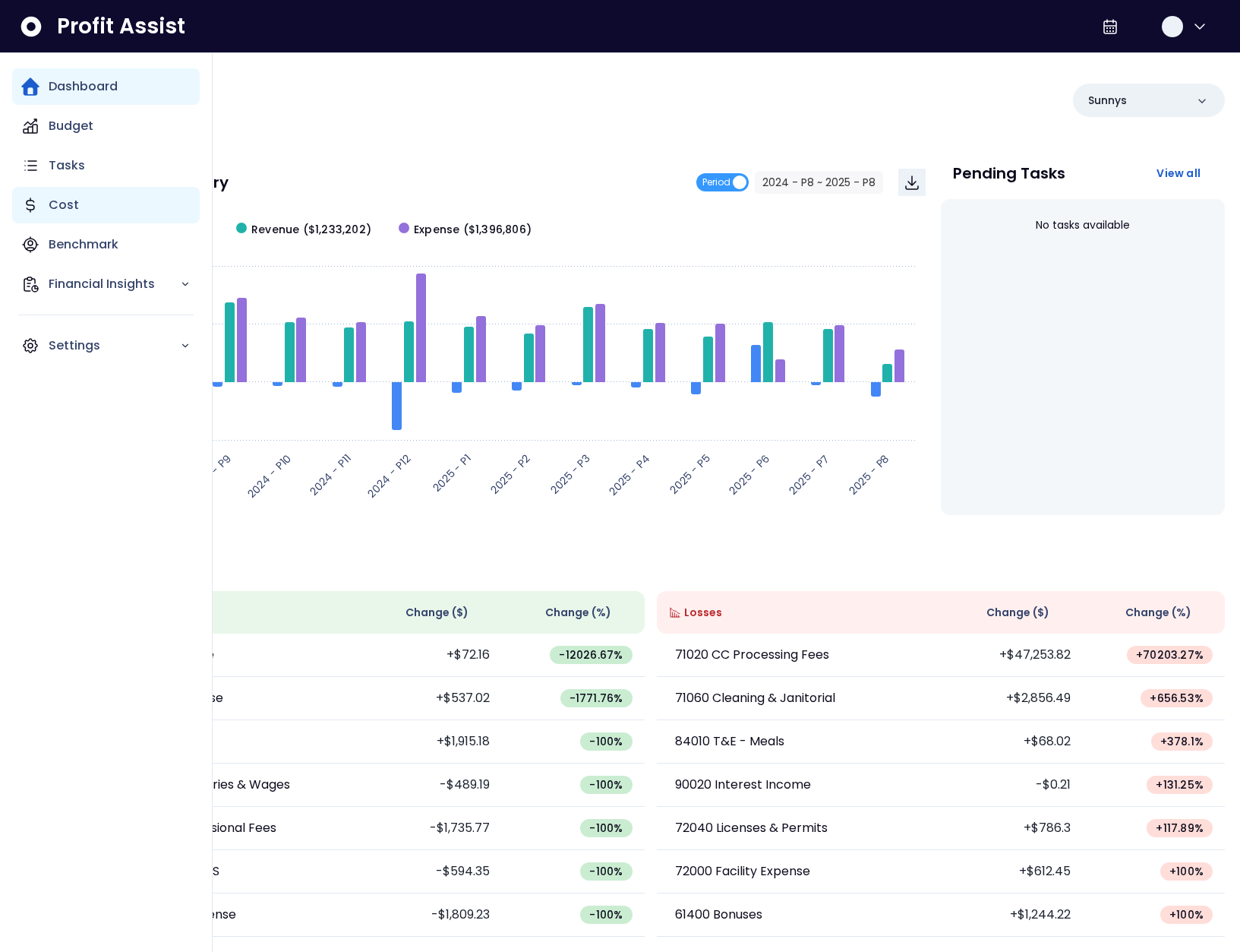
click at [39, 199] on div "Cost" at bounding box center [106, 205] width 188 height 36
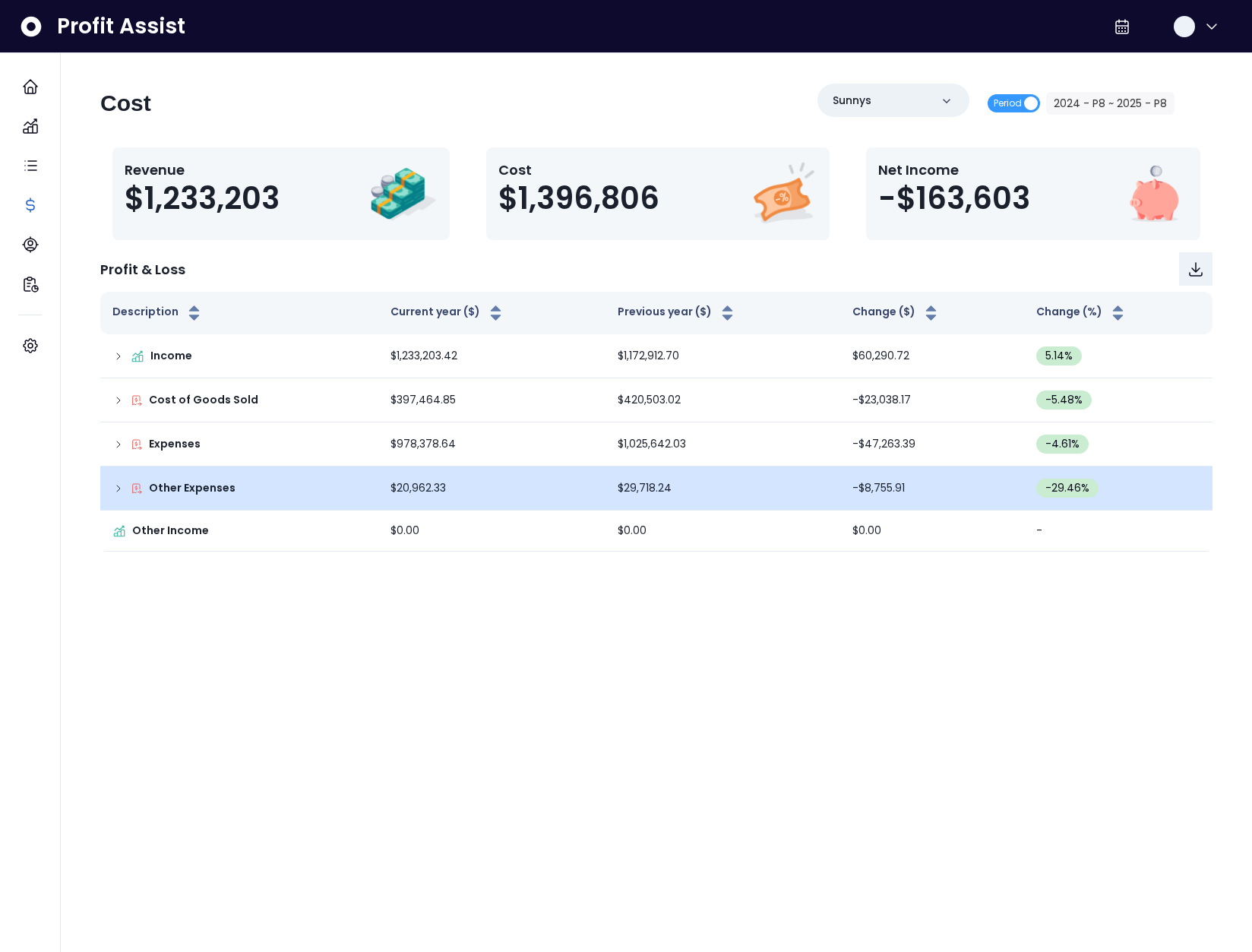
click at [123, 489] on icon at bounding box center [118, 488] width 12 height 12
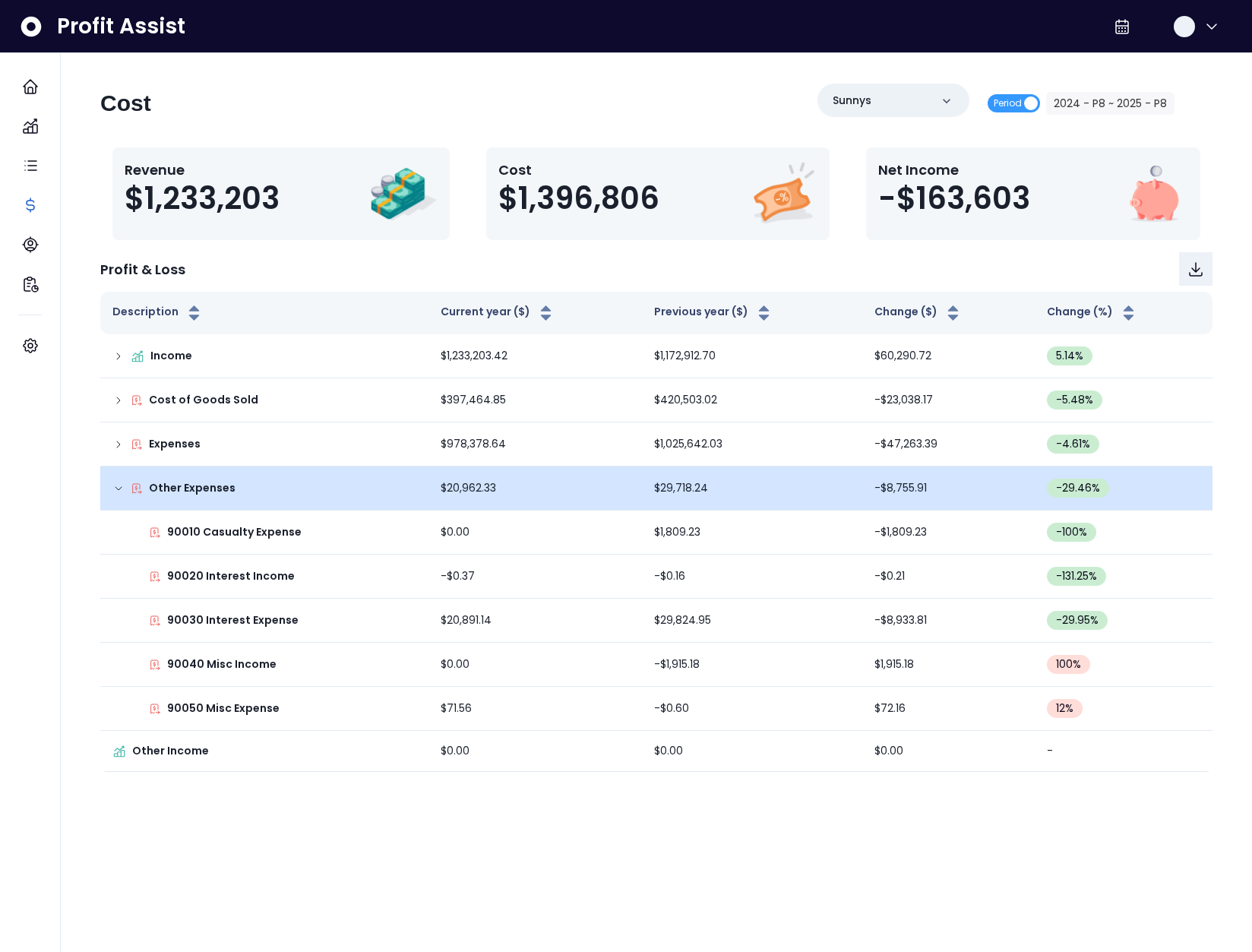
click at [230, 614] on p "90030 Interest Expense" at bounding box center [233, 620] width 131 height 16
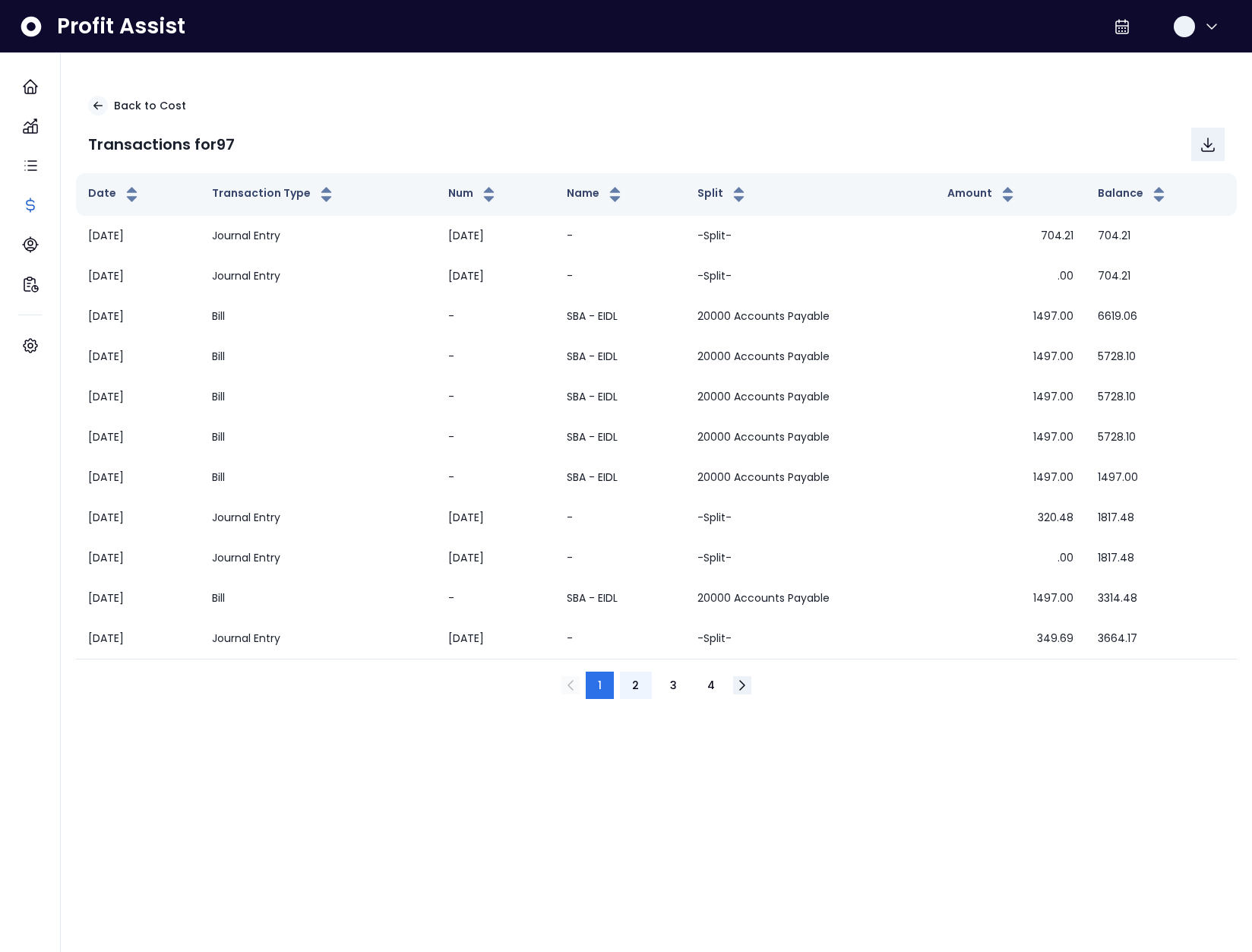
click at [642, 682] on button "2" at bounding box center [635, 685] width 31 height 27
